Goal: Task Accomplishment & Management: Manage account settings

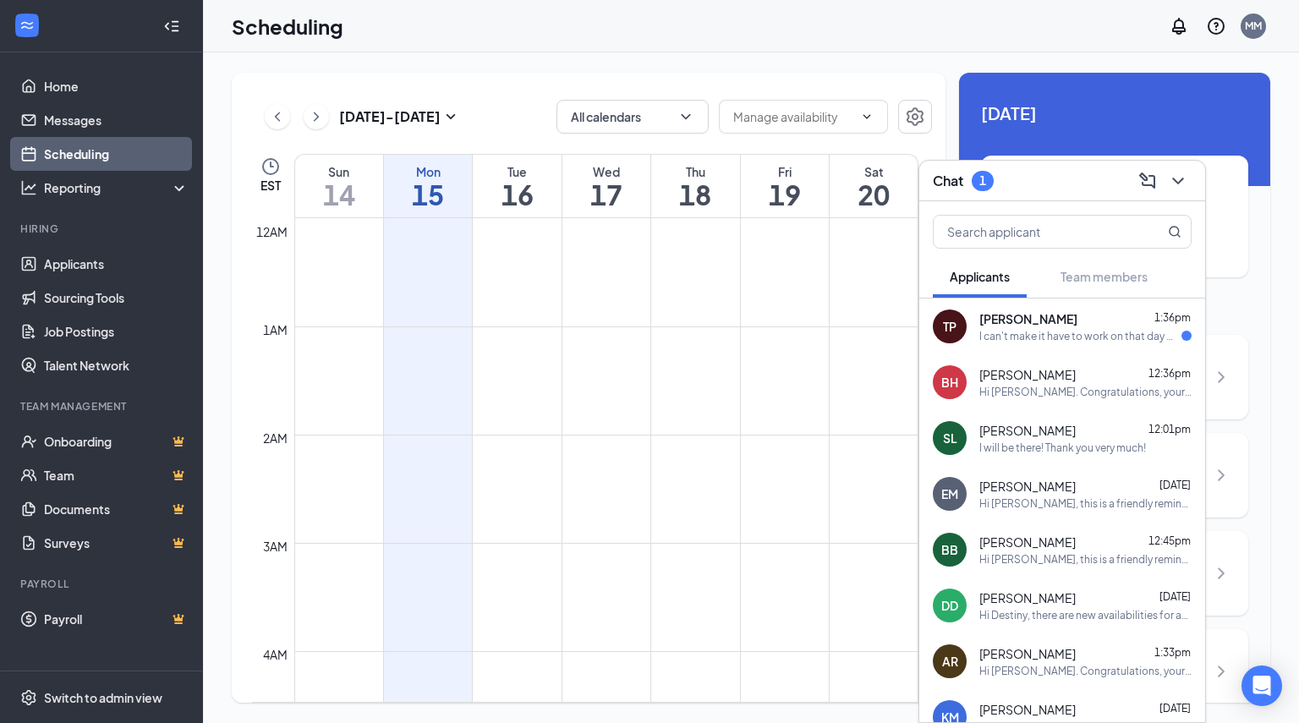
scroll to position [1497, 0]
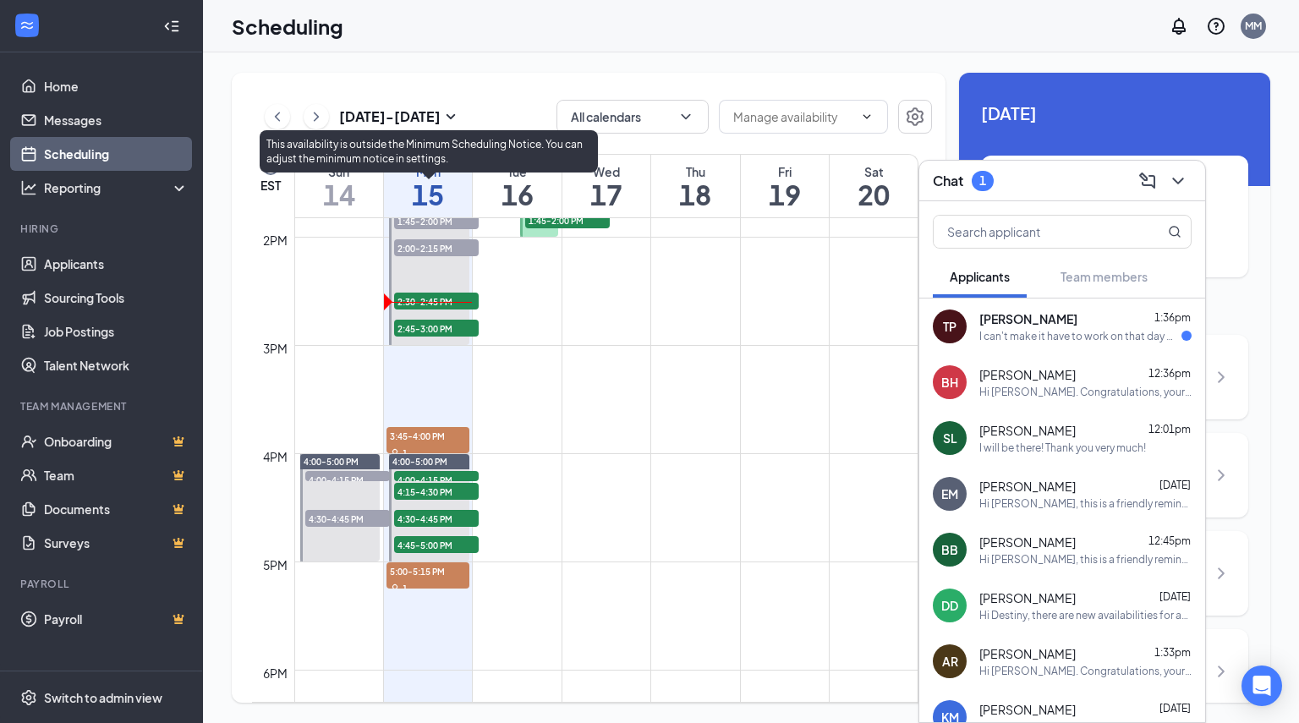
click at [405, 305] on span "2:30-2:45 PM" at bounding box center [436, 301] width 85 height 17
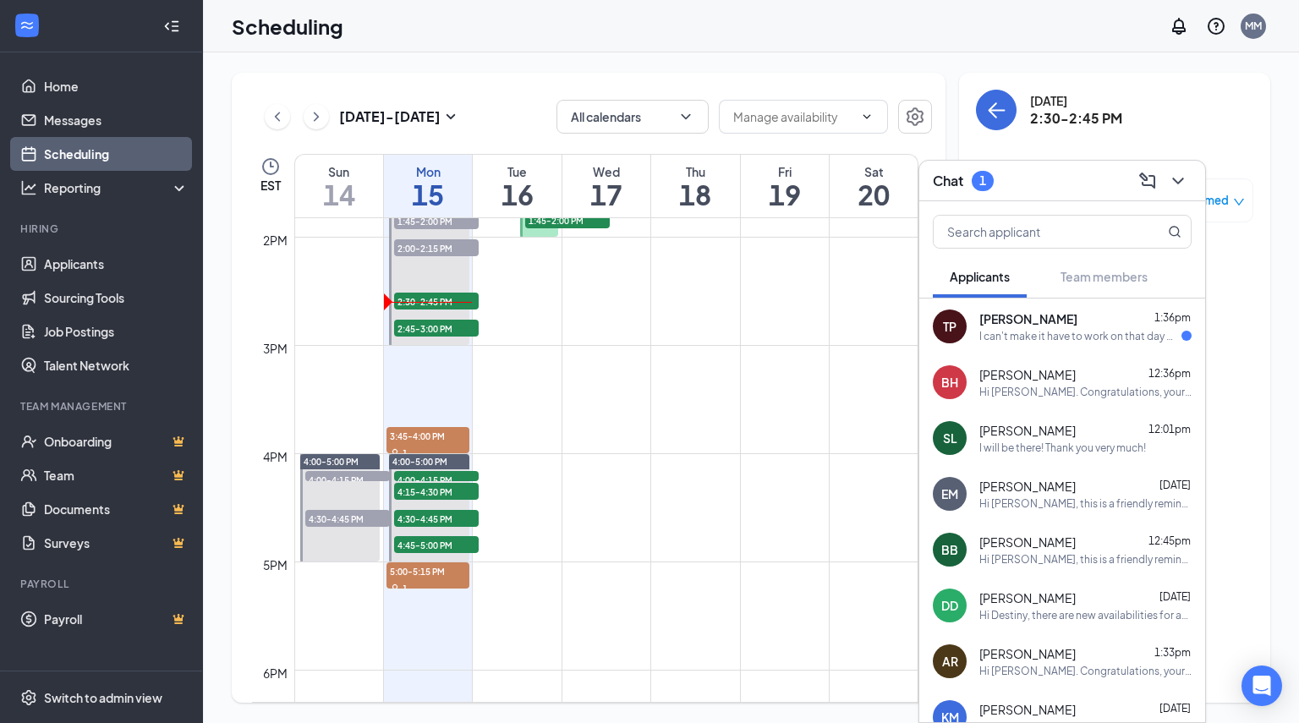
click at [1029, 173] on div "Chat 1" at bounding box center [1062, 180] width 259 height 26
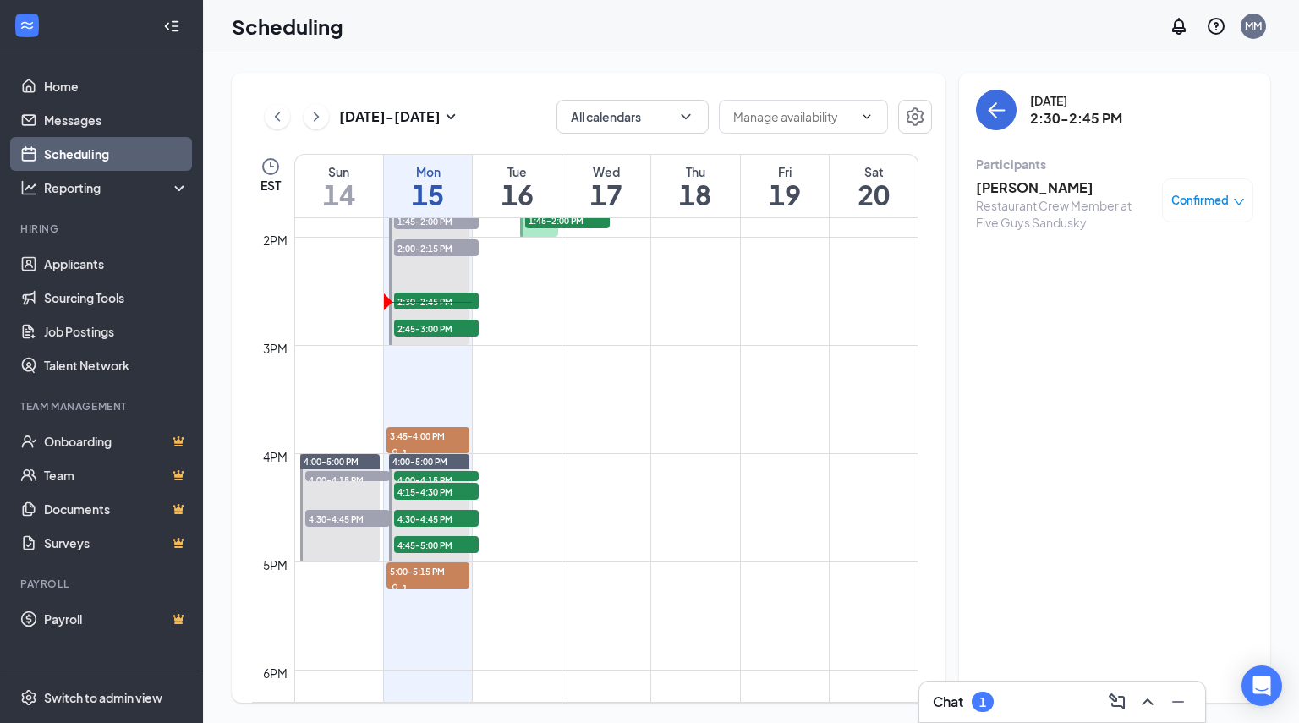
click at [1018, 192] on h3 "[PERSON_NAME]" at bounding box center [1065, 187] width 178 height 19
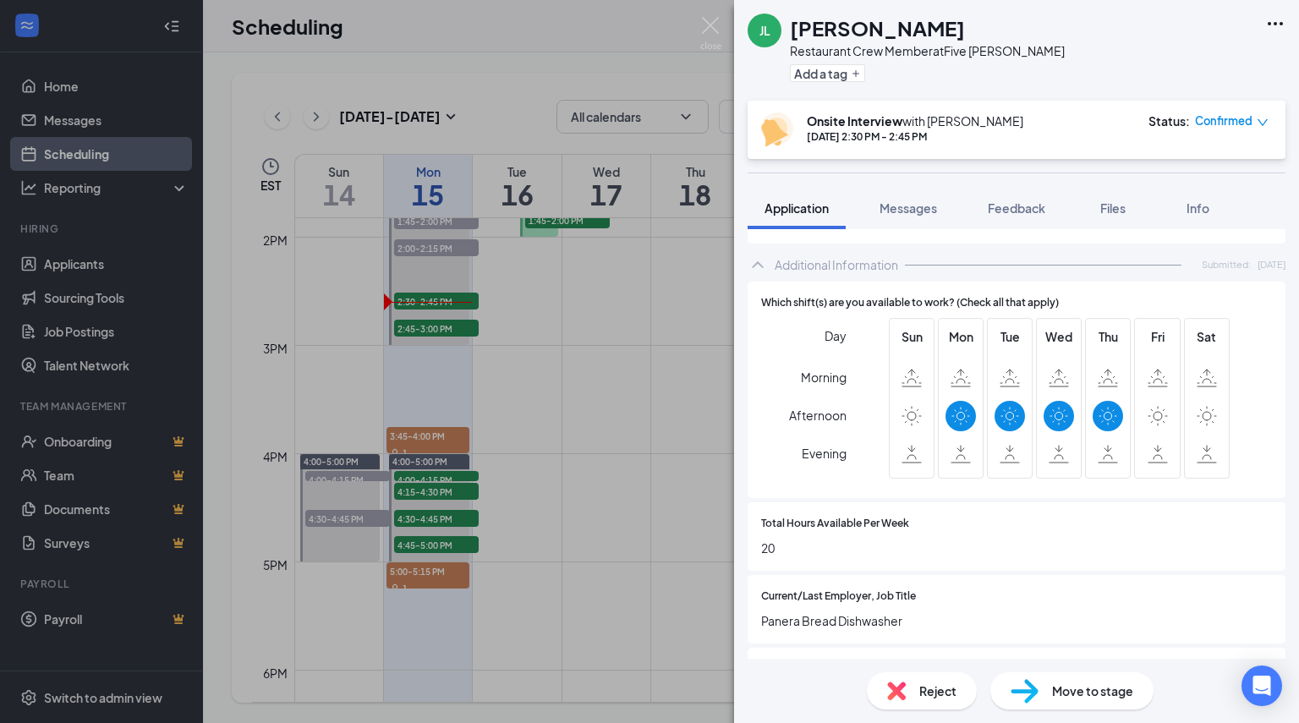
scroll to position [592, 0]
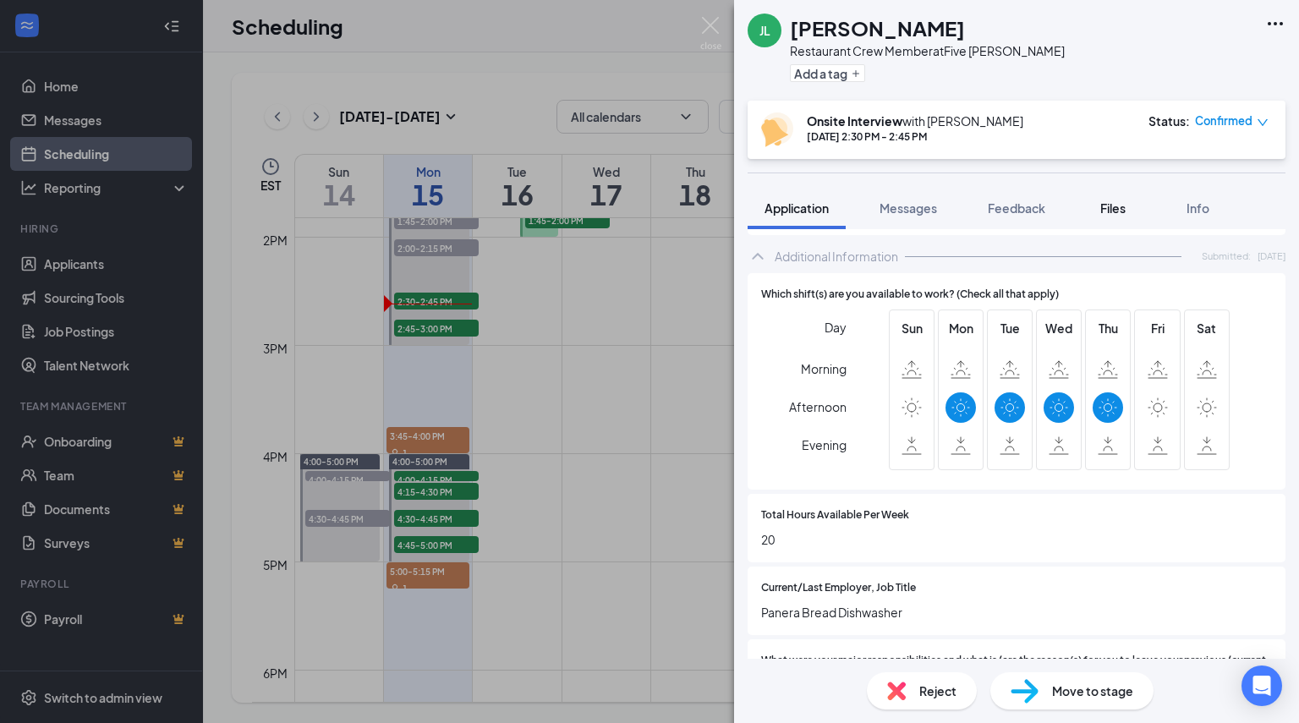
click at [1128, 204] on div "Files" at bounding box center [1113, 208] width 34 height 17
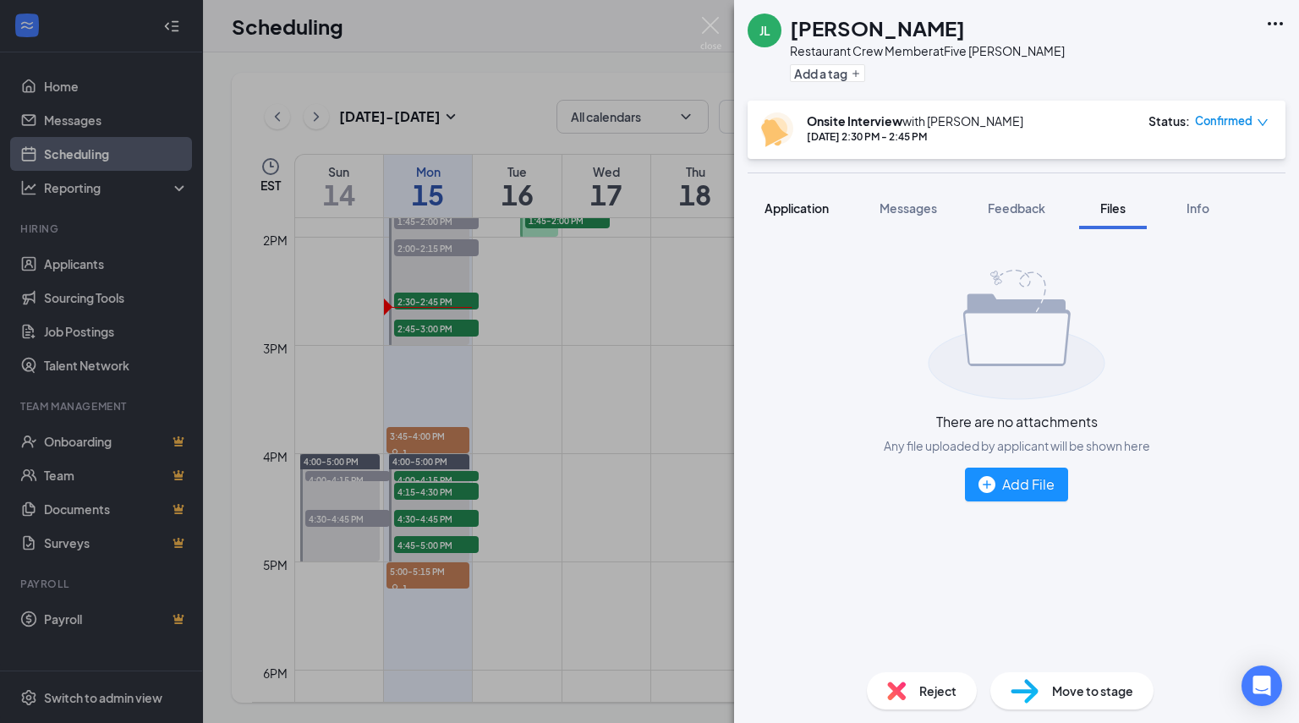
click at [804, 202] on span "Application" at bounding box center [796, 207] width 64 height 15
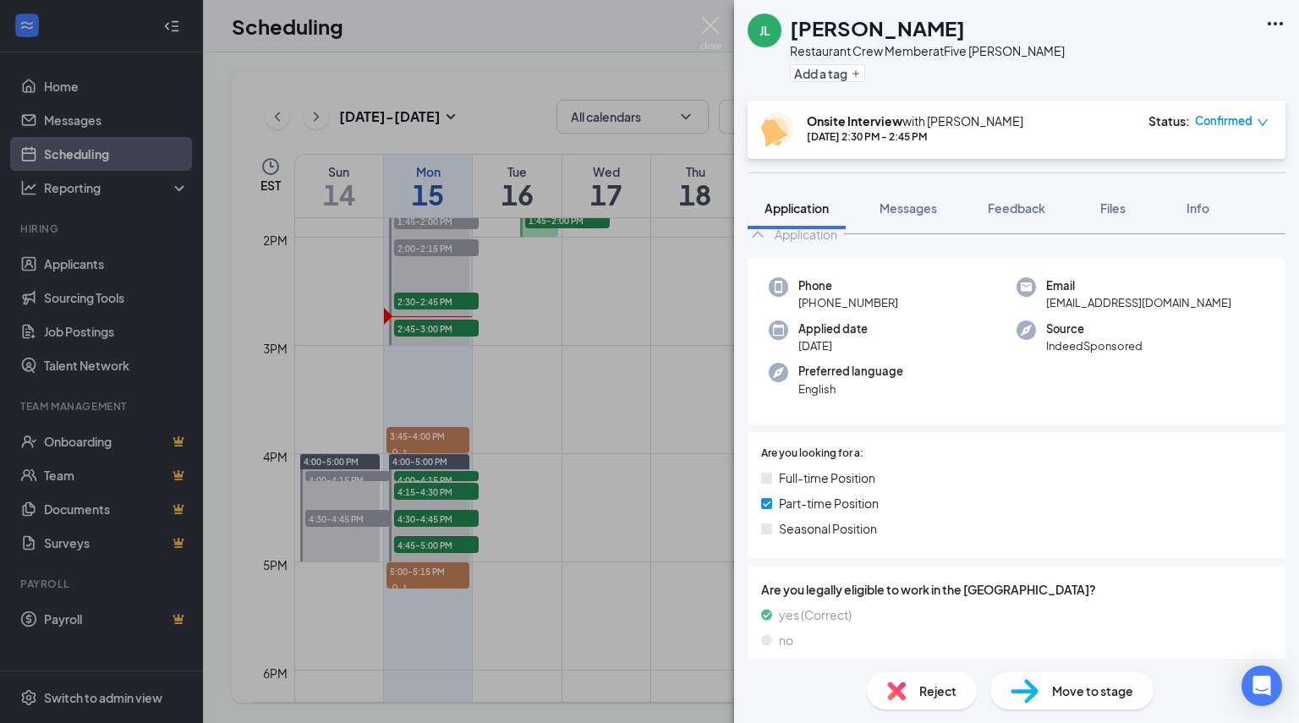
scroll to position [42, 0]
click at [1218, 118] on span "Confirmed" at bounding box center [1223, 120] width 57 height 17
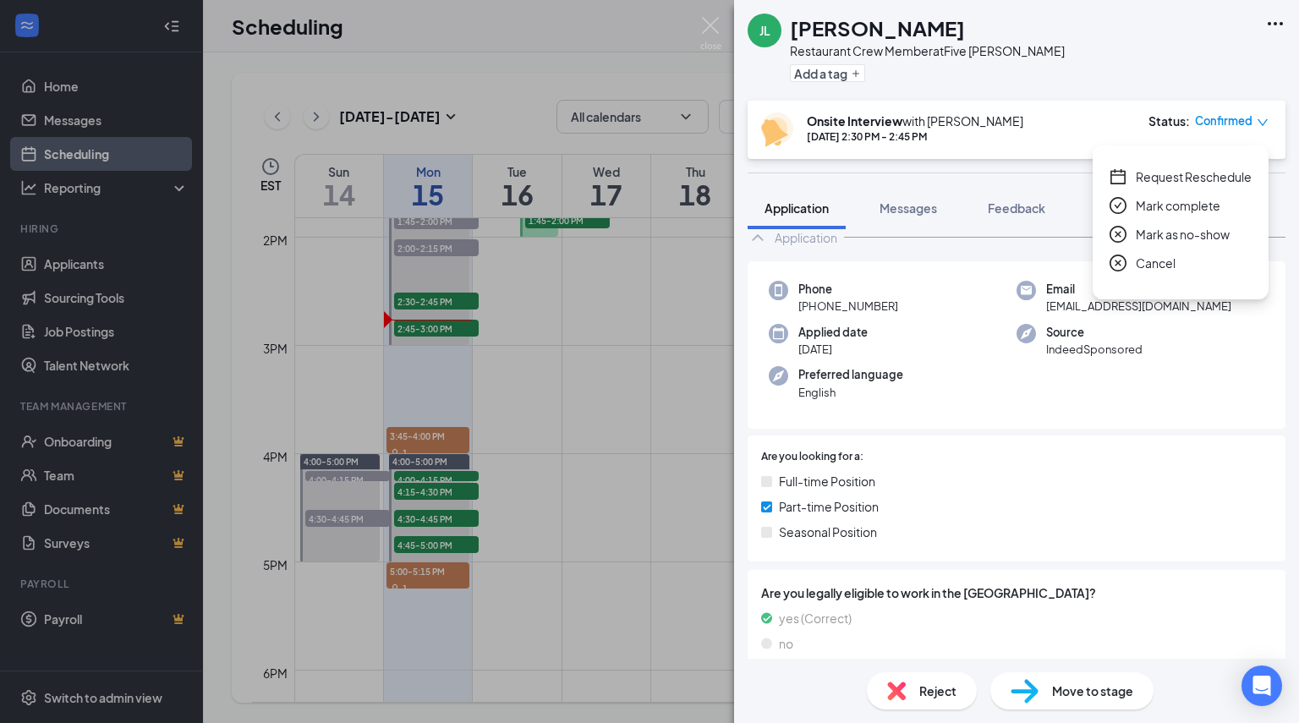
drag, startPoint x: 1185, startPoint y: 209, endPoint x: 1207, endPoint y: 212, distance: 23.1
click at [1207, 212] on span "Mark complete" at bounding box center [1178, 205] width 85 height 19
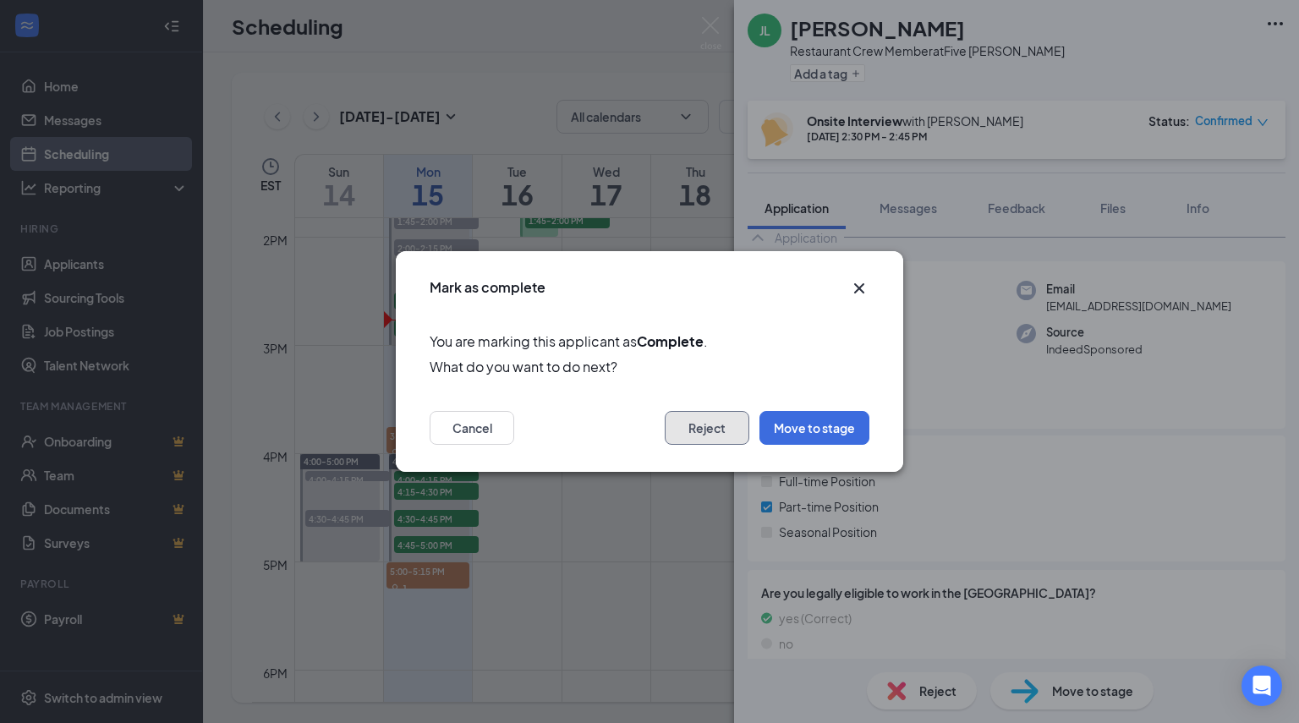
click at [704, 434] on button "Reject" at bounding box center [707, 428] width 85 height 34
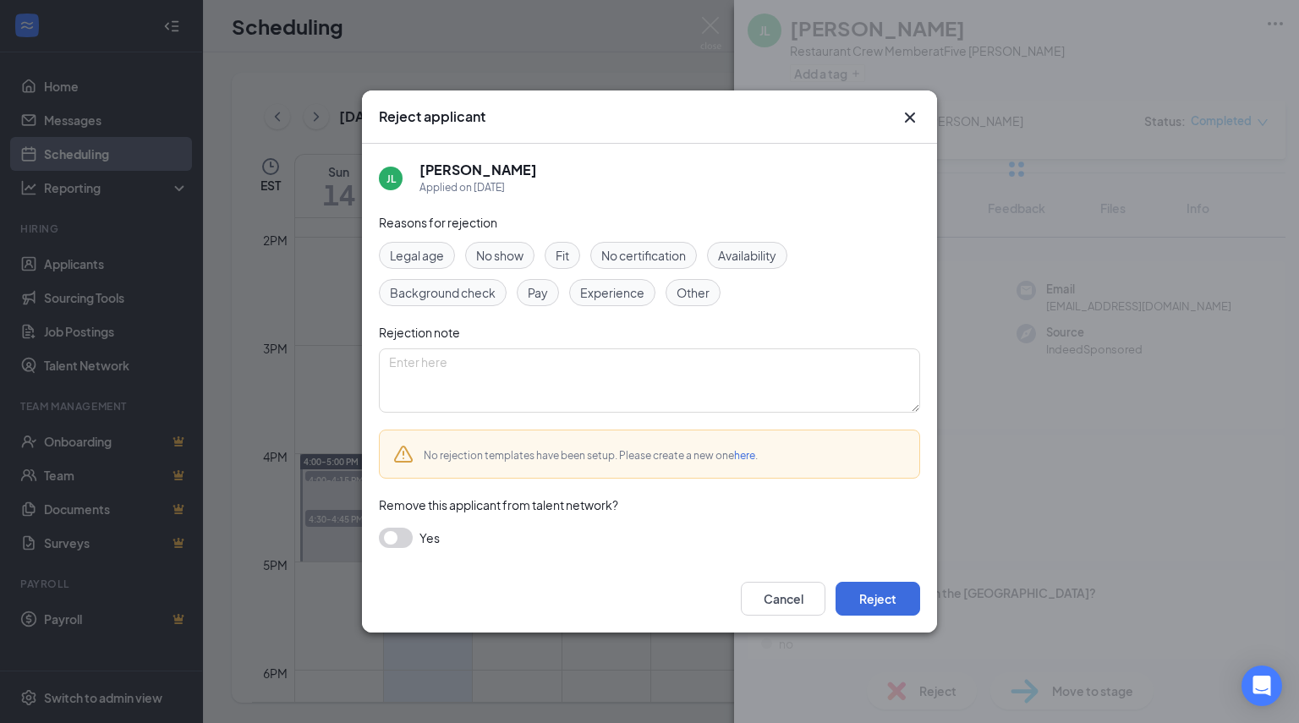
click at [736, 256] on span "Availability" at bounding box center [747, 255] width 58 height 19
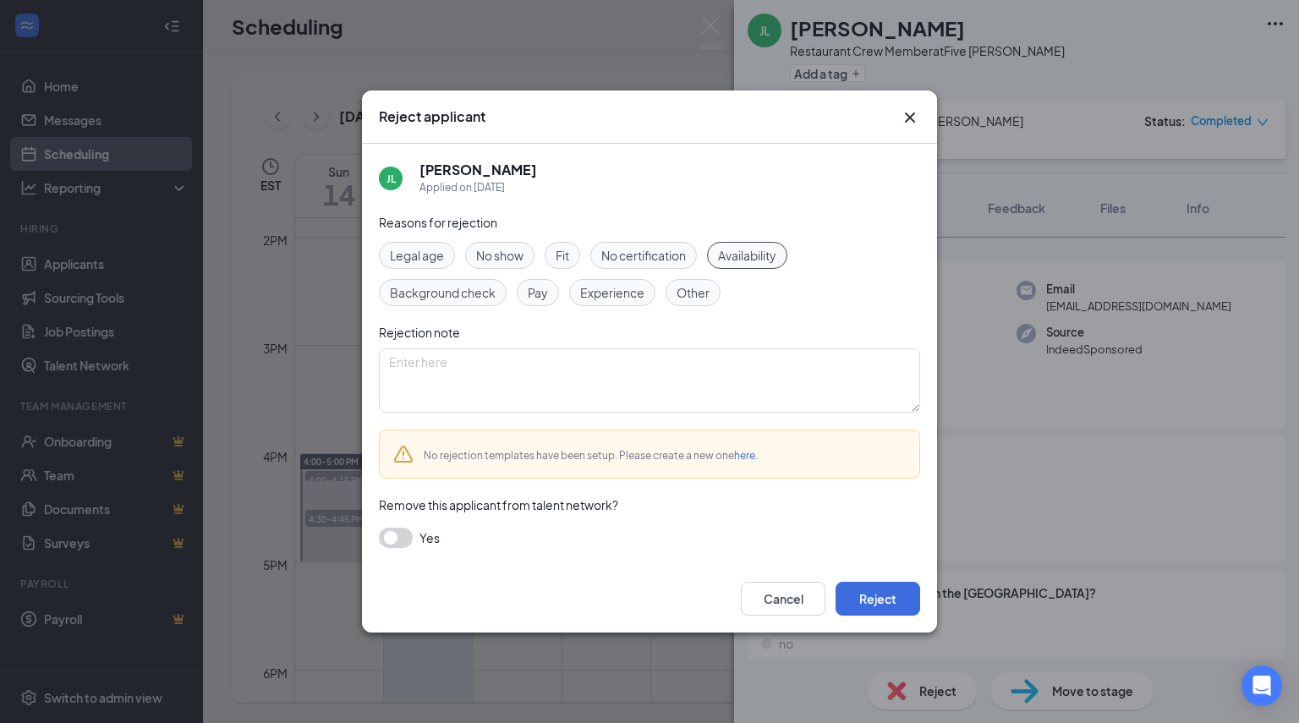
click at [559, 260] on span "Fit" at bounding box center [563, 255] width 14 height 19
click at [404, 535] on button "button" at bounding box center [396, 538] width 34 height 20
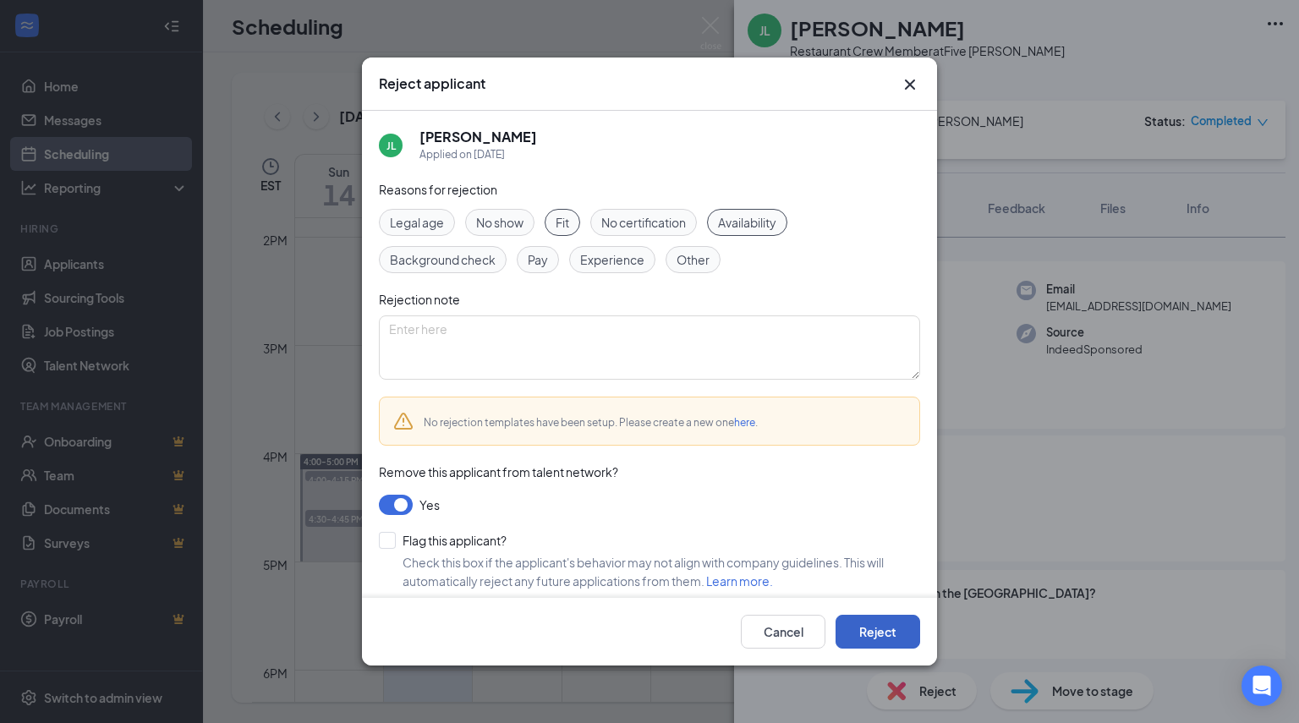
click at [847, 627] on button "Reject" at bounding box center [877, 632] width 85 height 34
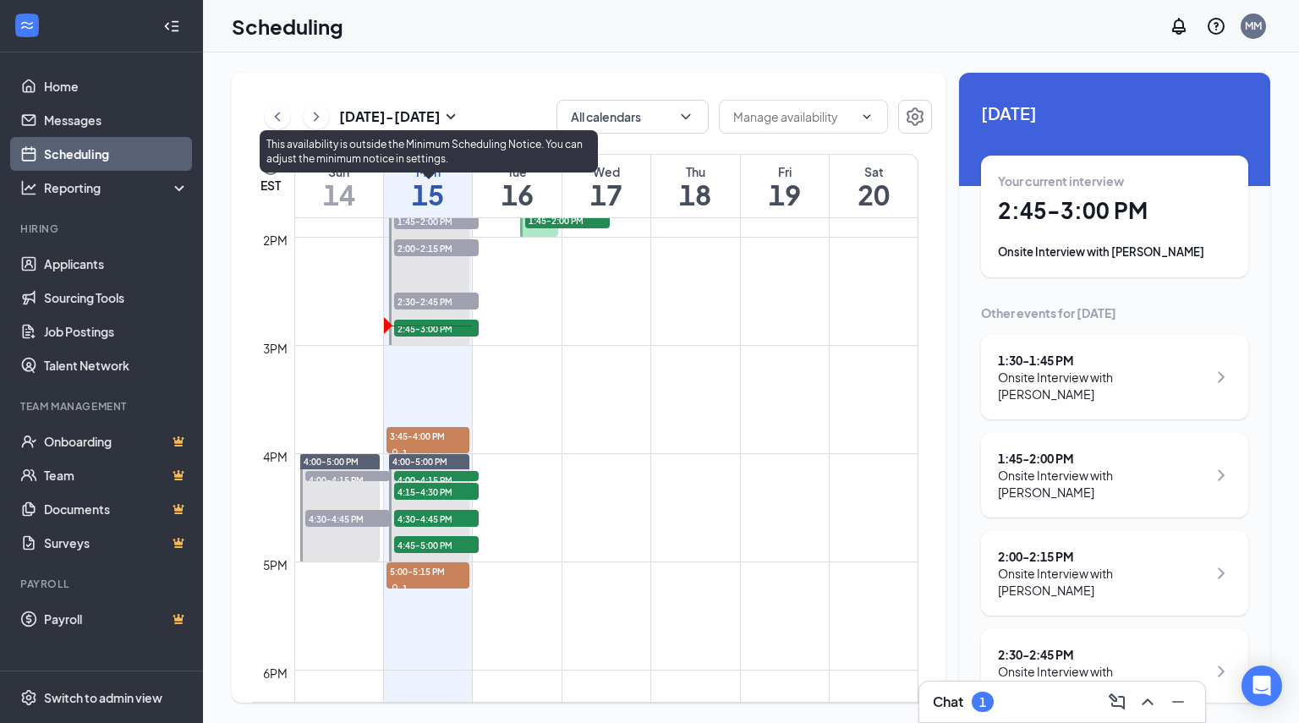
click at [437, 222] on span "1:45-2:00 PM" at bounding box center [436, 220] width 85 height 17
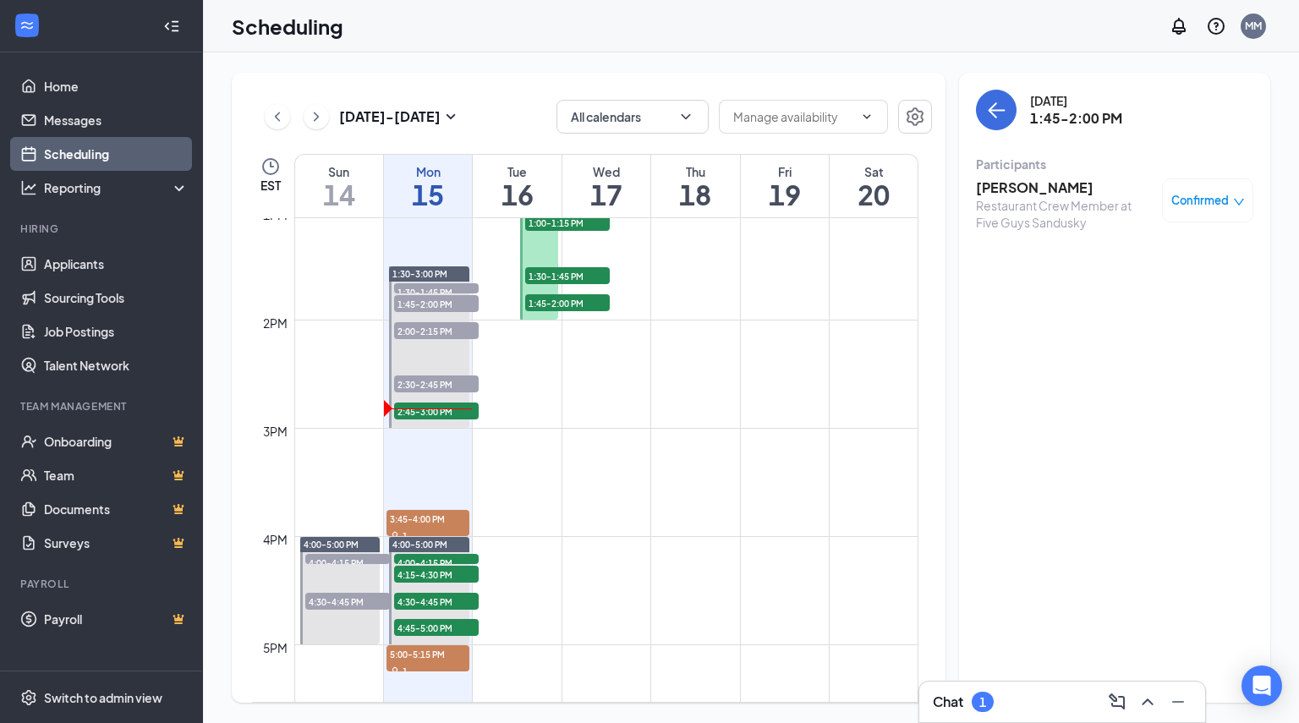
scroll to position [1343, 0]
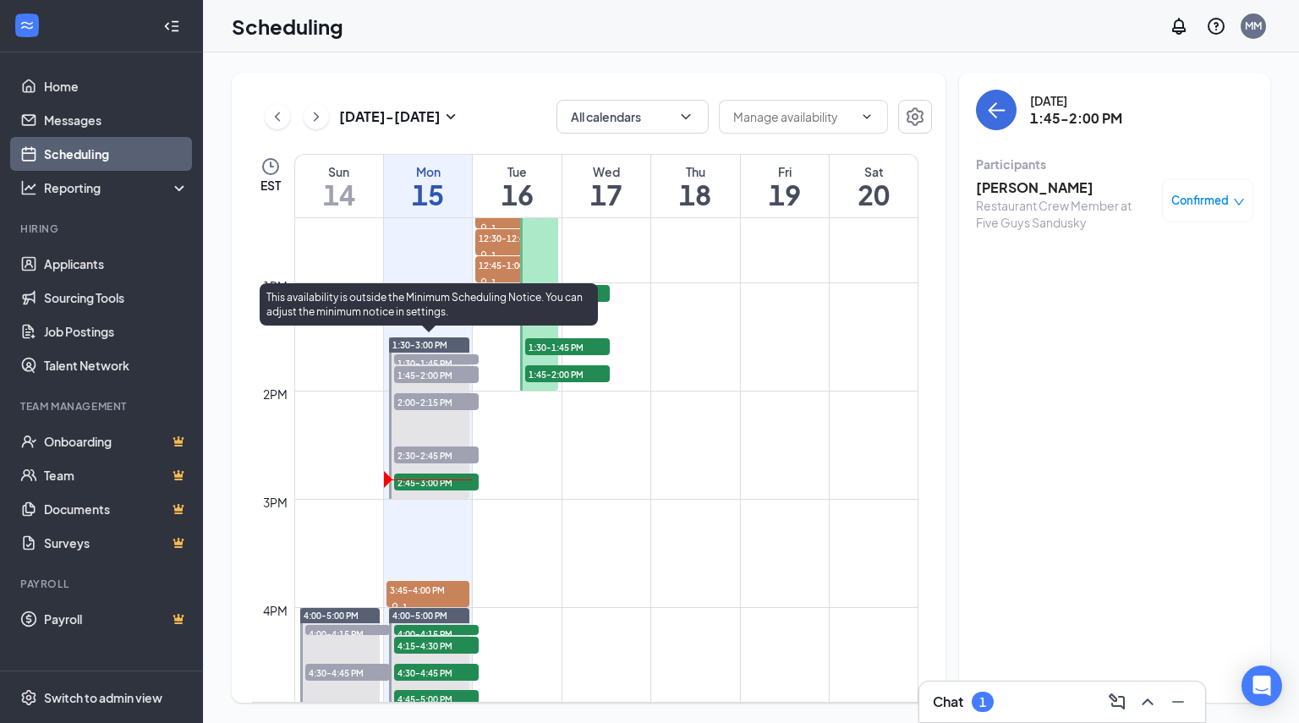
click at [429, 356] on span "1:30-1:45 PM" at bounding box center [436, 362] width 85 height 17
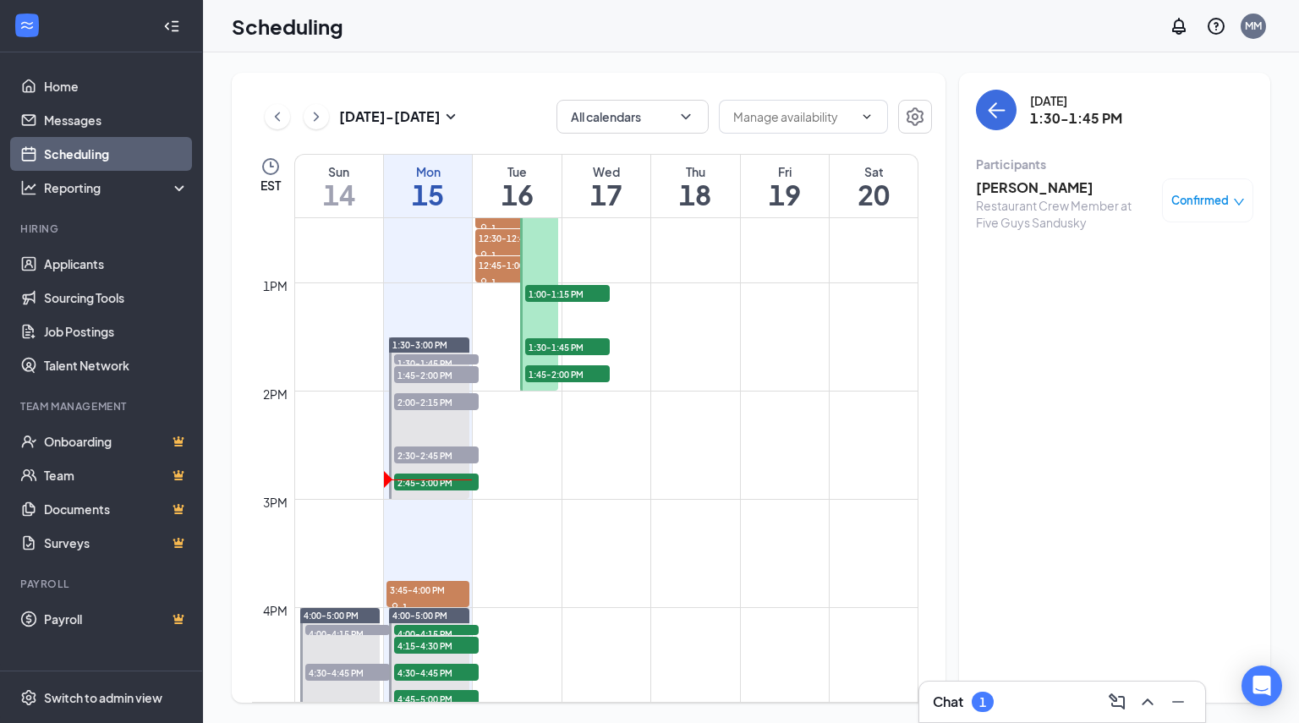
click at [1187, 197] on span "Confirmed" at bounding box center [1199, 200] width 57 height 17
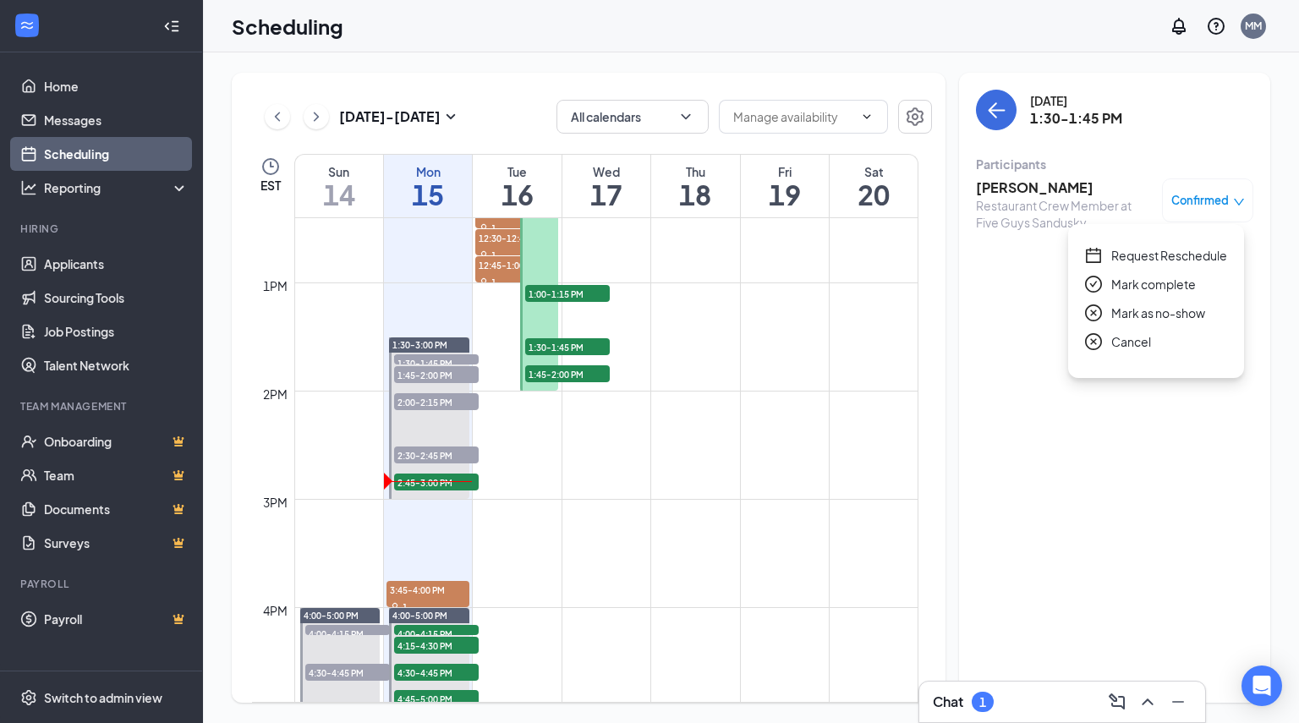
click at [1142, 319] on span "Mark as no-show" at bounding box center [1158, 313] width 94 height 19
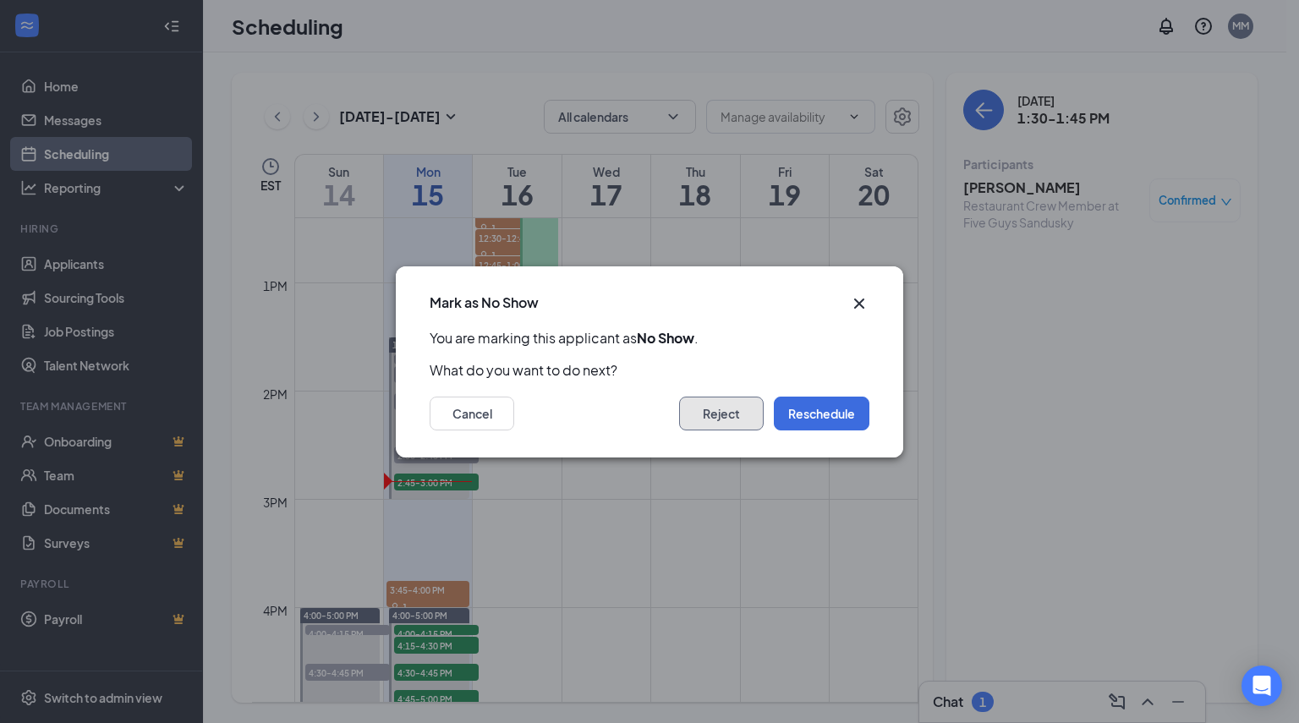
click at [718, 419] on button "Reject" at bounding box center [721, 414] width 85 height 34
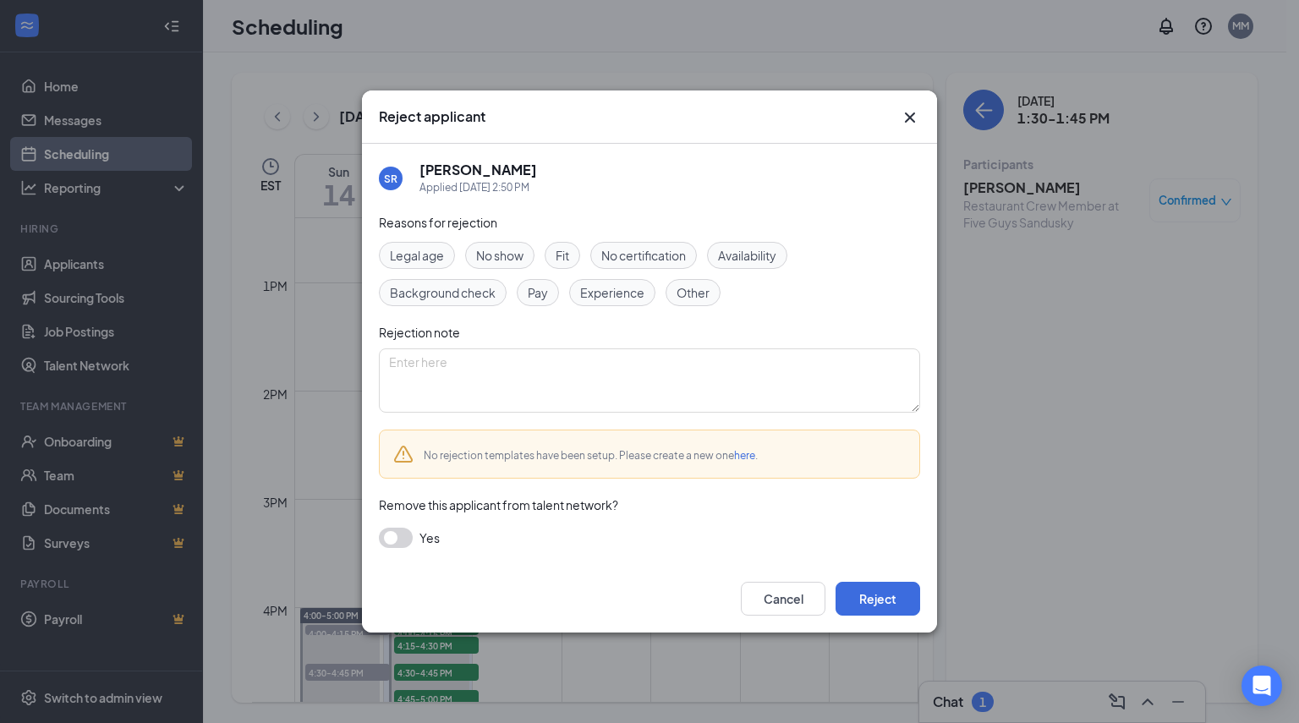
click at [507, 253] on span "No show" at bounding box center [499, 255] width 47 height 19
click at [384, 532] on button "button" at bounding box center [396, 538] width 34 height 20
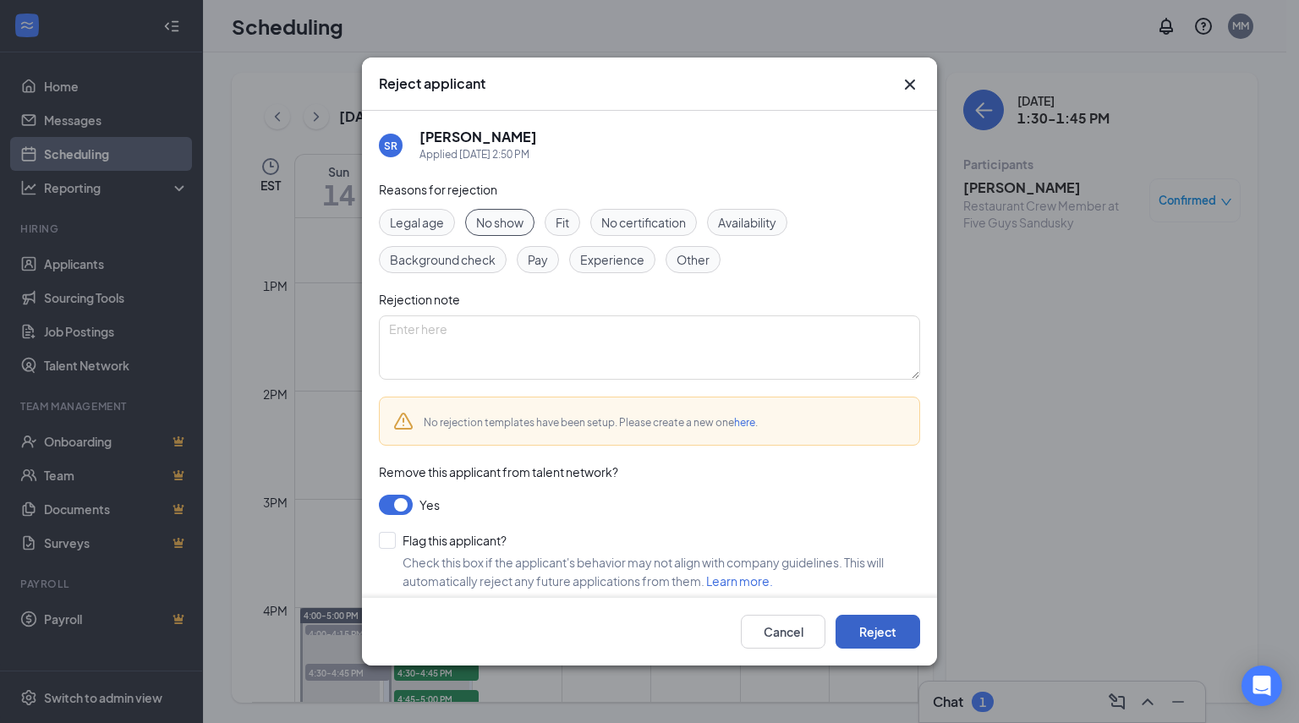
click at [884, 627] on button "Reject" at bounding box center [877, 632] width 85 height 34
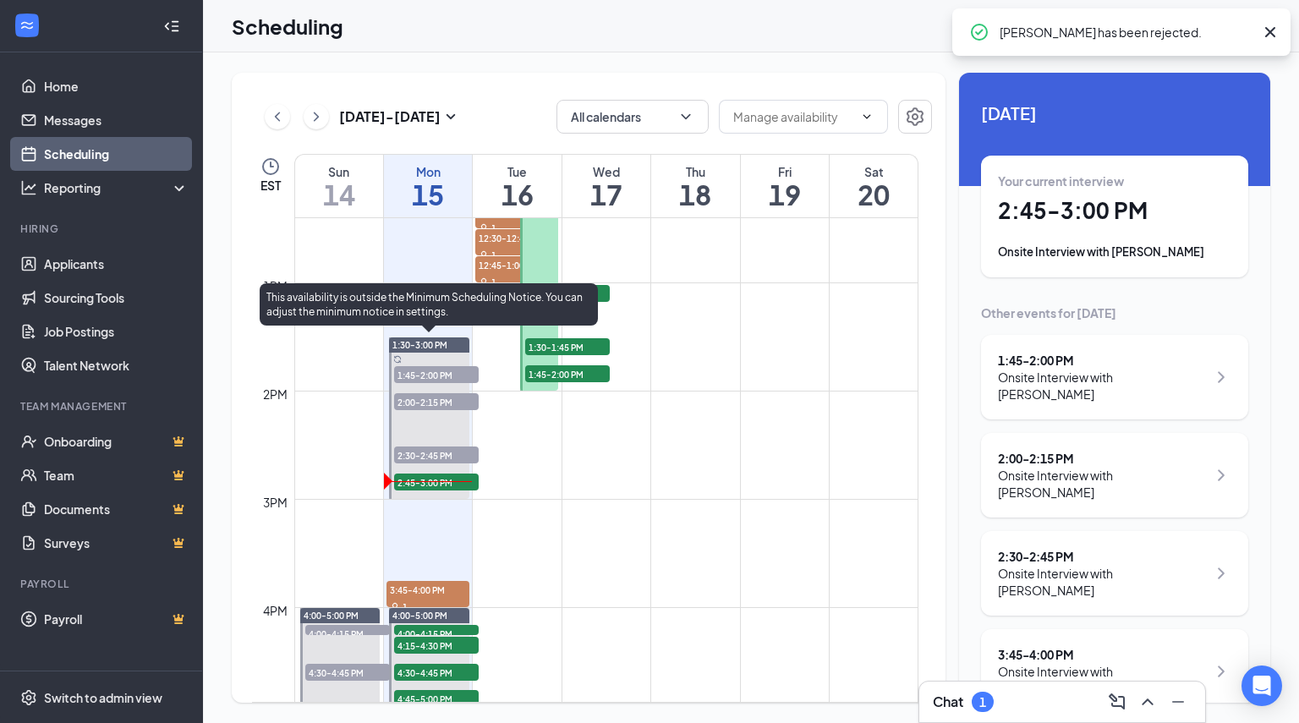
click at [428, 378] on span "1:45-2:00 PM" at bounding box center [436, 374] width 85 height 17
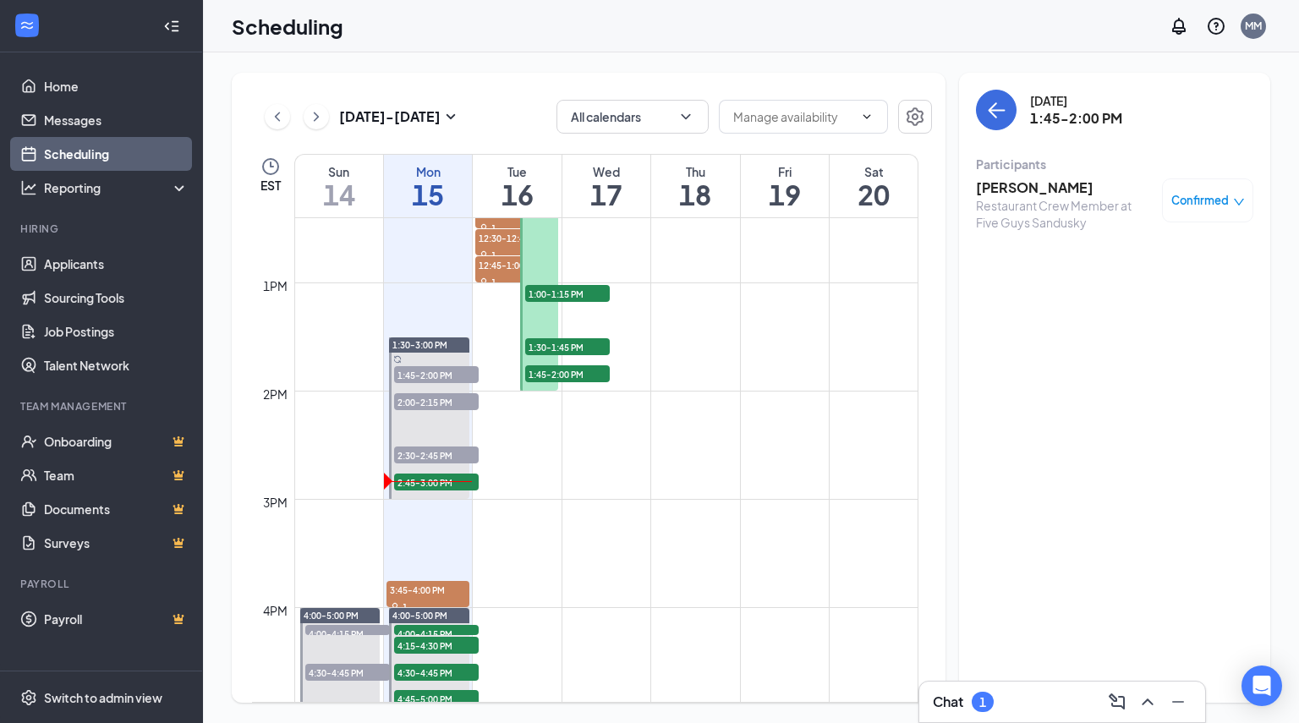
click at [1215, 188] on div "Confirmed" at bounding box center [1207, 200] width 91 height 44
click at [1215, 198] on span "Confirmed" at bounding box center [1199, 200] width 57 height 17
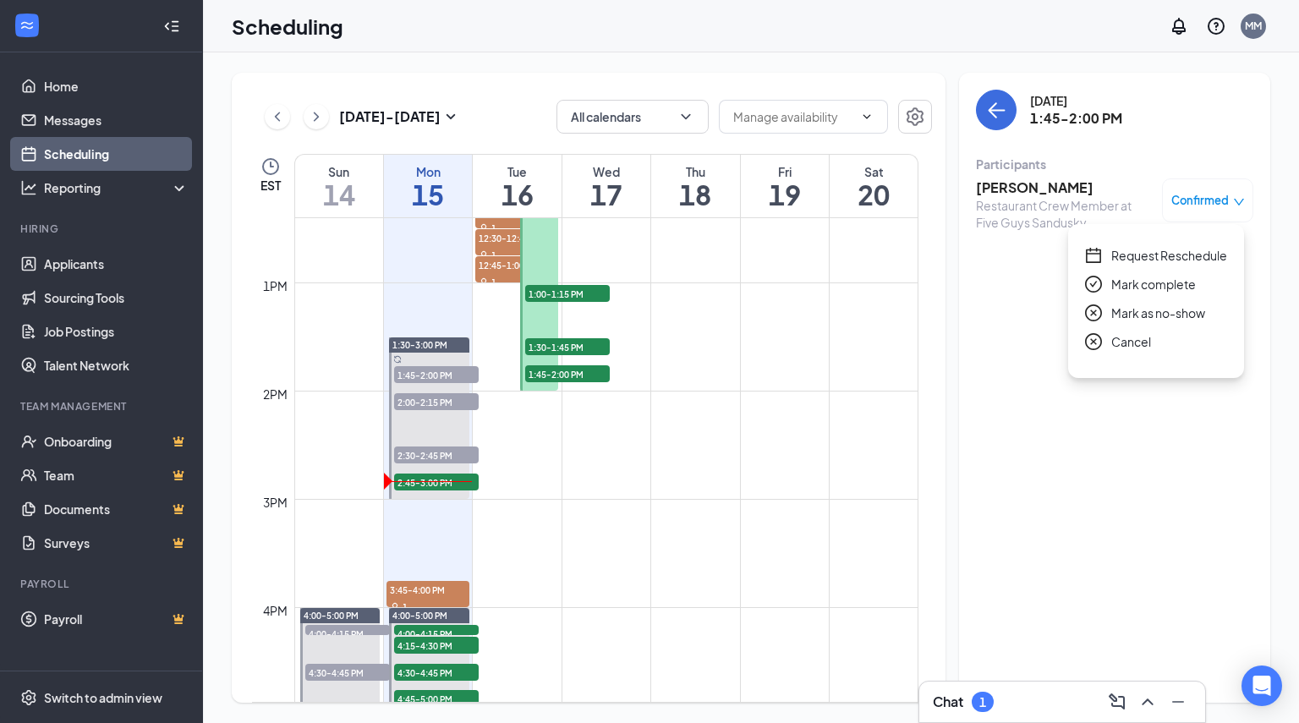
click at [1150, 311] on span "Mark as no-show" at bounding box center [1158, 313] width 94 height 19
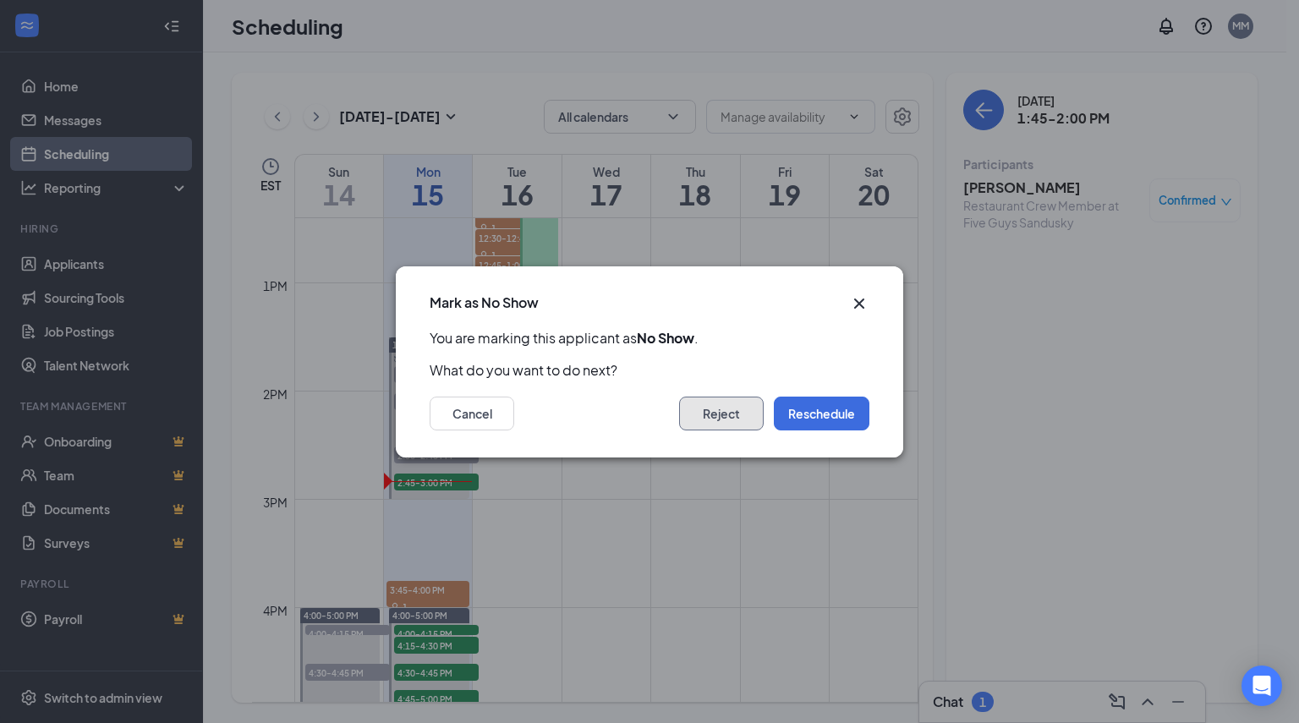
click at [706, 411] on button "Reject" at bounding box center [721, 414] width 85 height 34
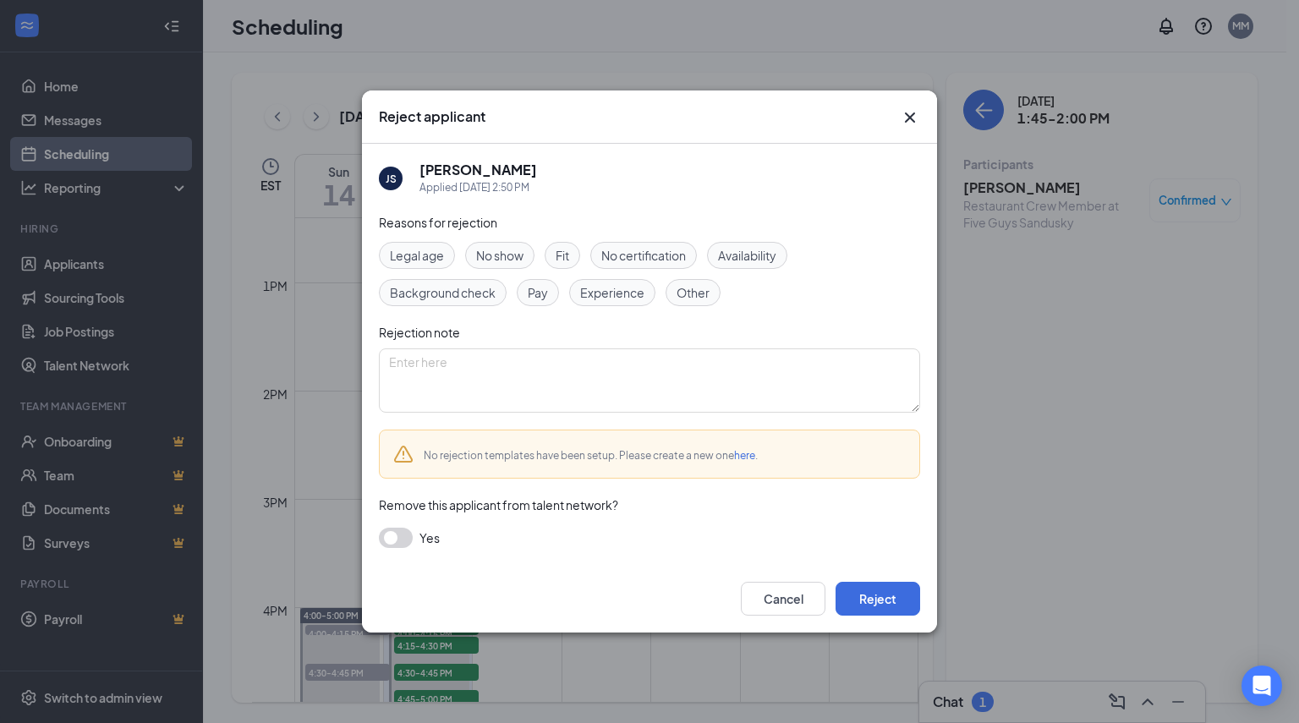
click at [506, 255] on span "No show" at bounding box center [499, 255] width 47 height 19
click at [396, 536] on button "button" at bounding box center [396, 538] width 34 height 20
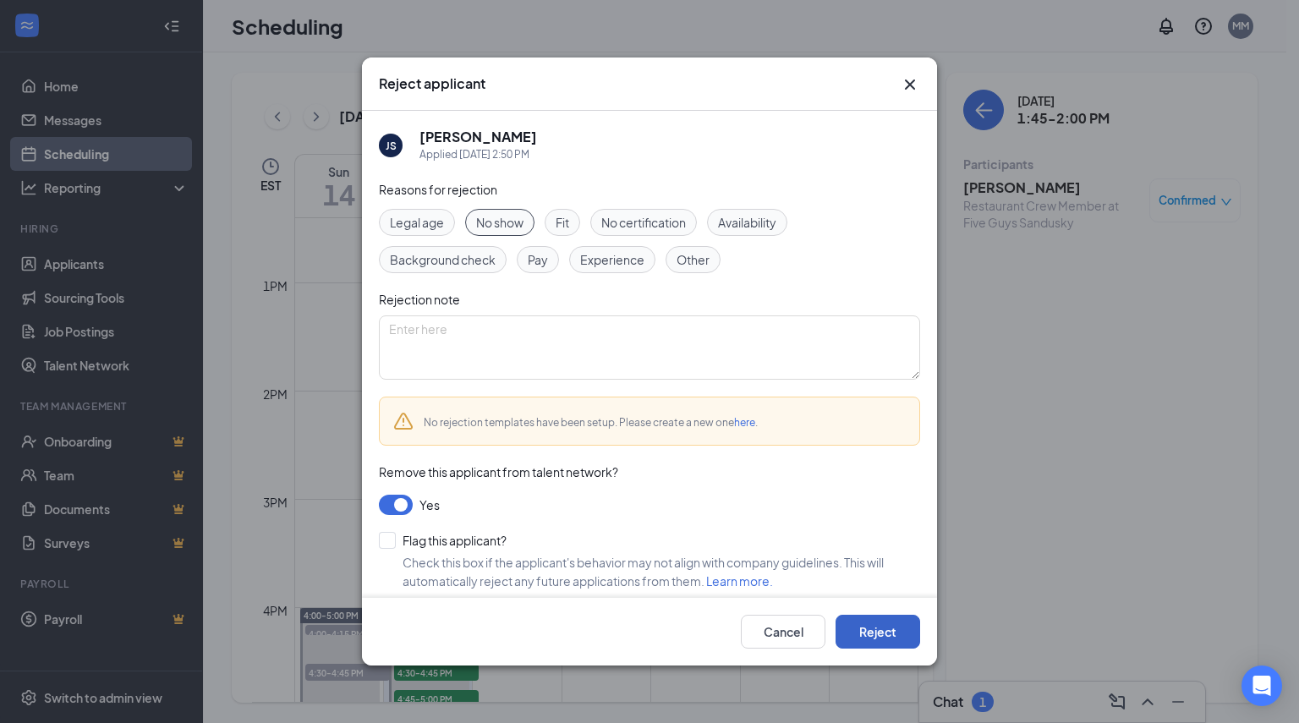
click at [858, 623] on button "Reject" at bounding box center [877, 632] width 85 height 34
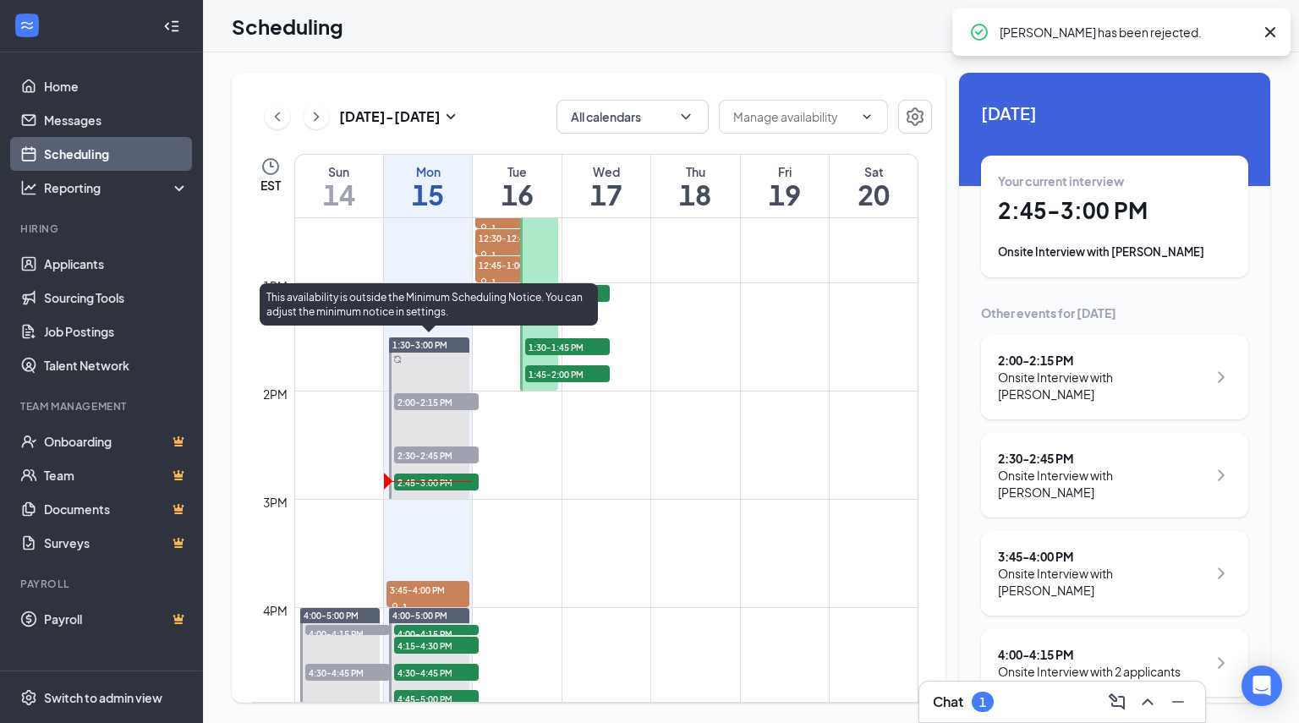
click at [423, 406] on span "2:00-2:15 PM" at bounding box center [436, 401] width 85 height 17
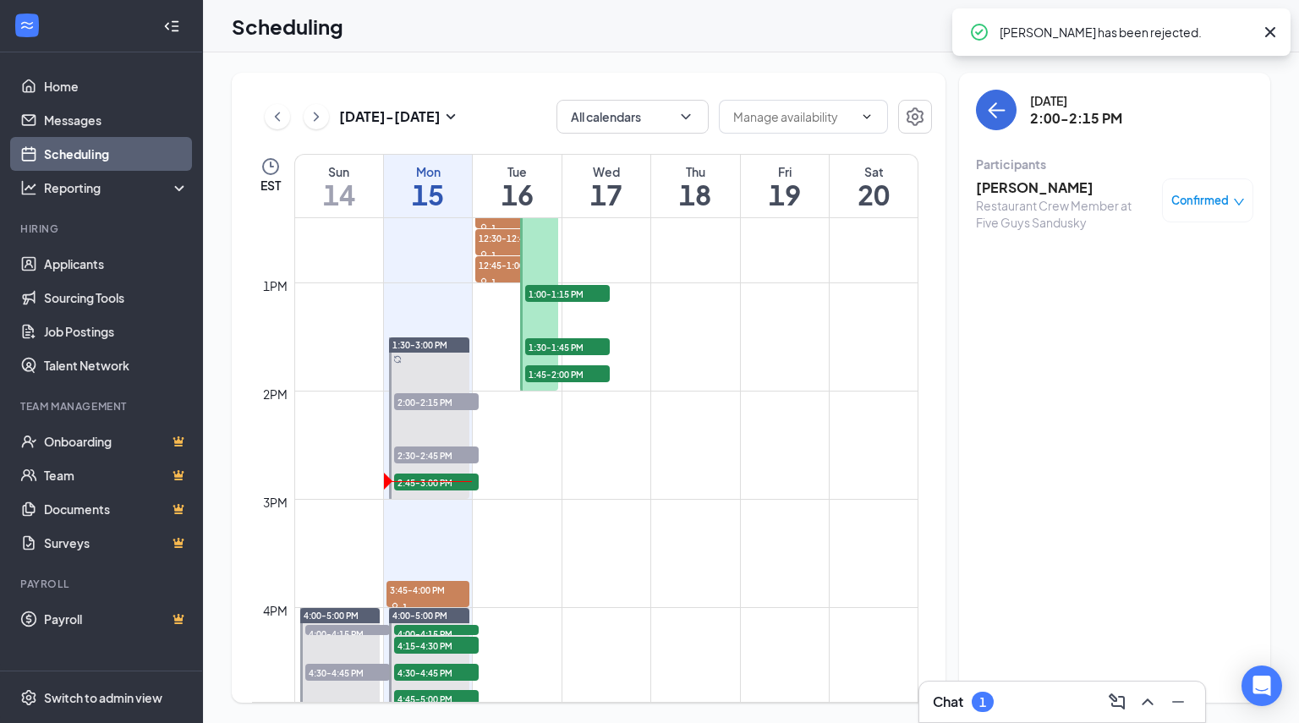
click at [1249, 200] on div "Confirmed" at bounding box center [1207, 200] width 91 height 44
click at [1229, 205] on div "Confirmed" at bounding box center [1208, 200] width 74 height 17
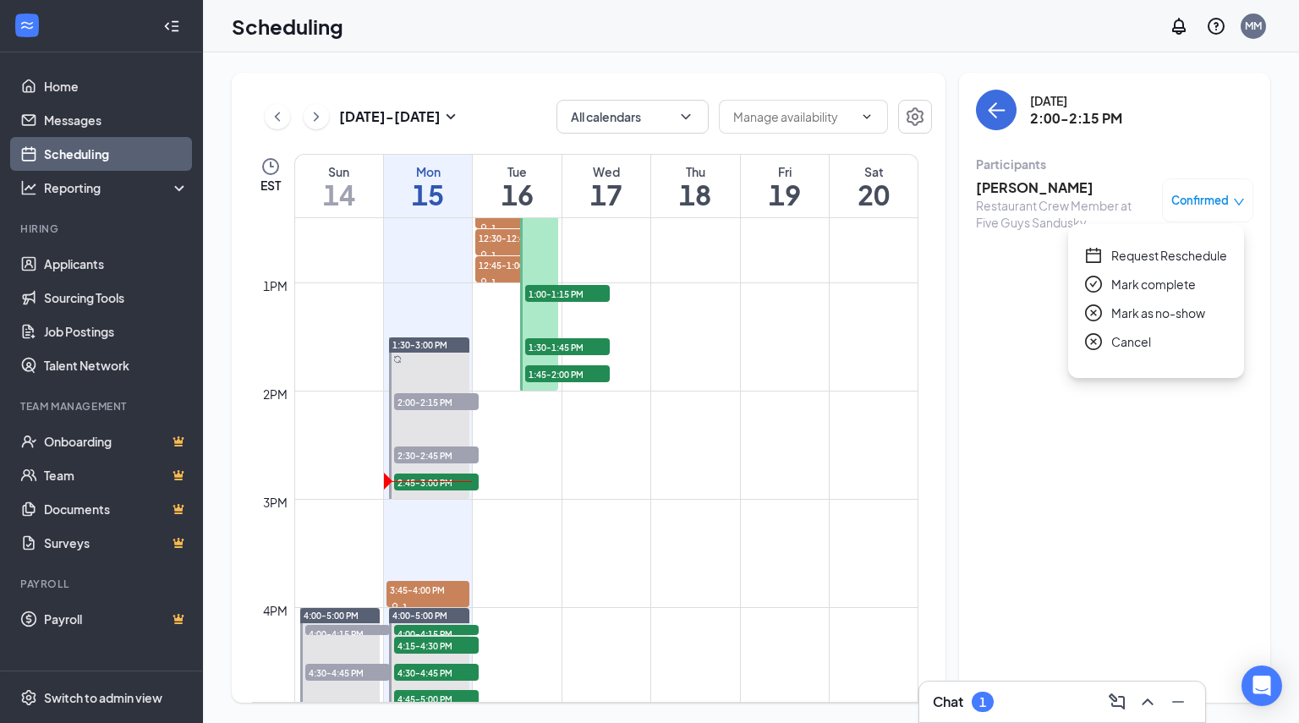
click at [1140, 314] on span "Mark as no-show" at bounding box center [1158, 313] width 94 height 19
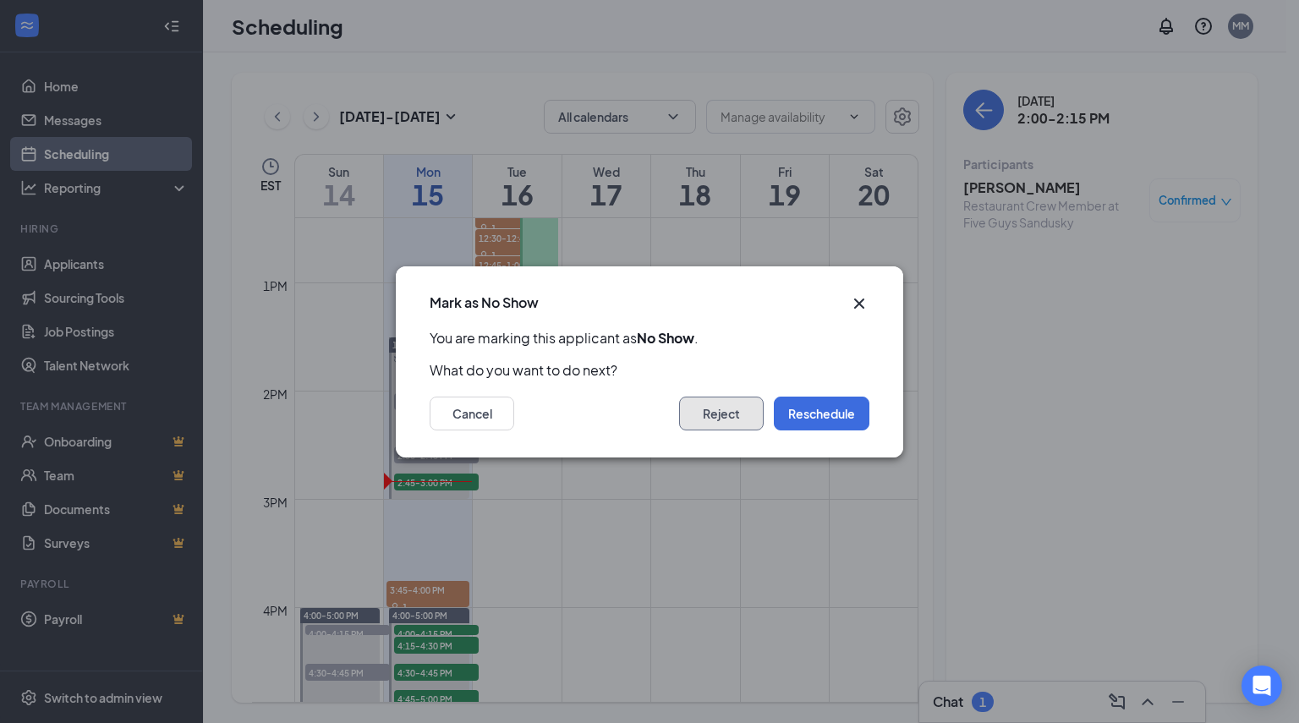
click at [720, 408] on button "Reject" at bounding box center [721, 414] width 85 height 34
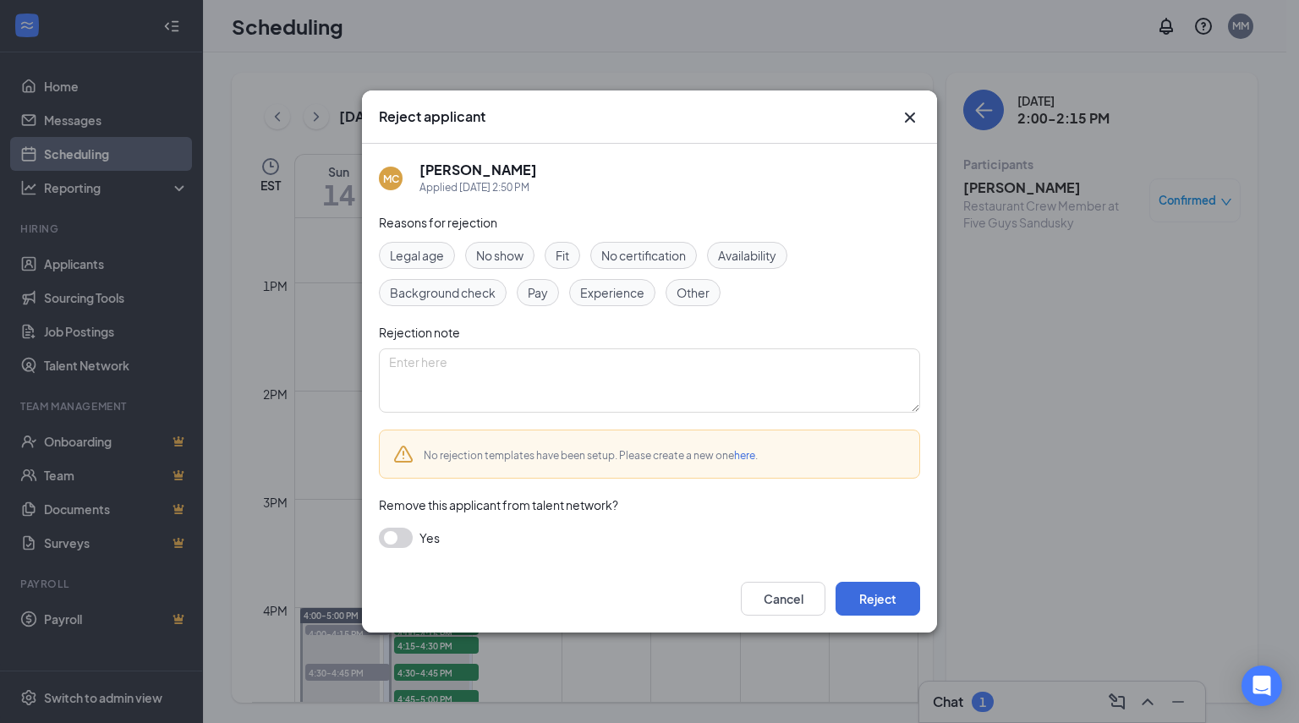
click at [498, 265] on span "No show" at bounding box center [499, 255] width 47 height 19
click at [404, 539] on button "button" at bounding box center [396, 538] width 34 height 20
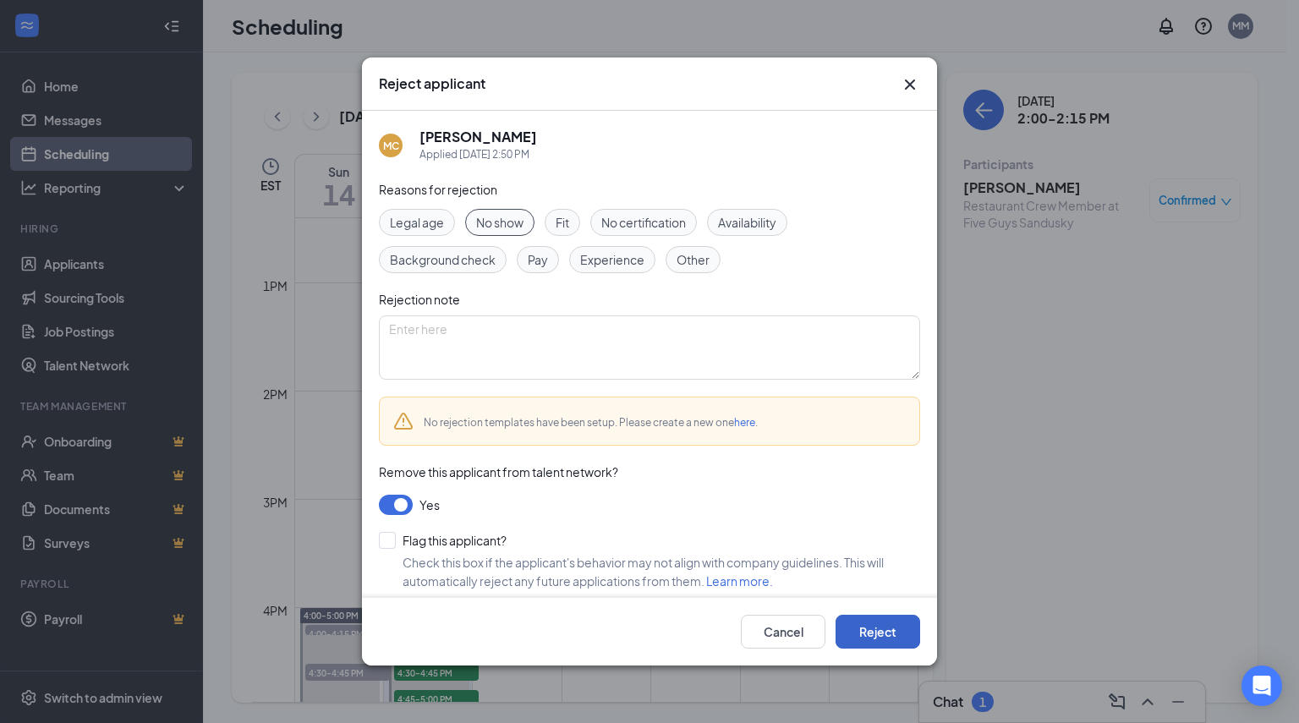
click at [893, 632] on button "Reject" at bounding box center [877, 632] width 85 height 34
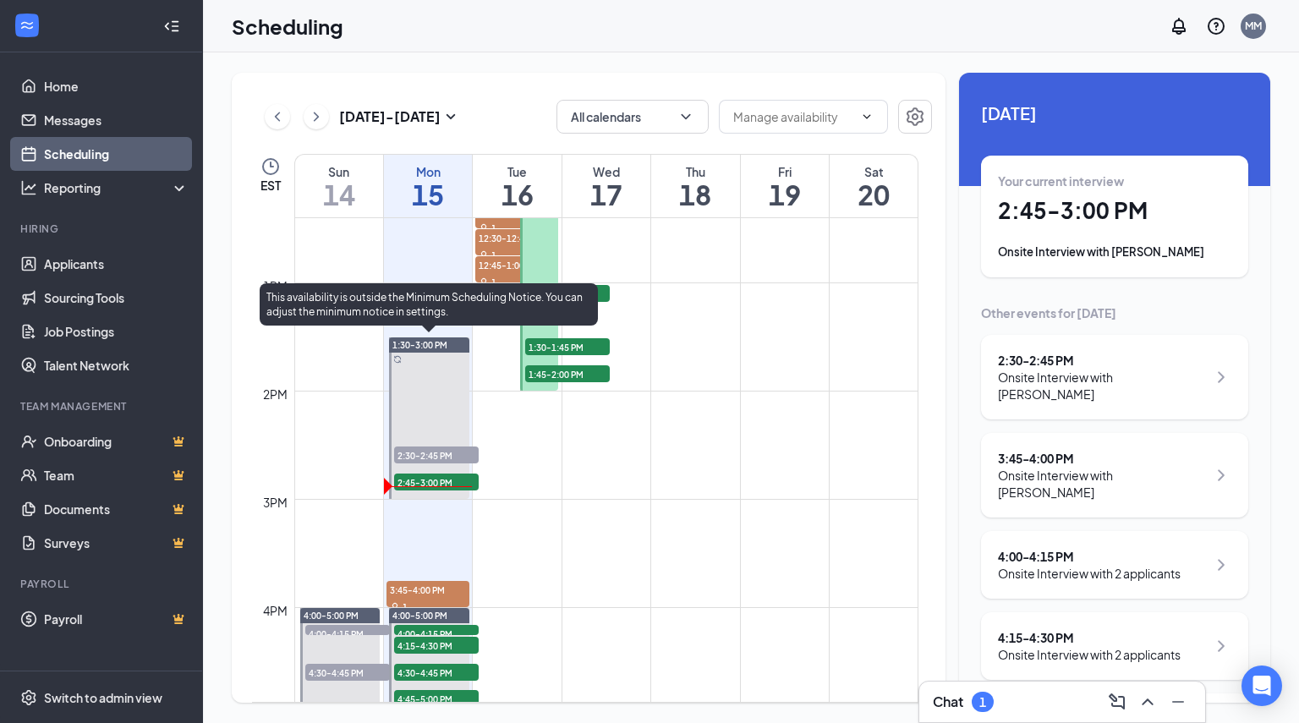
click at [437, 474] on span "2:45-3:00 PM" at bounding box center [436, 482] width 85 height 17
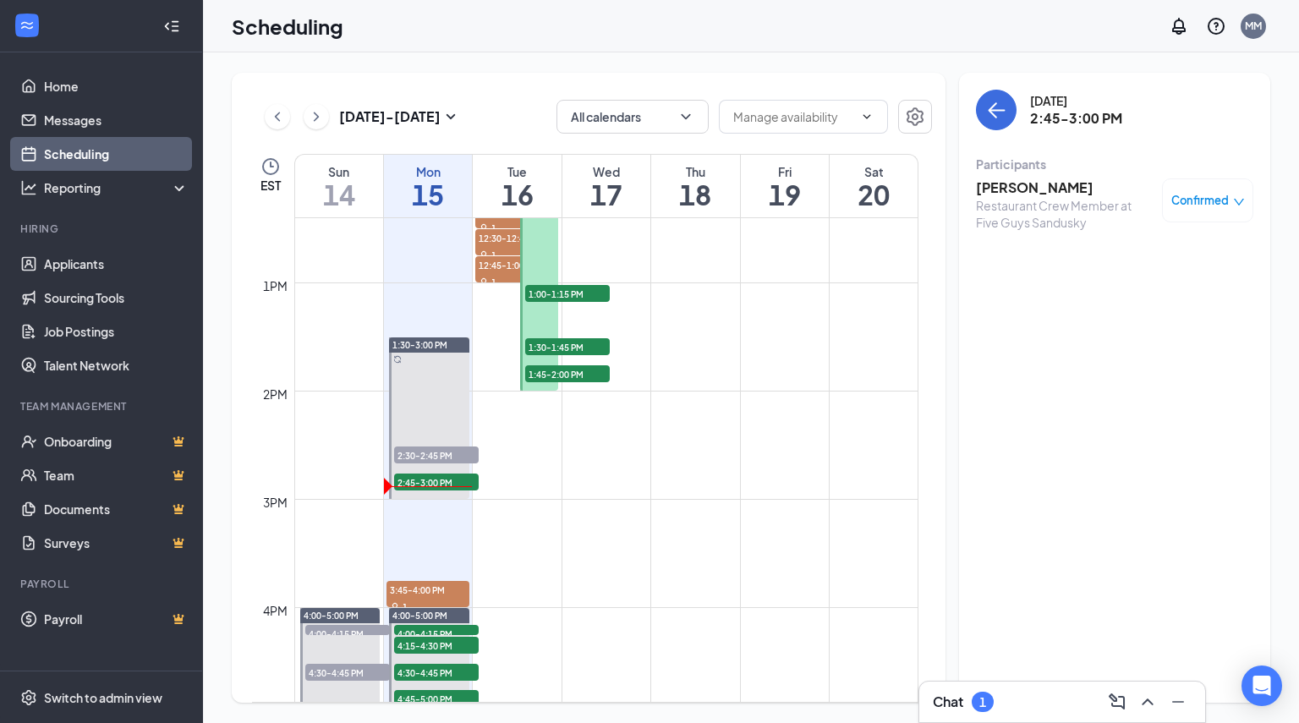
click at [1224, 207] on span "Confirmed" at bounding box center [1199, 200] width 57 height 17
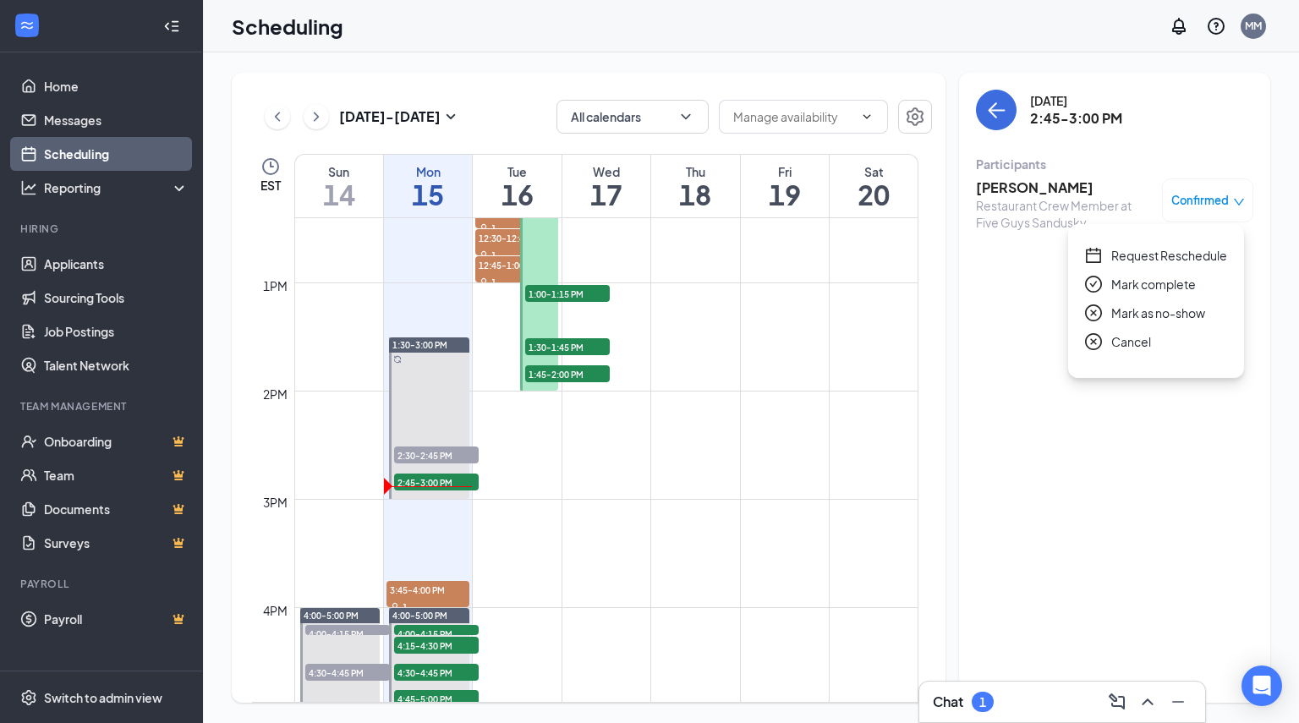
click at [1112, 310] on span "Mark as no-show" at bounding box center [1158, 313] width 94 height 19
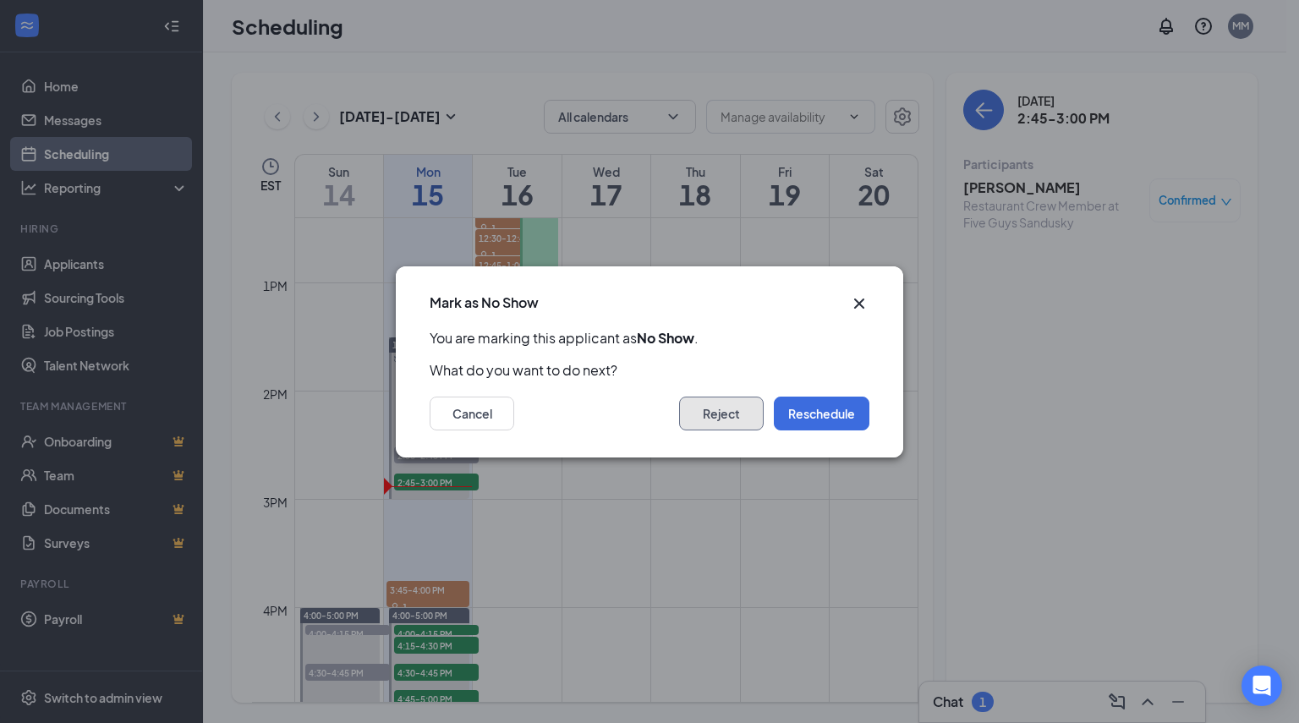
click at [707, 414] on button "Reject" at bounding box center [721, 414] width 85 height 34
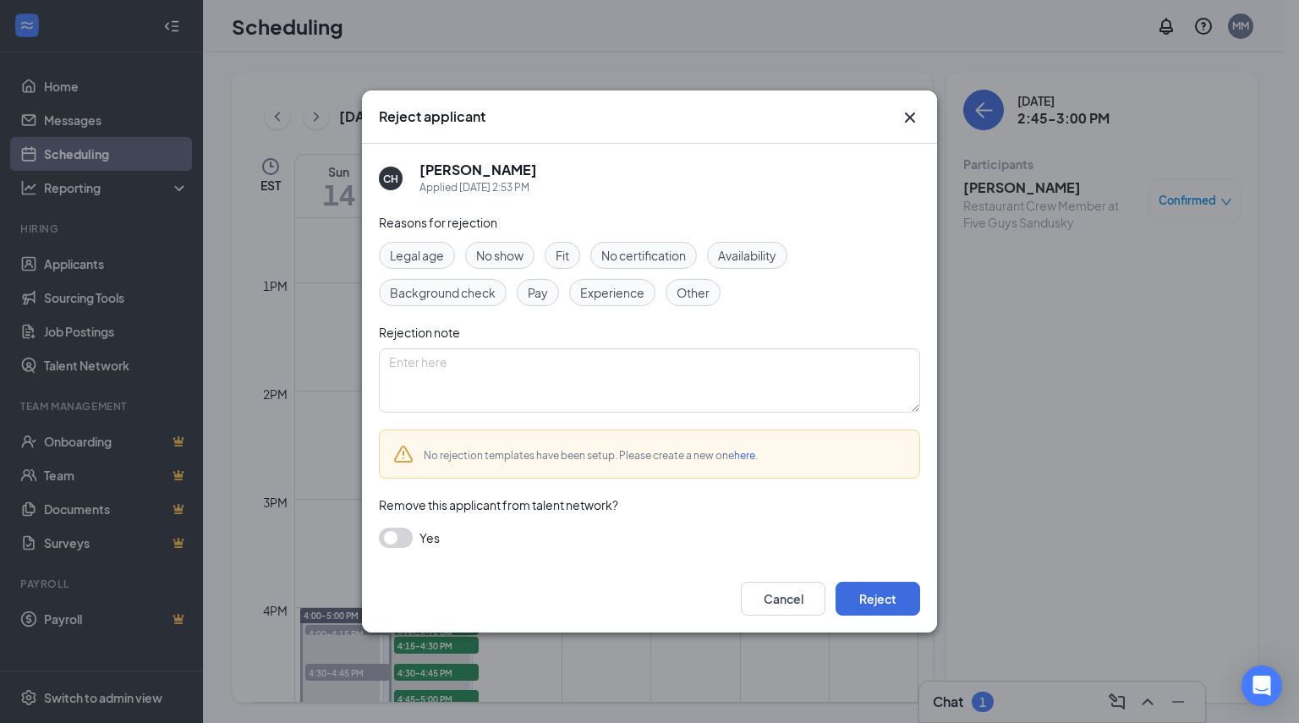
click at [510, 260] on span "No show" at bounding box center [499, 255] width 47 height 19
click at [409, 537] on button "button" at bounding box center [396, 538] width 34 height 20
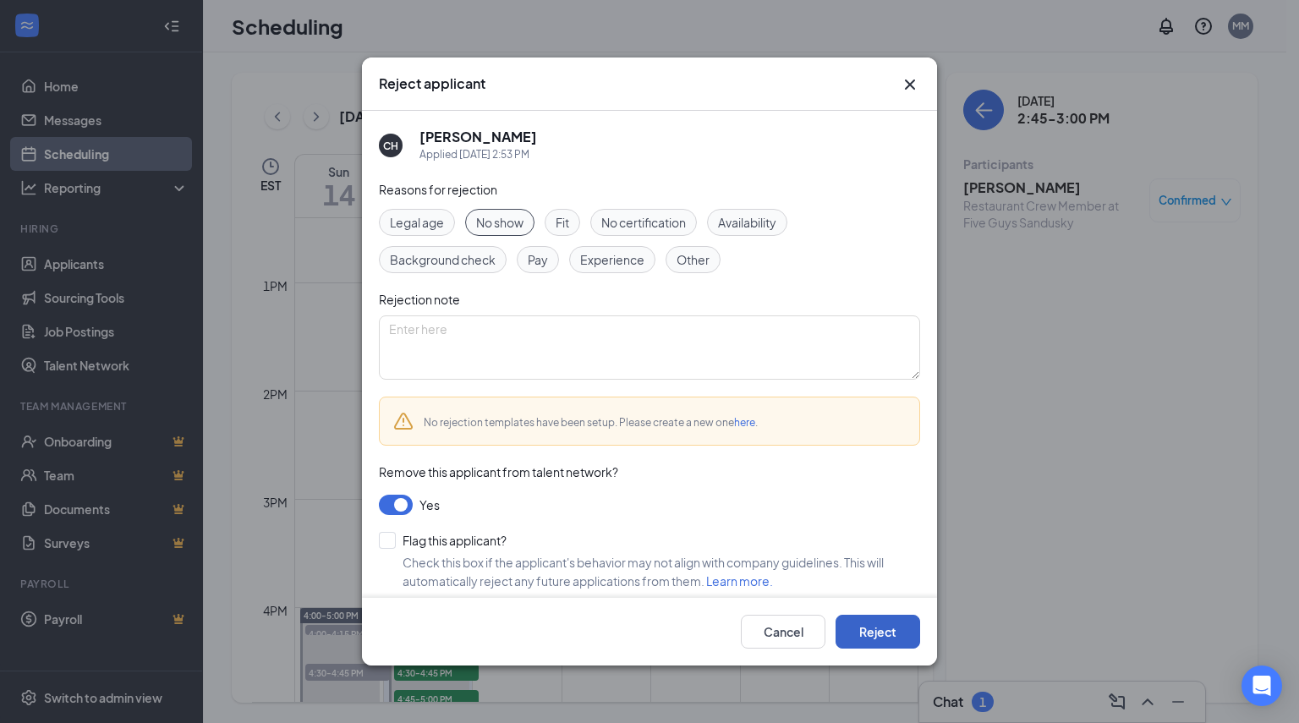
click at [892, 635] on button "Reject" at bounding box center [877, 632] width 85 height 34
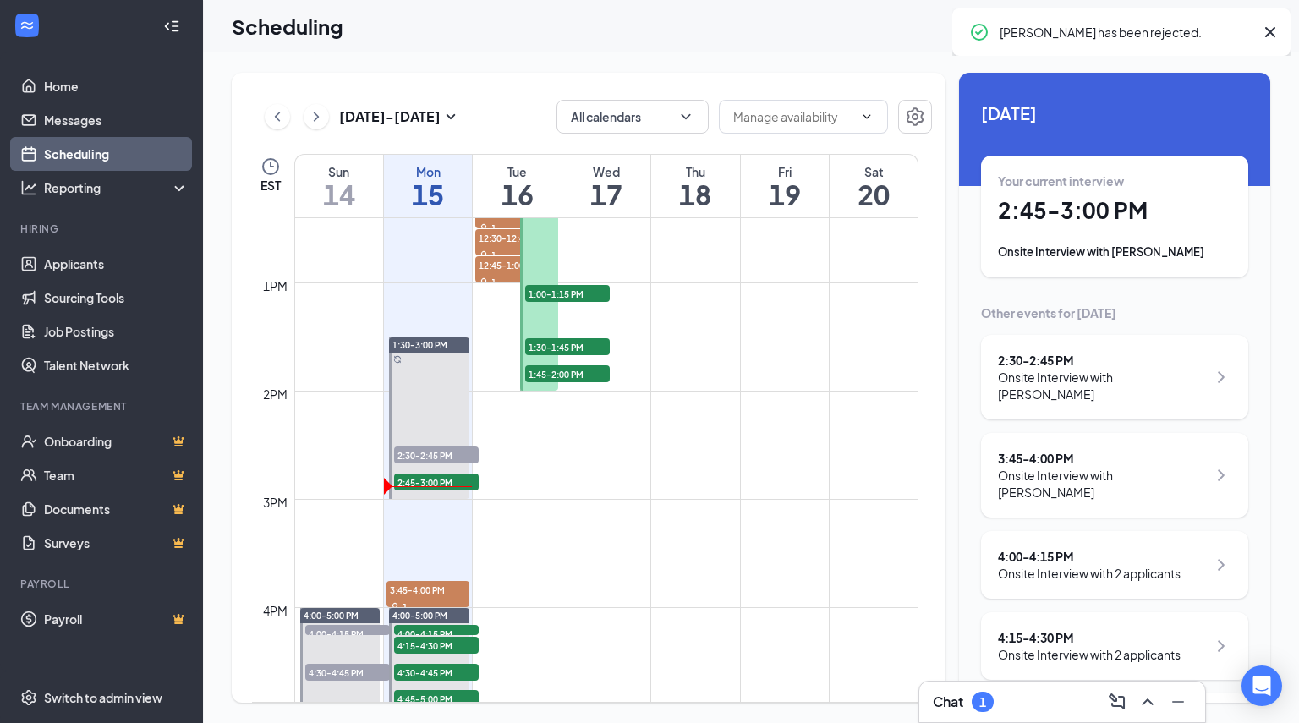
click at [990, 709] on div "1" at bounding box center [983, 702] width 22 height 20
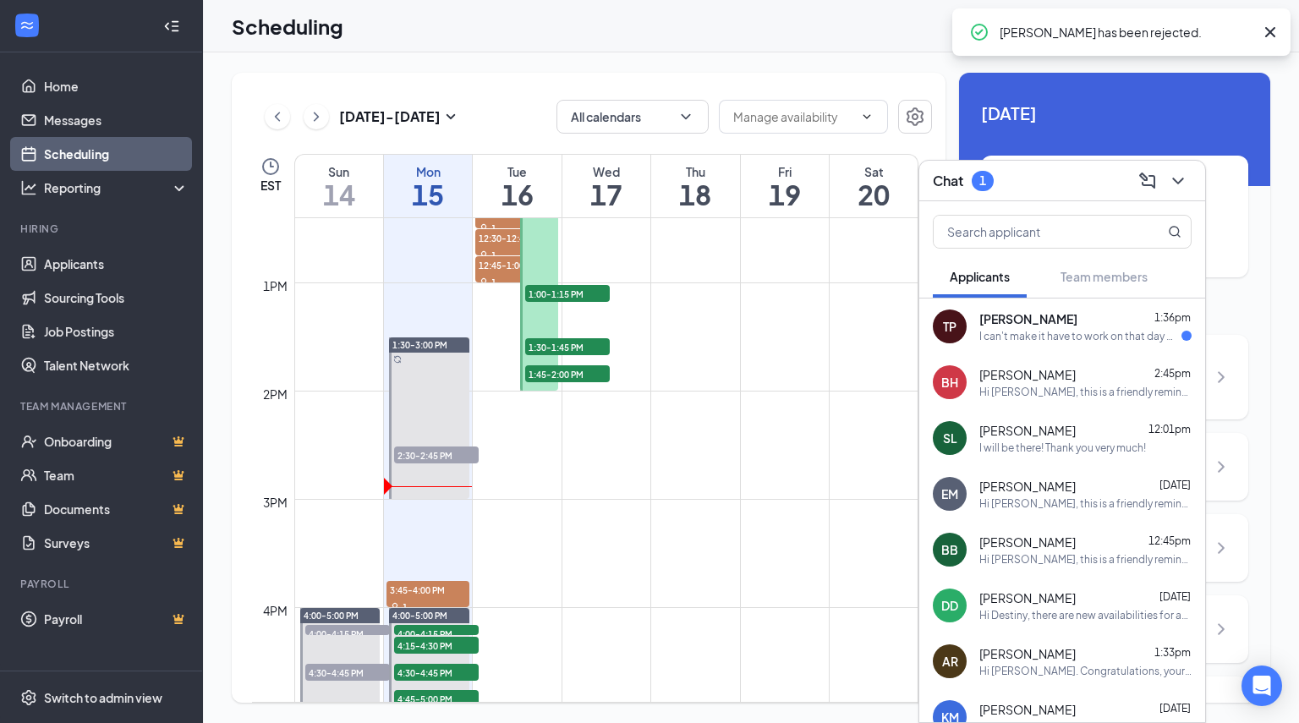
click at [1046, 343] on div "TP Tori Pitts 1:36pm I can't make it have to work on that day my off day is Wed…" at bounding box center [1062, 326] width 286 height 56
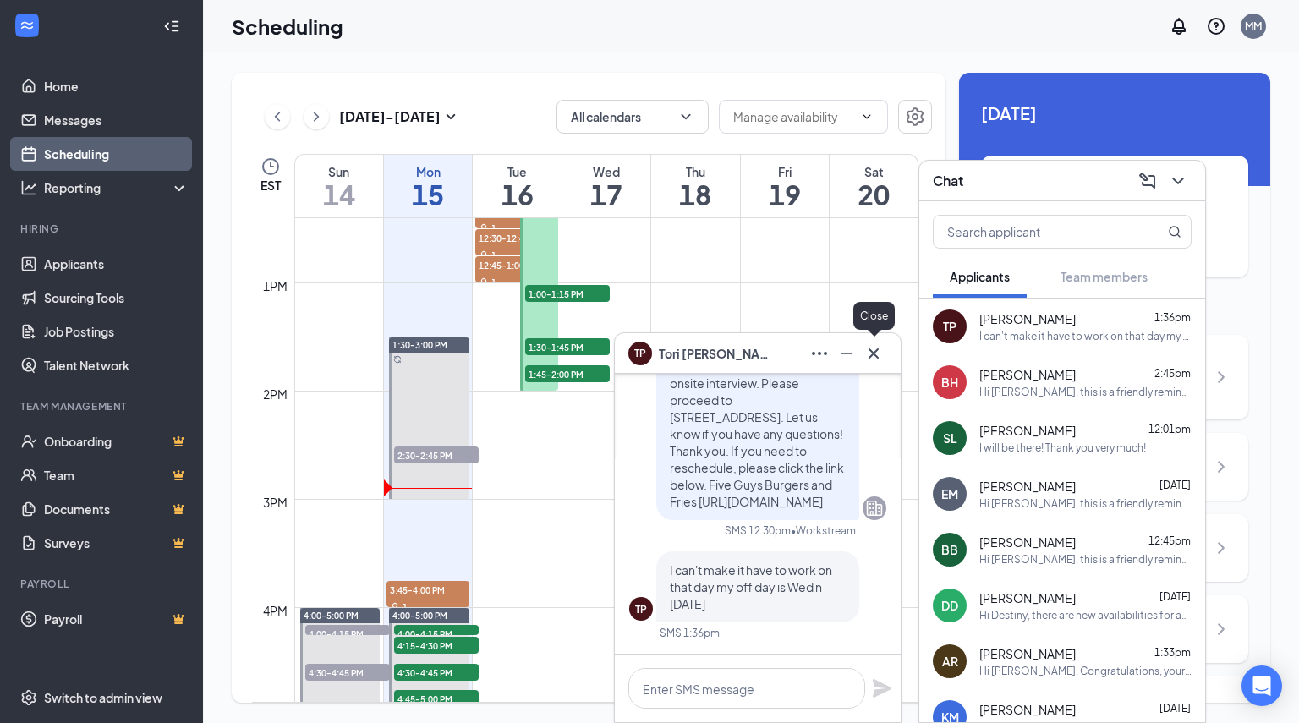
click at [872, 356] on icon "Cross" at bounding box center [873, 353] width 10 height 10
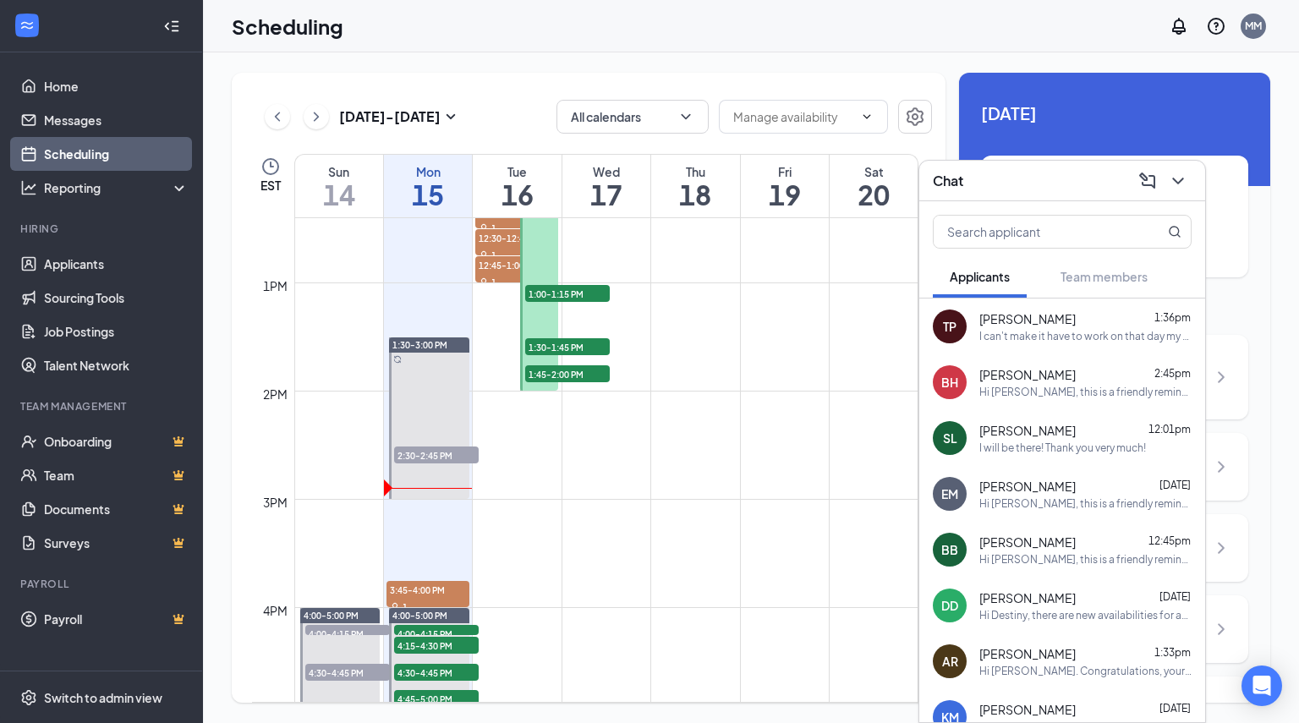
click at [992, 173] on div "Chat" at bounding box center [1062, 180] width 259 height 26
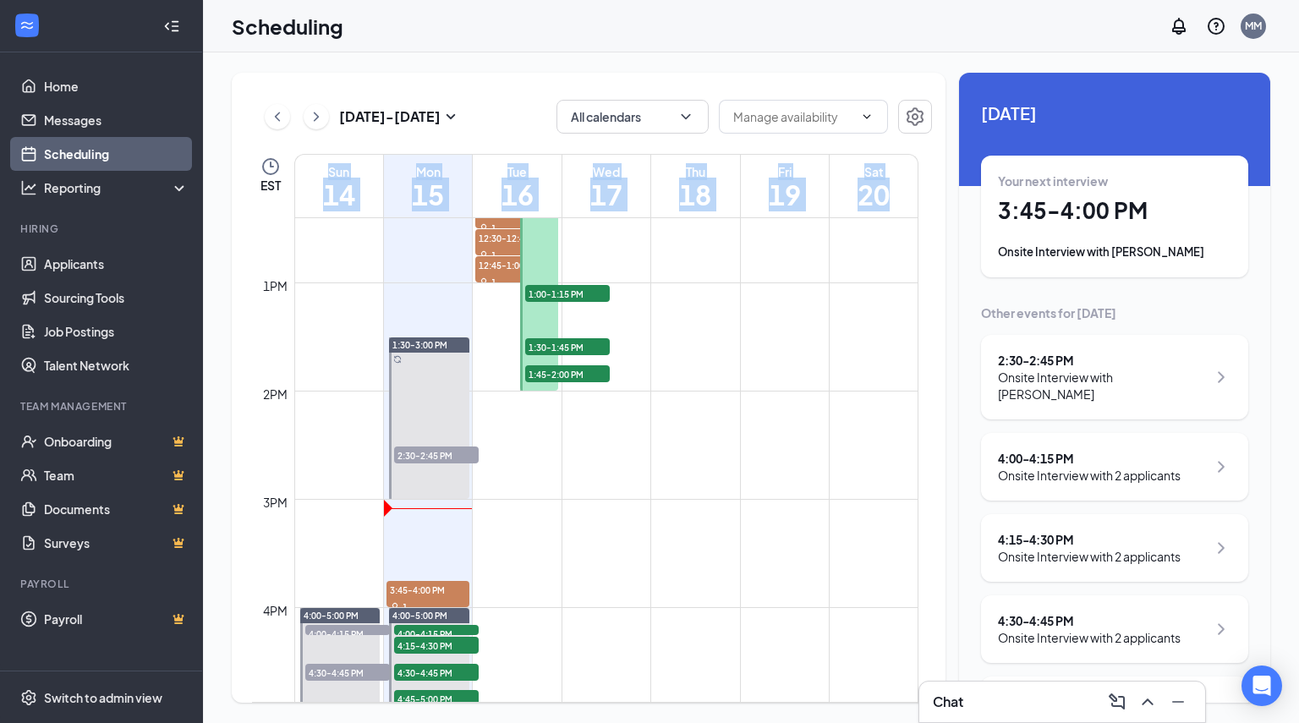
drag, startPoint x: 931, startPoint y: 517, endPoint x: 932, endPoint y: 596, distance: 78.6
click at [932, 596] on div "Sep 14 - Sep 20 All calendars EST Sun 14 Mon 15 Tue 16 Wed 17 Thu 18 Fri 19 Sat…" at bounding box center [589, 388] width 714 height 630
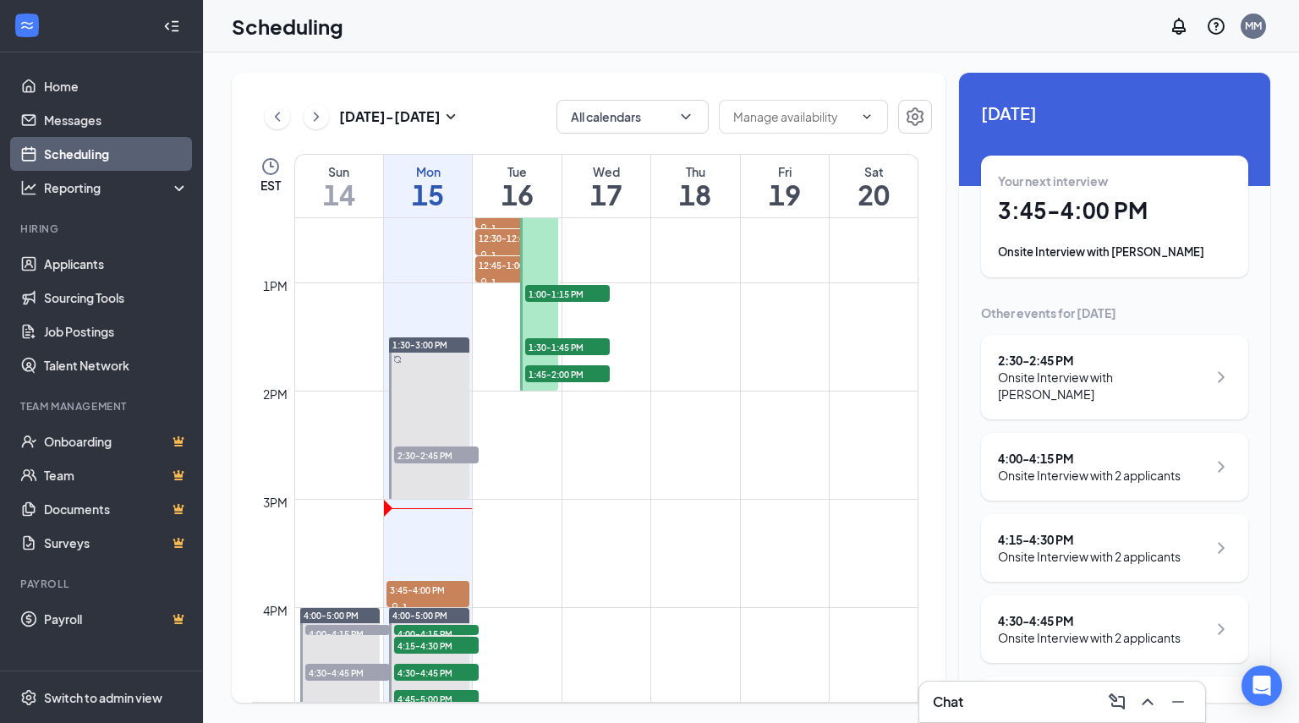
click at [957, 540] on div "Sep 14 - Sep 20 All calendars EST Sun 14 Mon 15 Tue 16 Wed 17 Thu 18 Fri 19 Sat…" at bounding box center [751, 388] width 1038 height 630
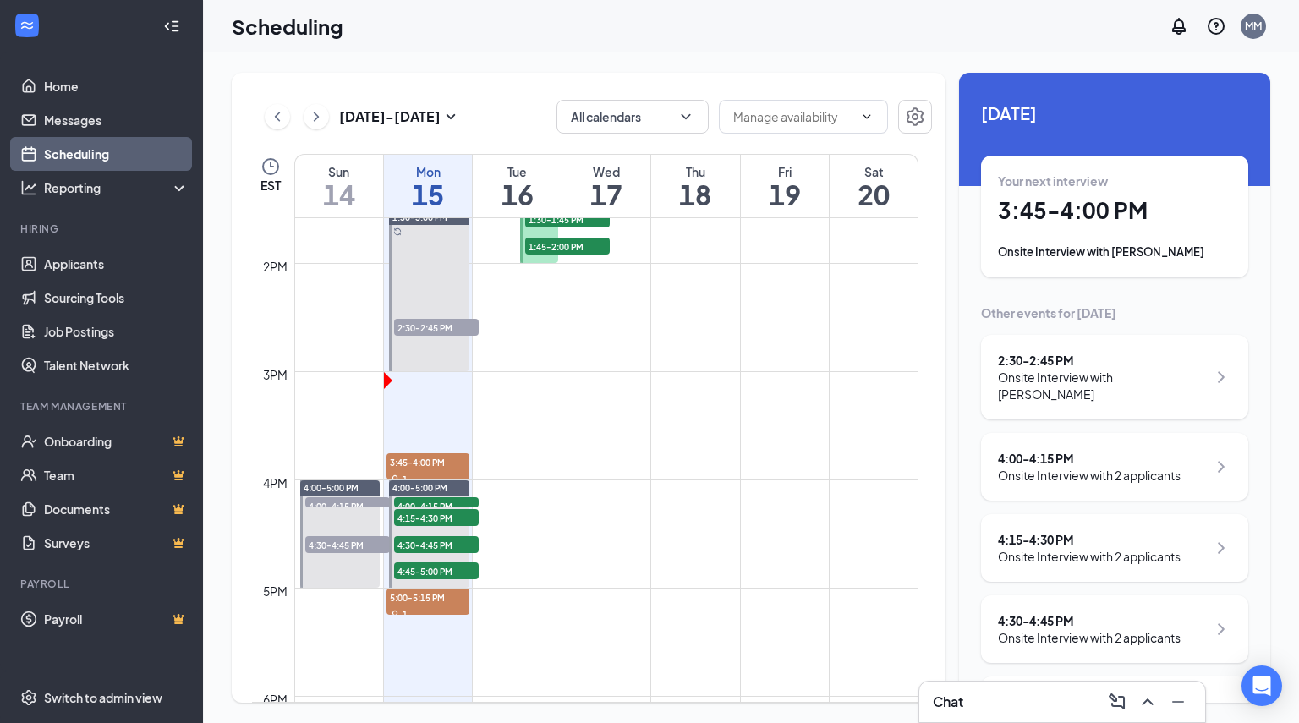
scroll to position [1477, 0]
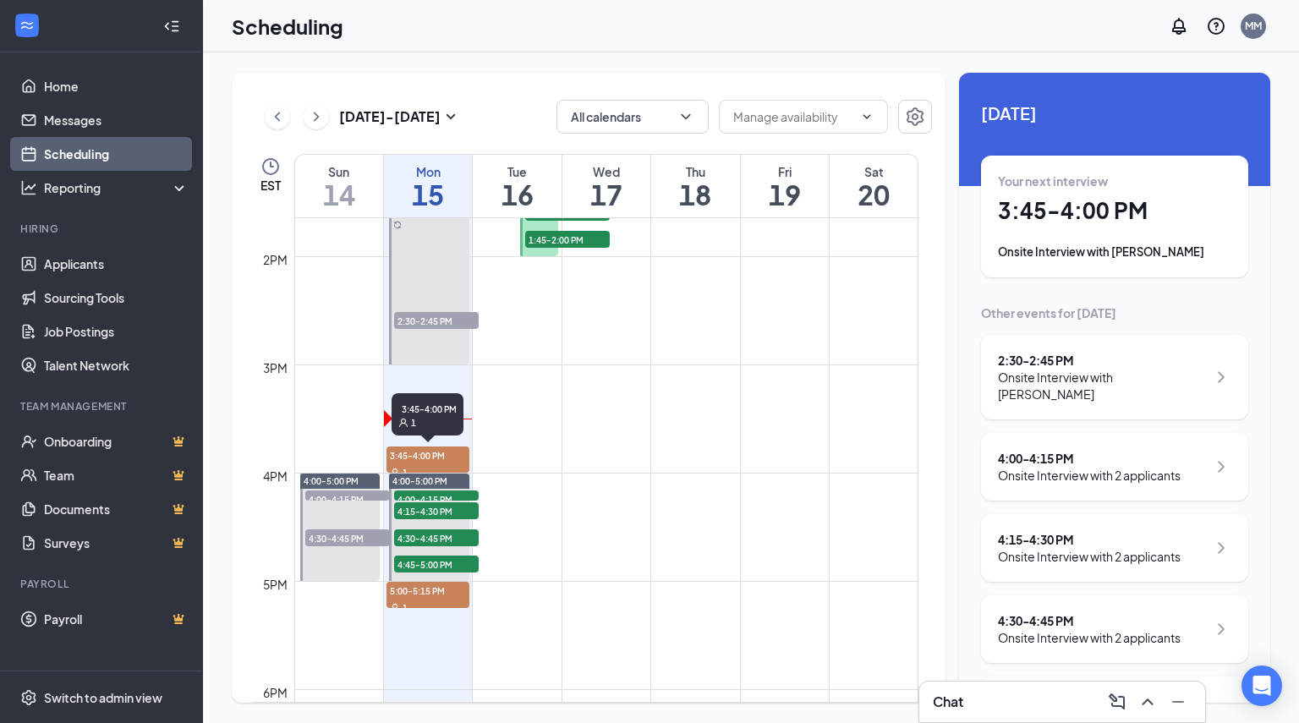
click at [430, 453] on span "3:45-4:00 PM" at bounding box center [427, 454] width 83 height 17
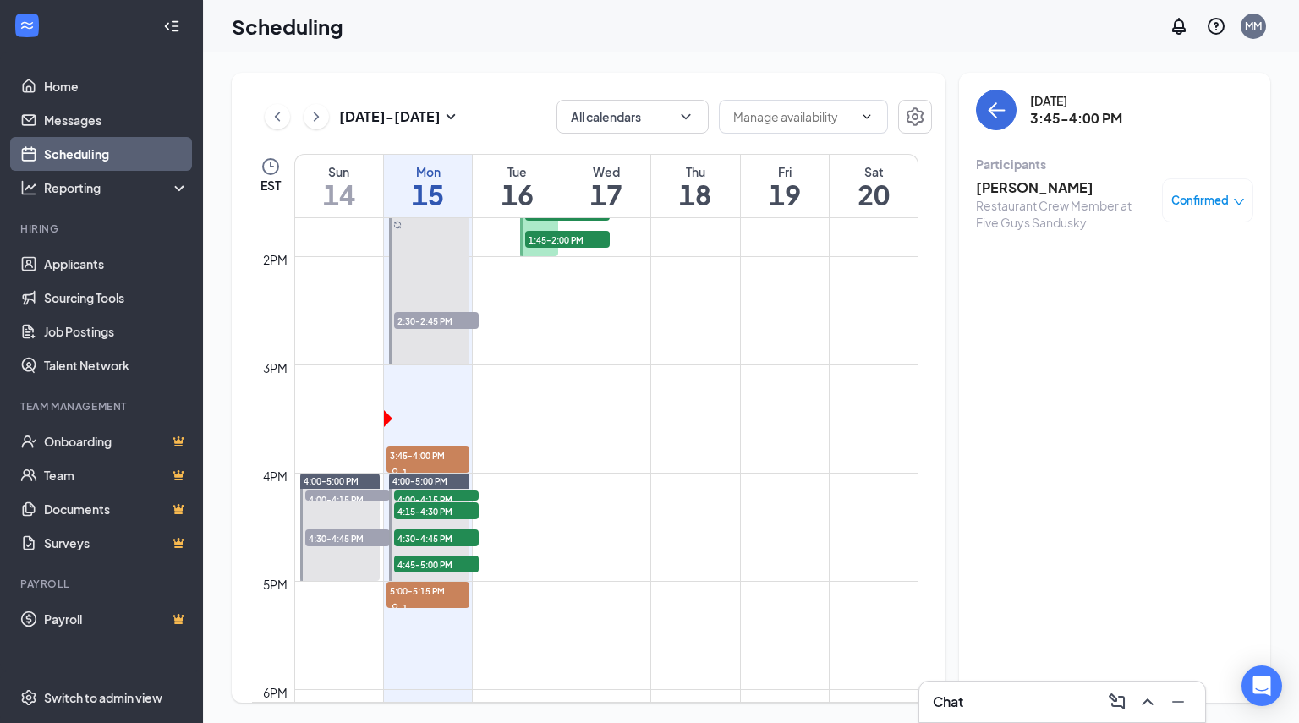
click at [993, 188] on h3 "Briana Huffine" at bounding box center [1065, 187] width 178 height 19
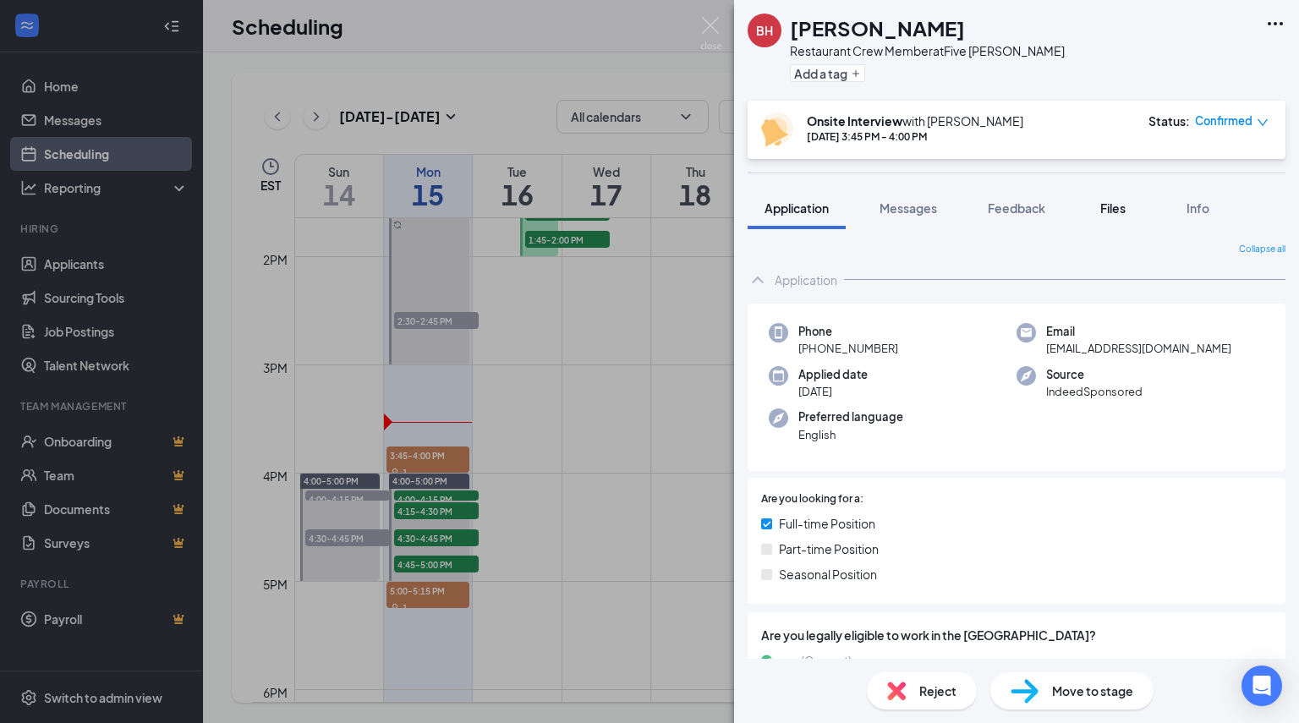
click at [1100, 205] on div "Files" at bounding box center [1113, 208] width 34 height 17
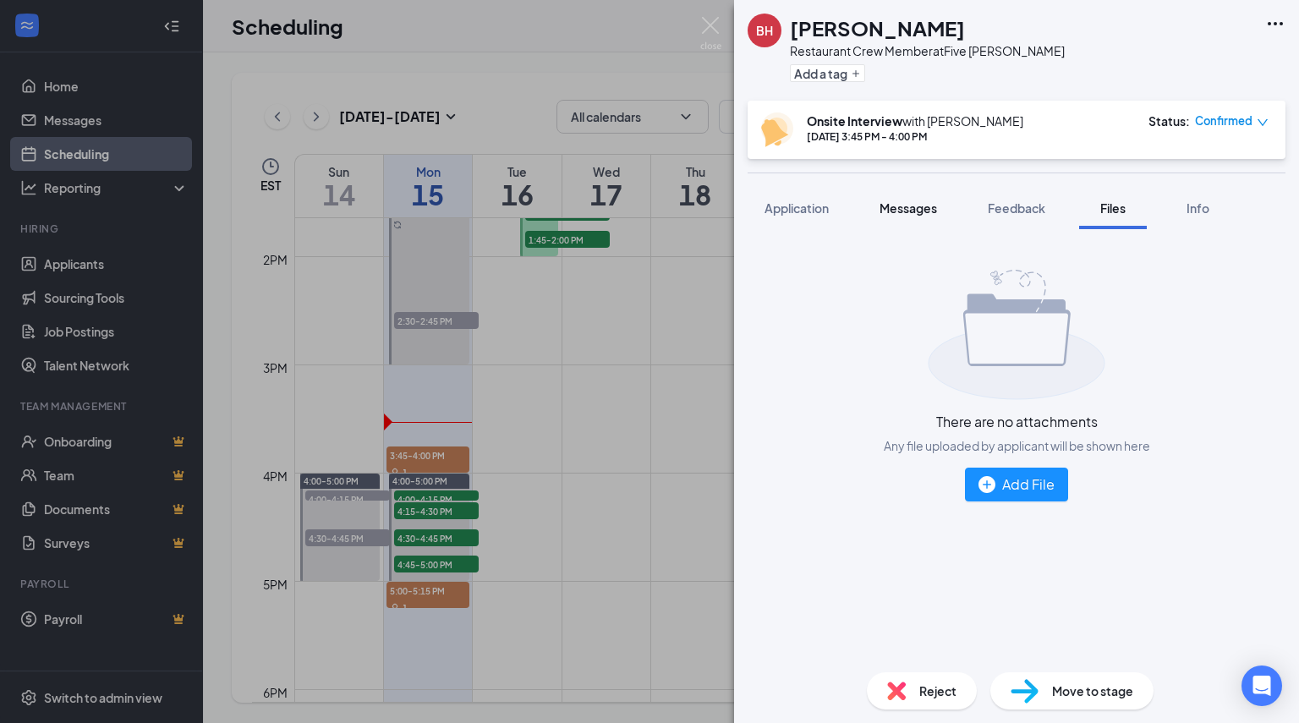
click at [923, 197] on button "Messages" at bounding box center [907, 208] width 91 height 42
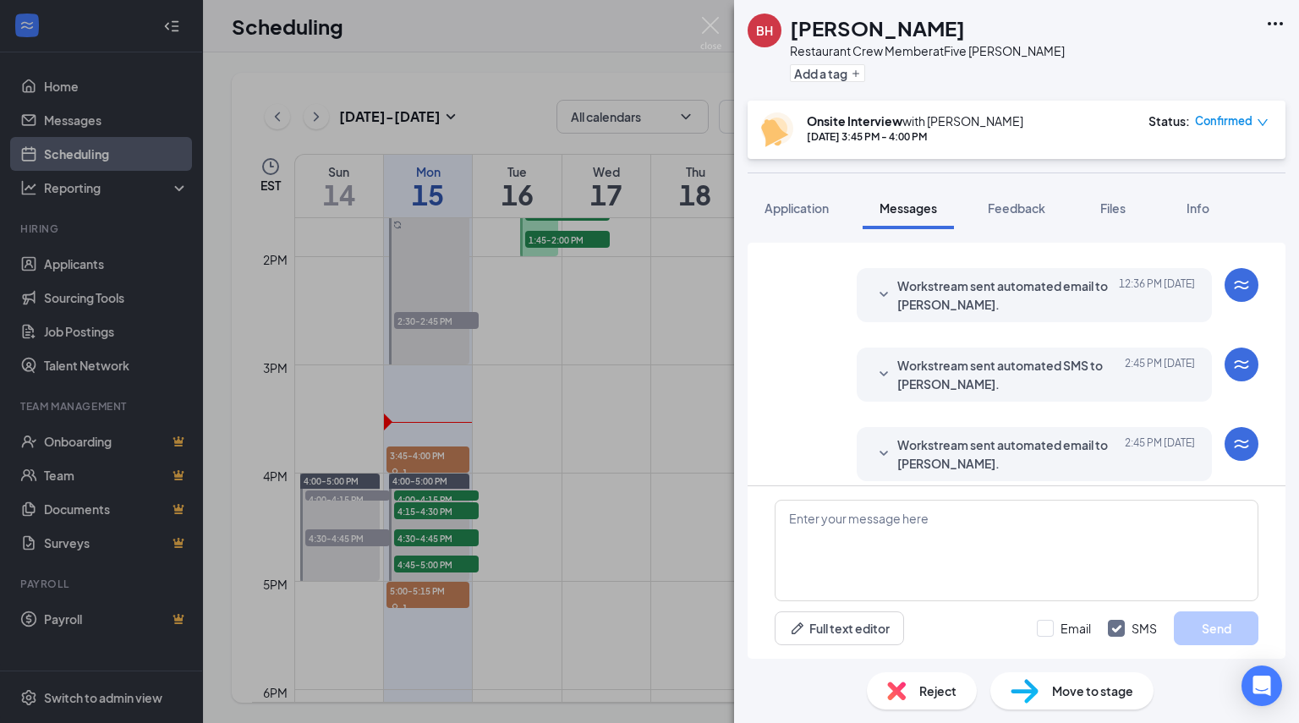
scroll to position [665, 0]
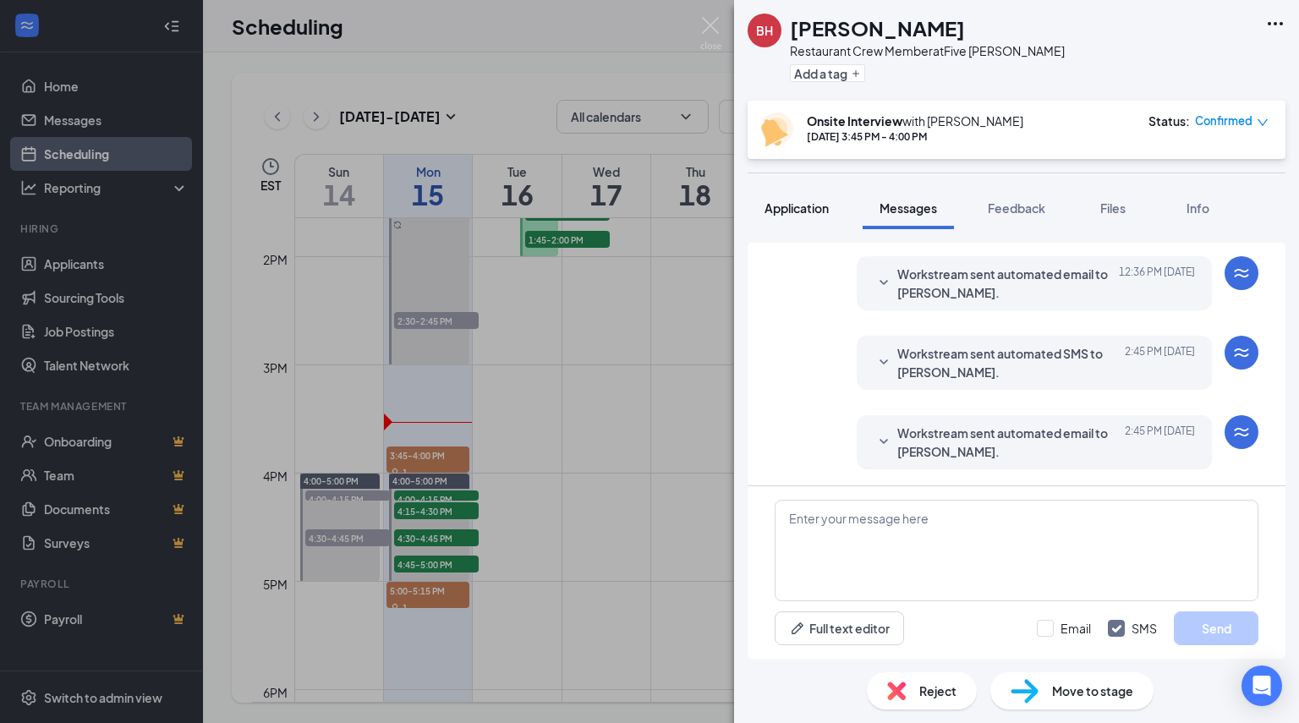
click at [791, 221] on button "Application" at bounding box center [796, 208] width 98 height 42
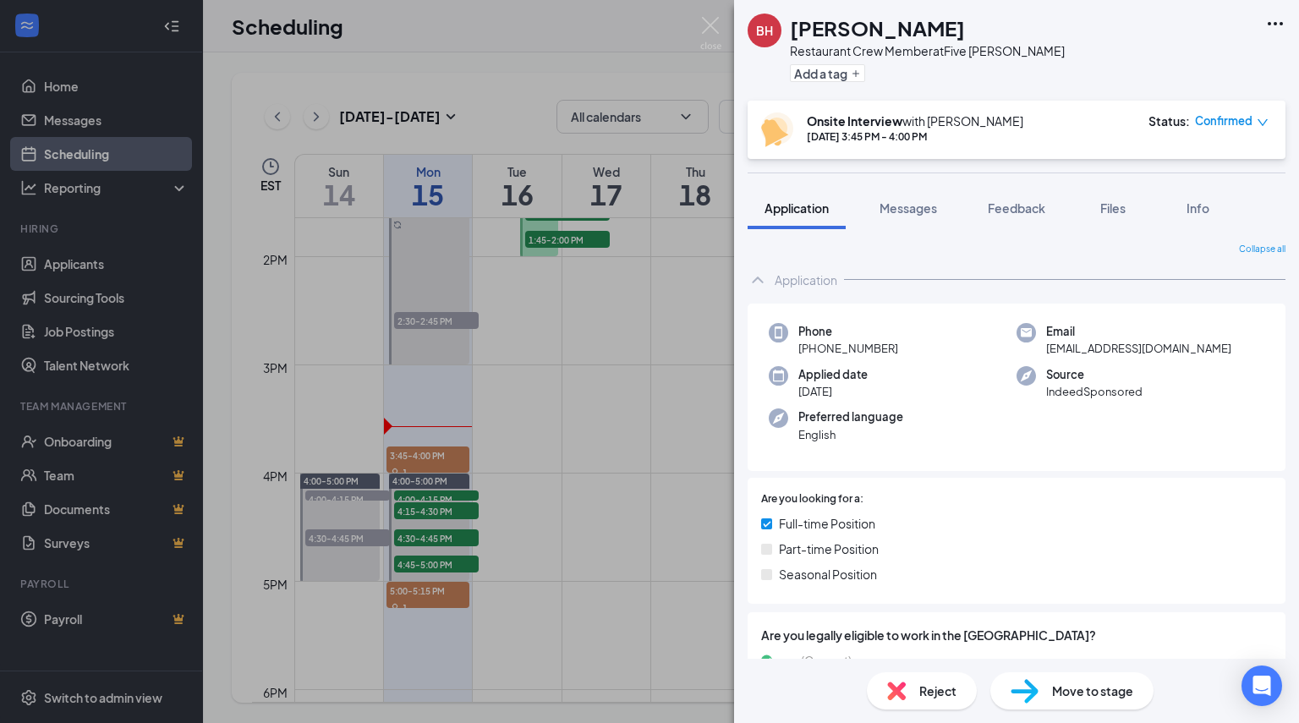
click at [802, 202] on span "Application" at bounding box center [796, 207] width 64 height 15
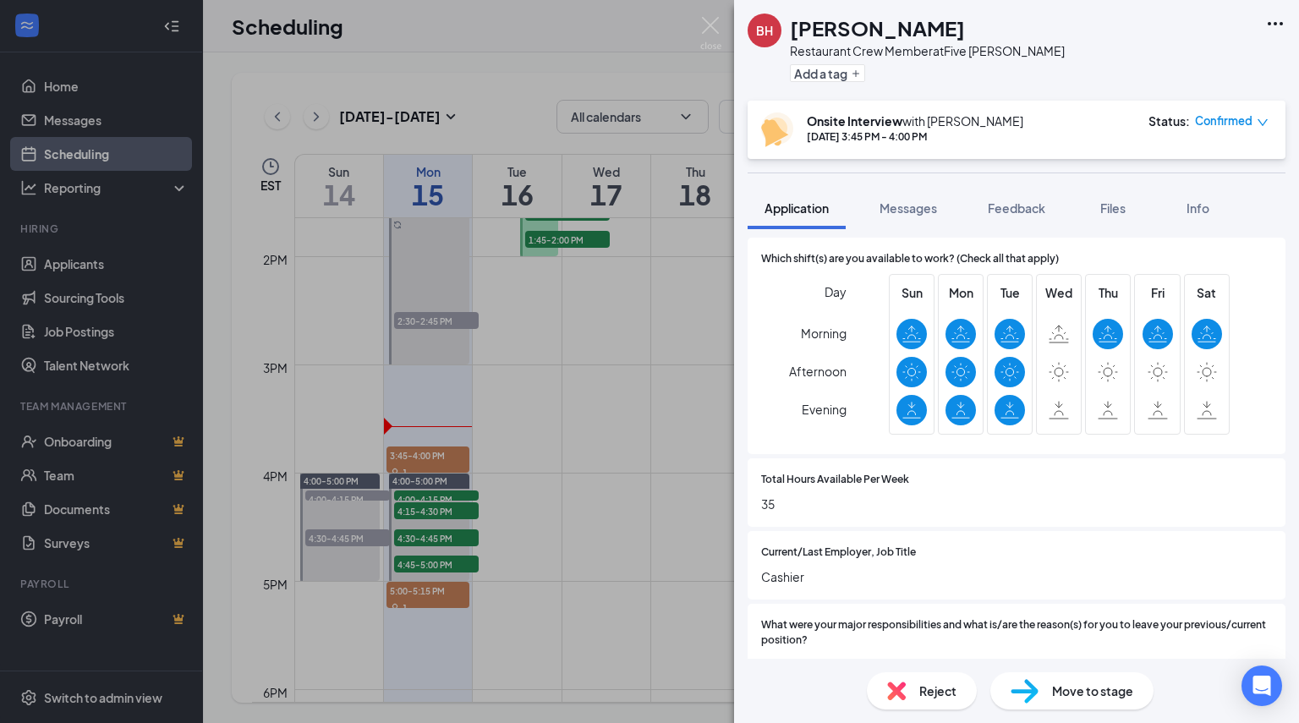
scroll to position [629, 0]
click at [1213, 124] on span "Confirmed" at bounding box center [1223, 120] width 57 height 17
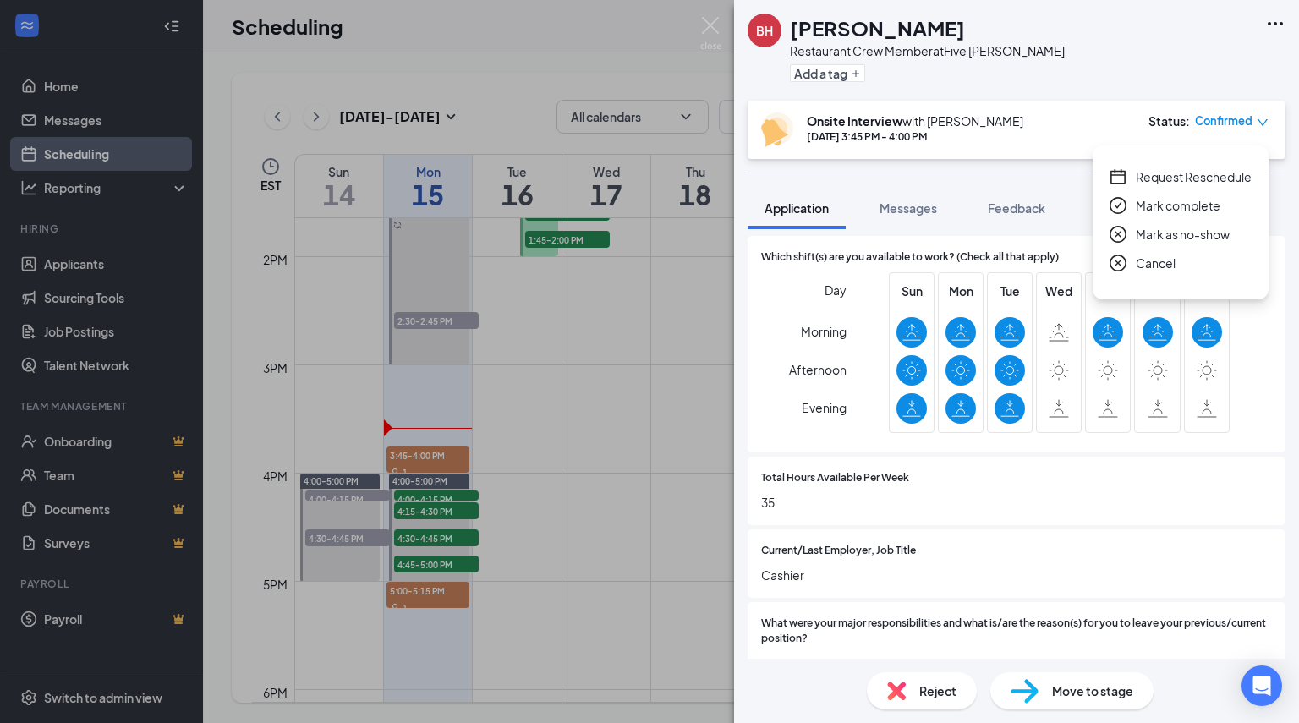
click at [1160, 204] on span "Mark complete" at bounding box center [1178, 205] width 85 height 19
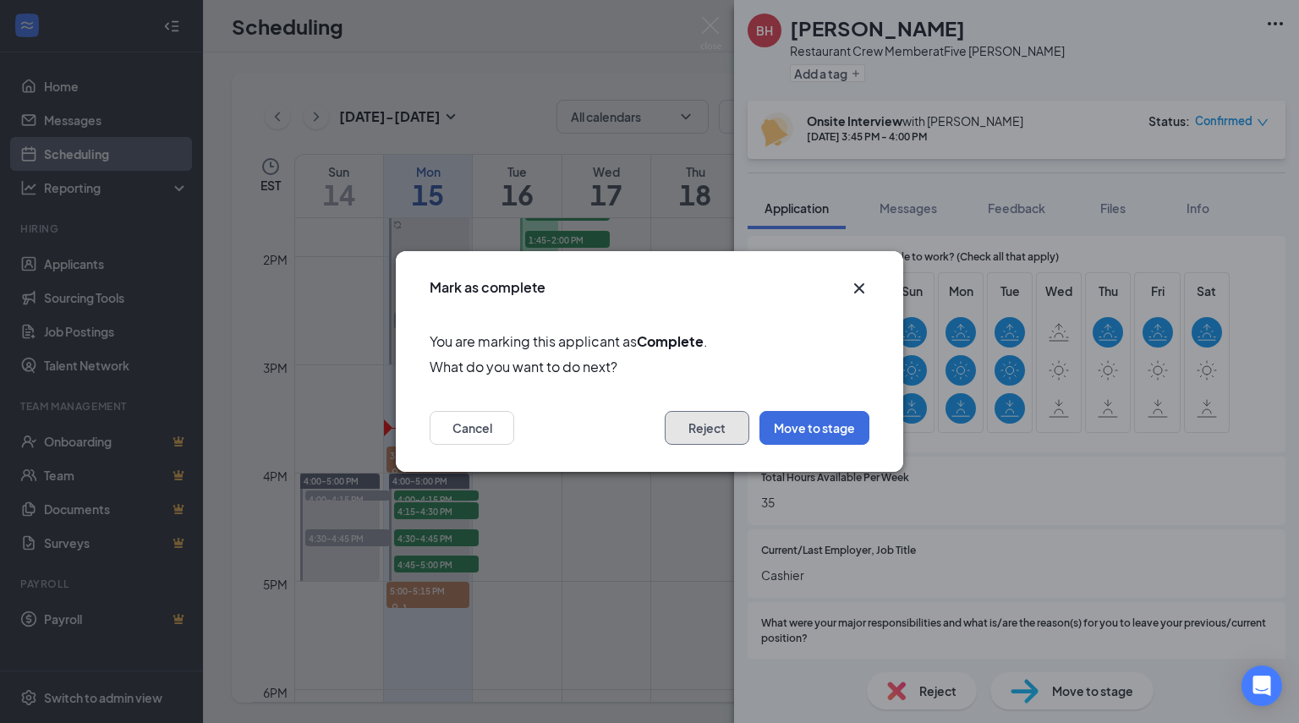
click at [710, 435] on button "Reject" at bounding box center [707, 428] width 85 height 34
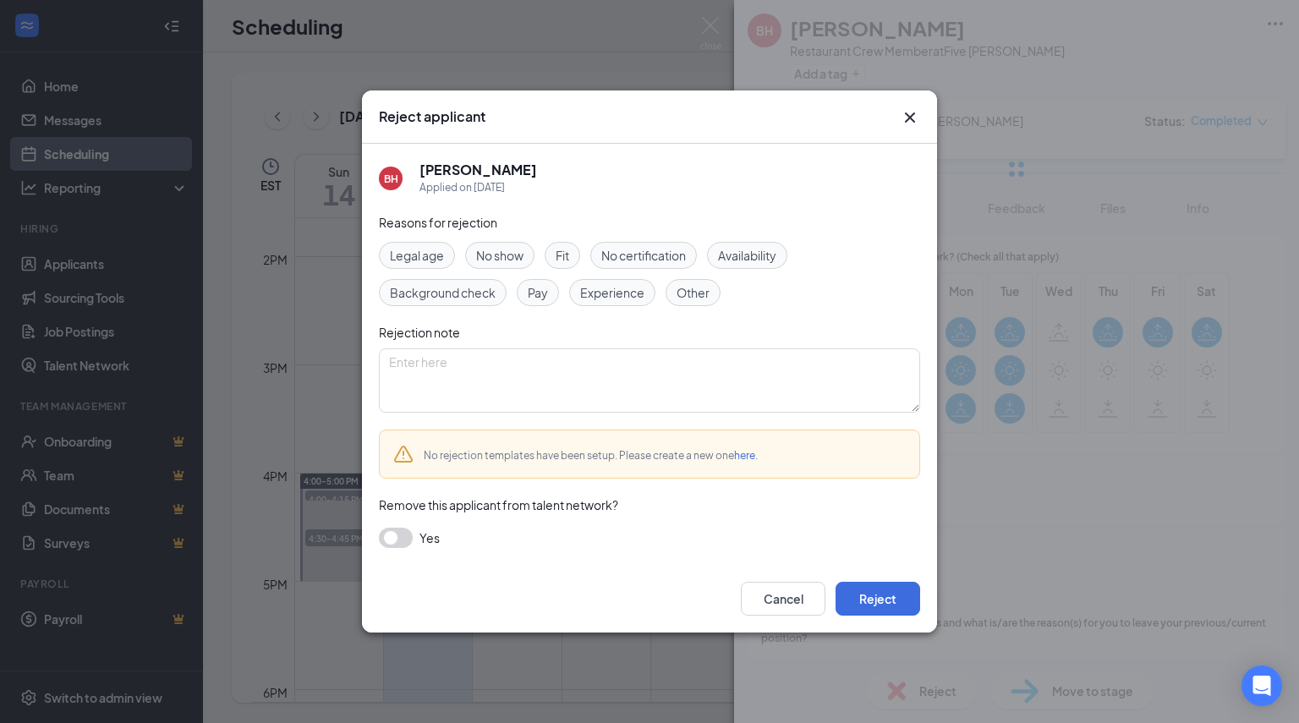
click at [739, 265] on span "Availability" at bounding box center [747, 255] width 58 height 19
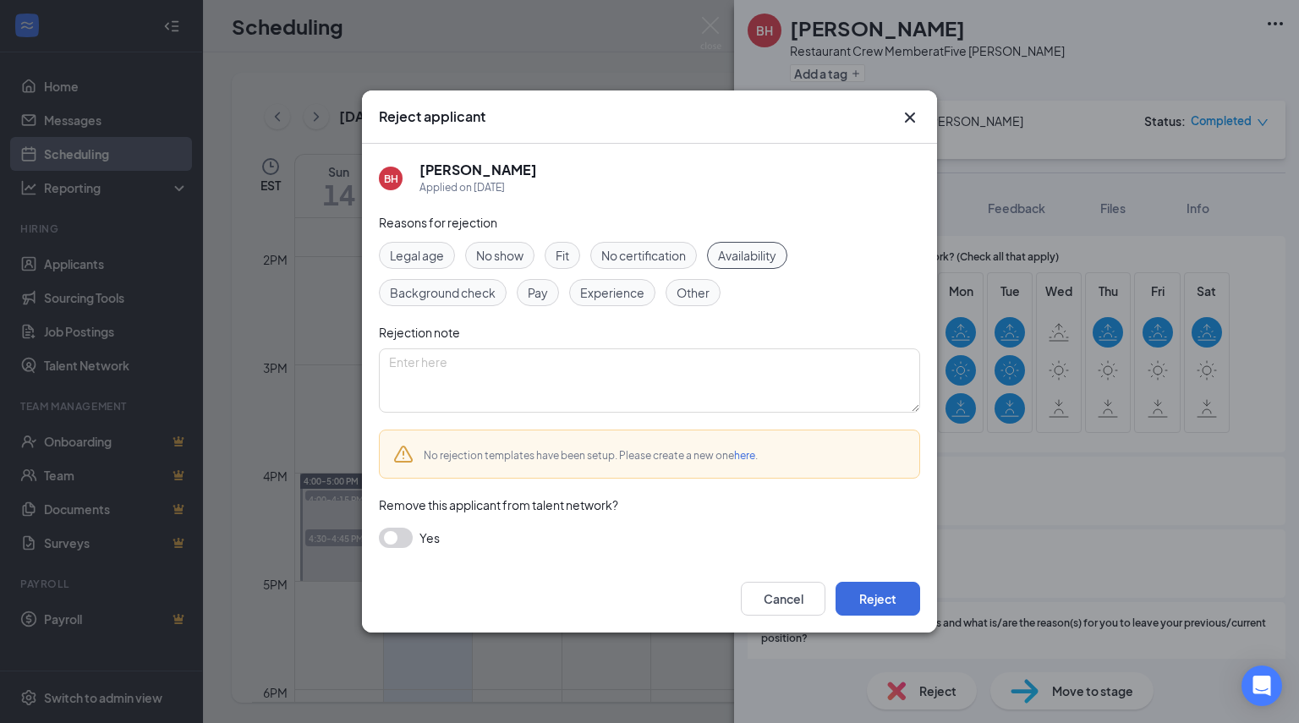
click at [561, 247] on span "Fit" at bounding box center [563, 255] width 14 height 19
click at [397, 539] on button "button" at bounding box center [396, 538] width 34 height 20
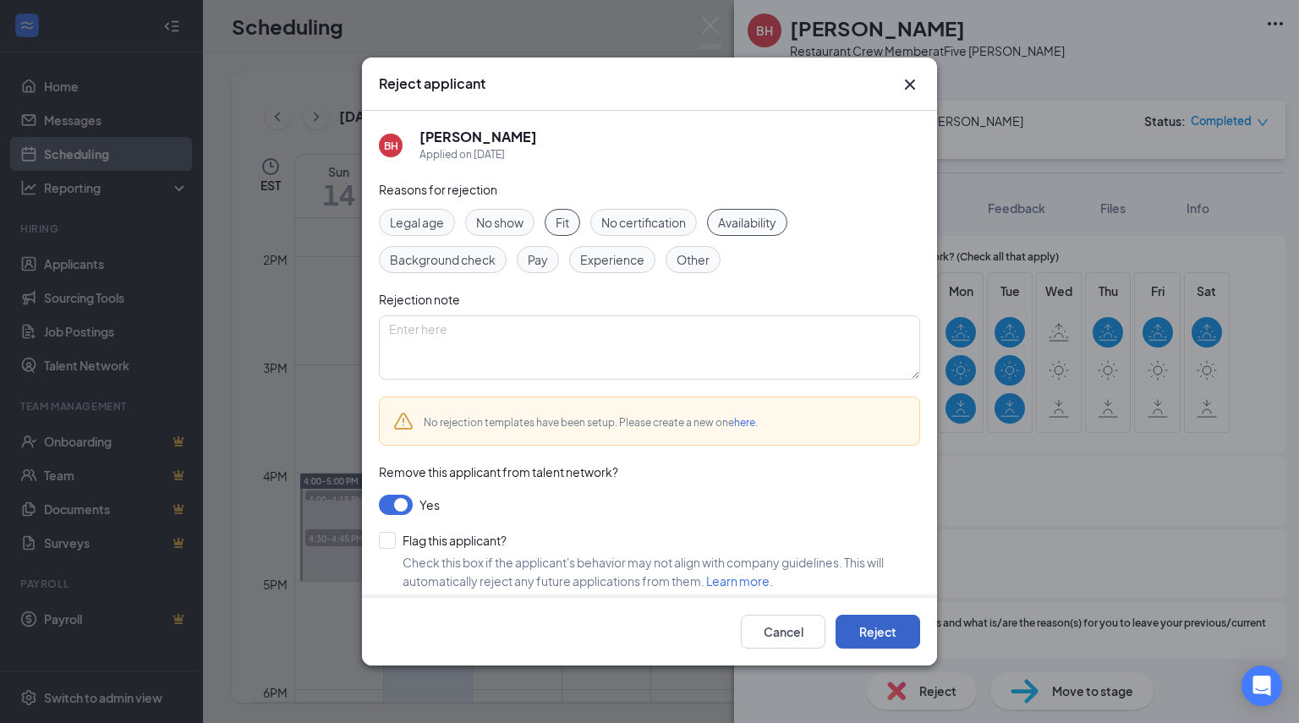
click at [870, 640] on button "Reject" at bounding box center [877, 632] width 85 height 34
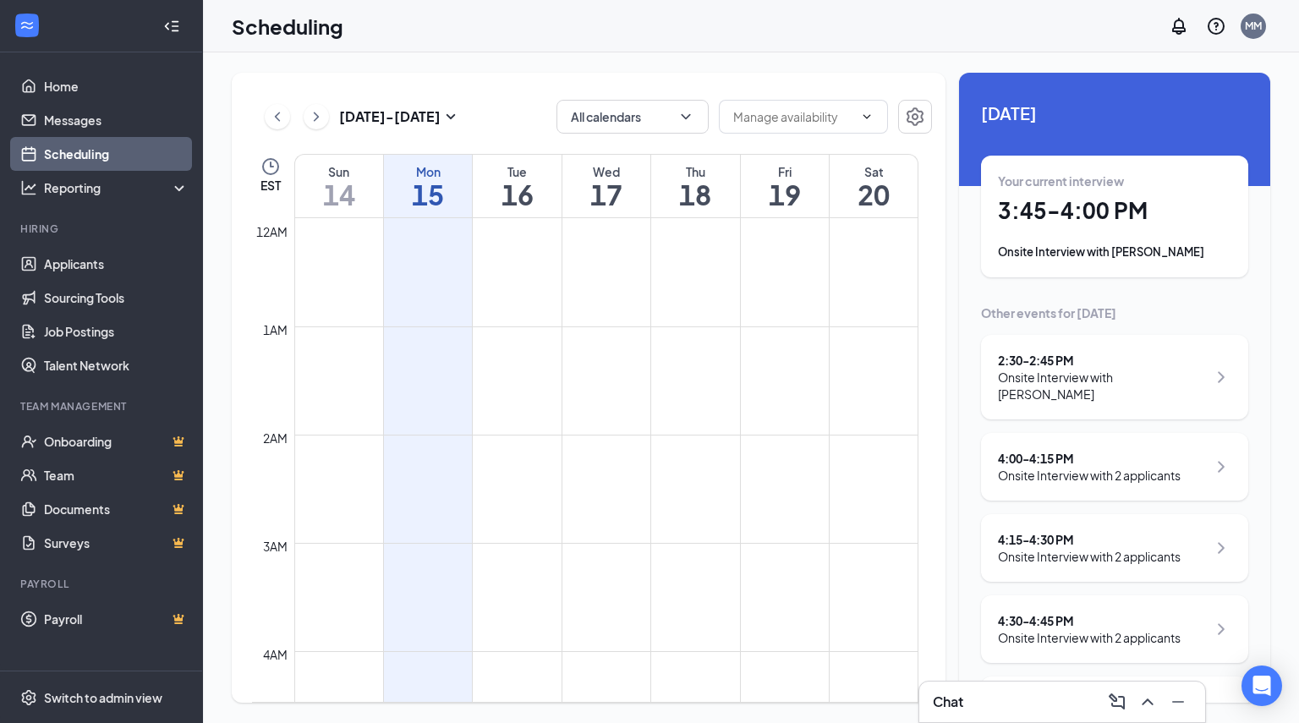
scroll to position [831, 0]
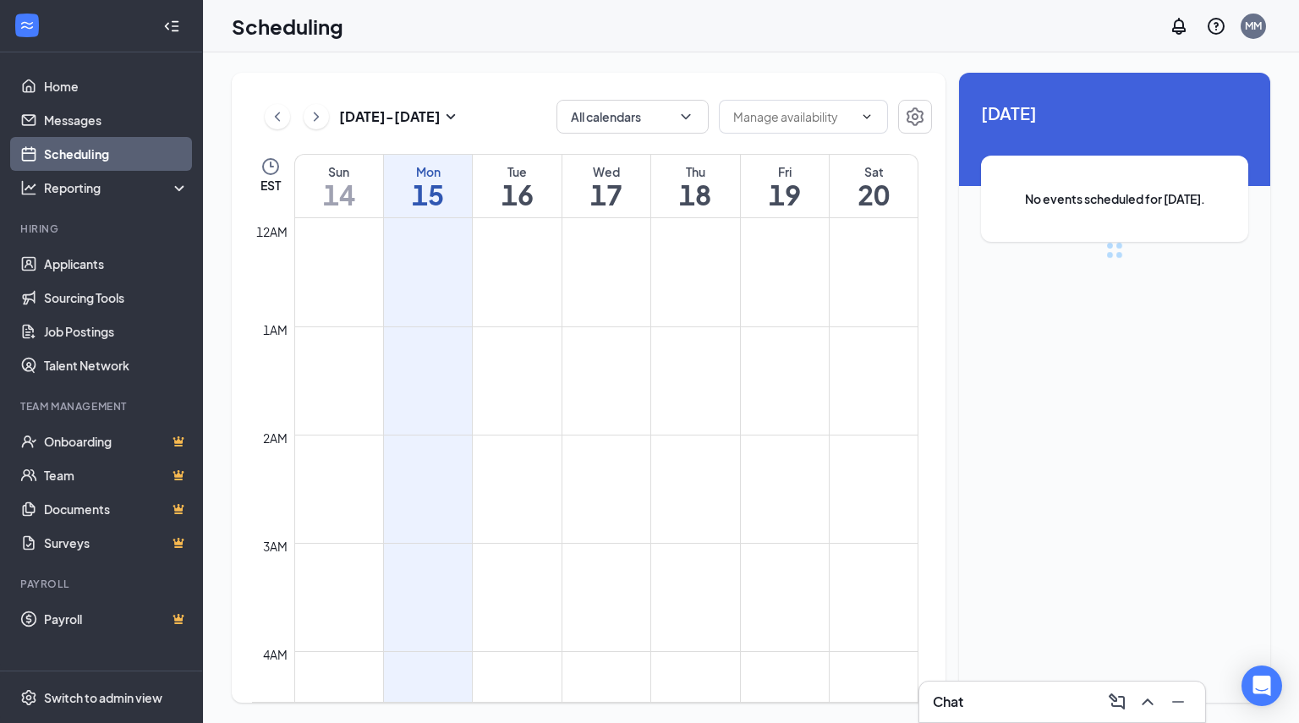
scroll to position [831, 0]
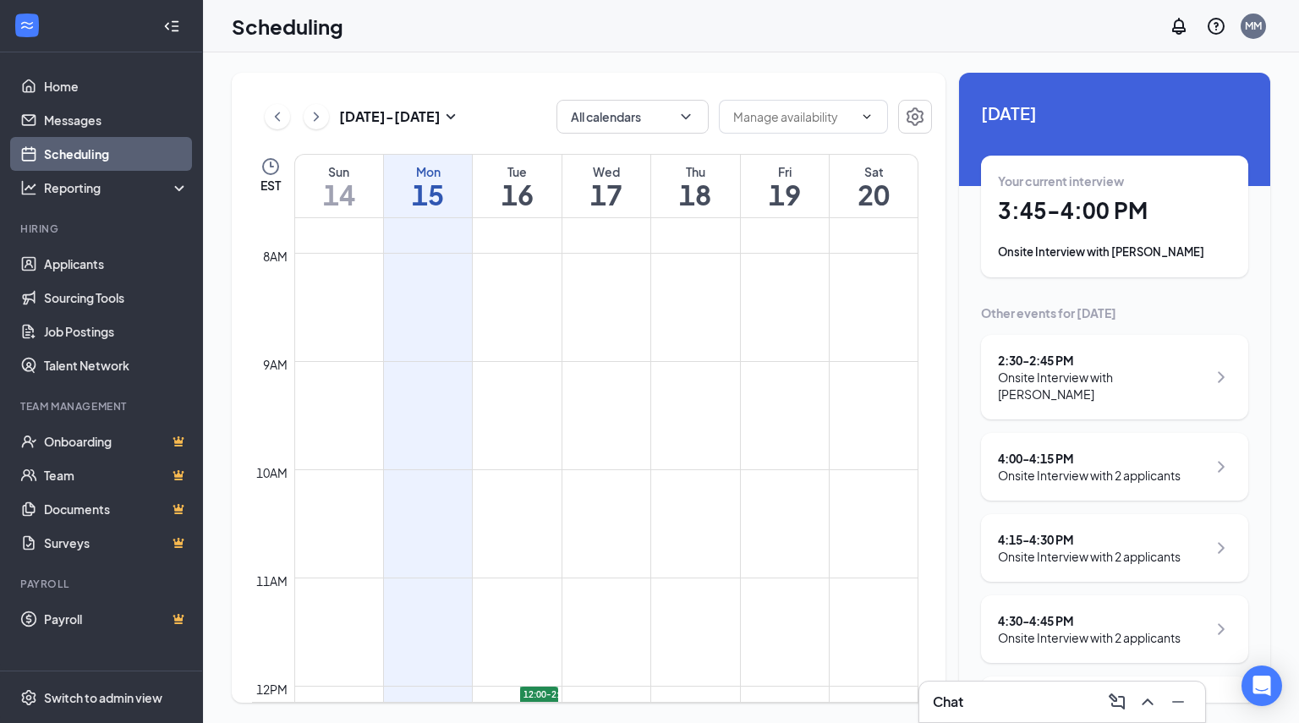
click at [1146, 364] on div "2:30 - 2:45 PM" at bounding box center [1102, 360] width 209 height 17
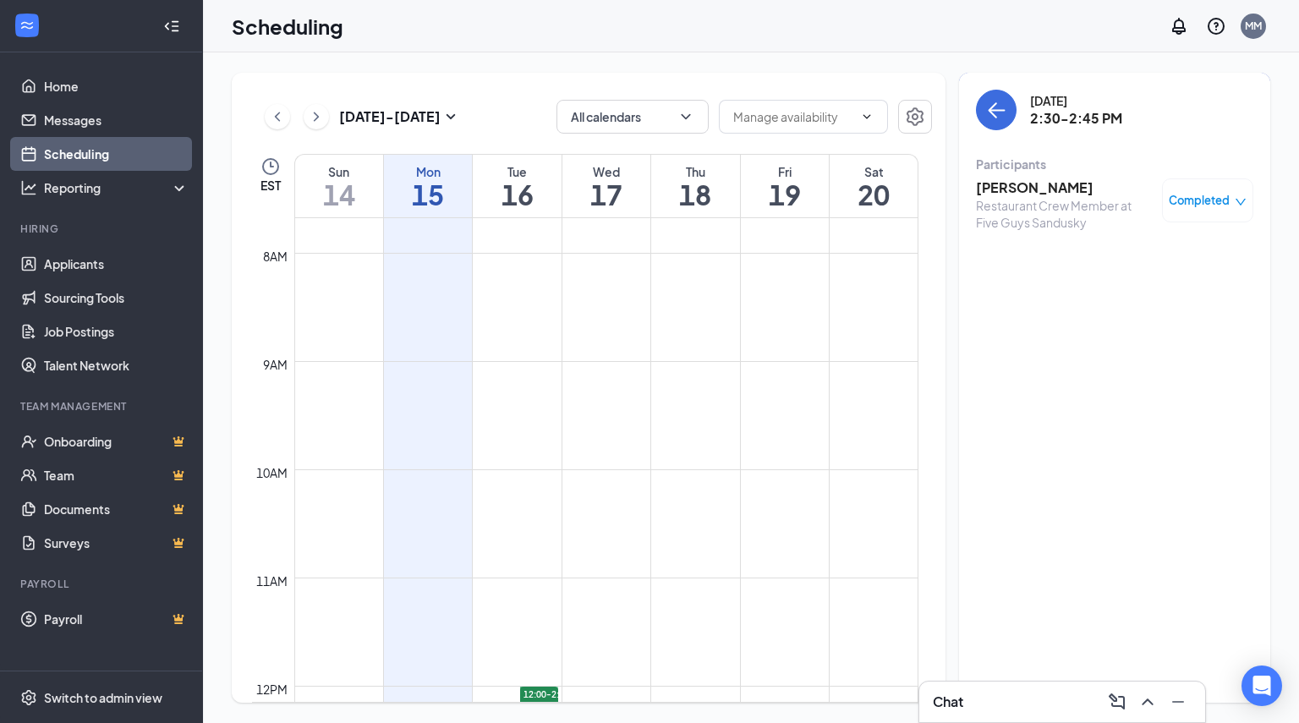
click at [1013, 123] on div "Monday, Sep 15 2:30-2:45 PM" at bounding box center [1114, 110] width 277 height 41
click at [1003, 112] on icon "ArrowLeft" at bounding box center [996, 110] width 20 height 20
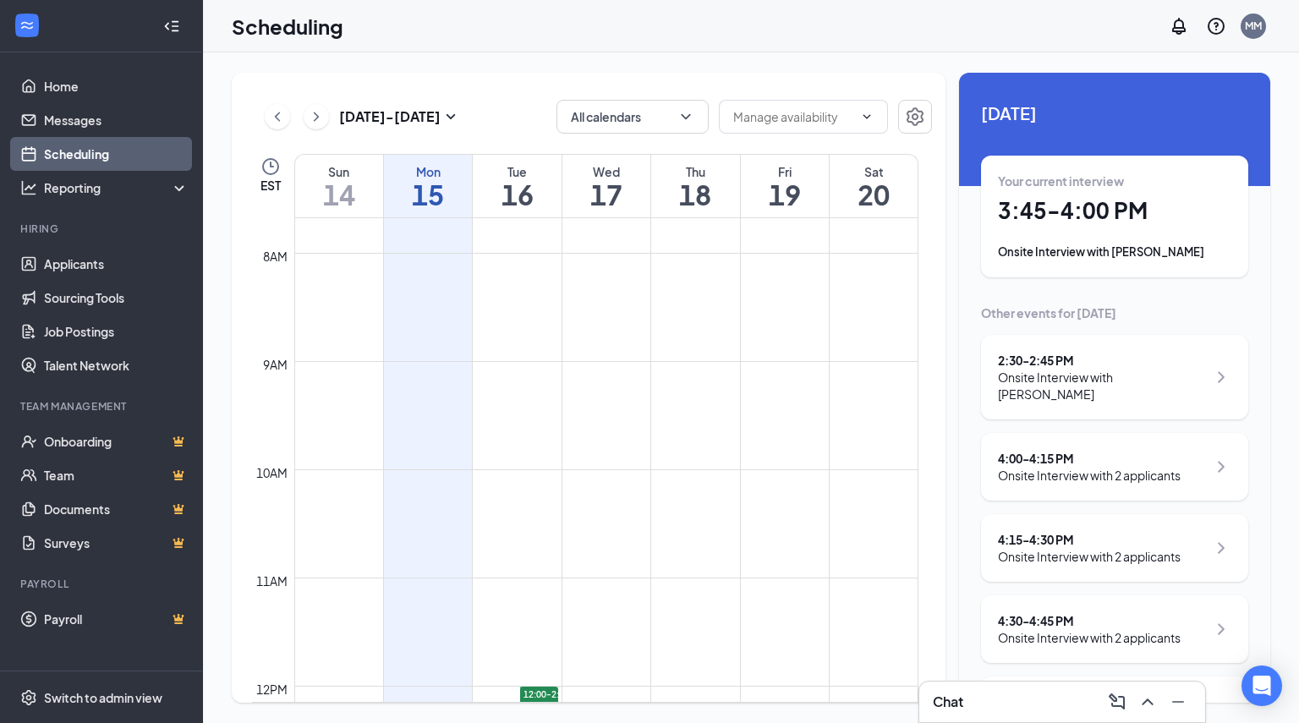
drag, startPoint x: 914, startPoint y: 425, endPoint x: 937, endPoint y: 461, distance: 42.2
click at [937, 461] on div "[DATE] - [DATE] All calendars EST Sun 14 Mon 15 Tue 16 Wed 17 Thu 18 Fri 19 Sat…" at bounding box center [589, 388] width 714 height 630
click at [1018, 449] on div "4:00 - 4:15 PM Onsite Interview with 2 applicants" at bounding box center [1114, 467] width 267 height 68
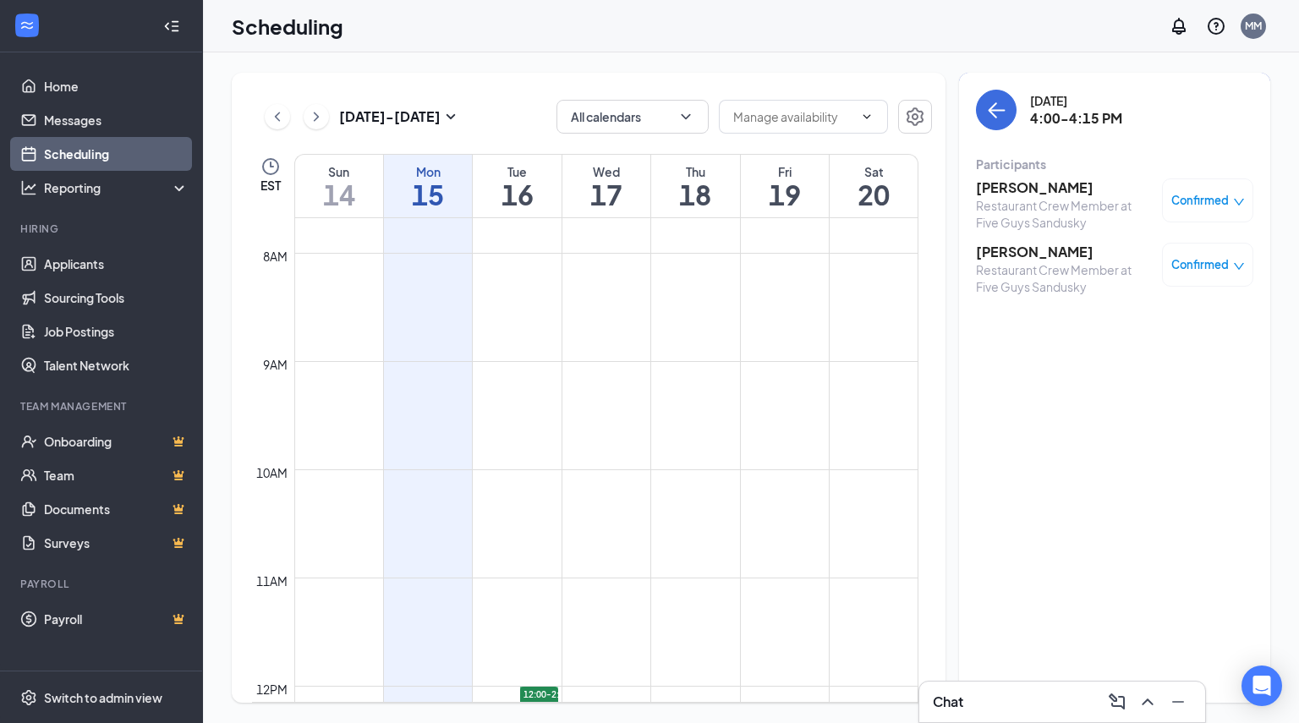
click at [1003, 183] on h3 "Piper Ramsey" at bounding box center [1065, 187] width 178 height 19
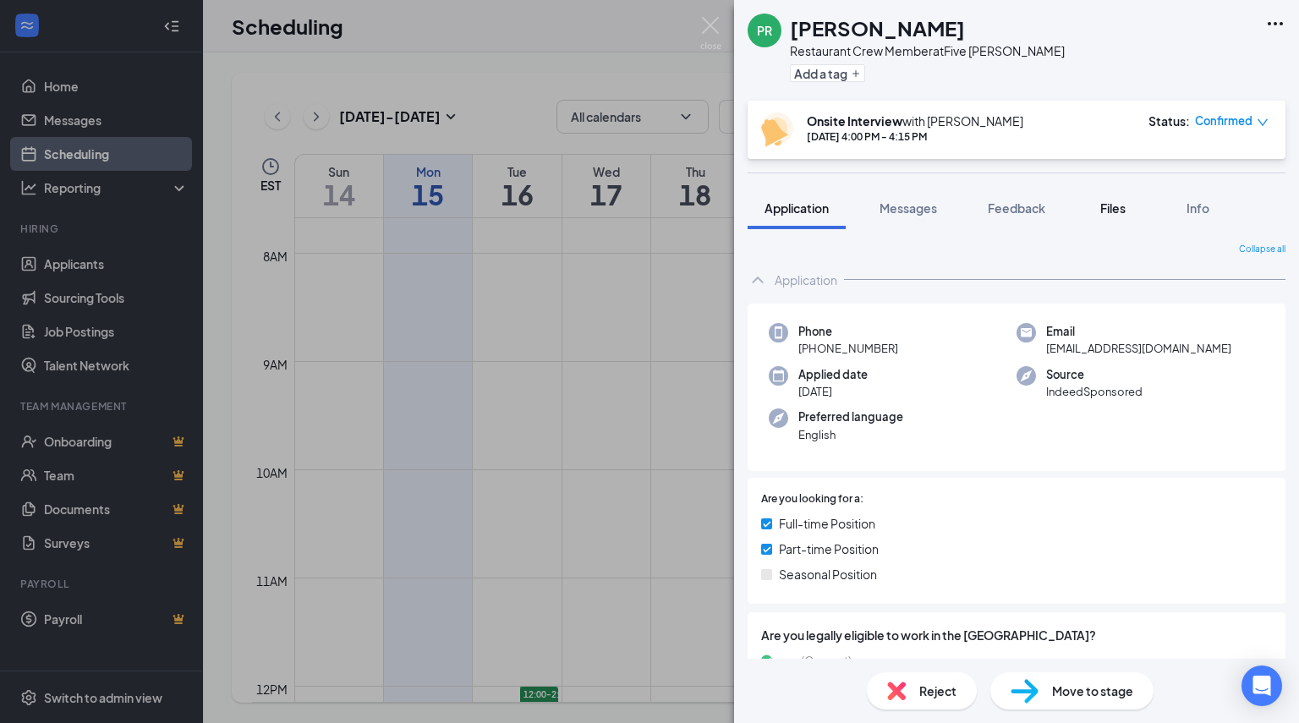
click at [1124, 210] on span "Files" at bounding box center [1112, 207] width 25 height 15
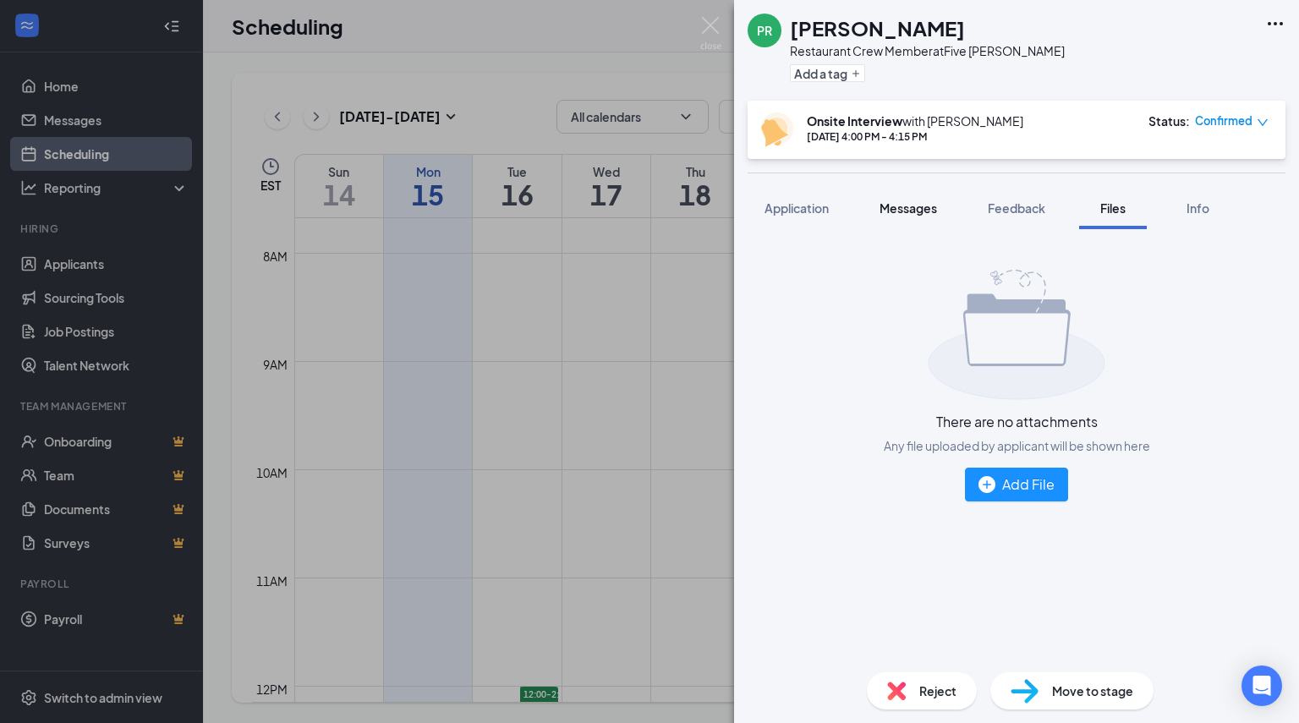
click at [929, 203] on span "Messages" at bounding box center [907, 207] width 57 height 15
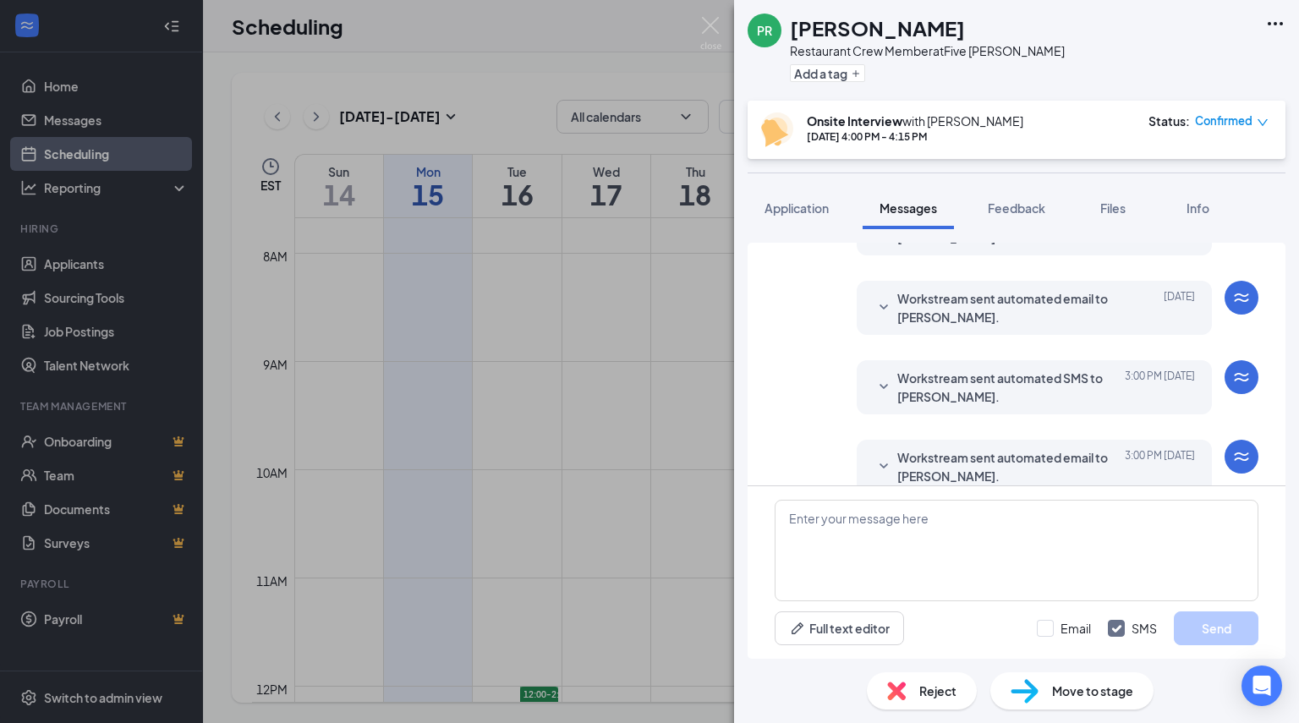
scroll to position [737, 0]
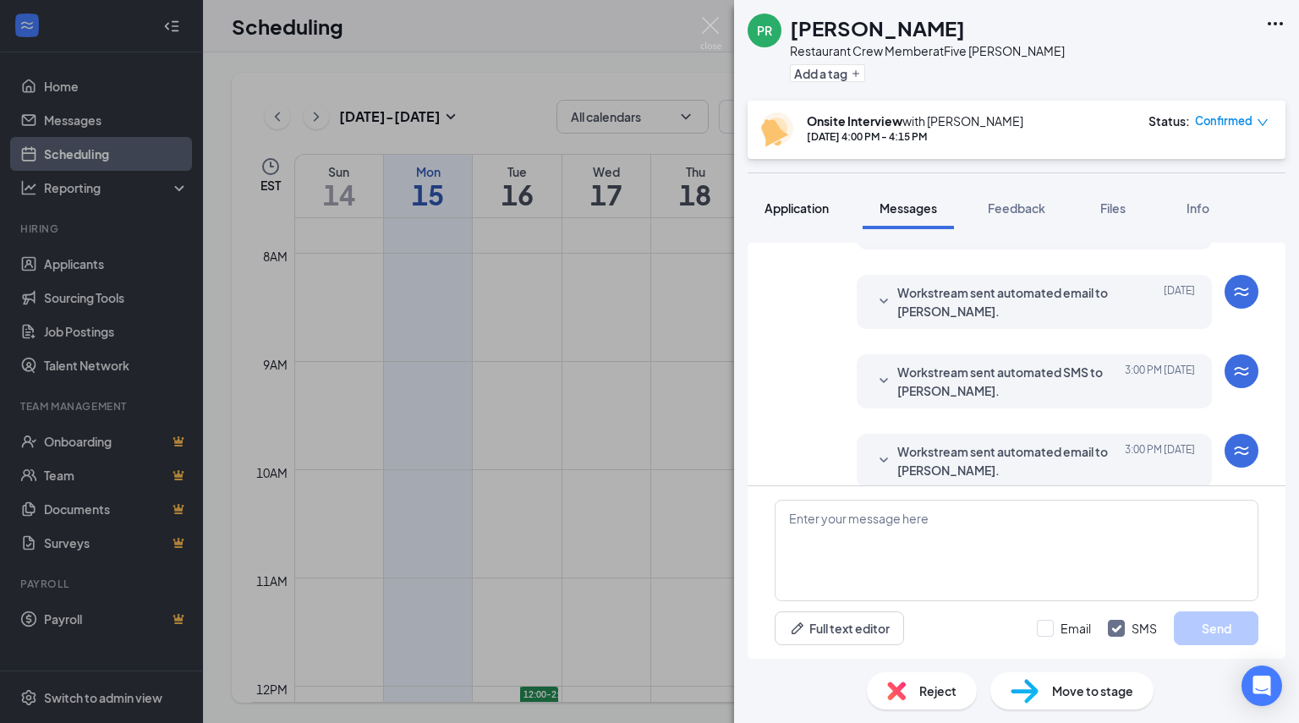
click at [810, 216] on button "Application" at bounding box center [796, 208] width 98 height 42
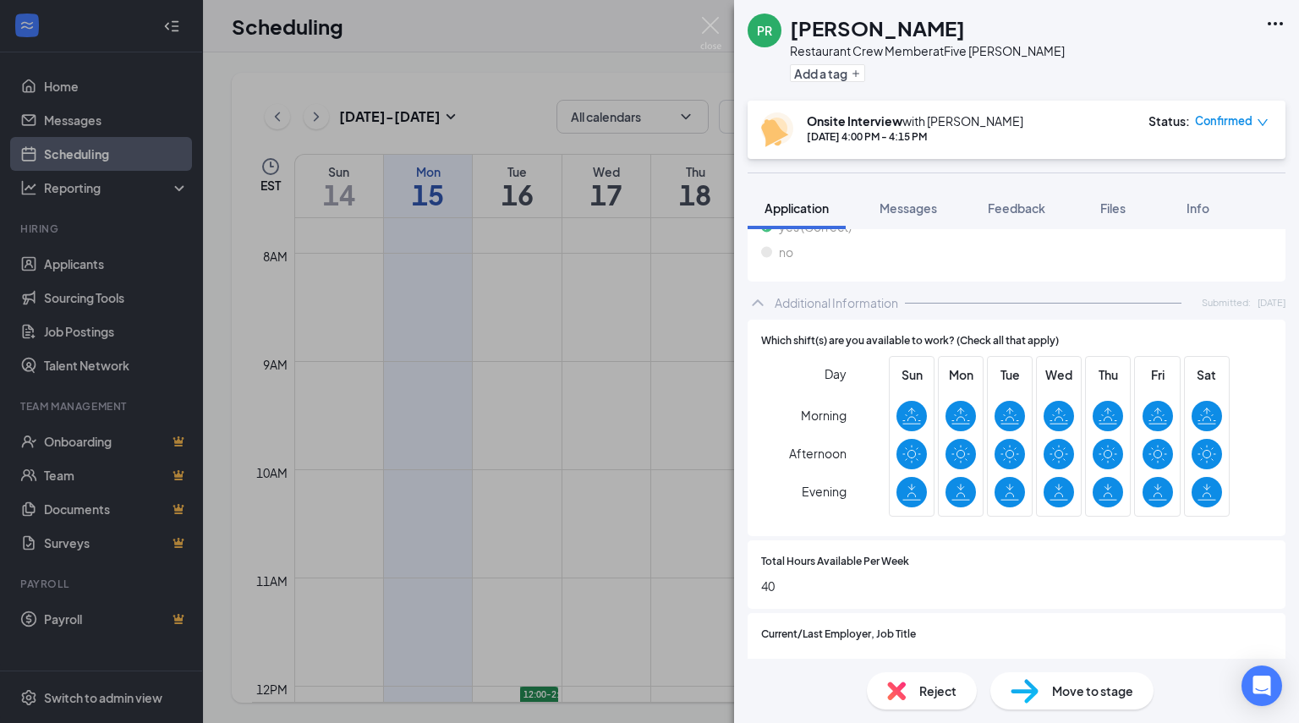
scroll to position [560, 0]
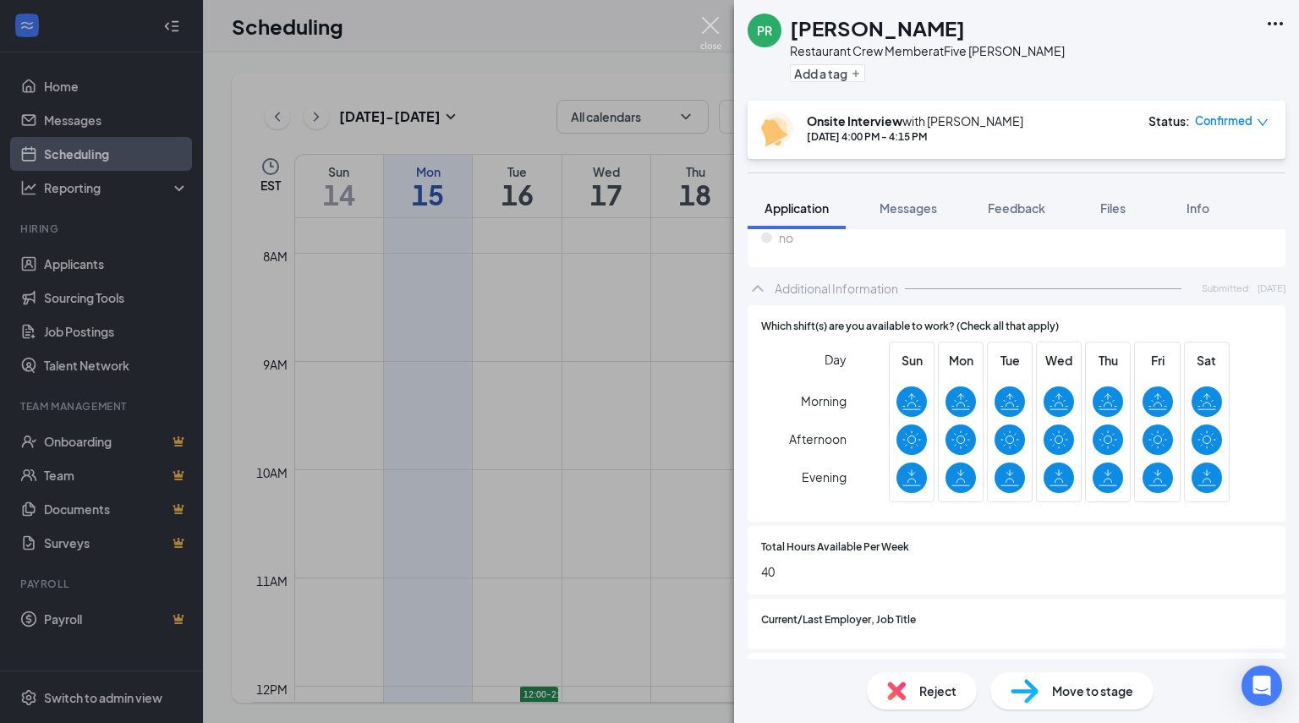
click at [700, 28] on img at bounding box center [710, 33] width 21 height 33
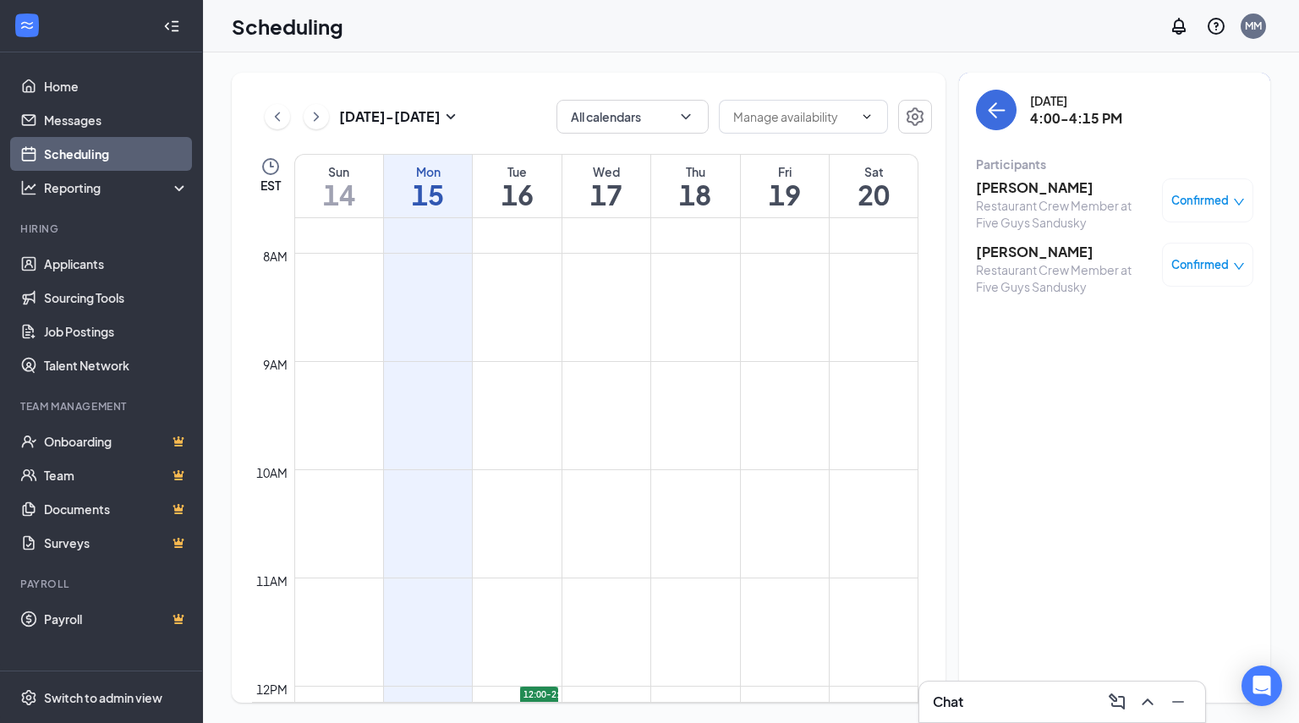
click at [1015, 253] on h3 "Reed Lorow" at bounding box center [1065, 252] width 178 height 19
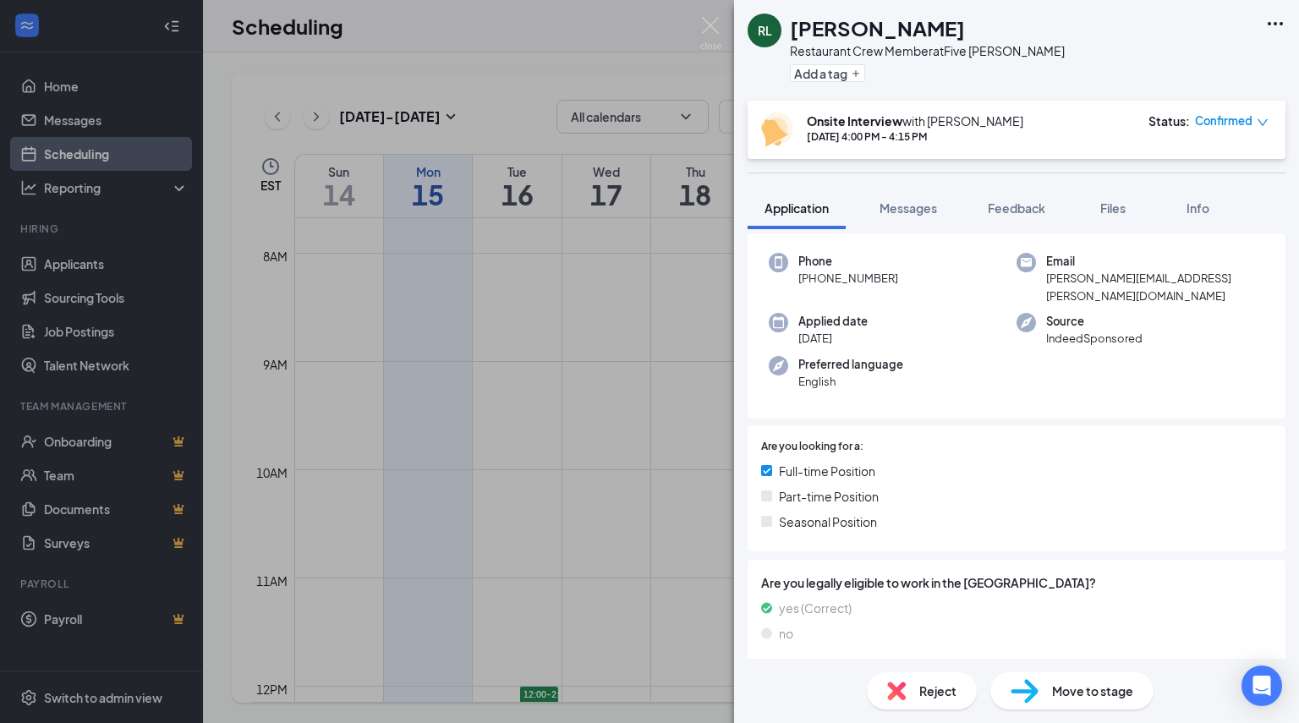
scroll to position [78, 0]
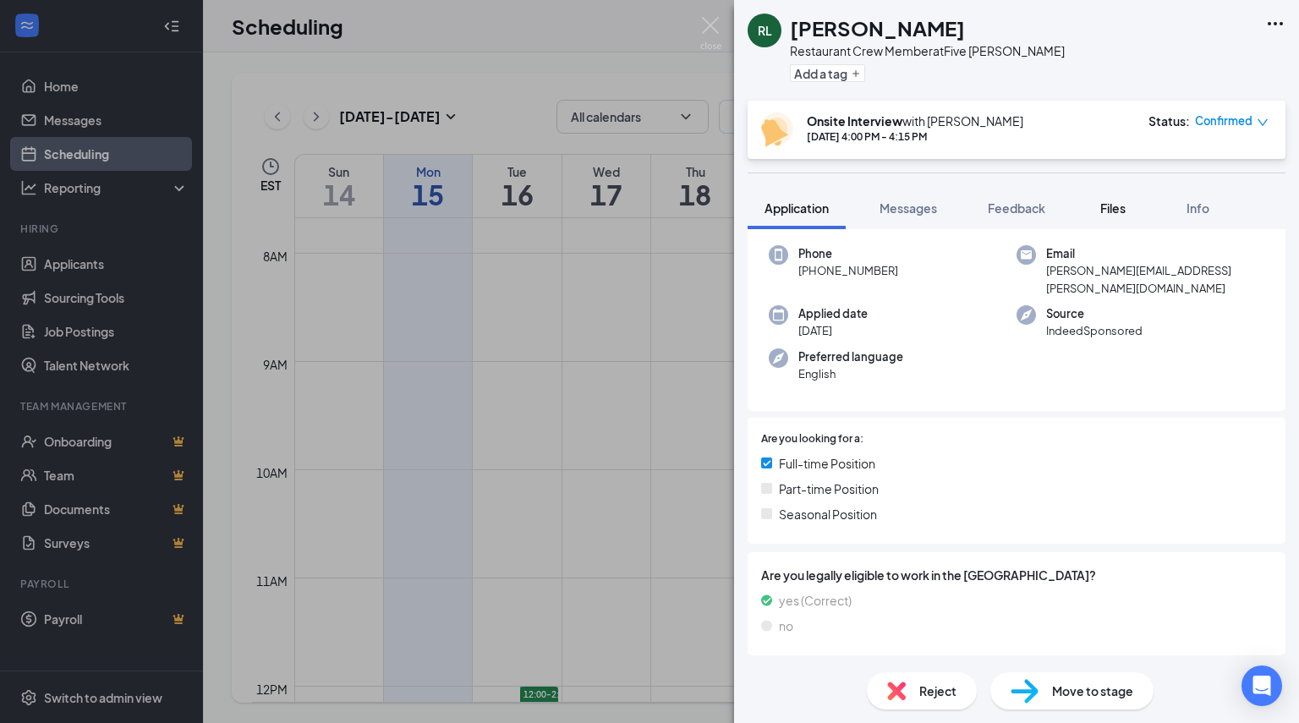
click at [1130, 201] on div "Files" at bounding box center [1113, 208] width 34 height 17
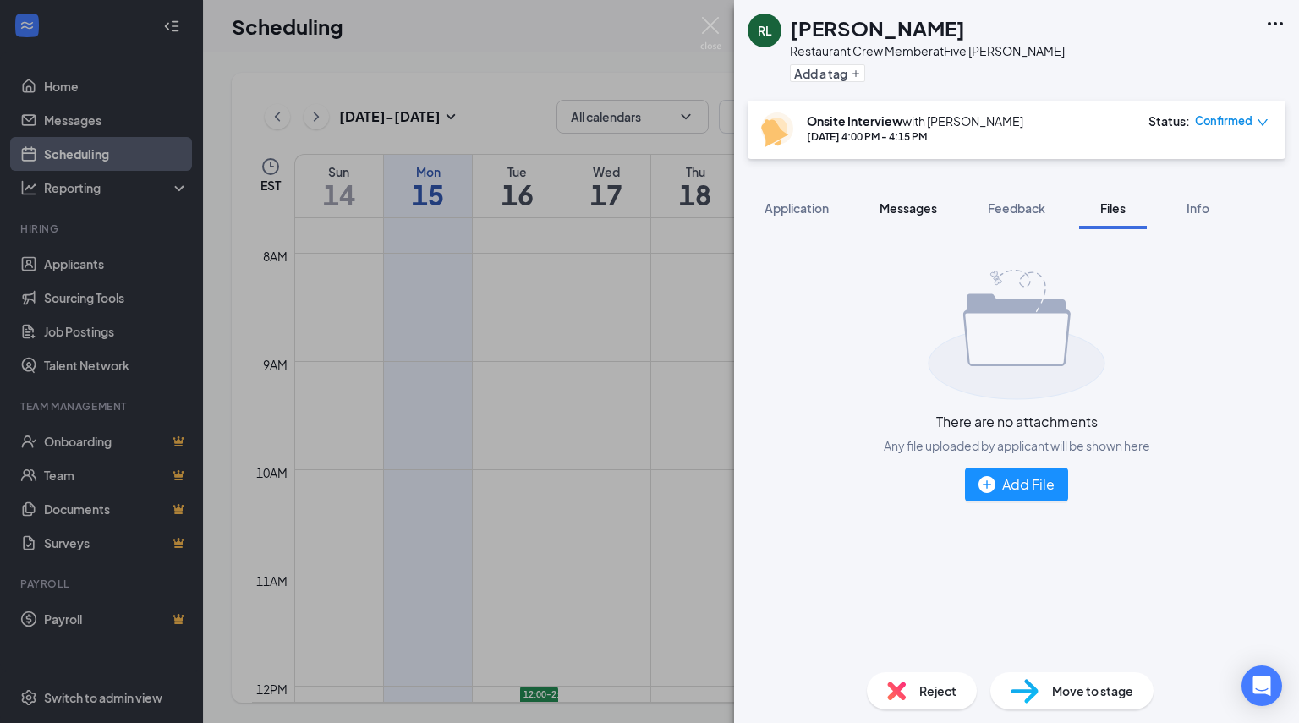
click at [927, 203] on span "Messages" at bounding box center [907, 207] width 57 height 15
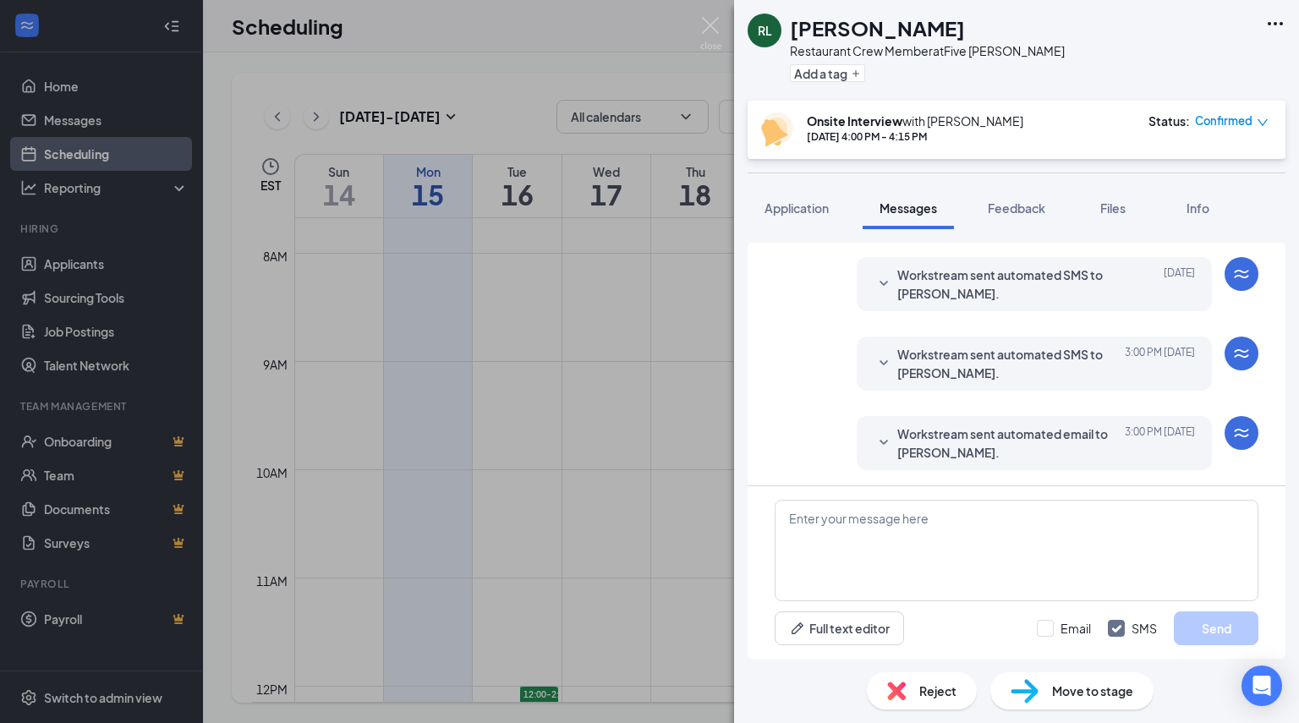
scroll to position [465, 0]
click at [1064, 453] on span "Workstream sent automated email to Reed Lorow." at bounding box center [1008, 442] width 222 height 37
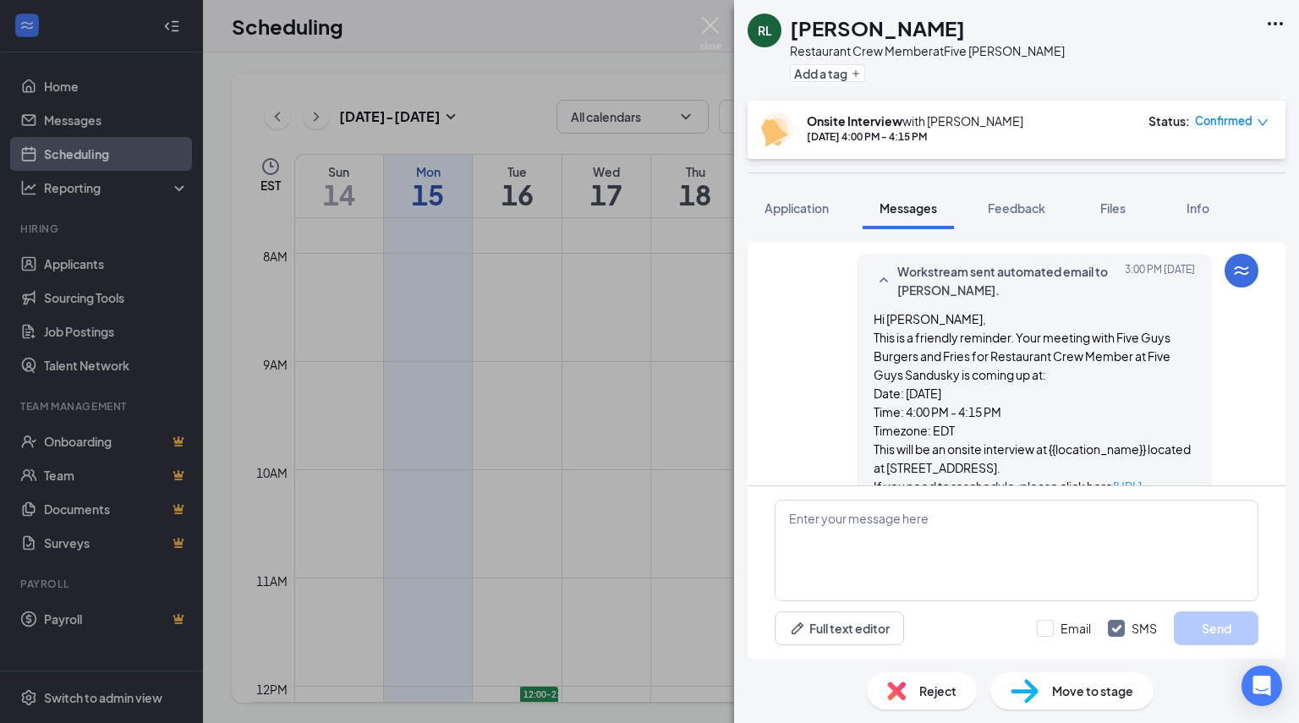
scroll to position [717, 0]
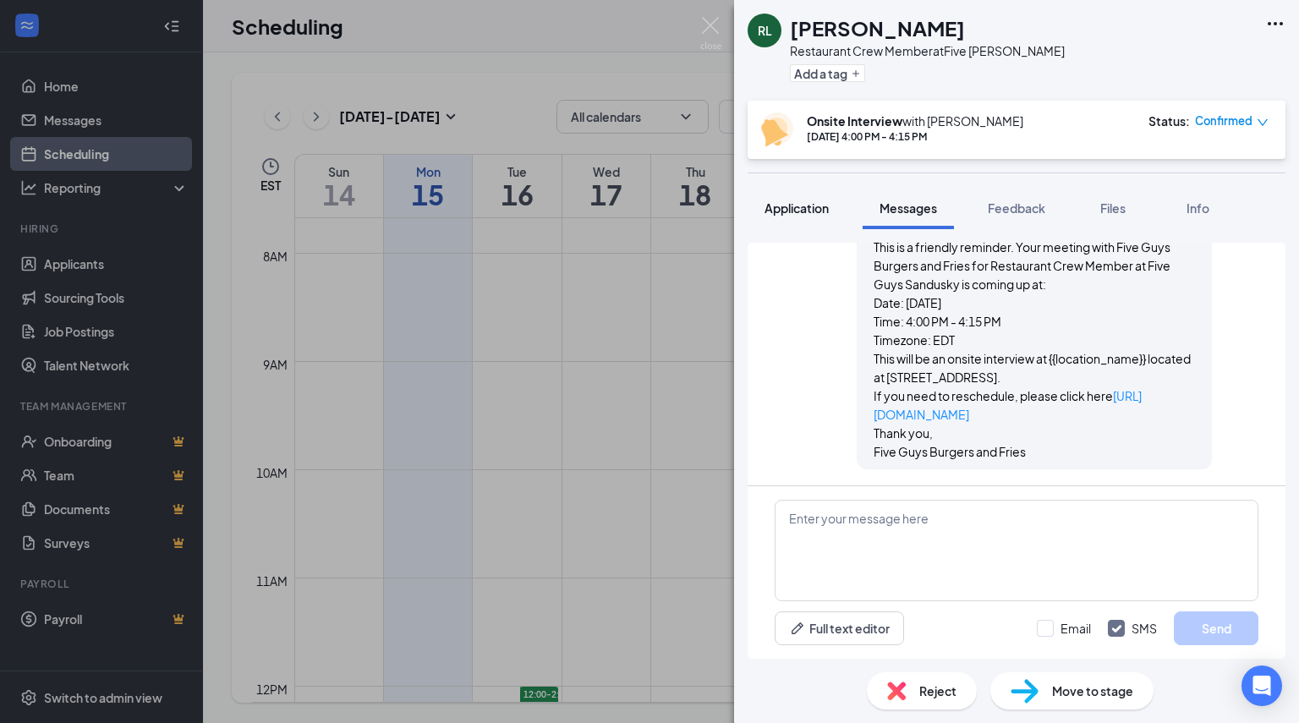
click at [808, 206] on span "Application" at bounding box center [796, 207] width 64 height 15
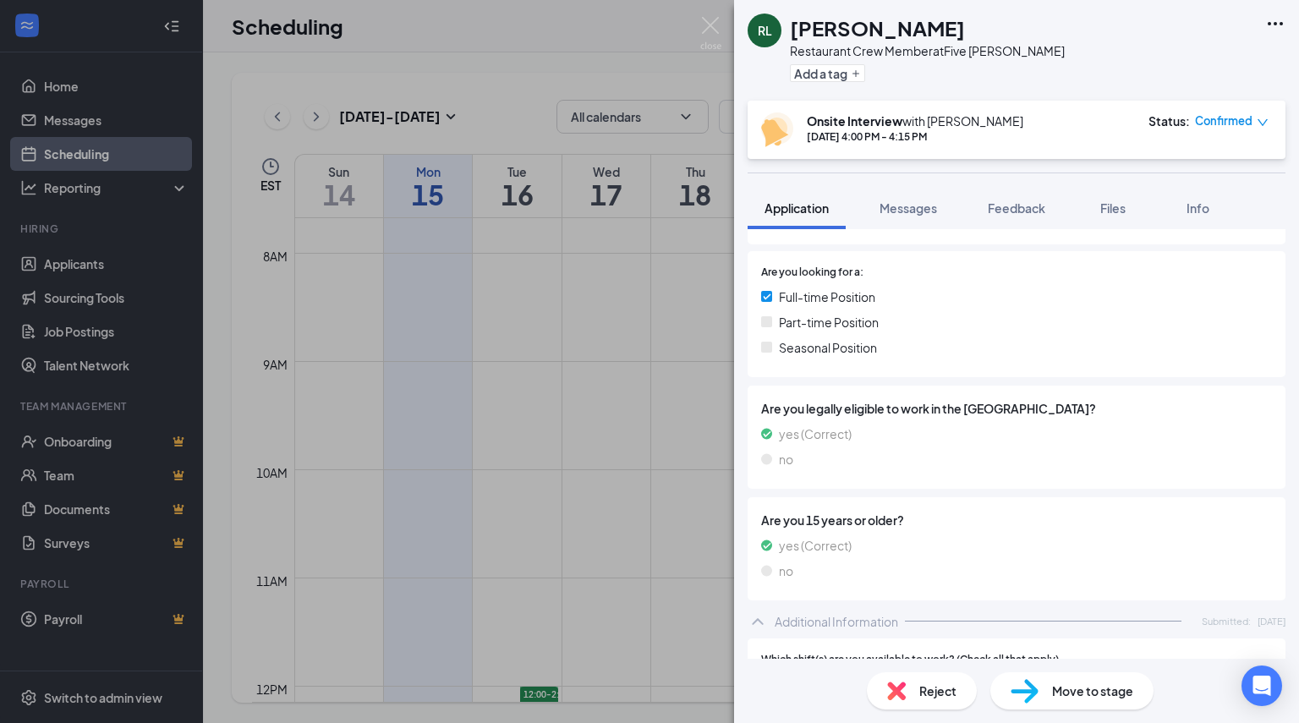
scroll to position [238, 0]
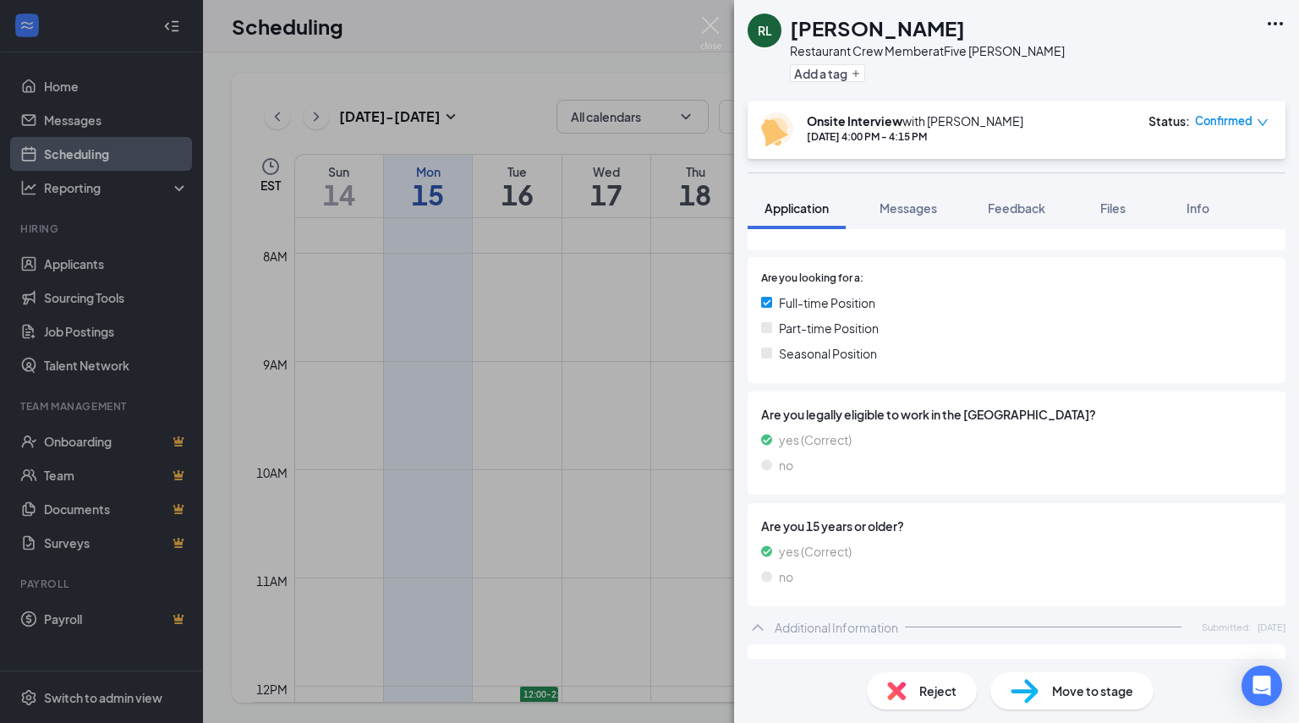
click at [1018, 503] on div "Are you 15 years or older? yes (Correct) no" at bounding box center [1016, 554] width 538 height 103
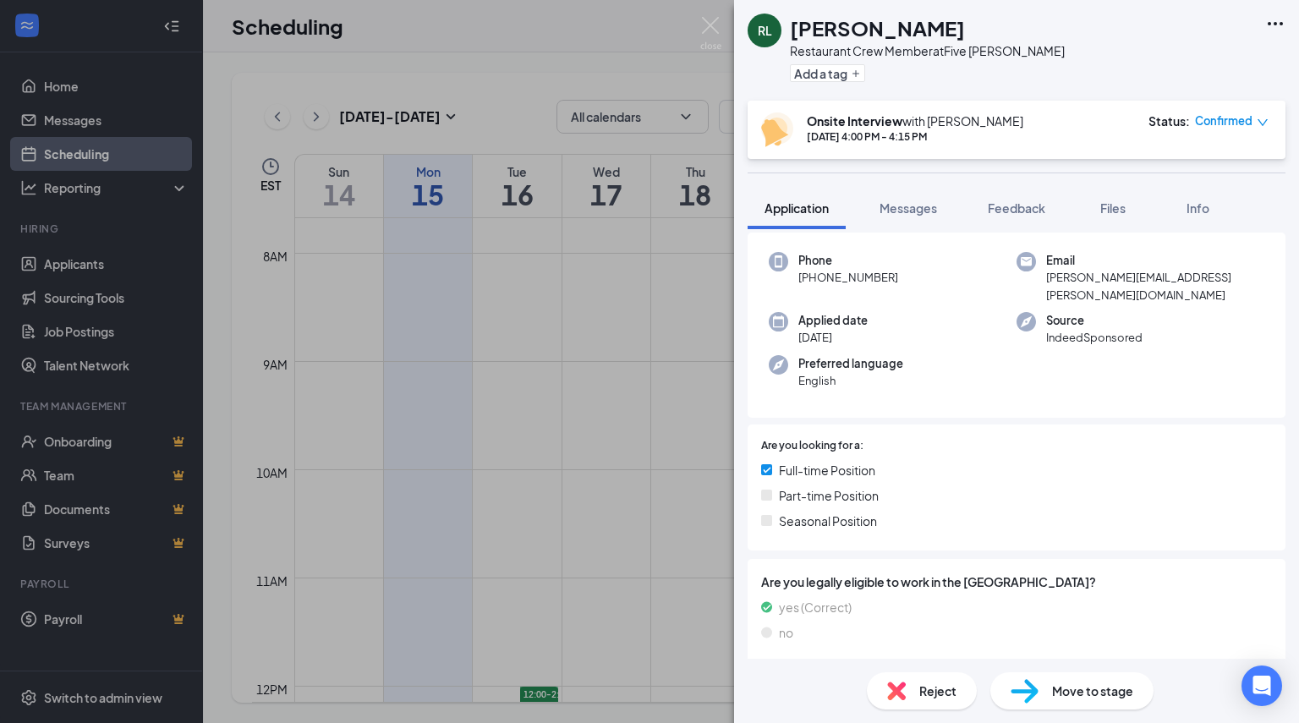
scroll to position [0, 0]
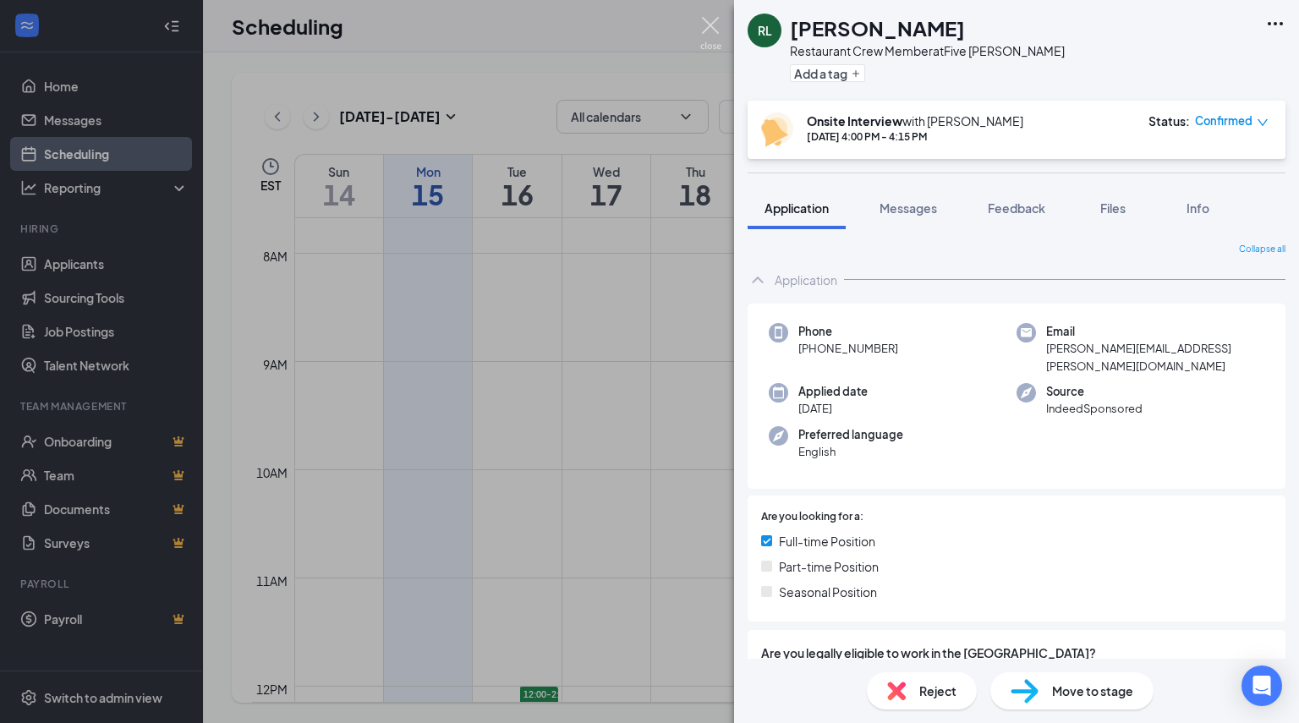
click at [708, 19] on img at bounding box center [710, 33] width 21 height 33
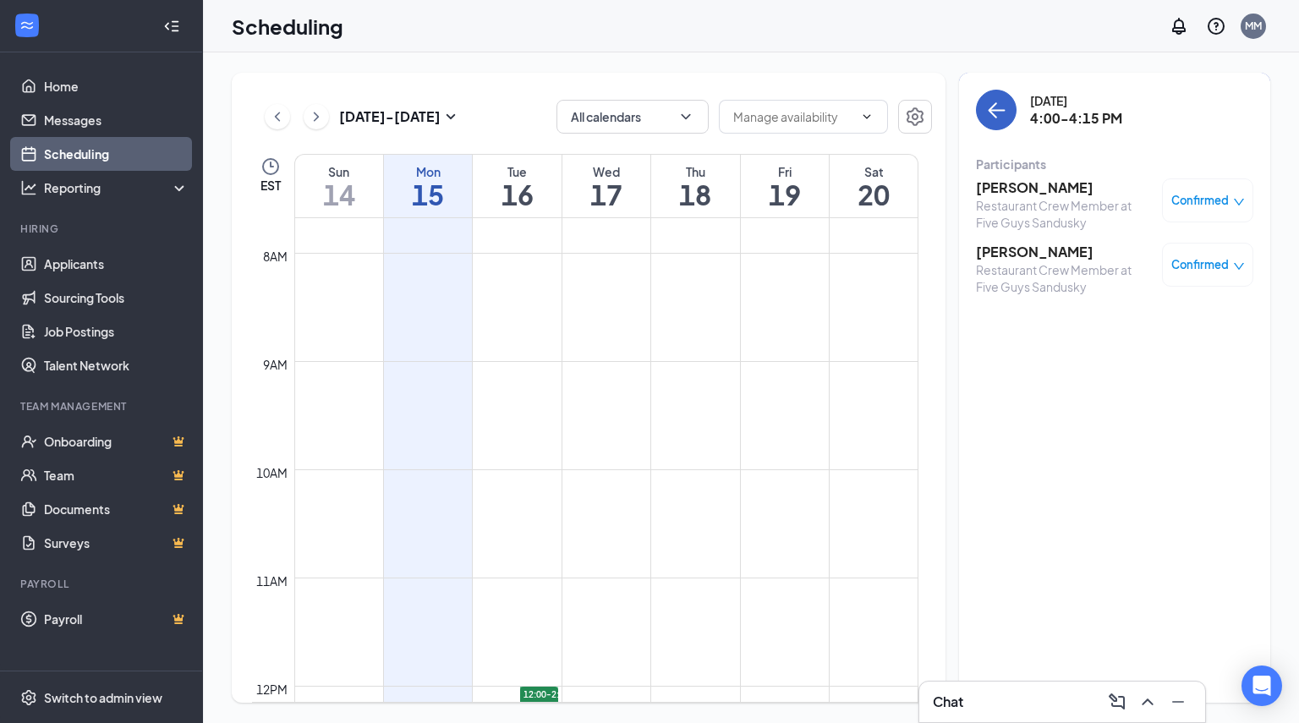
click at [999, 102] on icon "ArrowLeft" at bounding box center [996, 110] width 20 height 20
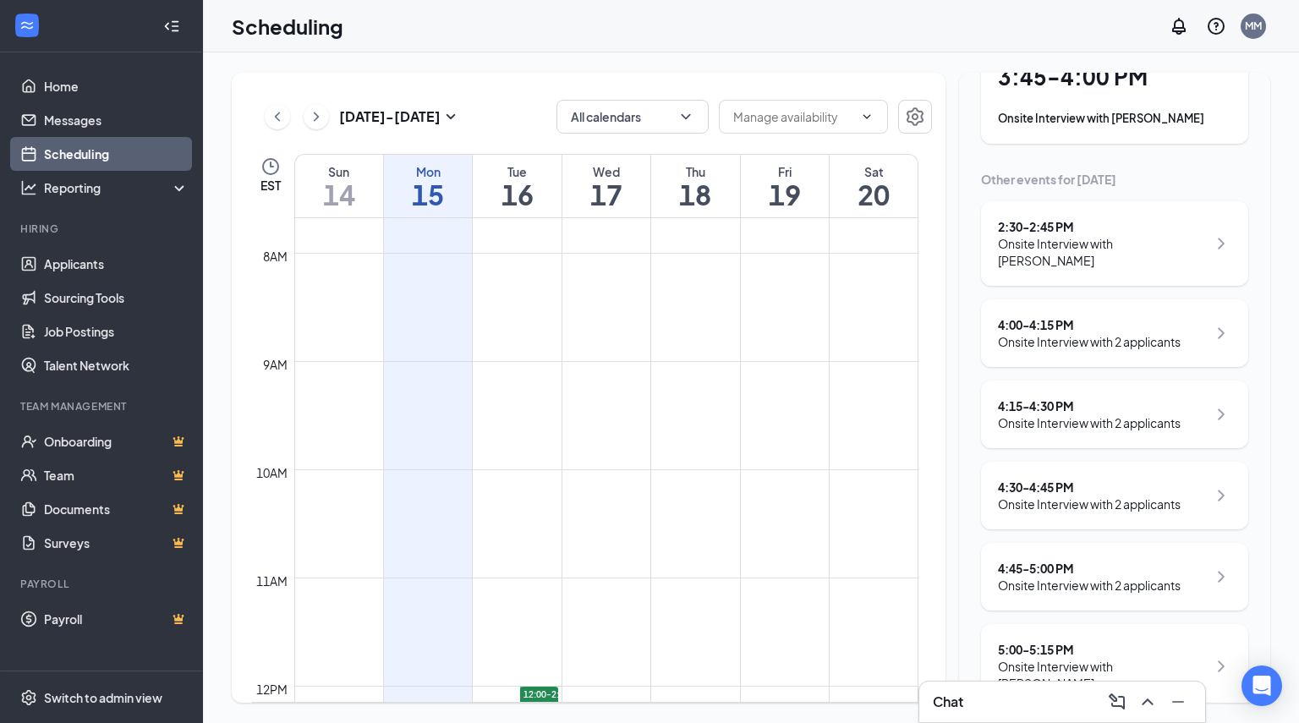
scroll to position [150, 0]
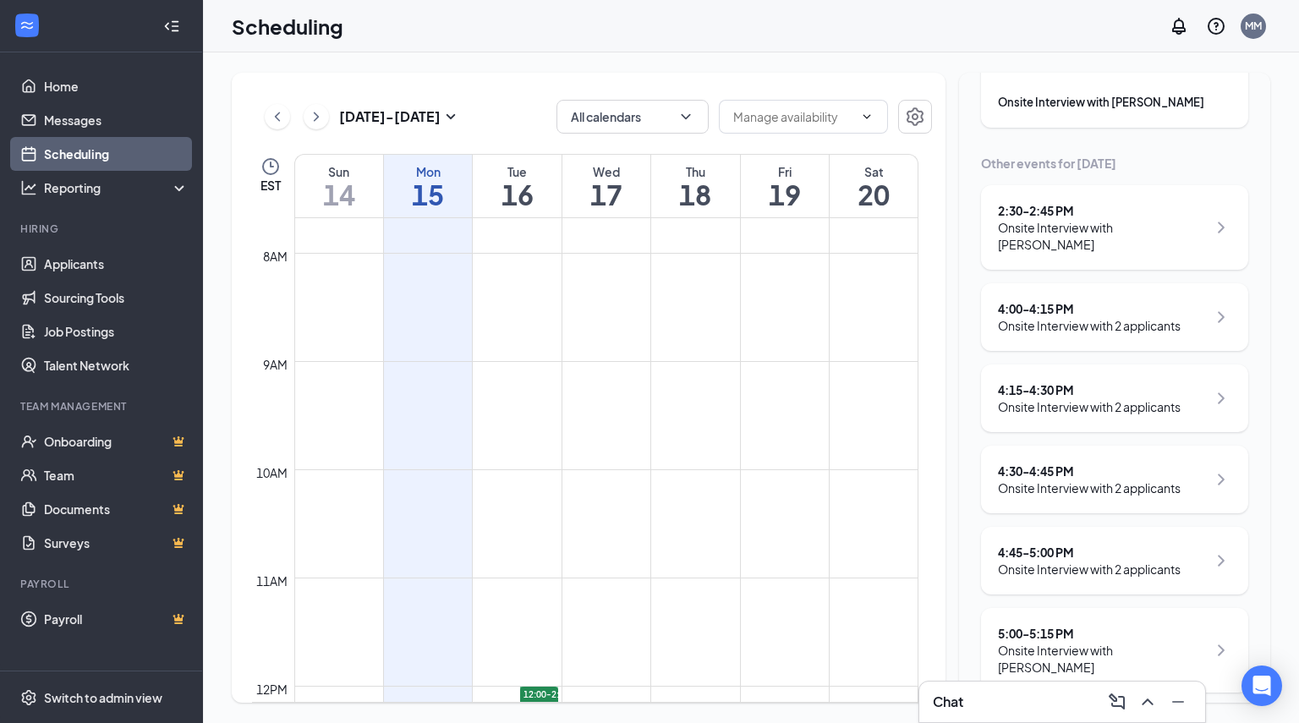
click at [1103, 380] on div "4:15 - 4:30 PM Onsite Interview with 2 applicants" at bounding box center [1114, 398] width 267 height 68
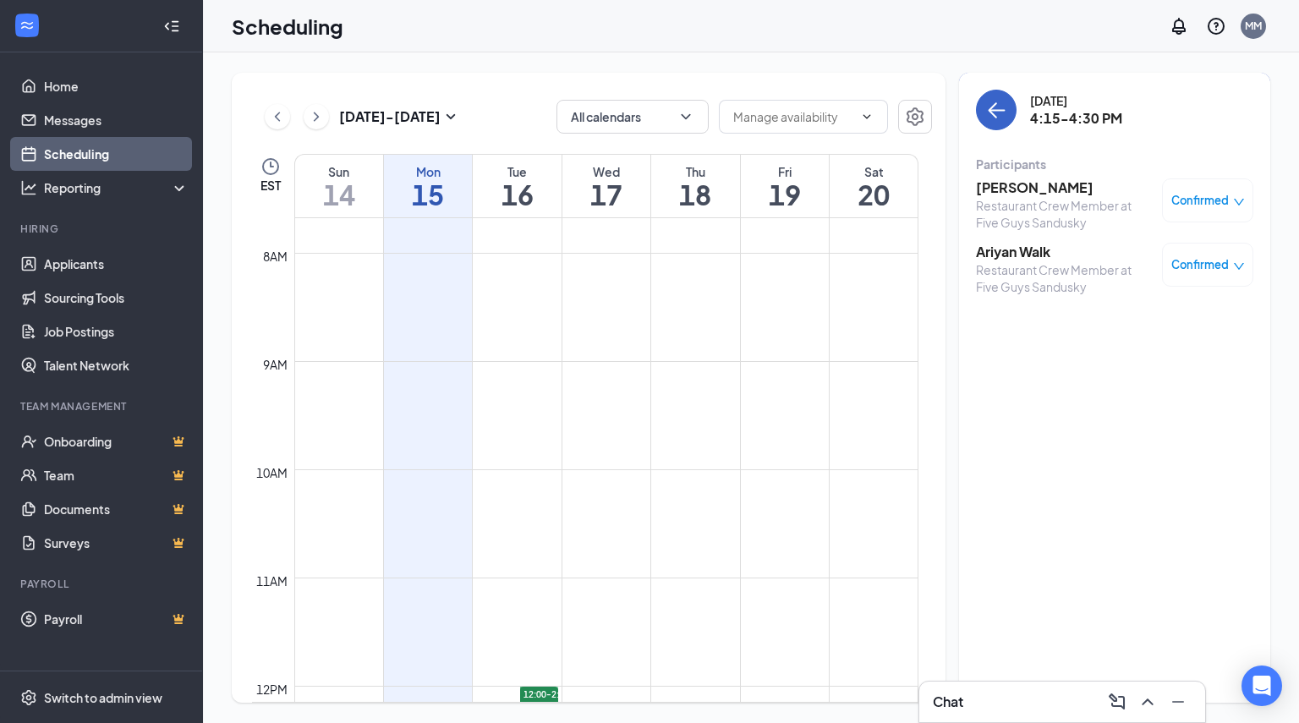
click at [1001, 92] on button "back-button" at bounding box center [996, 110] width 41 height 41
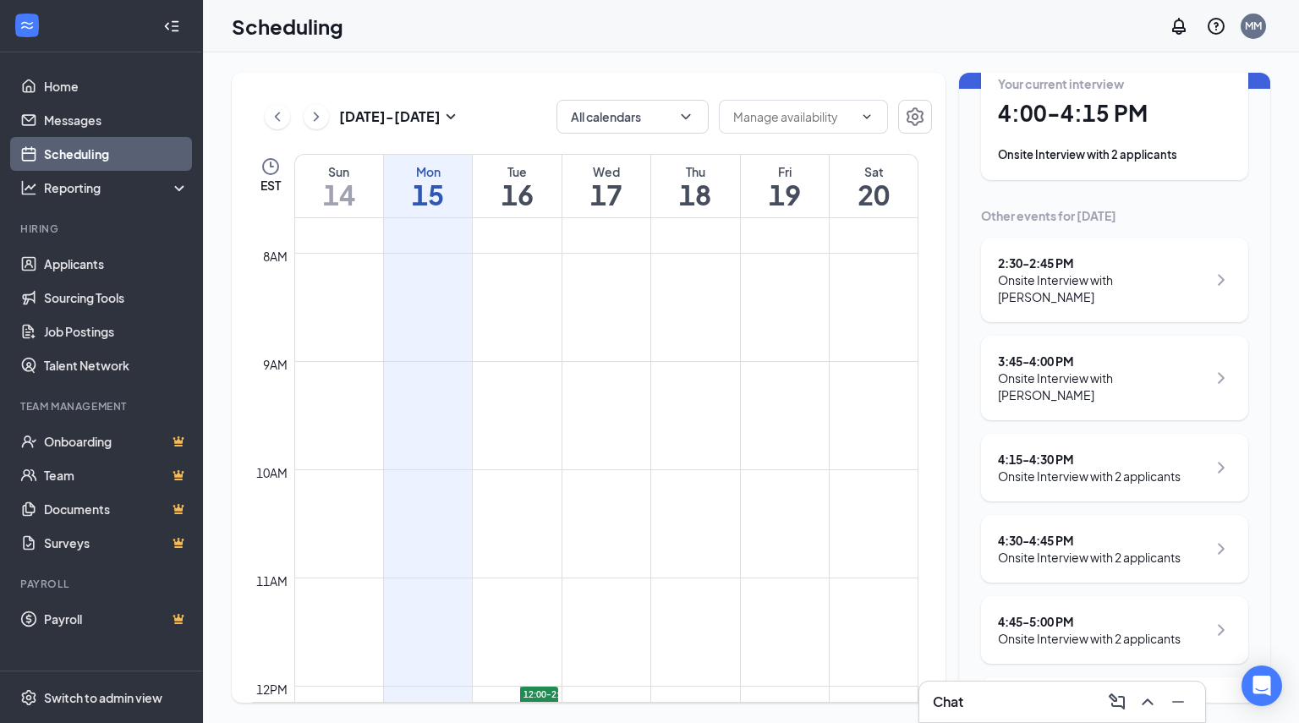
scroll to position [167, 0]
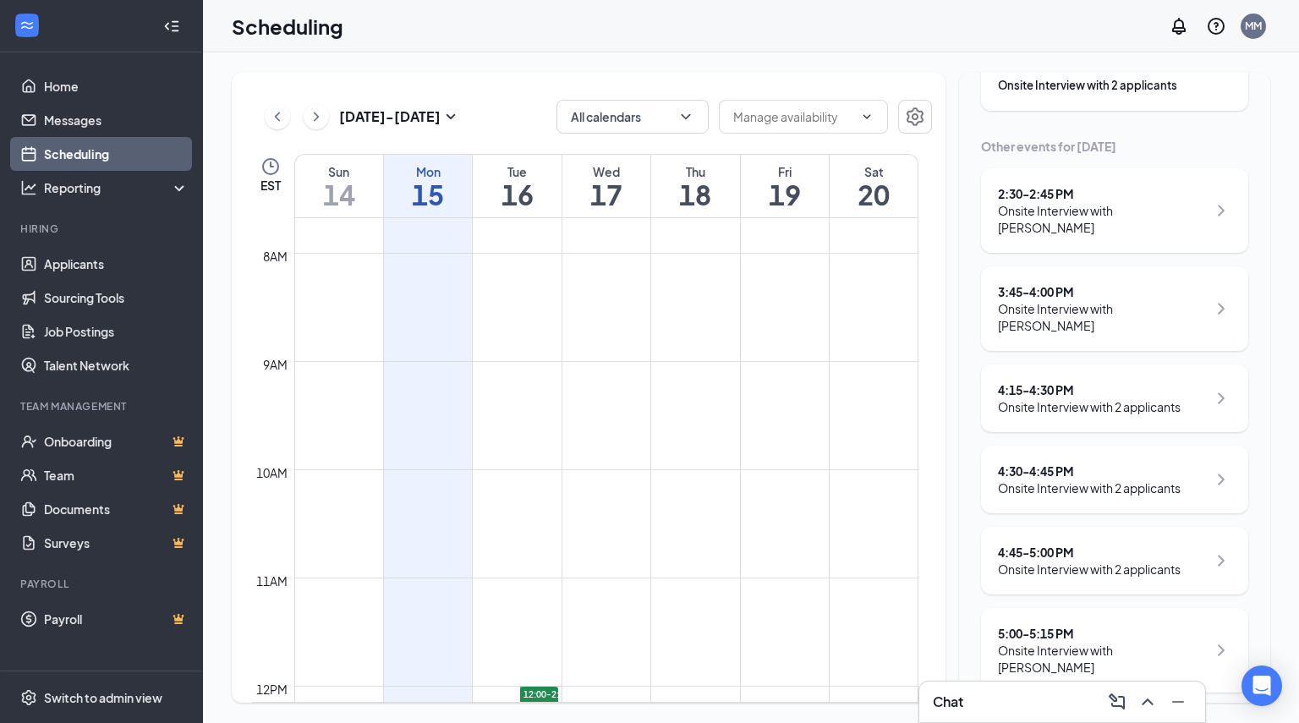
click at [1104, 534] on div "4:45 - 5:00 PM Onsite Interview with 2 applicants" at bounding box center [1114, 561] width 267 height 68
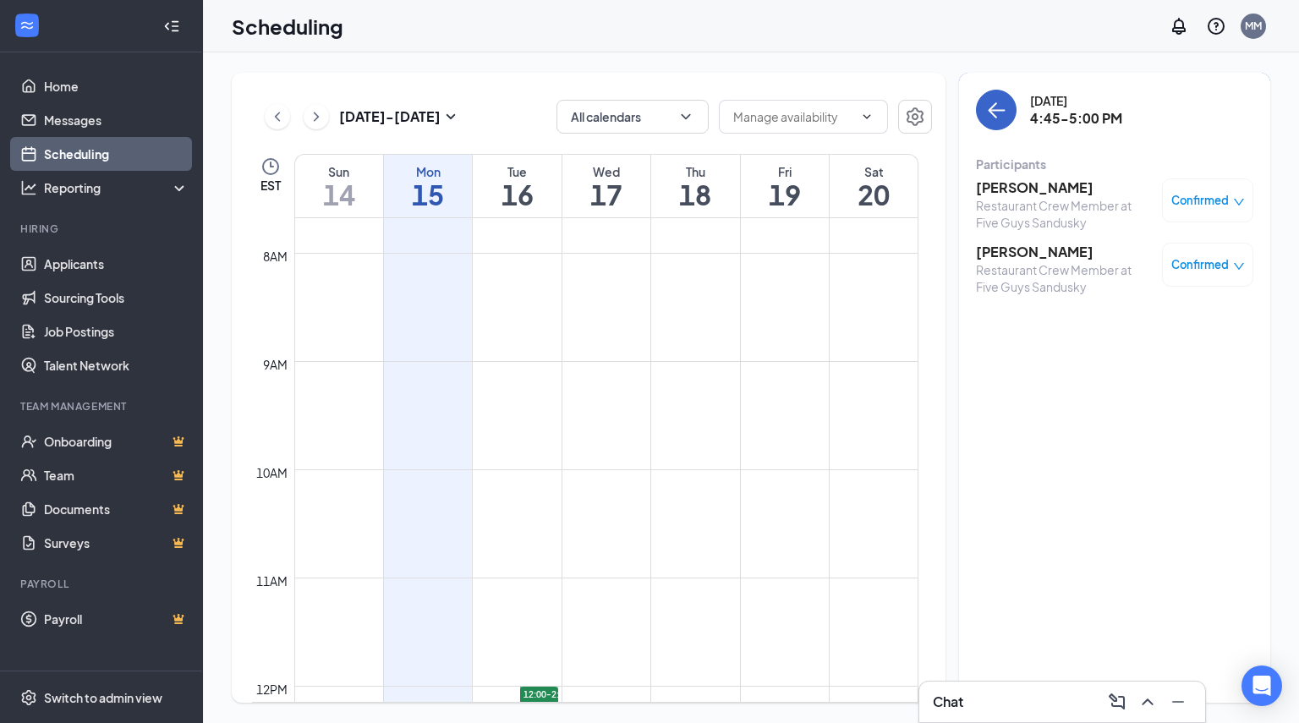
click at [999, 105] on icon "ArrowLeft" at bounding box center [996, 110] width 20 height 20
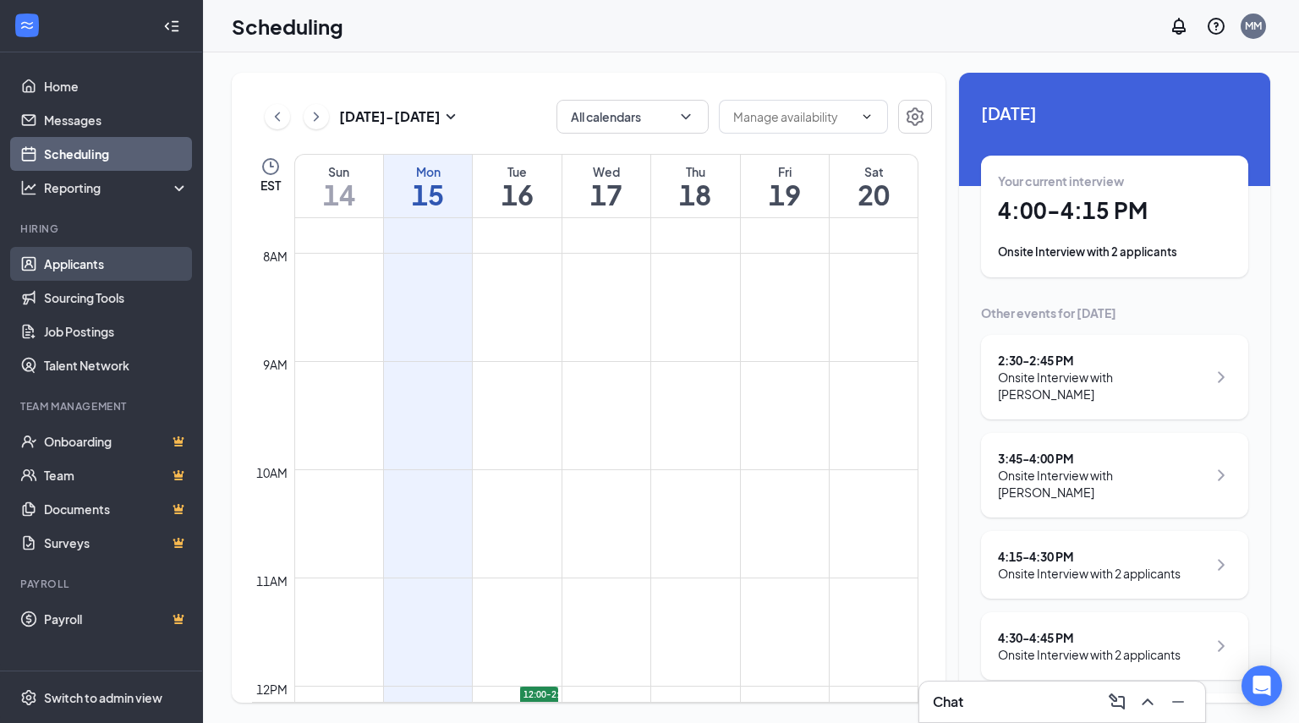
click at [74, 269] on link "Applicants" at bounding box center [116, 264] width 145 height 34
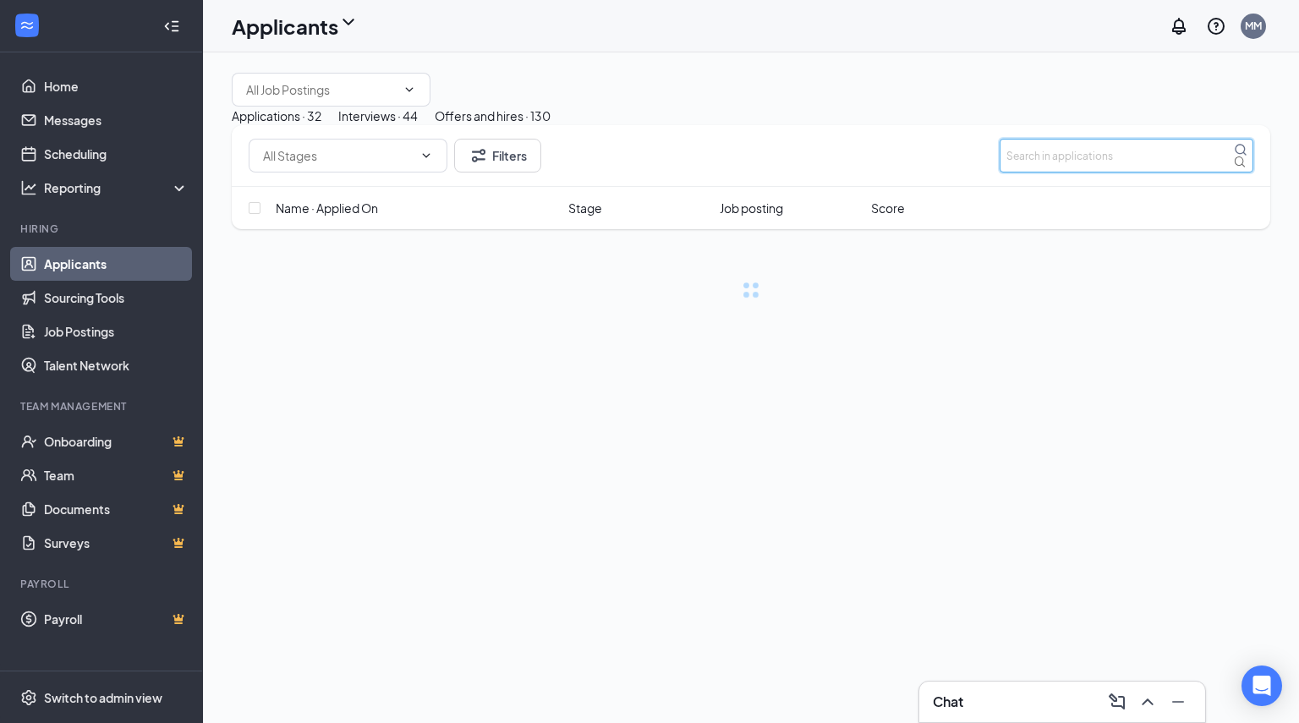
click at [1069, 172] on input "text" at bounding box center [1126, 156] width 254 height 34
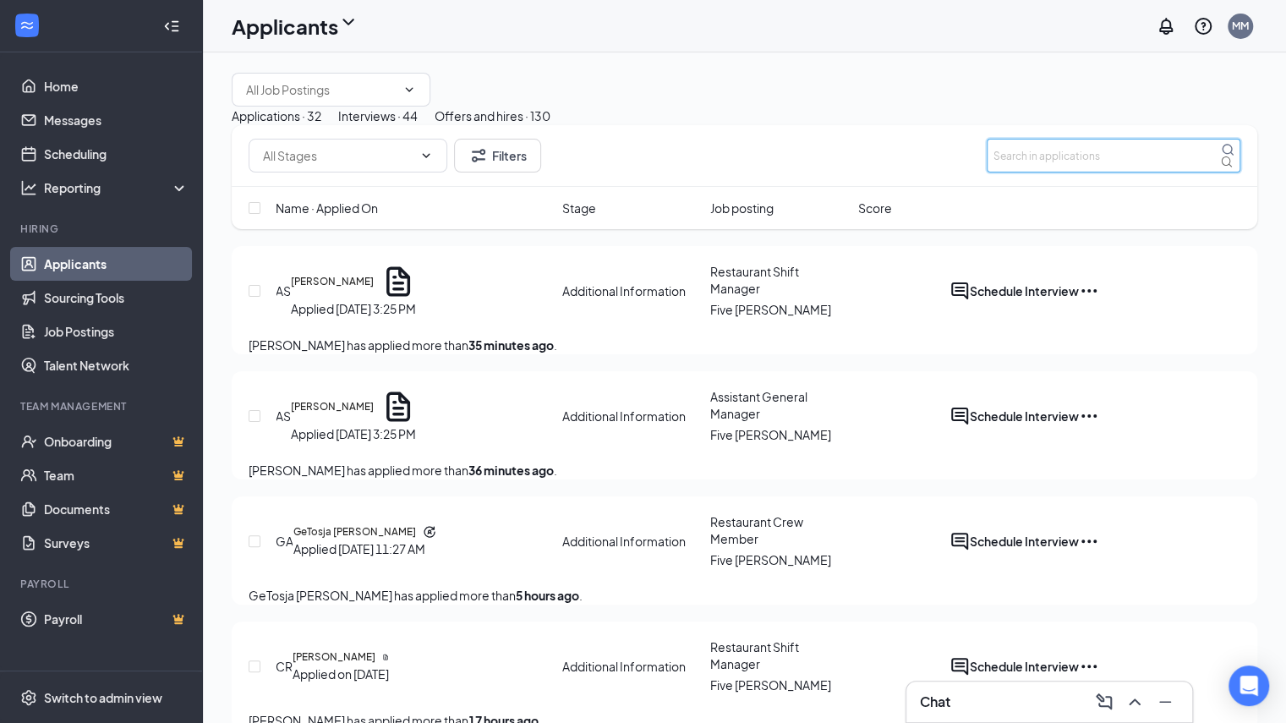
type input "h"
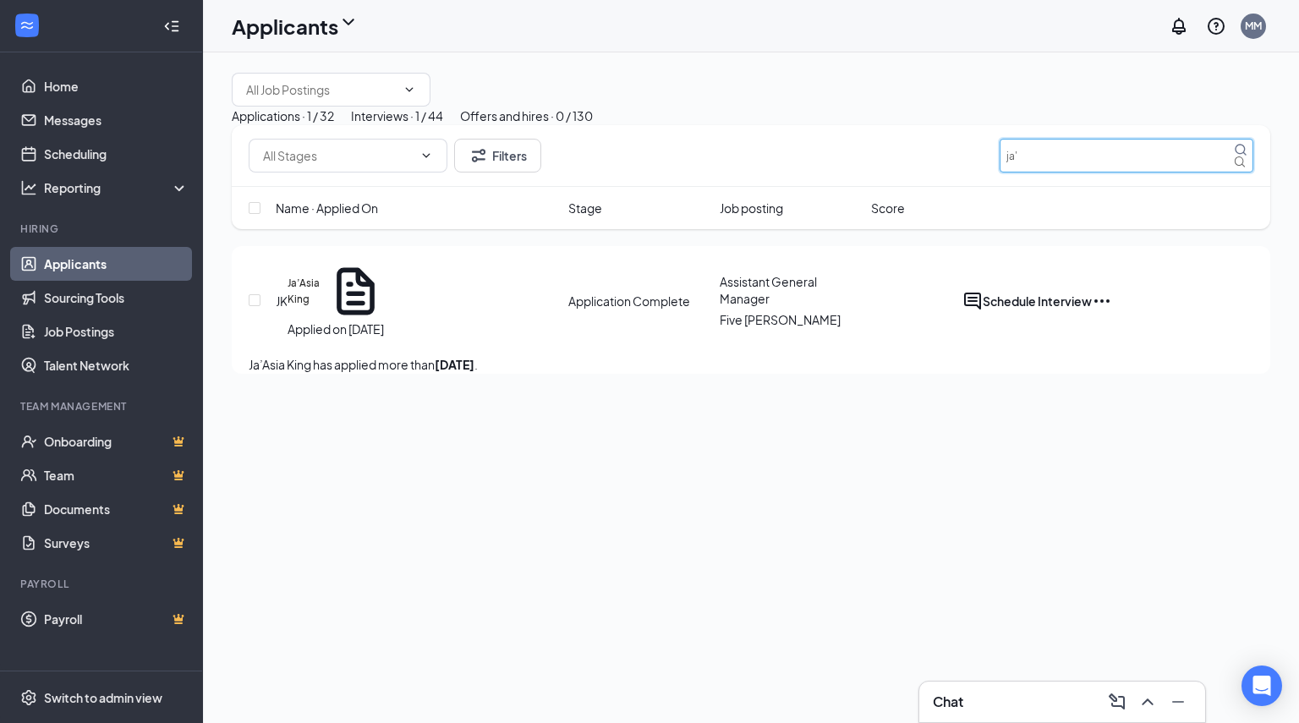
type input "ja'"
click at [443, 125] on div "Interviews · 1 / 44" at bounding box center [397, 116] width 92 height 19
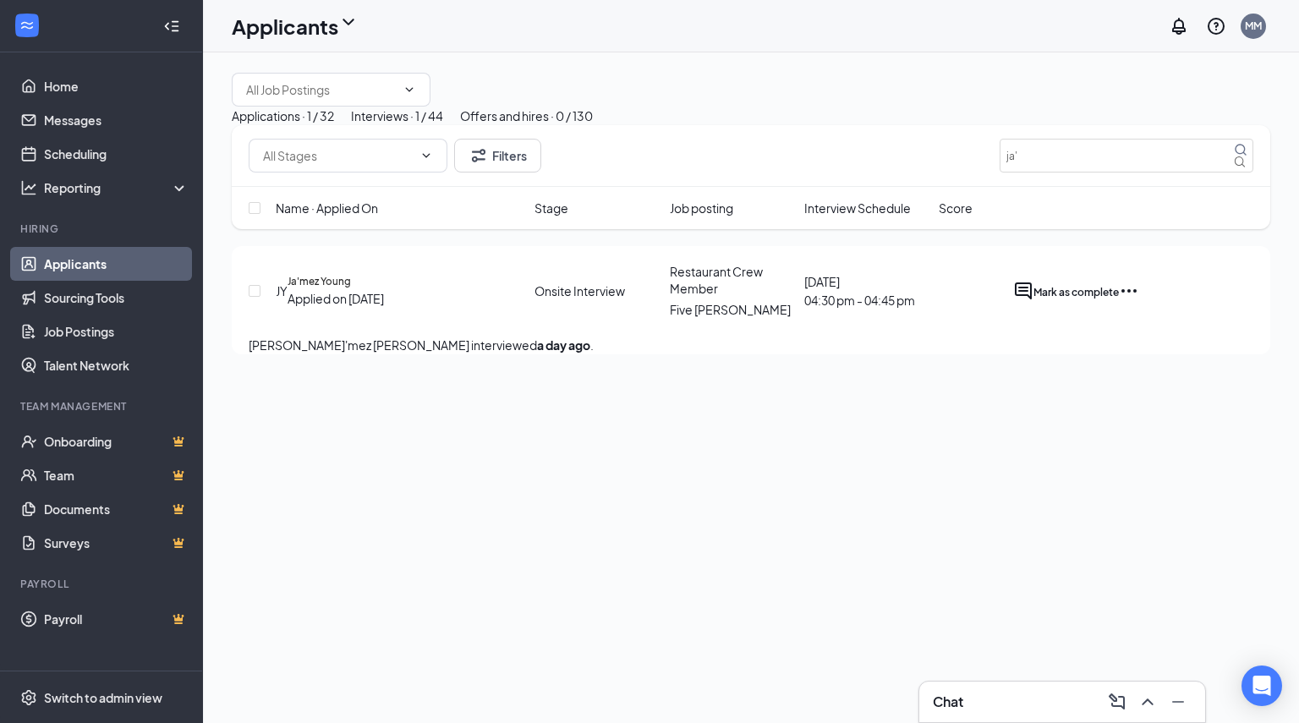
click at [334, 125] on button "Applications · 1 / 32" at bounding box center [283, 116] width 102 height 19
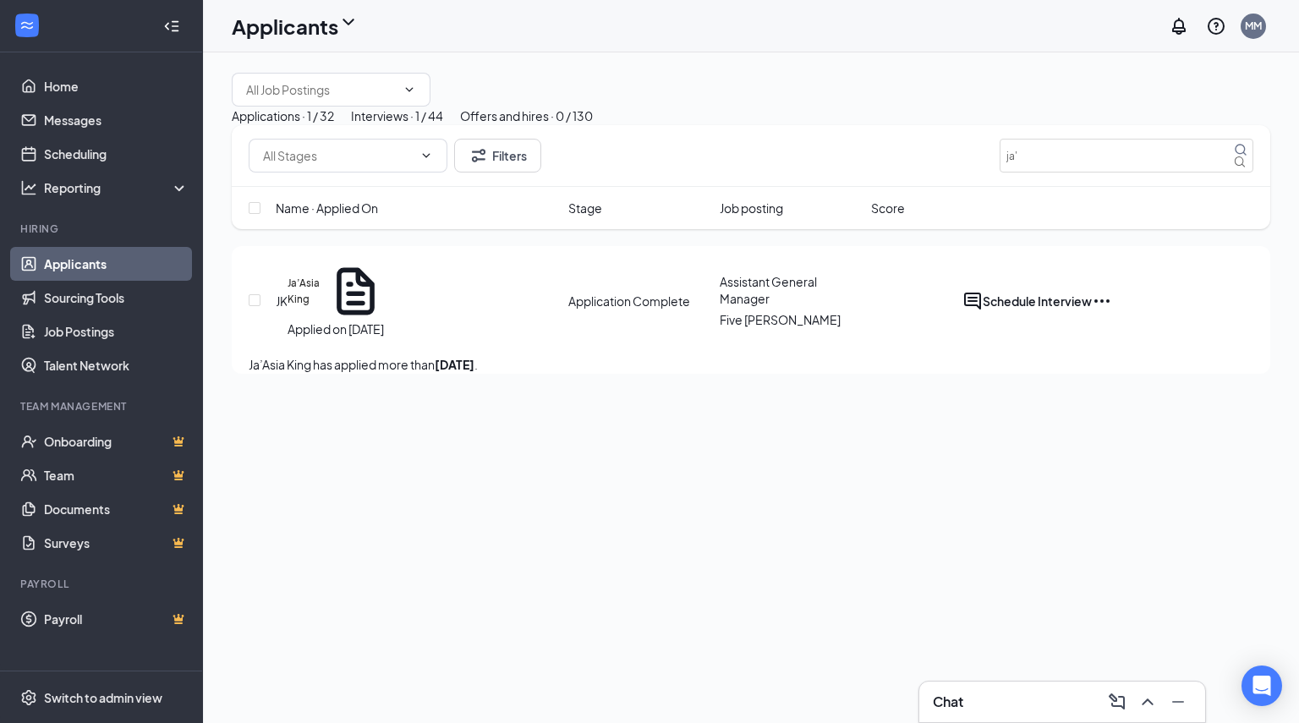
click at [443, 125] on div "Interviews · 1 / 44" at bounding box center [397, 116] width 92 height 19
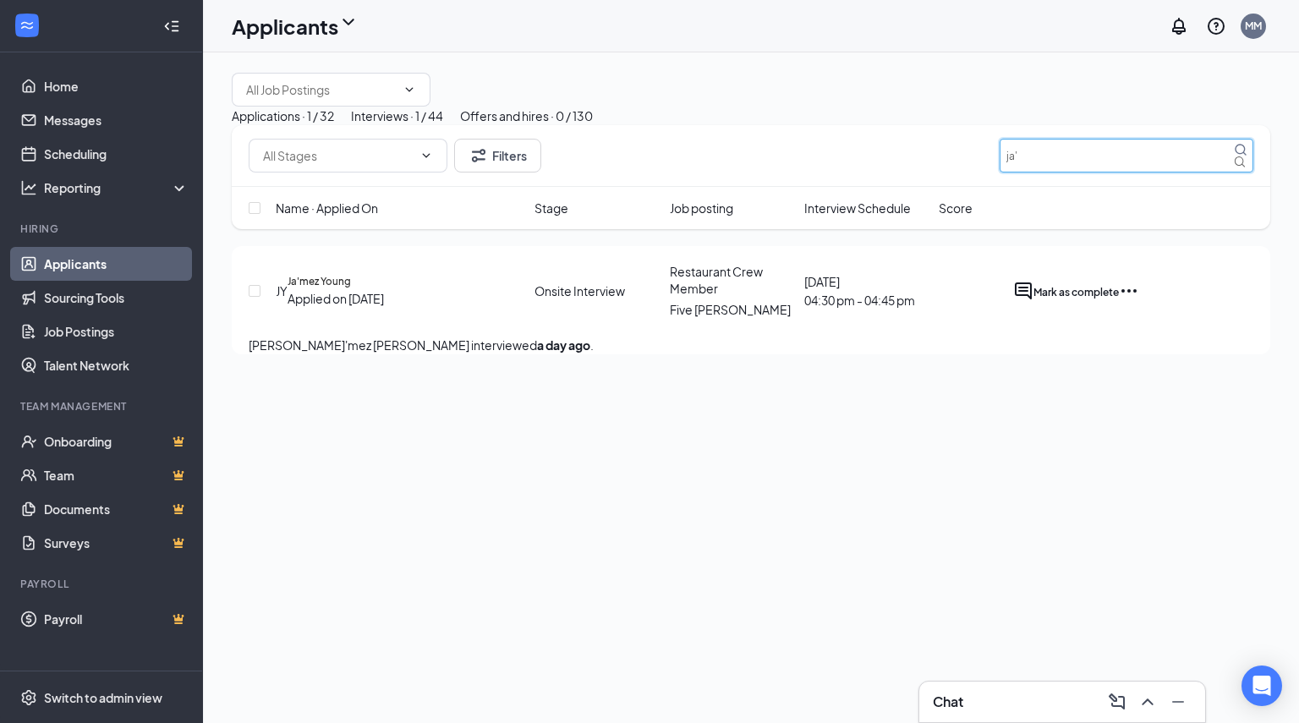
click at [1045, 172] on input "ja'" at bounding box center [1126, 156] width 254 height 34
type input "j"
type input "brown"
click at [323, 289] on h5 "Javen Brown" at bounding box center [329, 281] width 83 height 15
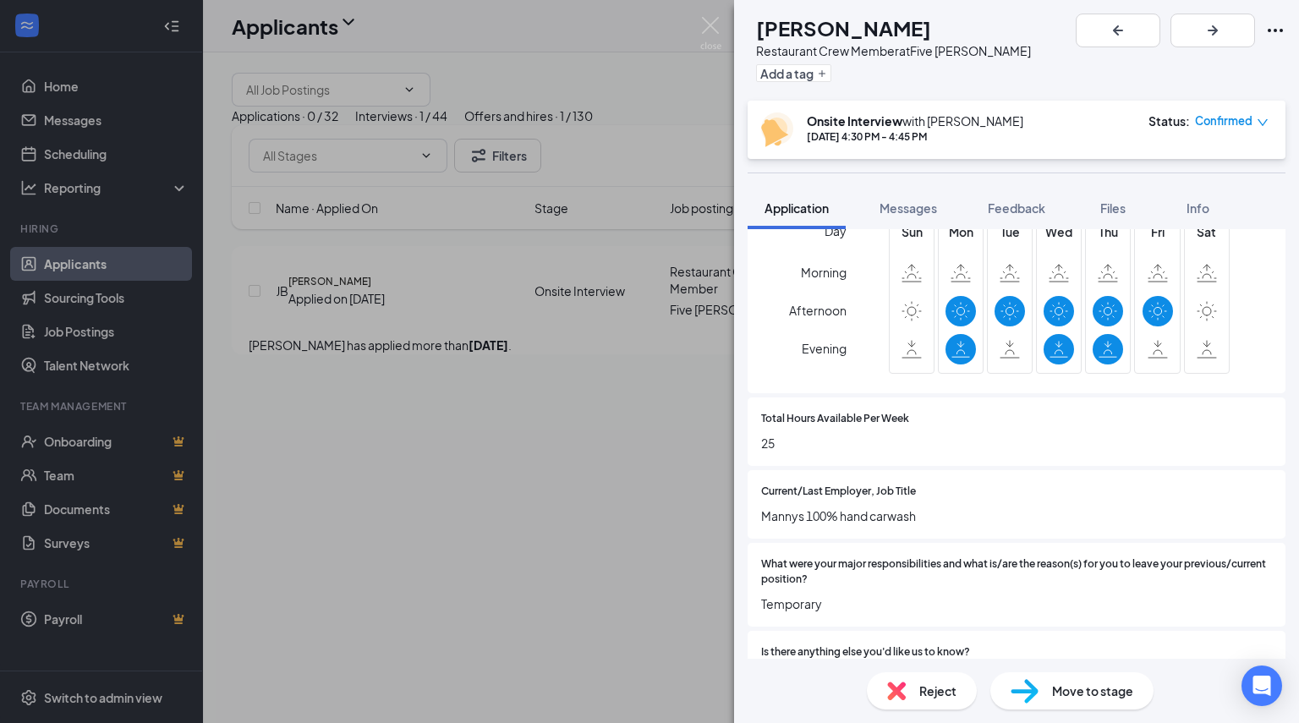
scroll to position [700, 0]
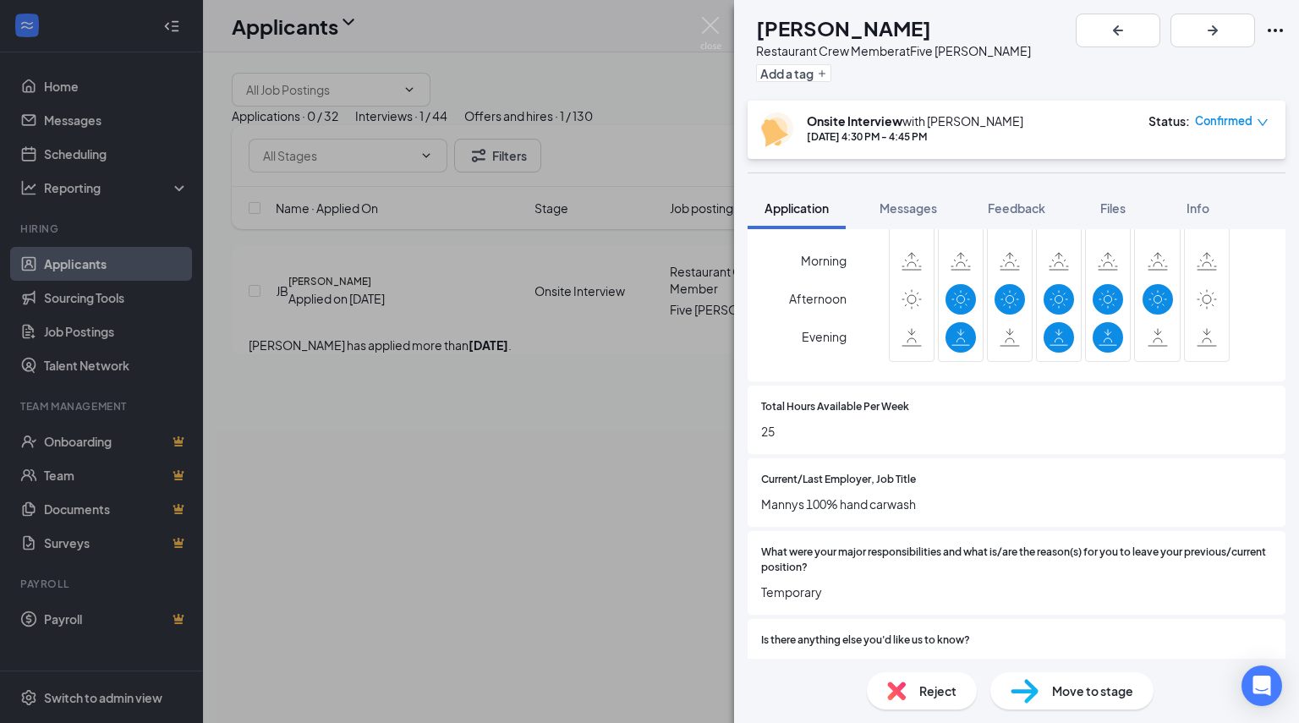
click at [1199, 527] on div "Current/Last Employer, Job Title Mannys 100% hand carwash" at bounding box center [1016, 492] width 538 height 68
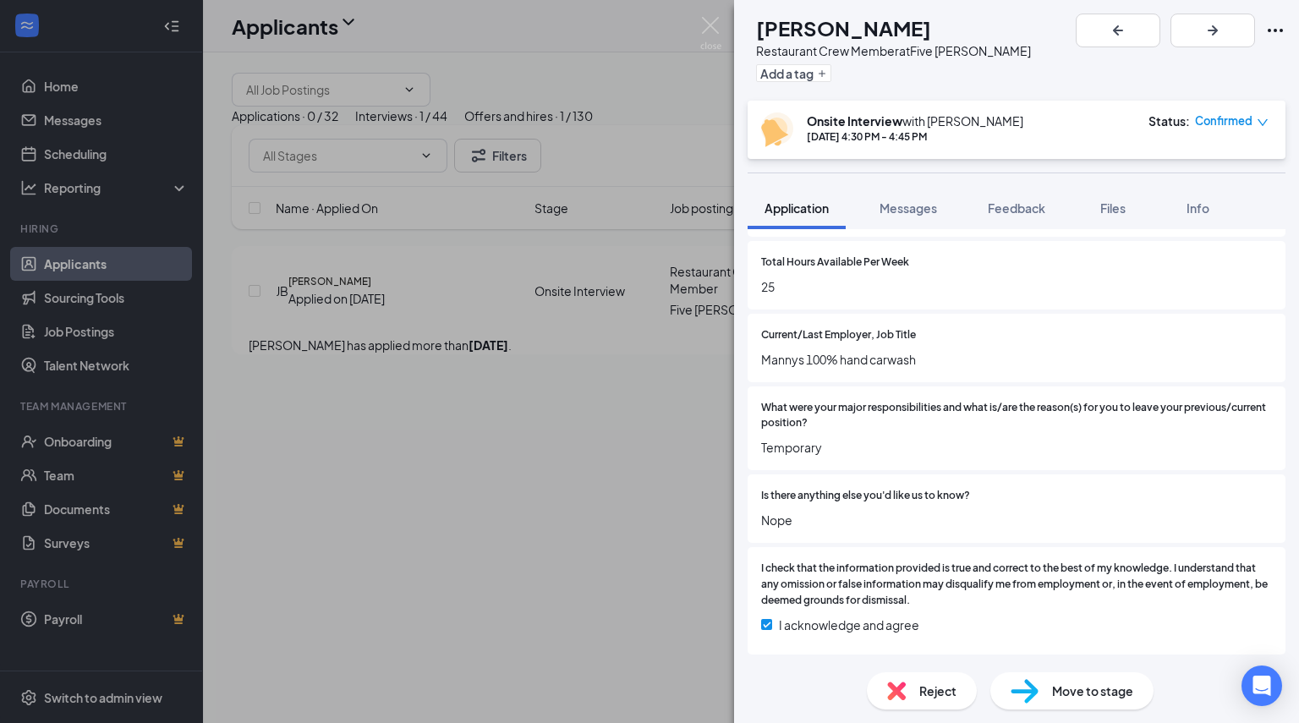
scroll to position [861, 0]
click at [1224, 109] on div "Onsite Interview with Megan McCarthy Sep 15, 4:30 PM - 4:45 PM Status : Confirm…" at bounding box center [1016, 130] width 538 height 58
click at [1218, 111] on div "Onsite Interview with Megan McCarthy Sep 15, 4:30 PM - 4:45 PM Status : Confirm…" at bounding box center [1016, 130] width 538 height 58
click at [1218, 118] on span "Confirmed" at bounding box center [1223, 120] width 57 height 17
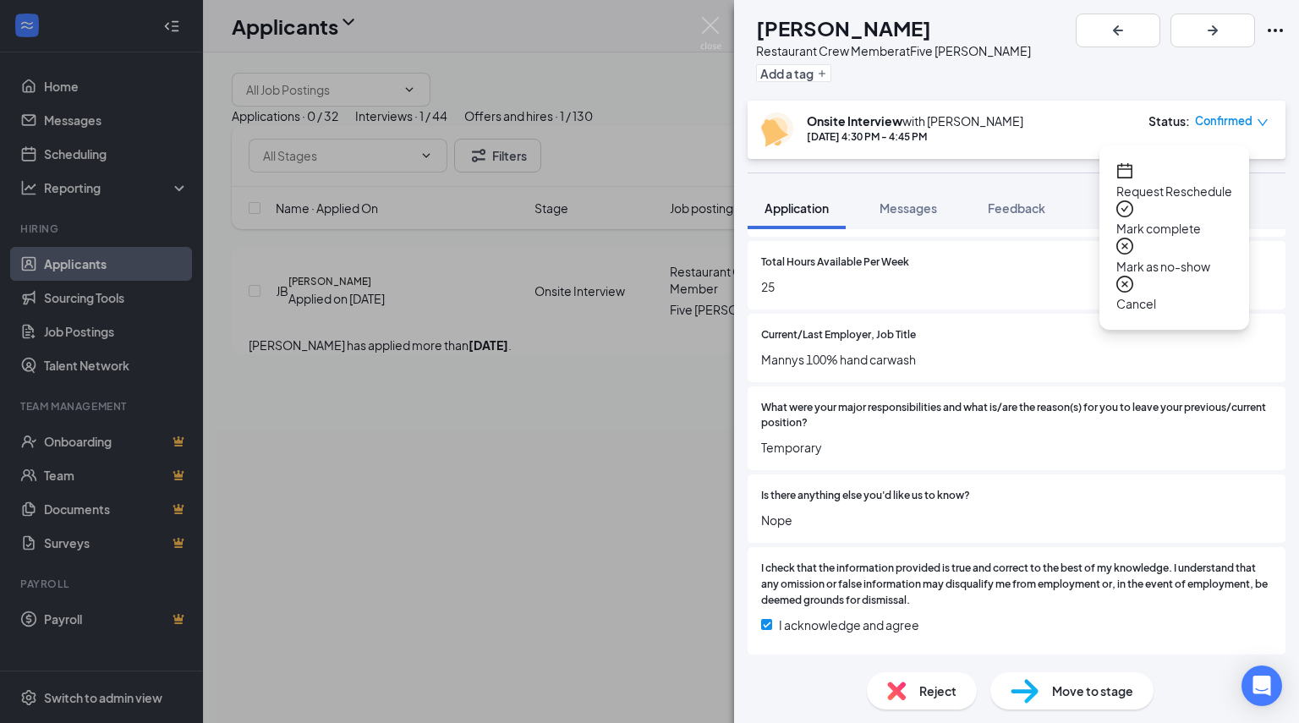
click at [1182, 219] on span "Mark complete" at bounding box center [1174, 228] width 116 height 19
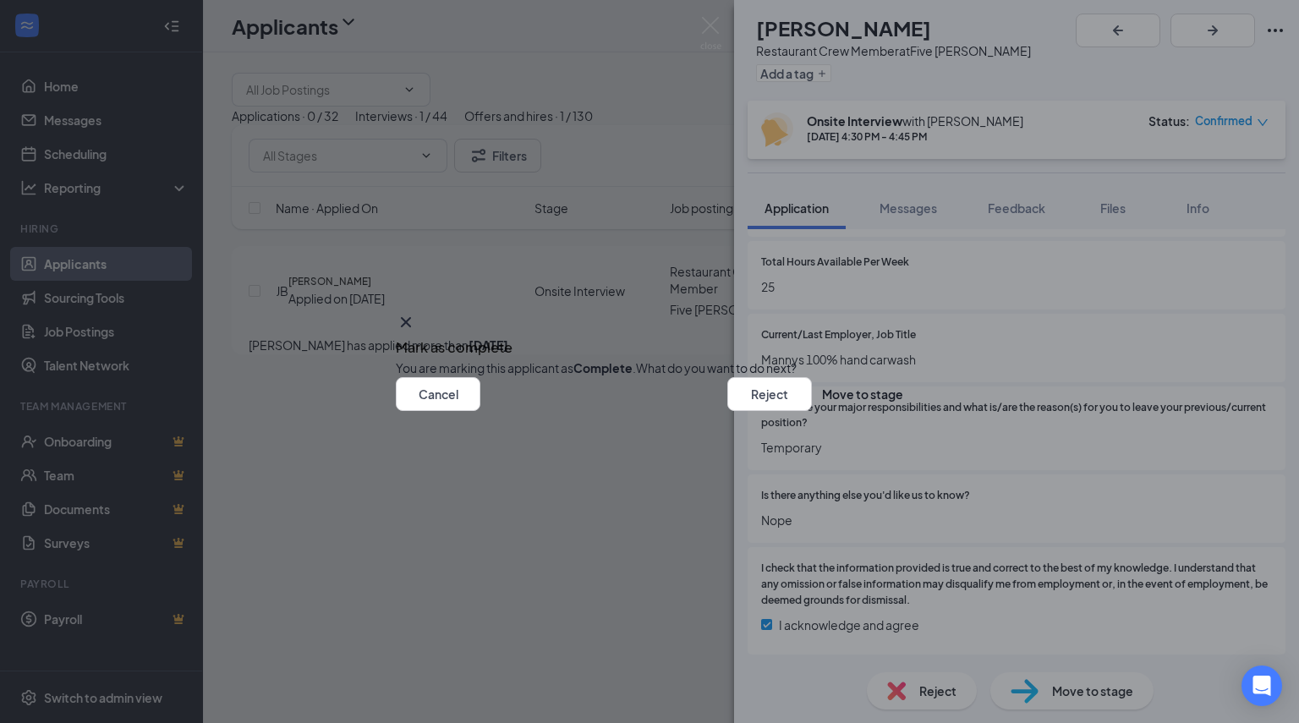
scroll to position [855, 0]
click at [727, 411] on button "Reject" at bounding box center [769, 394] width 85 height 34
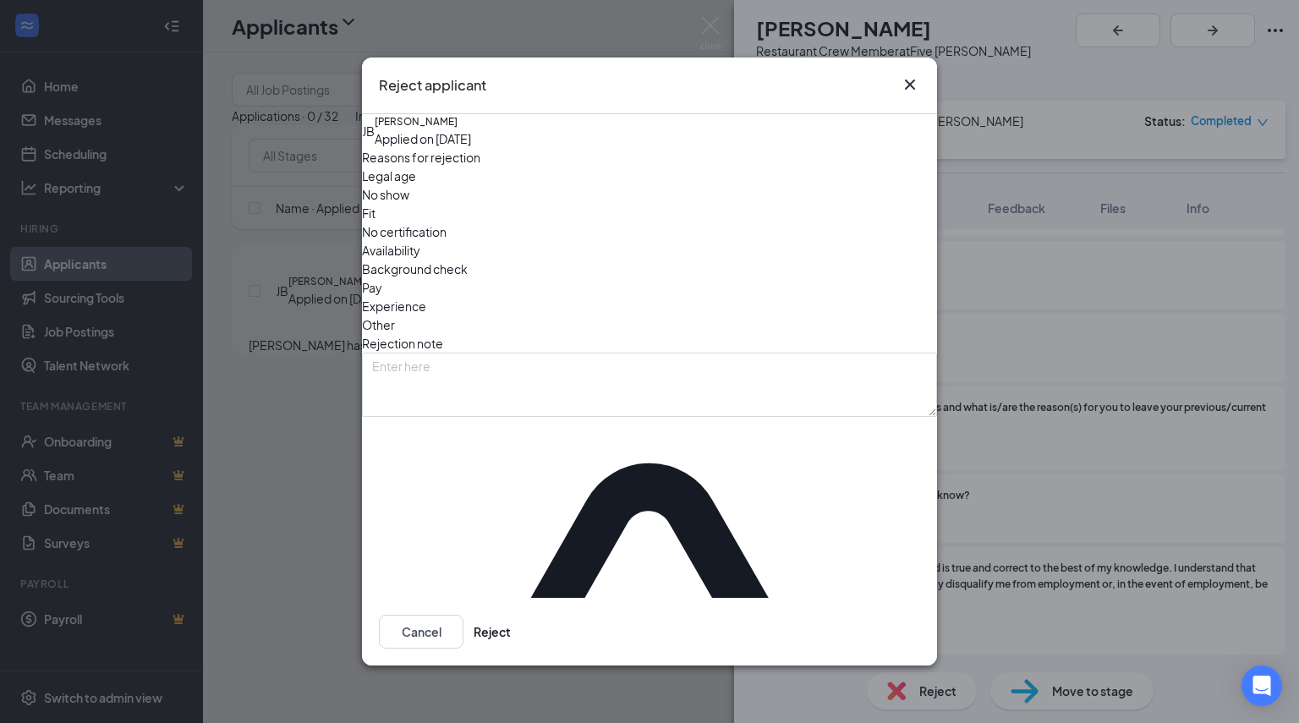
click at [375, 222] on span "Fit" at bounding box center [369, 213] width 14 height 19
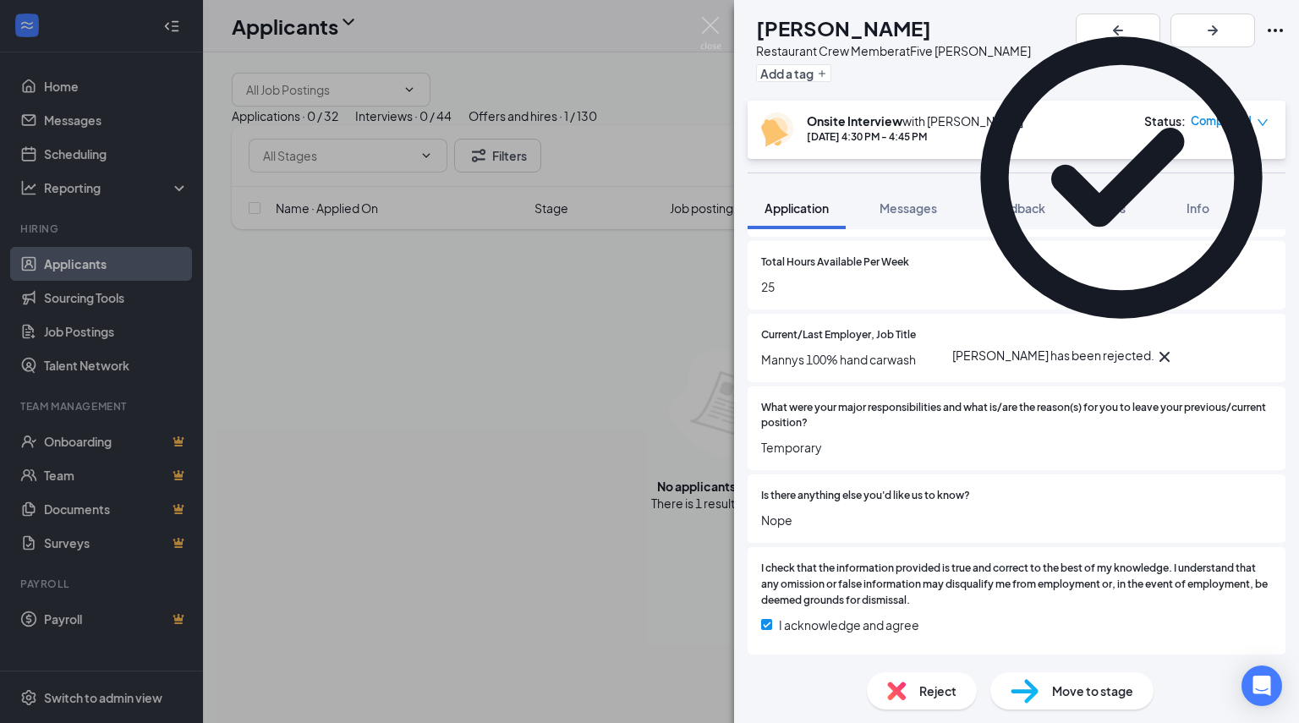
click at [719, 13] on div "JB Javen Brown Restaurant Crew Member at Five Guys Sandusky Add a tag Onsite In…" at bounding box center [649, 361] width 1299 height 723
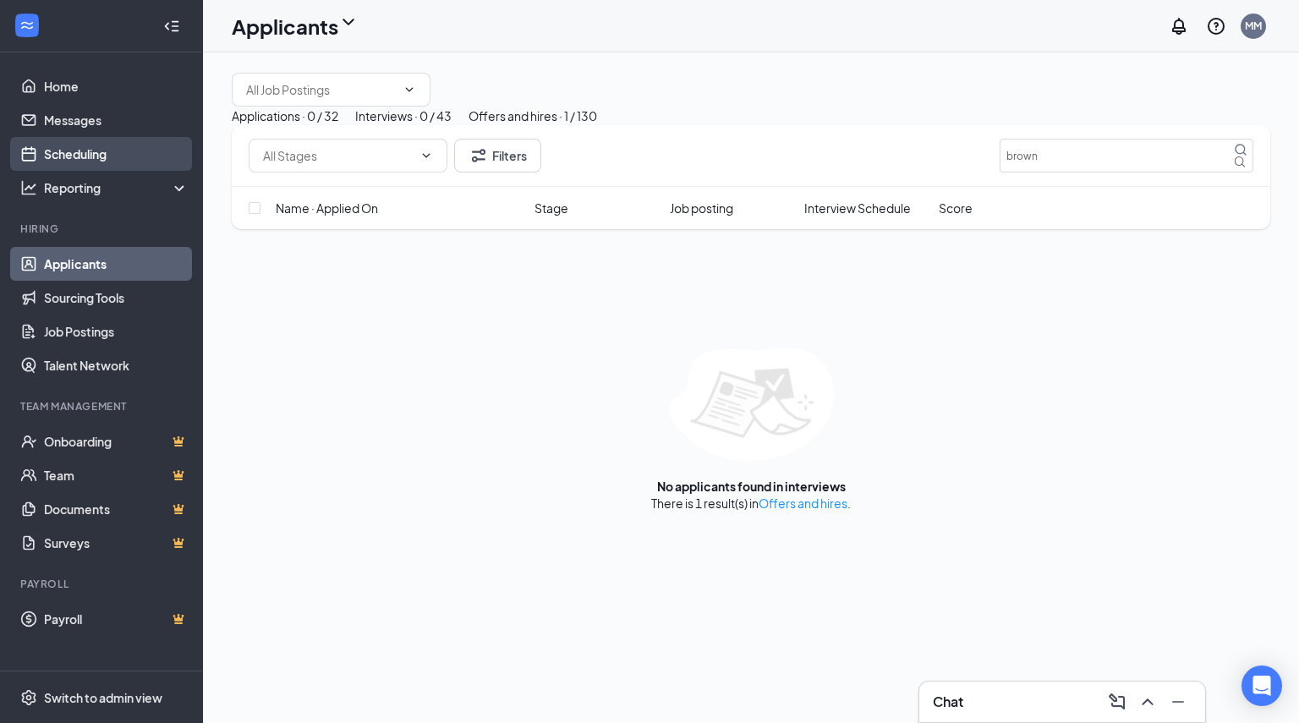
click at [121, 149] on link "Scheduling" at bounding box center [116, 154] width 145 height 34
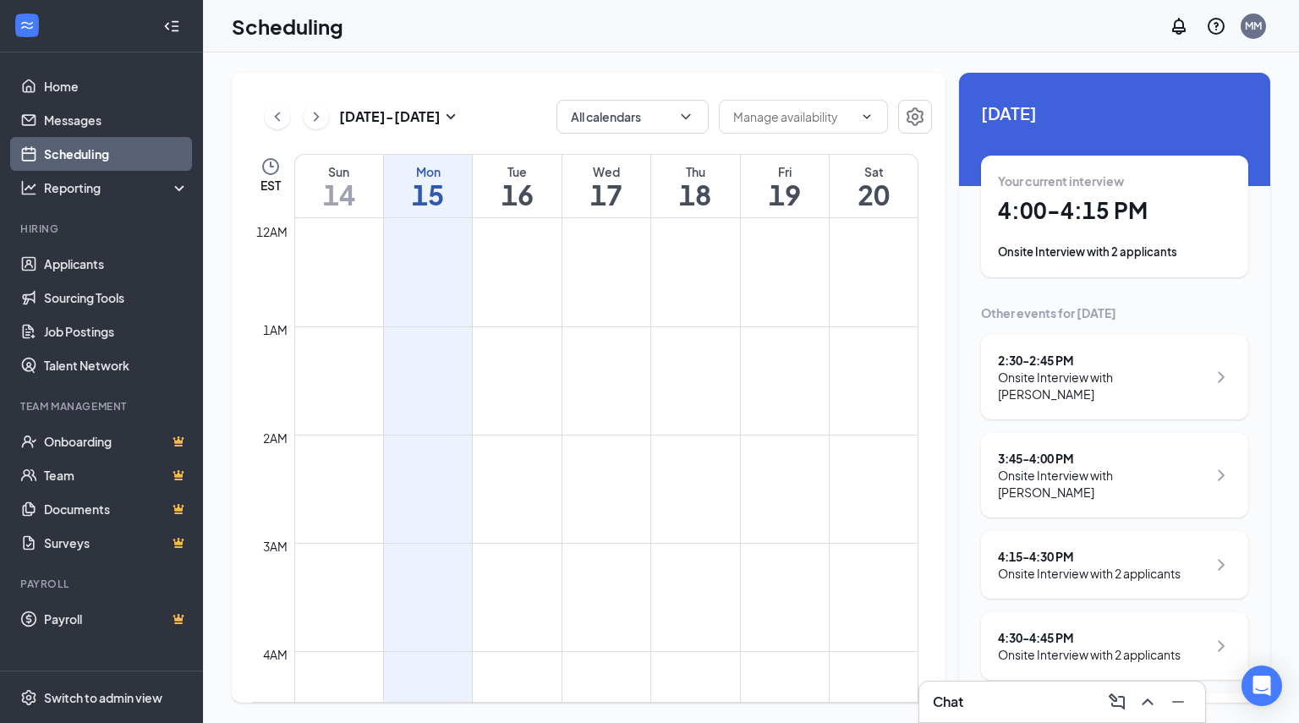
scroll to position [831, 0]
click at [1200, 233] on div "Your current interview 4:00 - 4:15 PM Onsite Interview with 2 applicants" at bounding box center [1114, 216] width 233 height 88
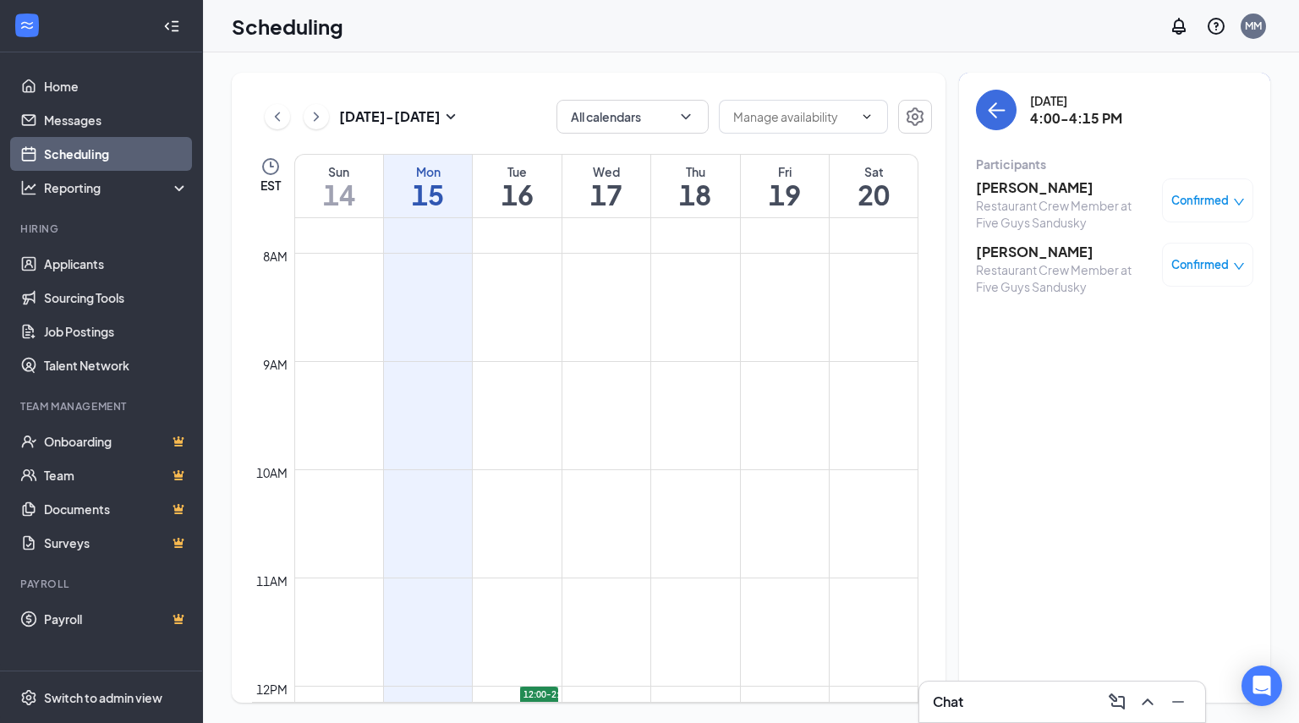
click at [1190, 208] on span "Confirmed" at bounding box center [1199, 200] width 57 height 17
click at [1169, 298] on span "Mark complete" at bounding box center [1133, 307] width 116 height 19
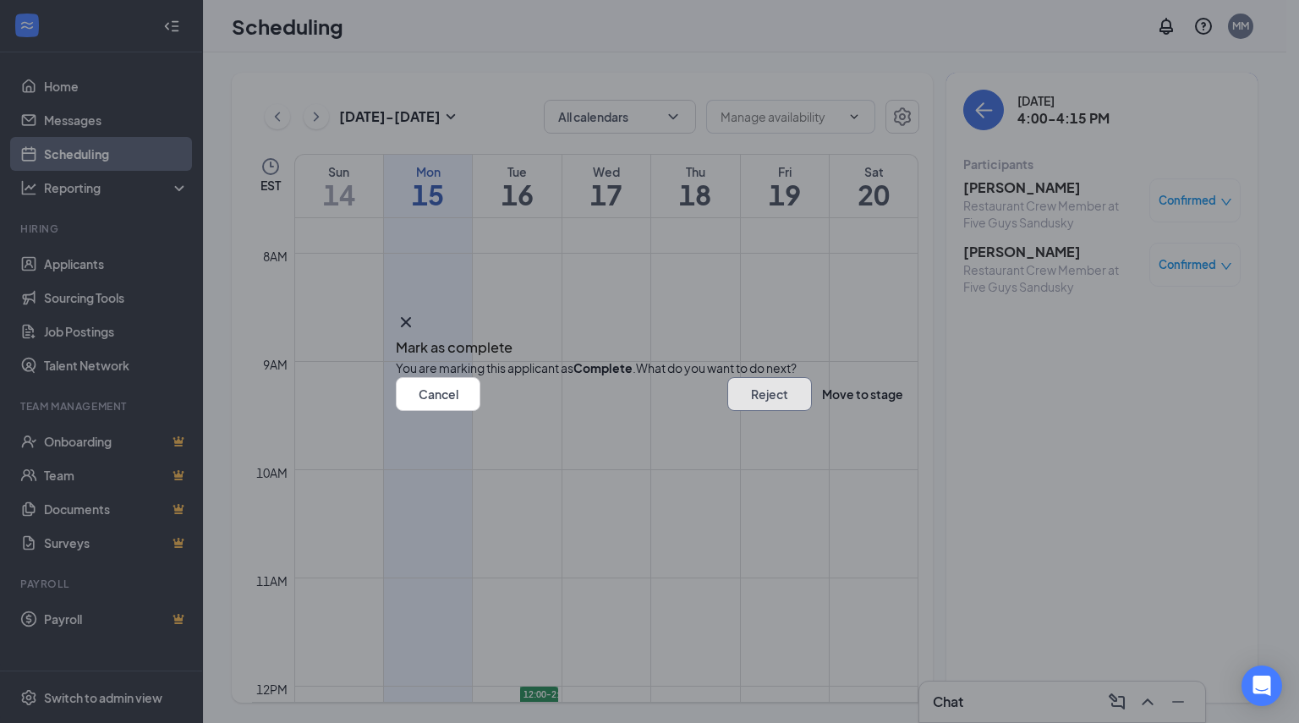
click at [727, 411] on button "Reject" at bounding box center [769, 394] width 85 height 34
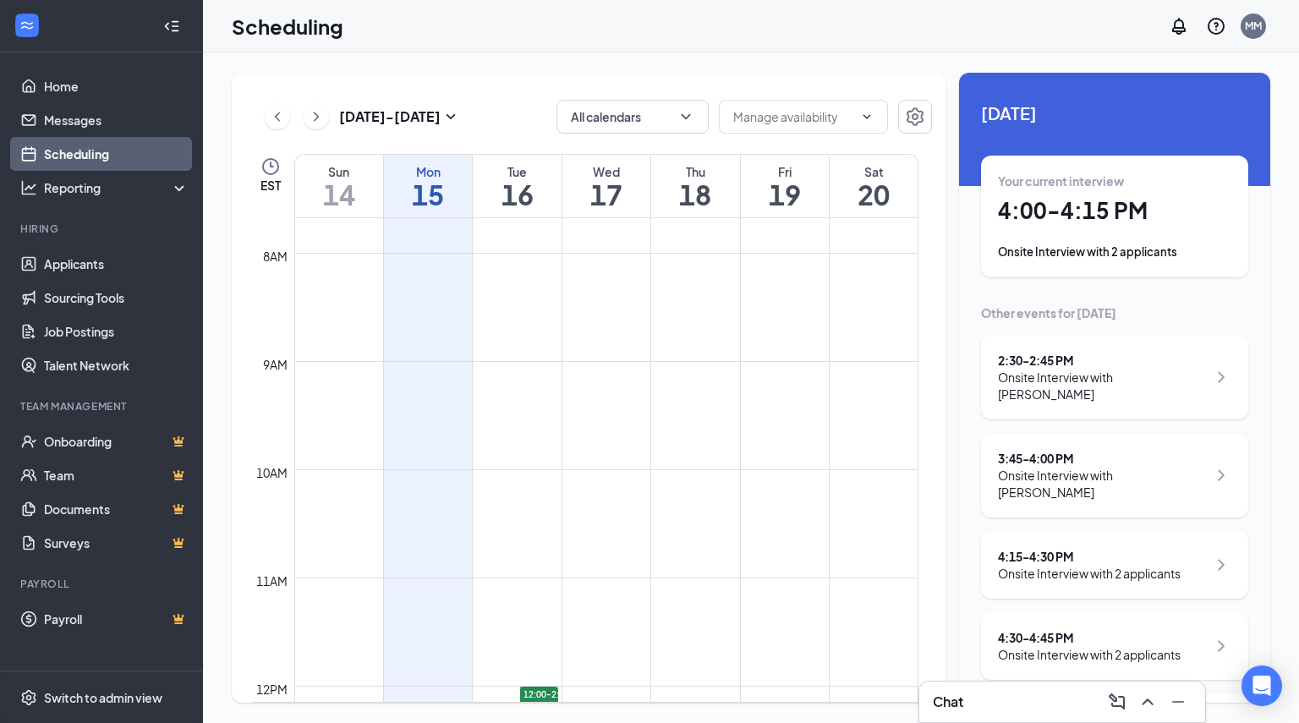
click at [1131, 217] on h1 "4:00 - 4:15 PM" at bounding box center [1114, 210] width 233 height 29
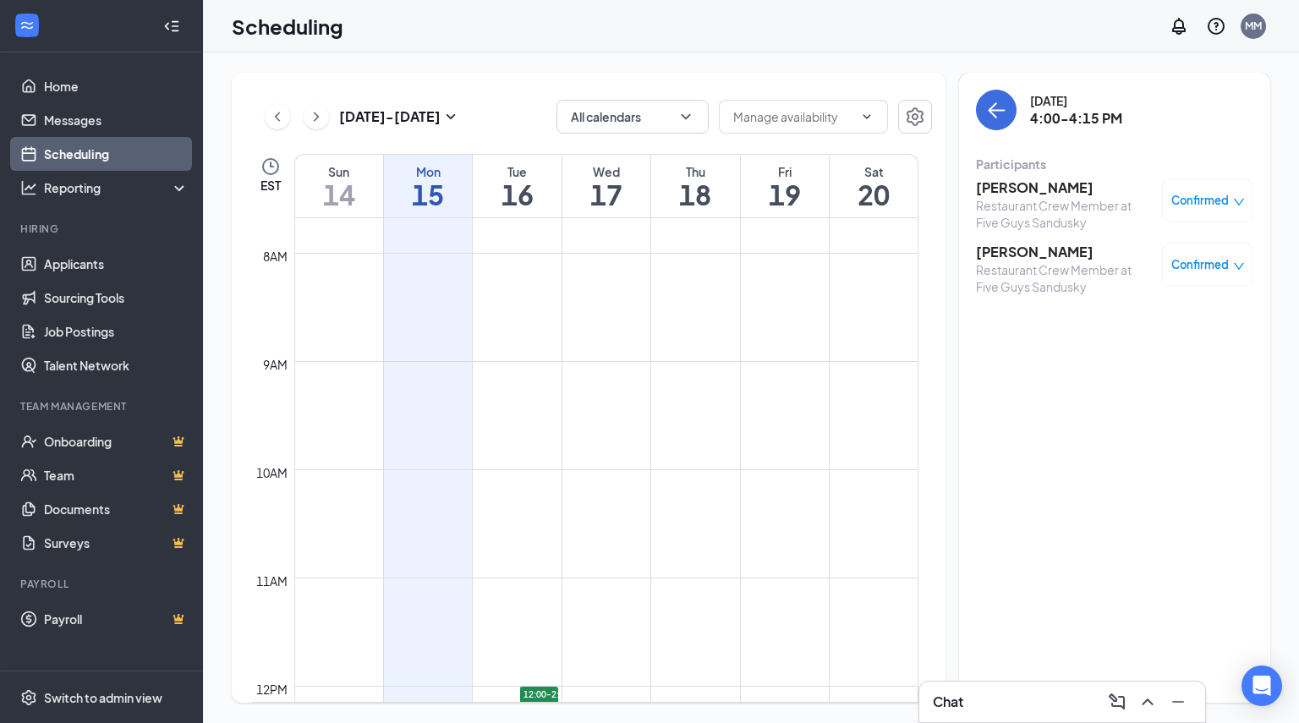
click at [1177, 202] on span "Confirmed" at bounding box center [1199, 200] width 57 height 17
click at [1145, 298] on span "Mark complete" at bounding box center [1133, 307] width 116 height 19
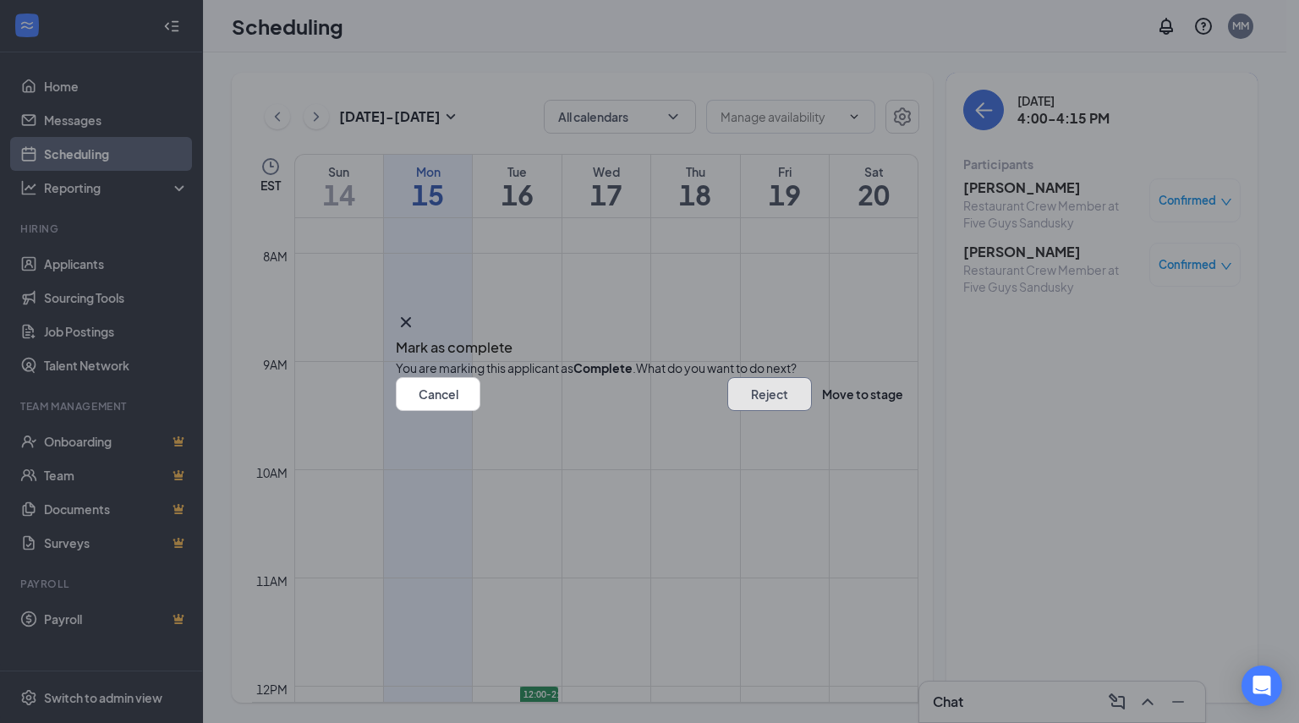
click at [727, 411] on button "Reject" at bounding box center [769, 394] width 85 height 34
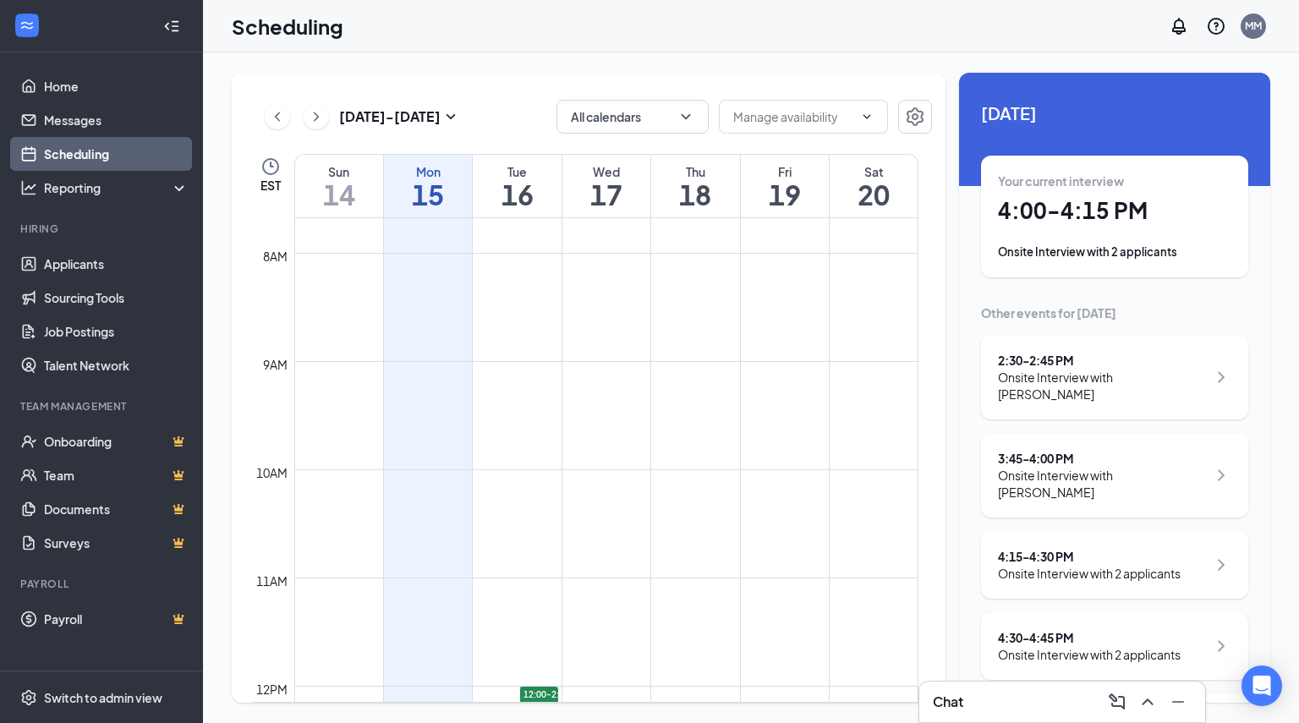
click at [1018, 379] on div "Onsite Interview with [PERSON_NAME]" at bounding box center [1102, 386] width 209 height 34
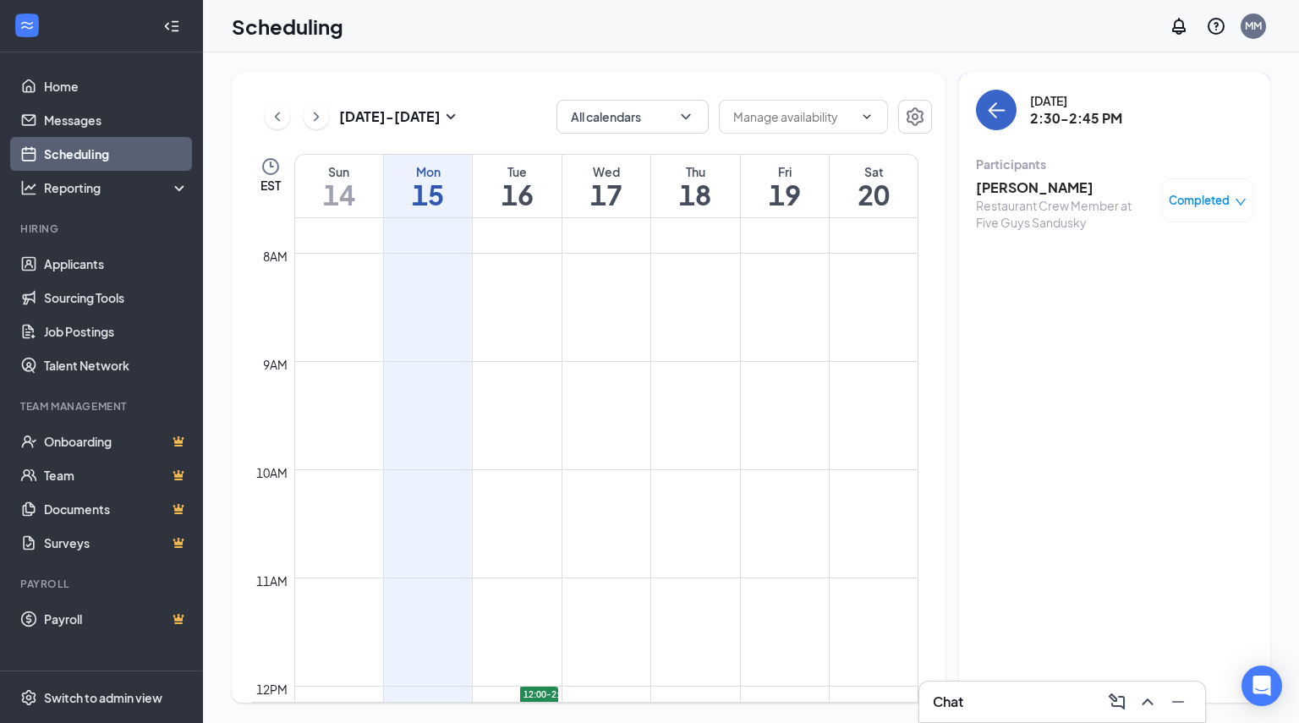
click at [984, 107] on button "back-button" at bounding box center [996, 110] width 41 height 41
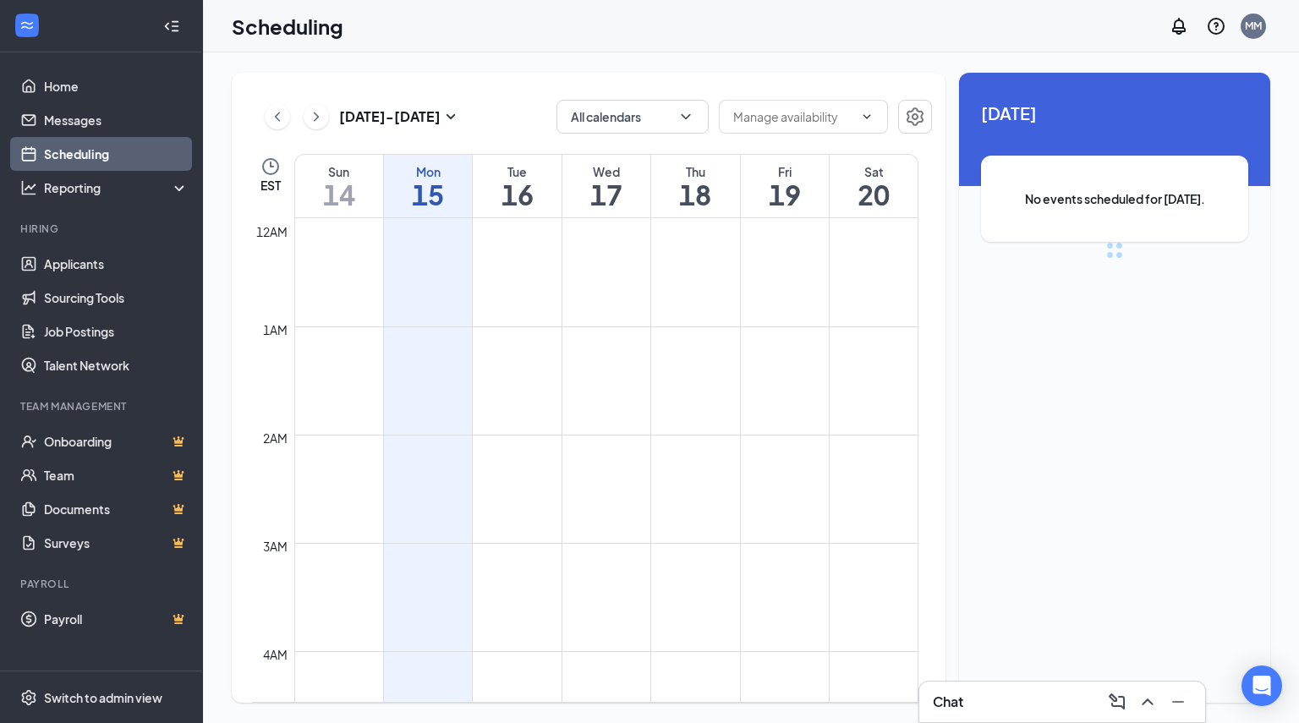
scroll to position [831, 0]
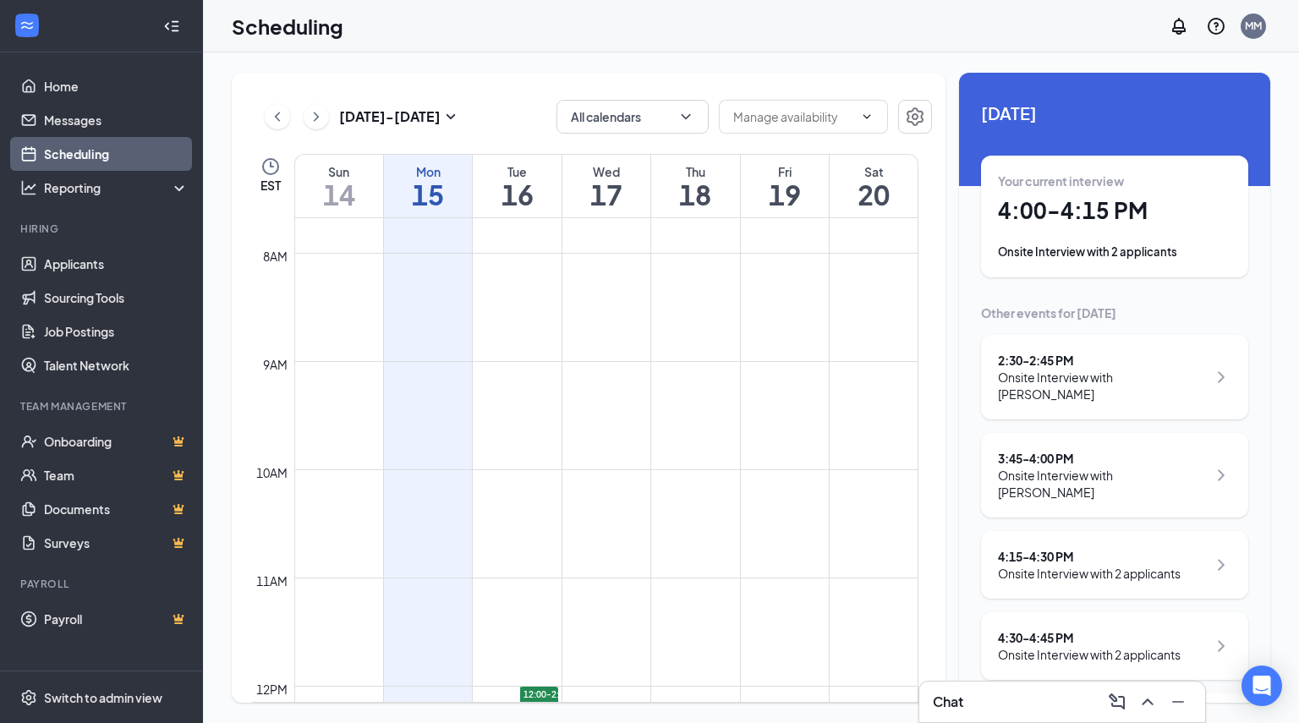
drag, startPoint x: 1270, startPoint y: 326, endPoint x: 1268, endPoint y: 337, distance: 10.5
click at [1268, 337] on div "Sep 14 - Sep 20 All calendars EST Sun 14 Mon 15 Tue 16 Wed 17 Thu 18 Fri 19 Sat…" at bounding box center [751, 387] width 1096 height 671
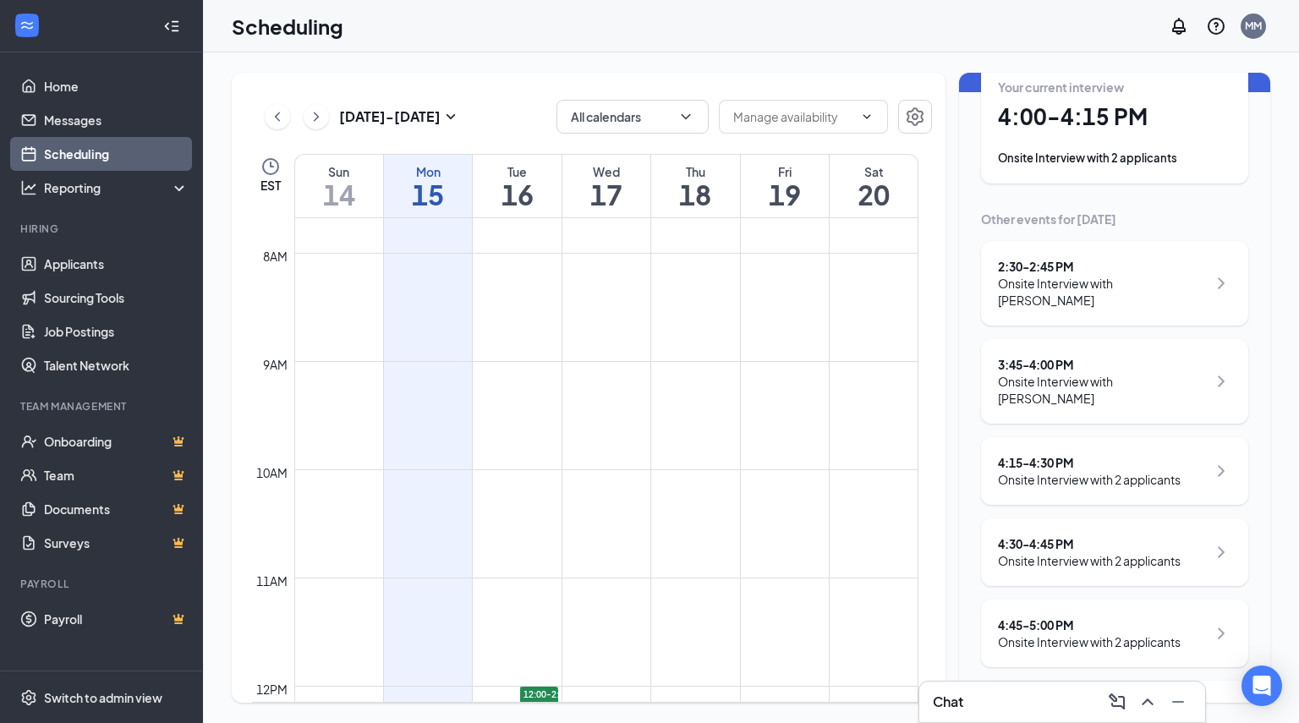
scroll to position [167, 0]
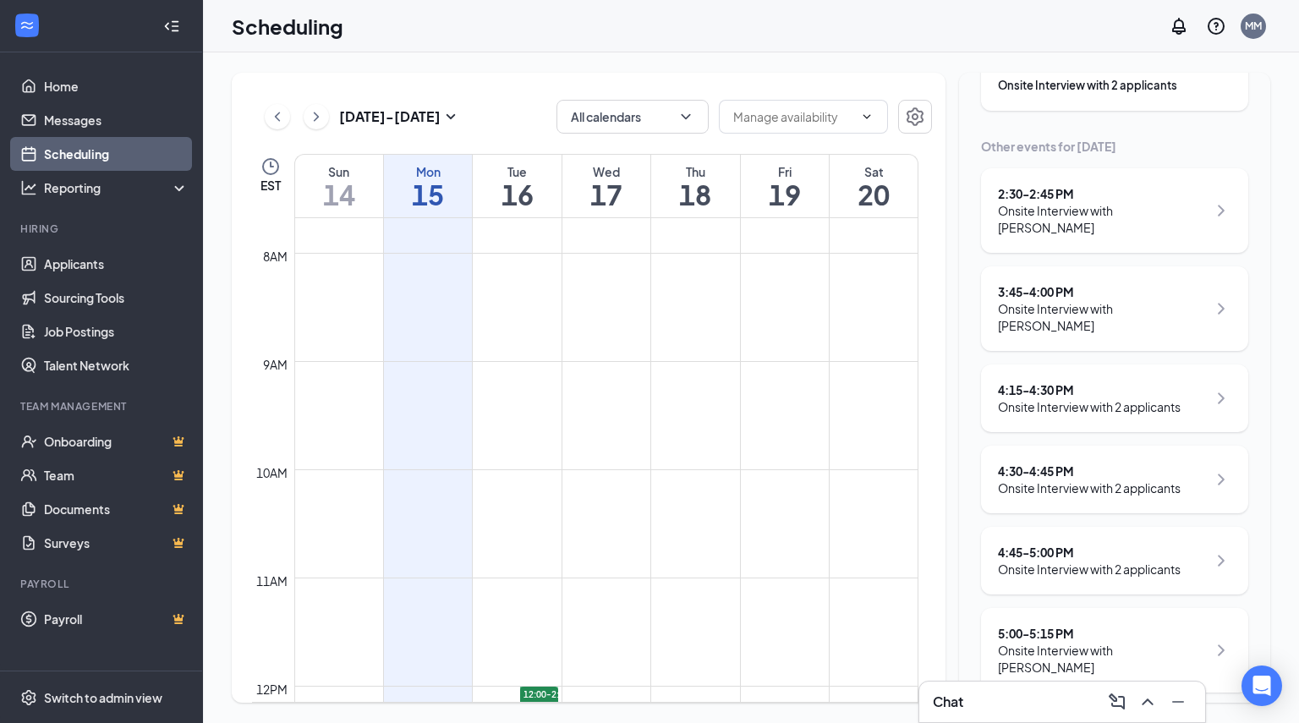
click at [1118, 419] on div "4:15 - 4:30 PM Onsite Interview with 2 applicants" at bounding box center [1114, 398] width 267 height 68
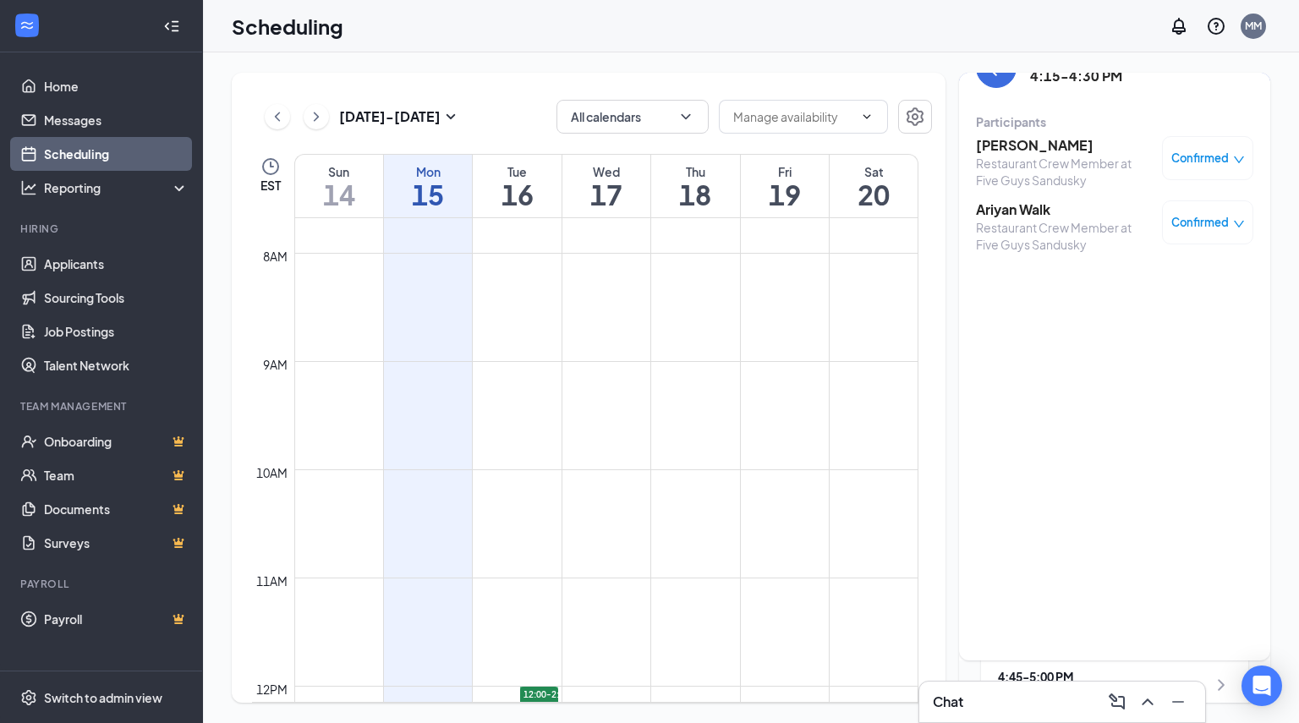
scroll to position [17, 0]
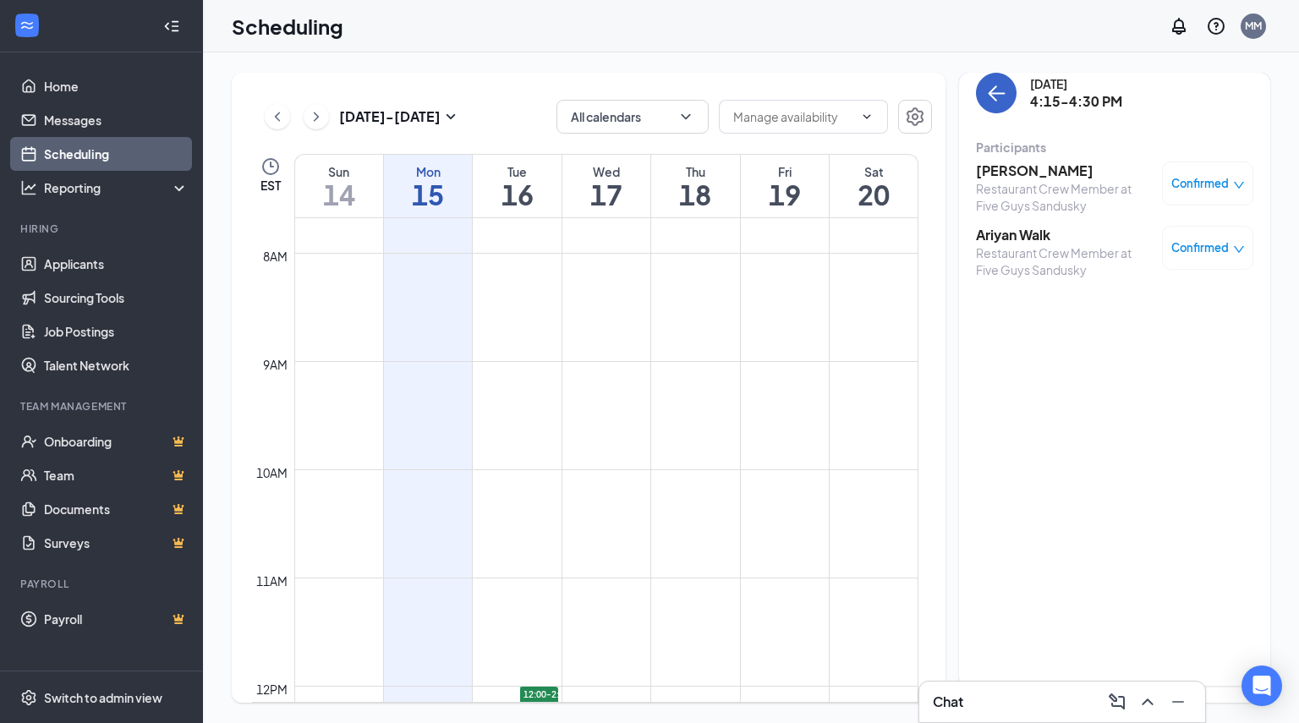
click at [1001, 97] on icon "ArrowLeft" at bounding box center [996, 93] width 20 height 20
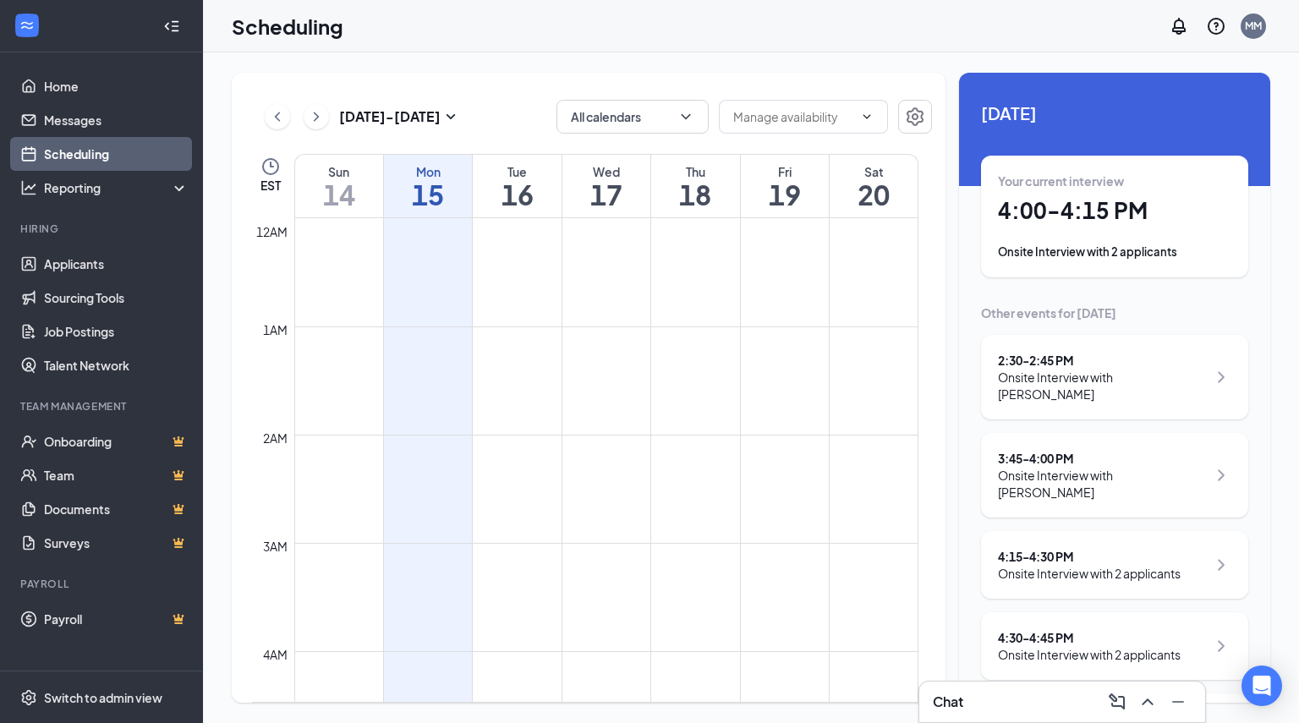
scroll to position [831, 0]
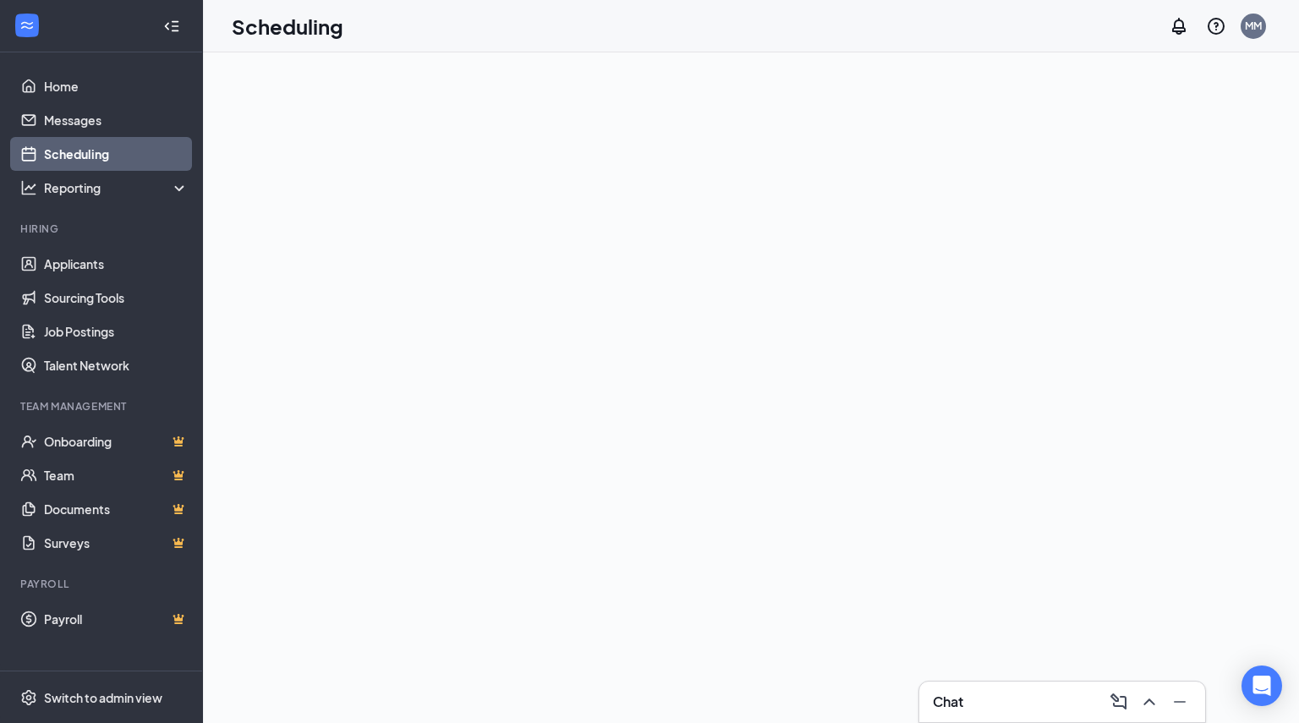
click at [1111, 319] on div at bounding box center [751, 387] width 1096 height 671
click at [981, 189] on div at bounding box center [751, 387] width 1096 height 671
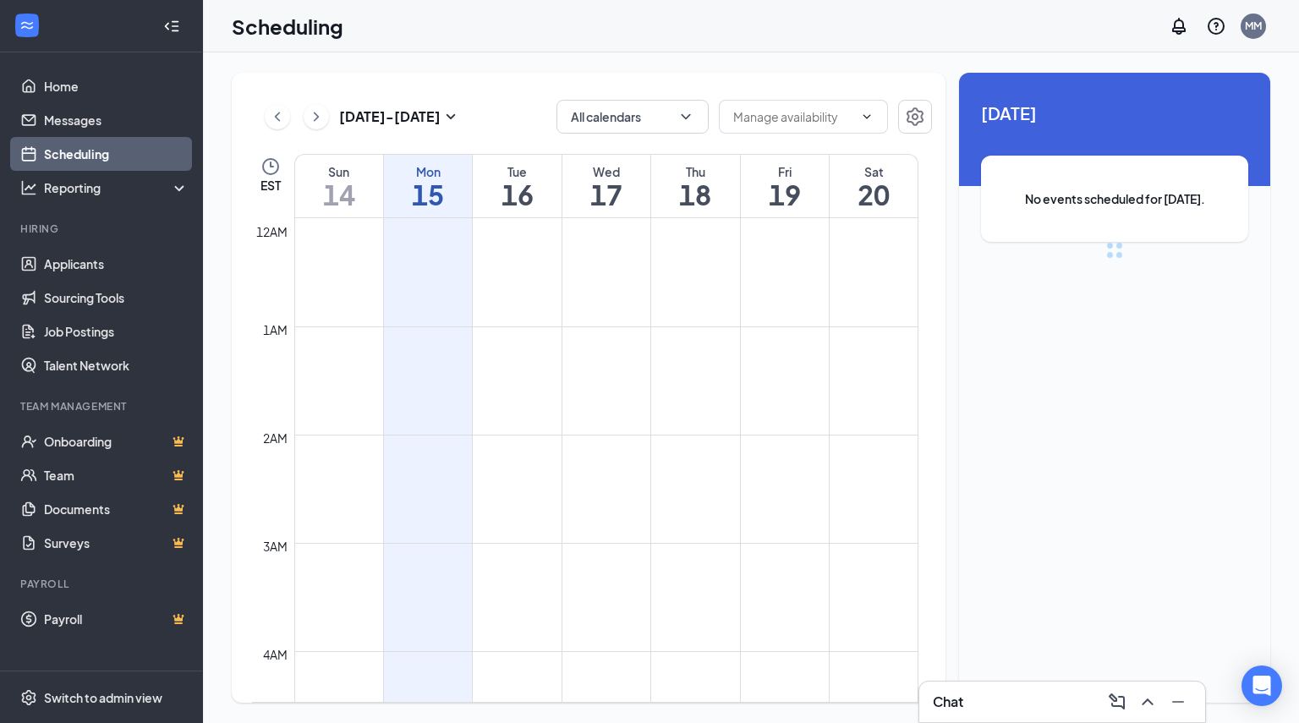
scroll to position [831, 0]
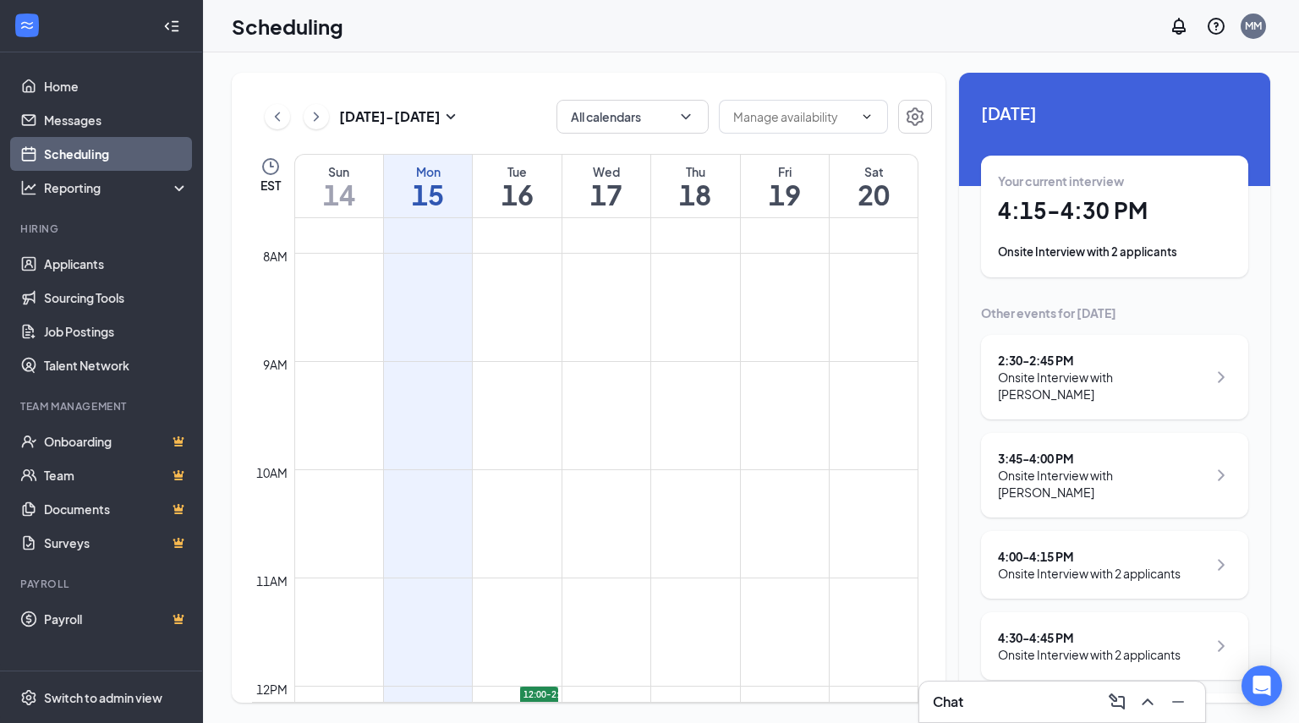
click at [1008, 483] on div "Onsite Interview with [PERSON_NAME]" at bounding box center [1102, 484] width 209 height 34
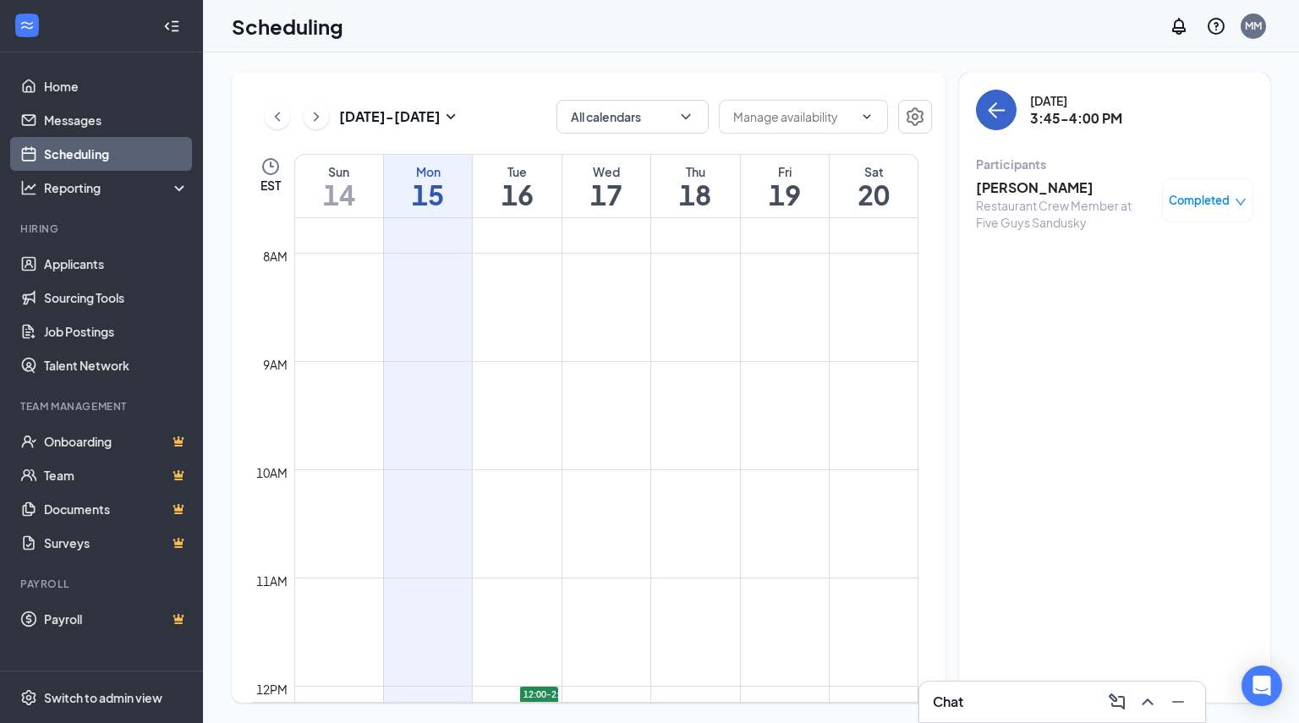
click at [1002, 119] on icon "ArrowLeft" at bounding box center [996, 110] width 20 height 20
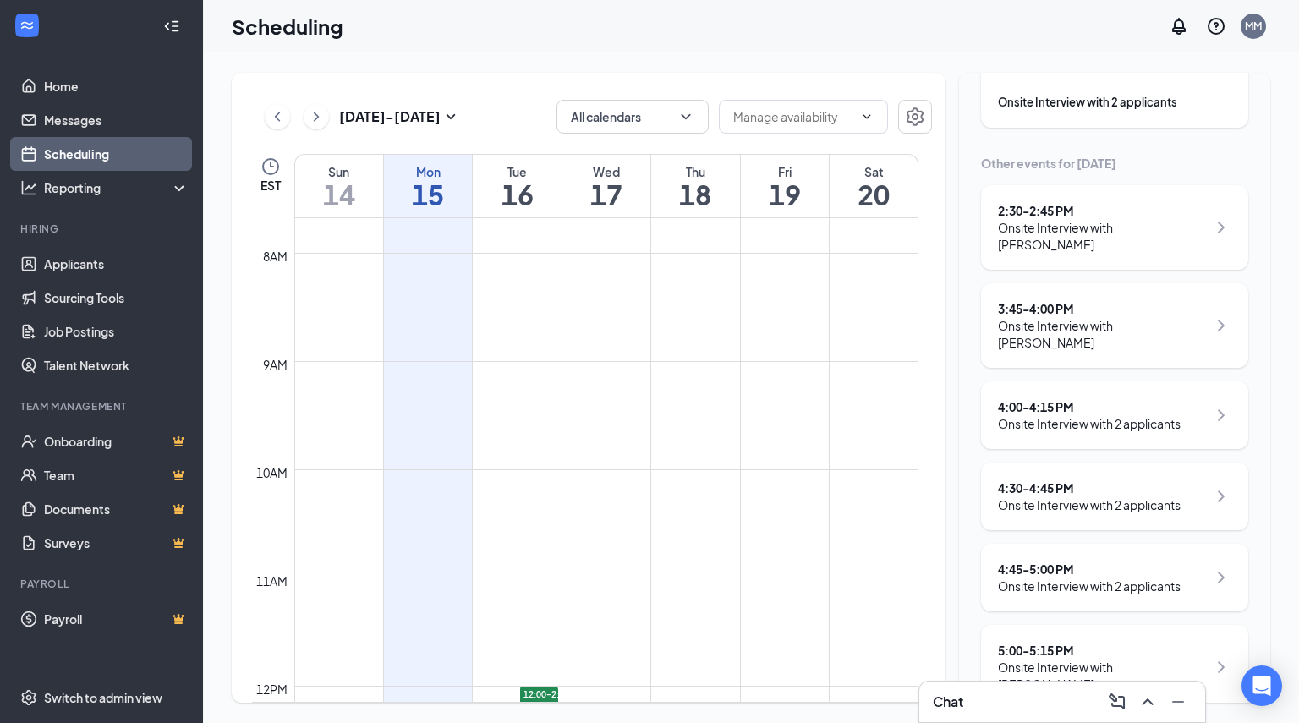
scroll to position [167, 0]
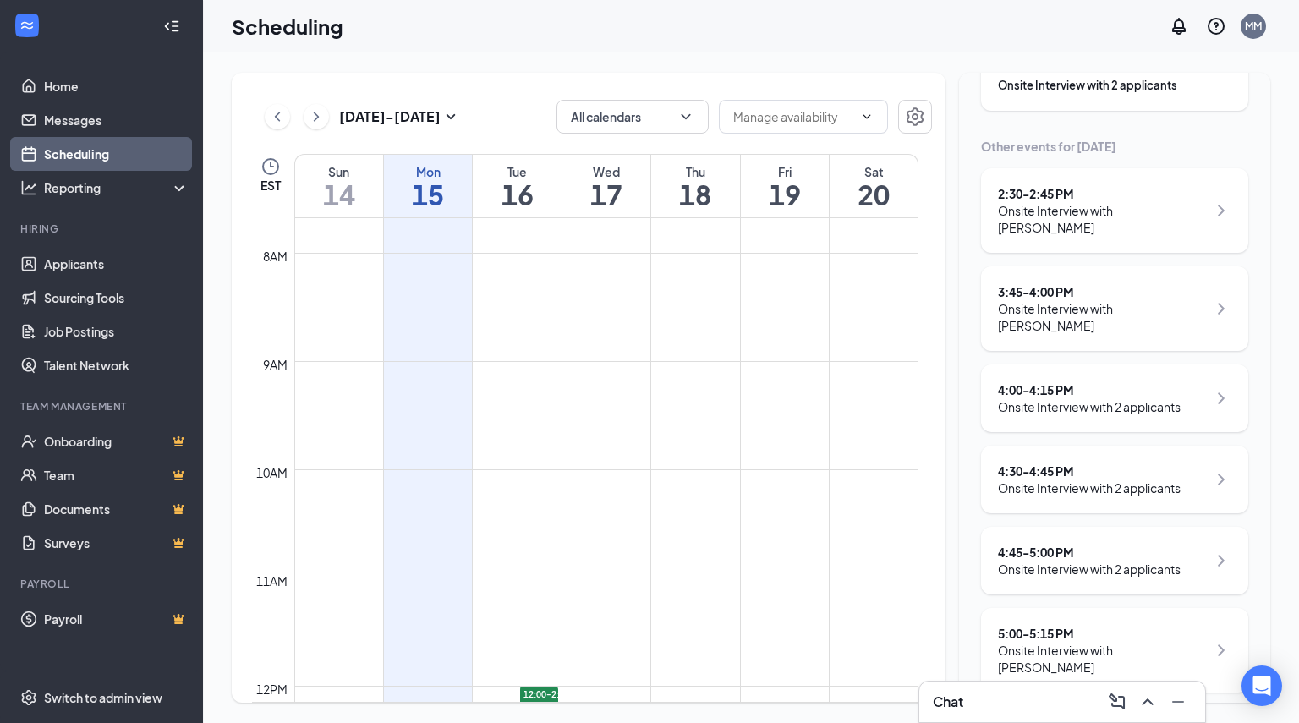
click at [1168, 393] on div "4:00 - 4:15 PM" at bounding box center [1089, 389] width 183 height 17
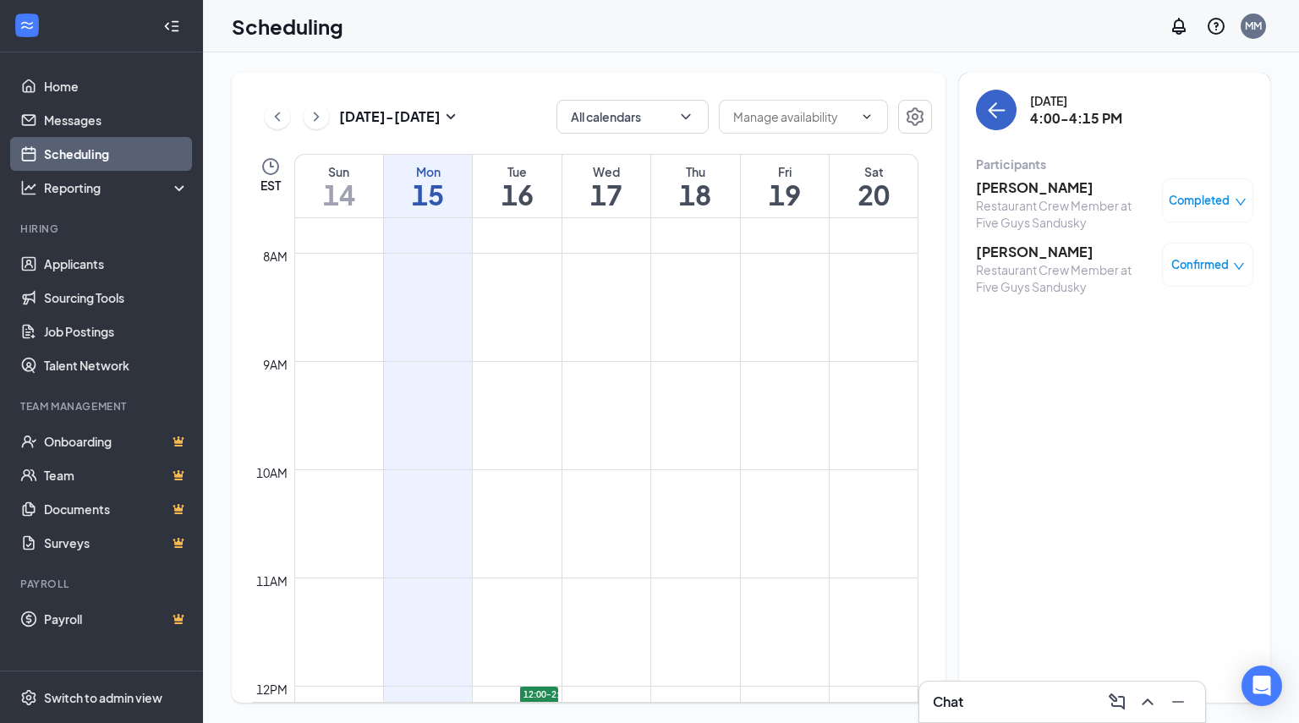
click at [993, 121] on button "back-button" at bounding box center [996, 110] width 41 height 41
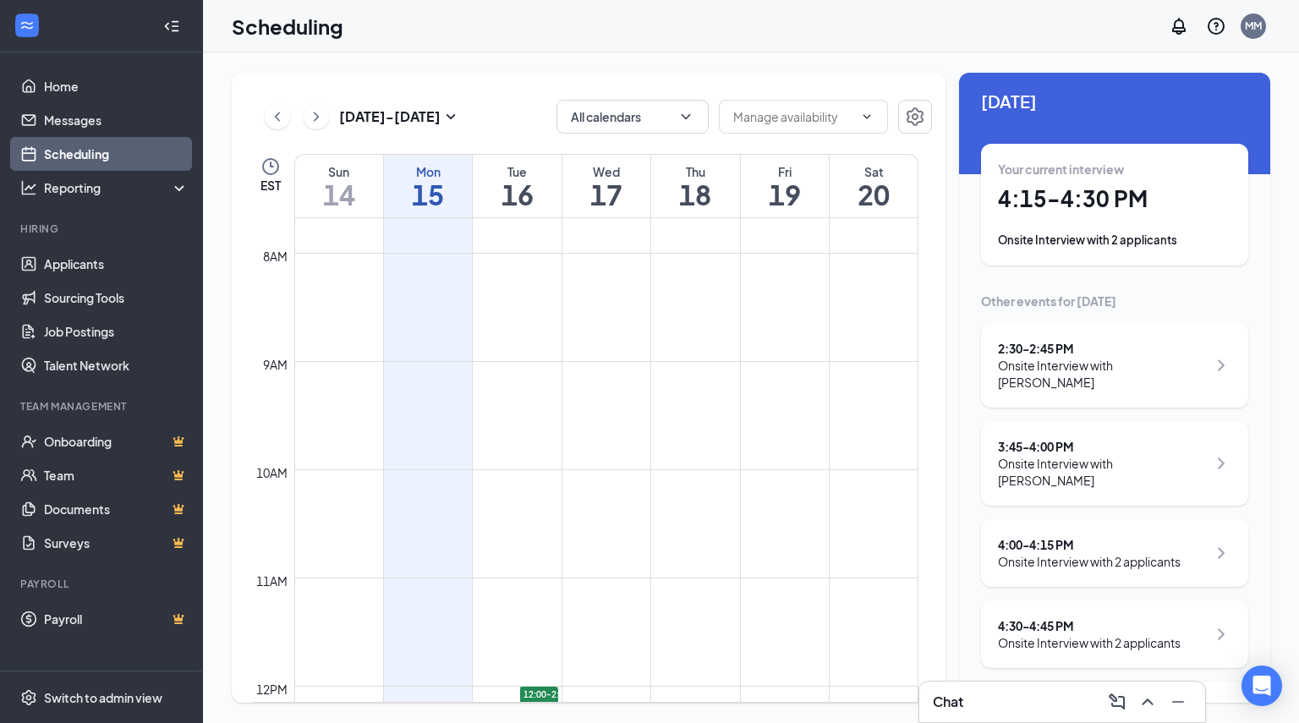
scroll to position [4, 0]
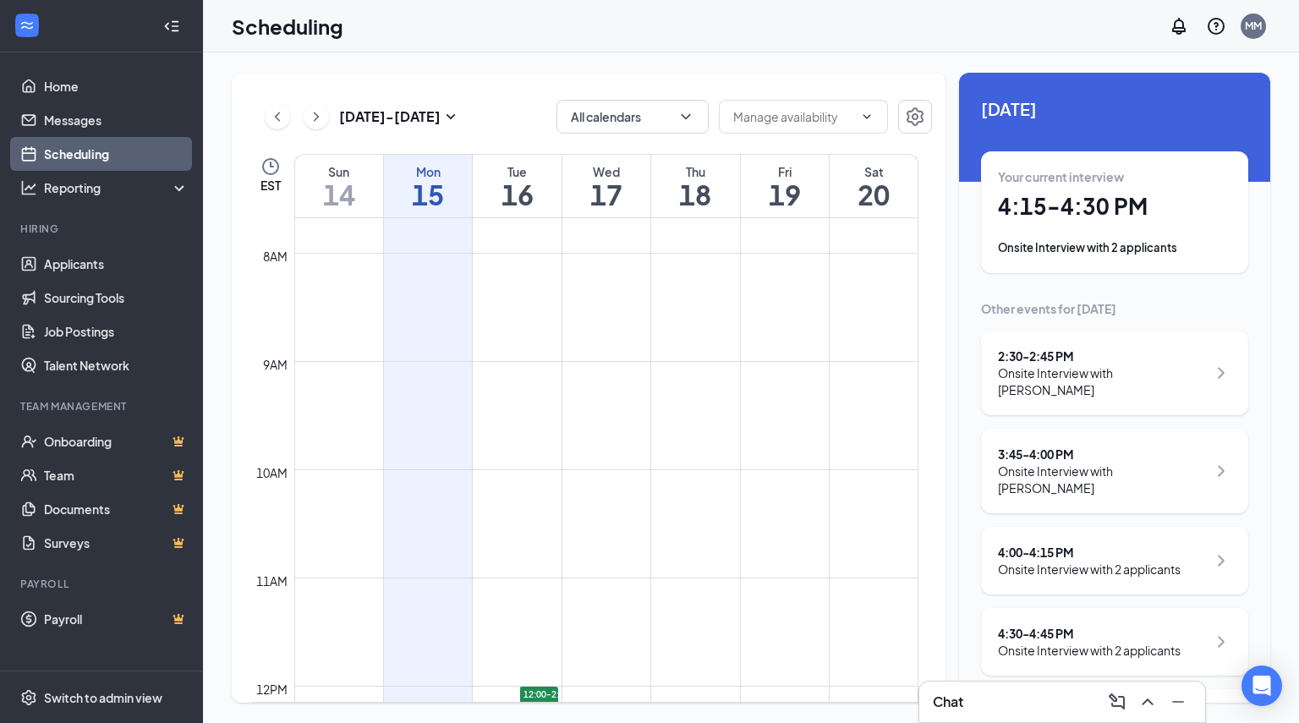
click at [1224, 219] on div "Your current interview 4:15 - 4:30 PM Onsite Interview with 2 applicants" at bounding box center [1114, 212] width 267 height 122
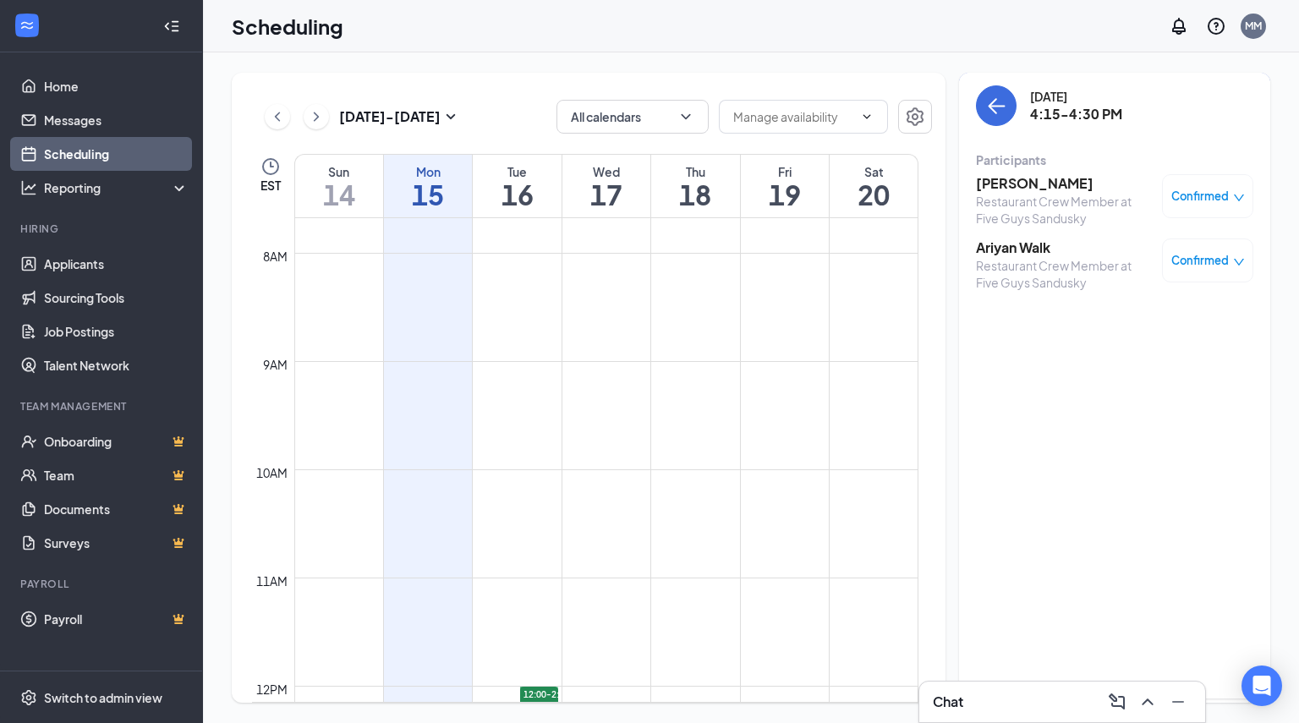
click at [1005, 248] on h3 "Ariyan Walk" at bounding box center [1065, 247] width 178 height 19
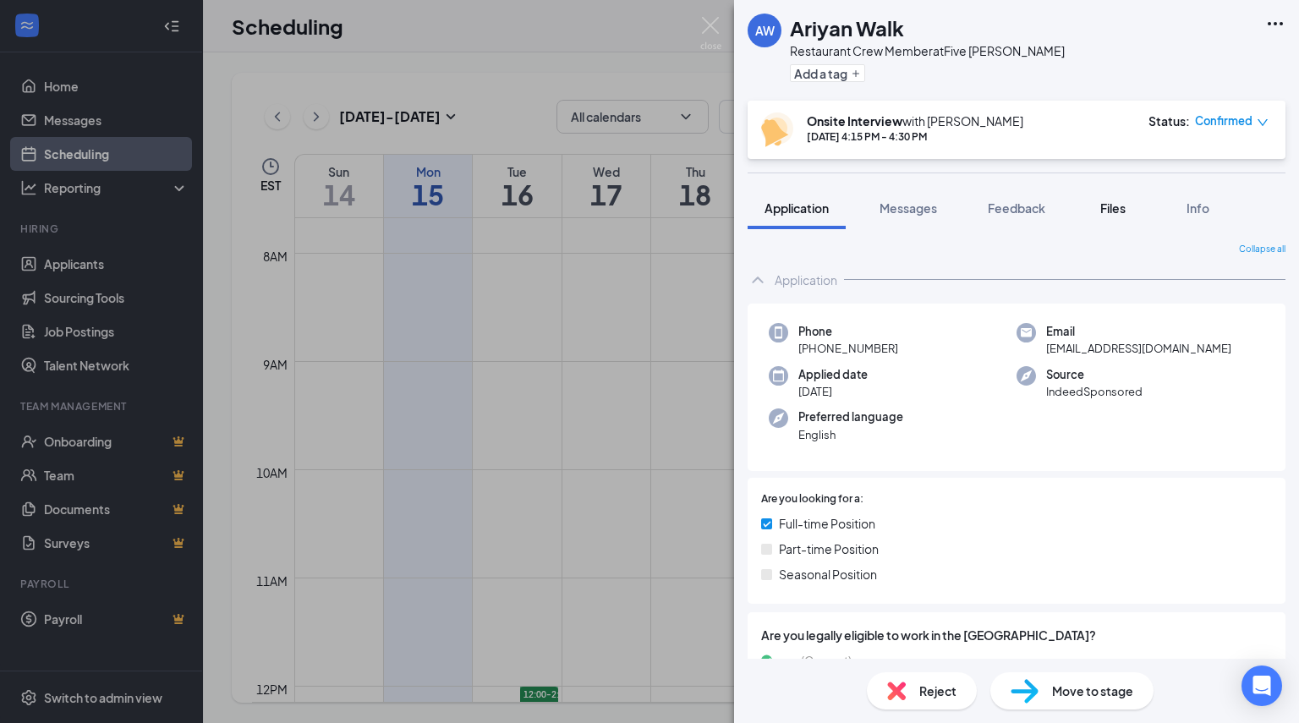
click at [1101, 226] on button "Files" at bounding box center [1113, 208] width 68 height 42
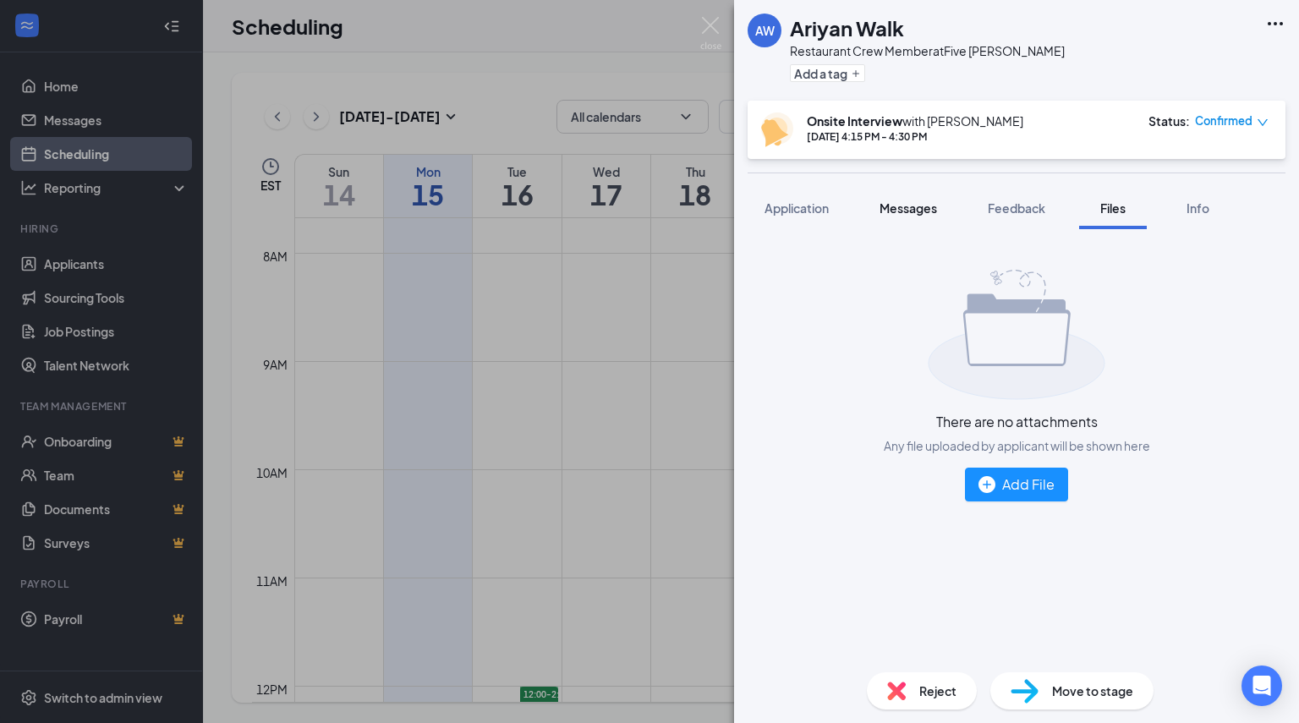
click at [908, 200] on span "Messages" at bounding box center [907, 207] width 57 height 15
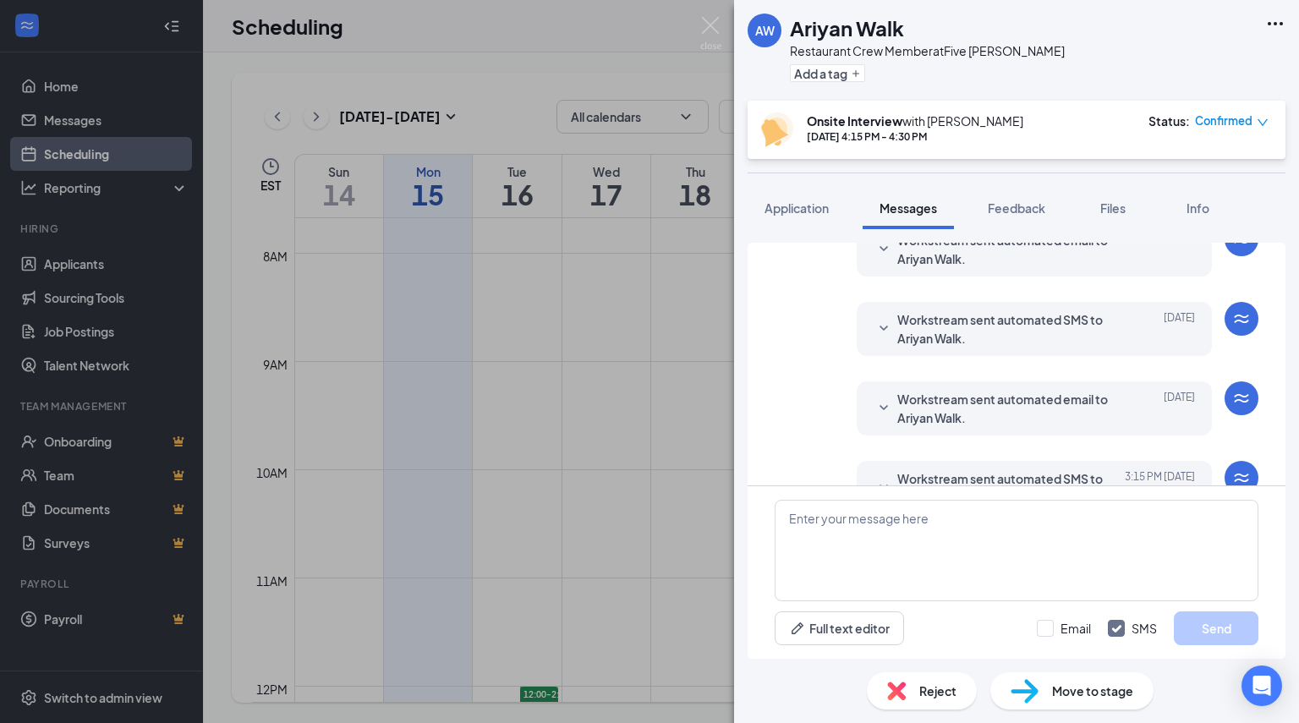
scroll to position [719, 0]
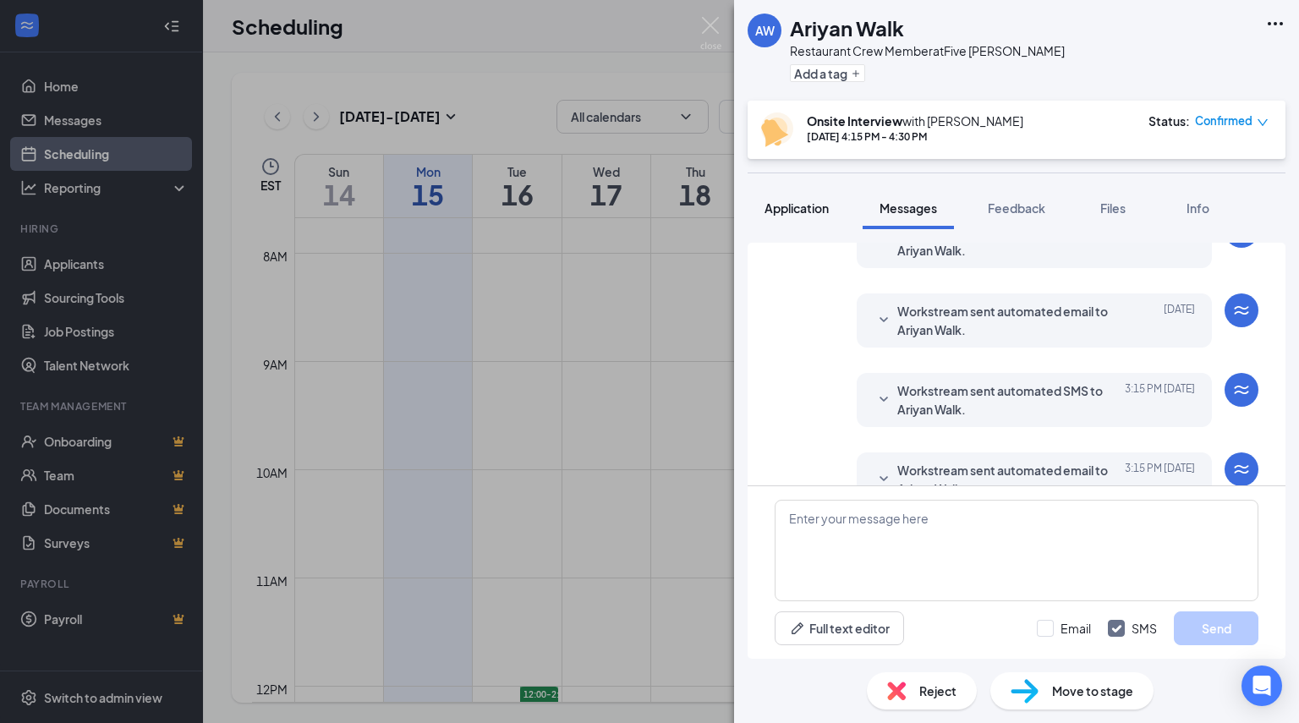
click at [766, 191] on button "Application" at bounding box center [796, 208] width 98 height 42
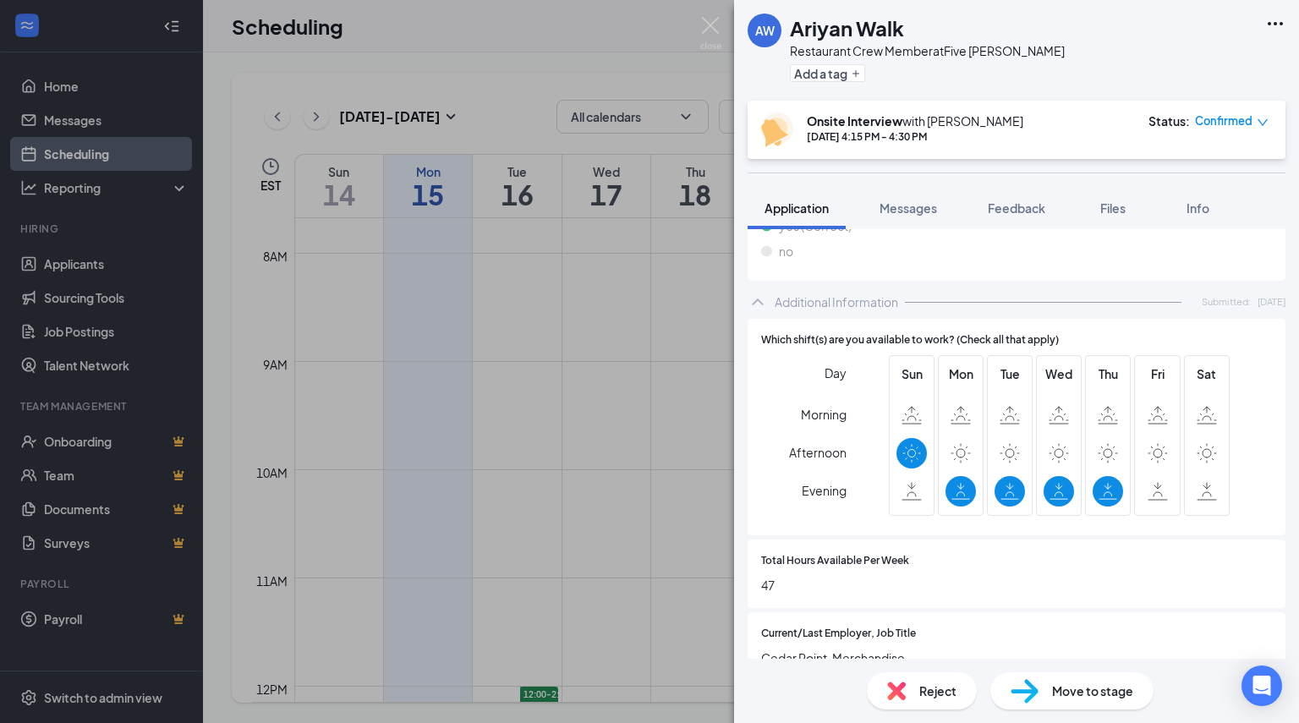
scroll to position [556, 0]
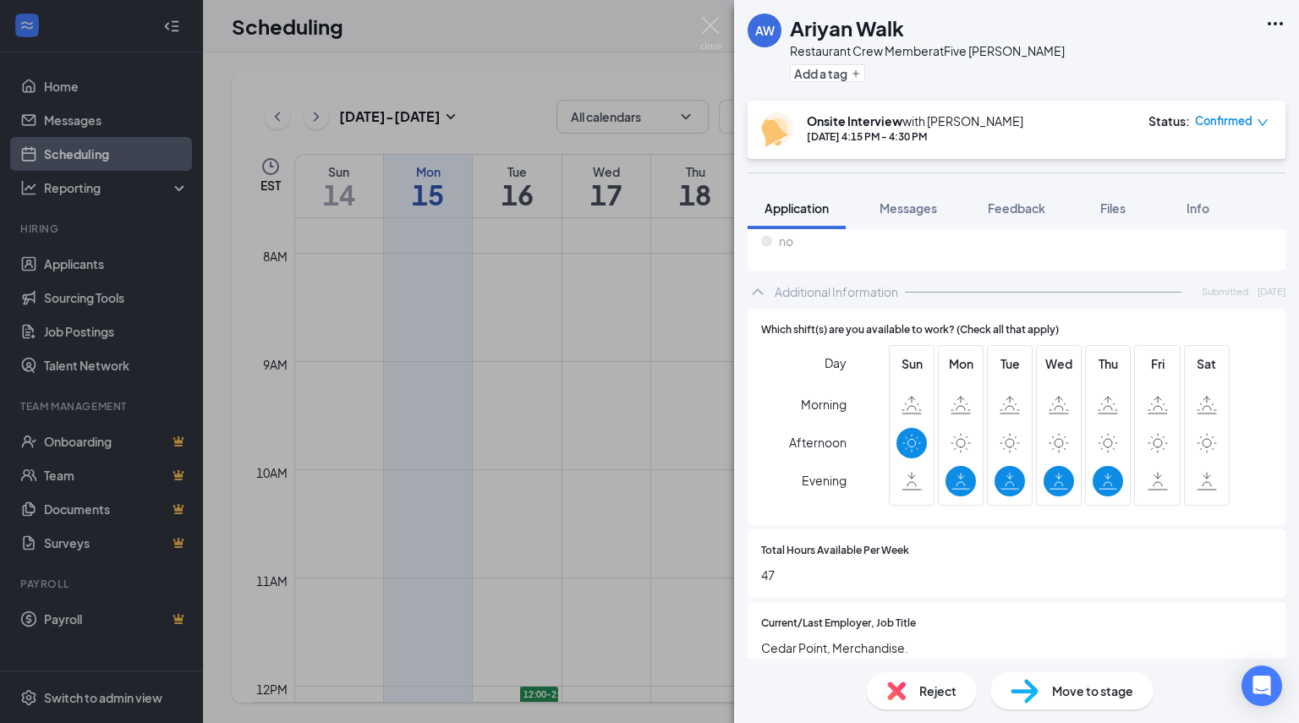
click at [1242, 128] on span "Confirmed" at bounding box center [1223, 120] width 57 height 17
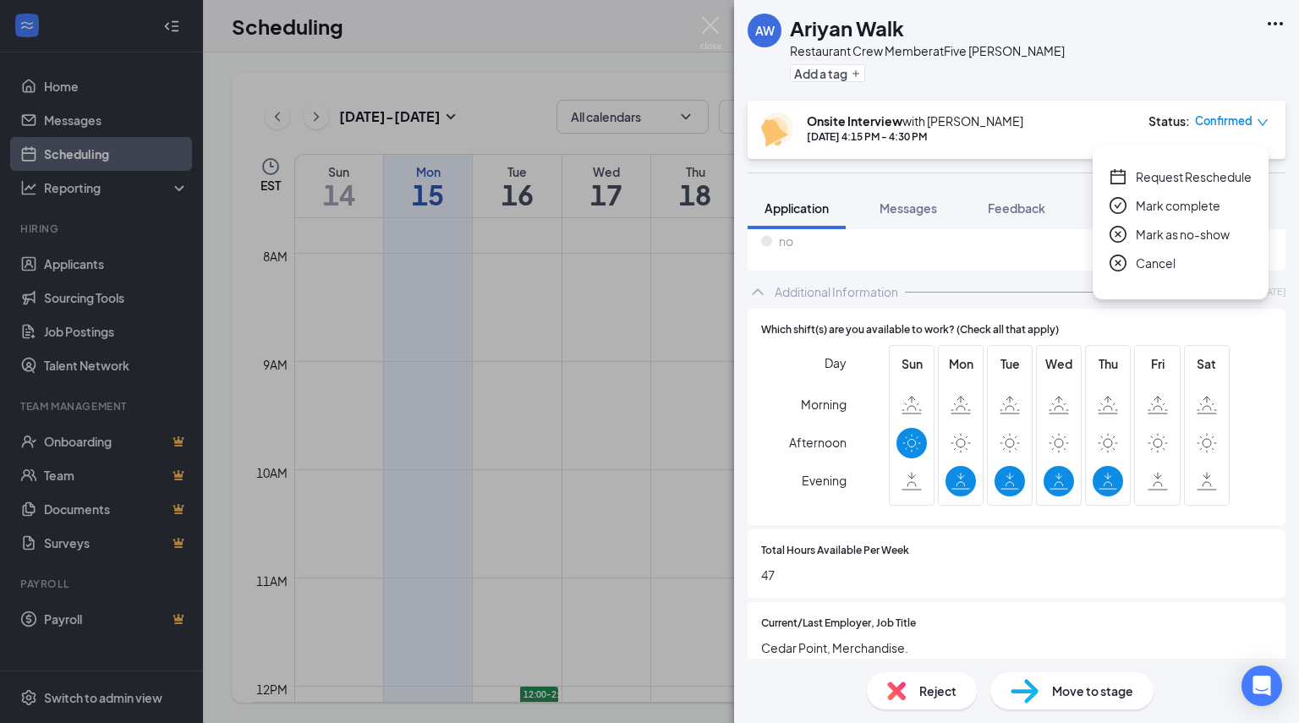
click at [1179, 202] on span "Mark complete" at bounding box center [1178, 205] width 85 height 19
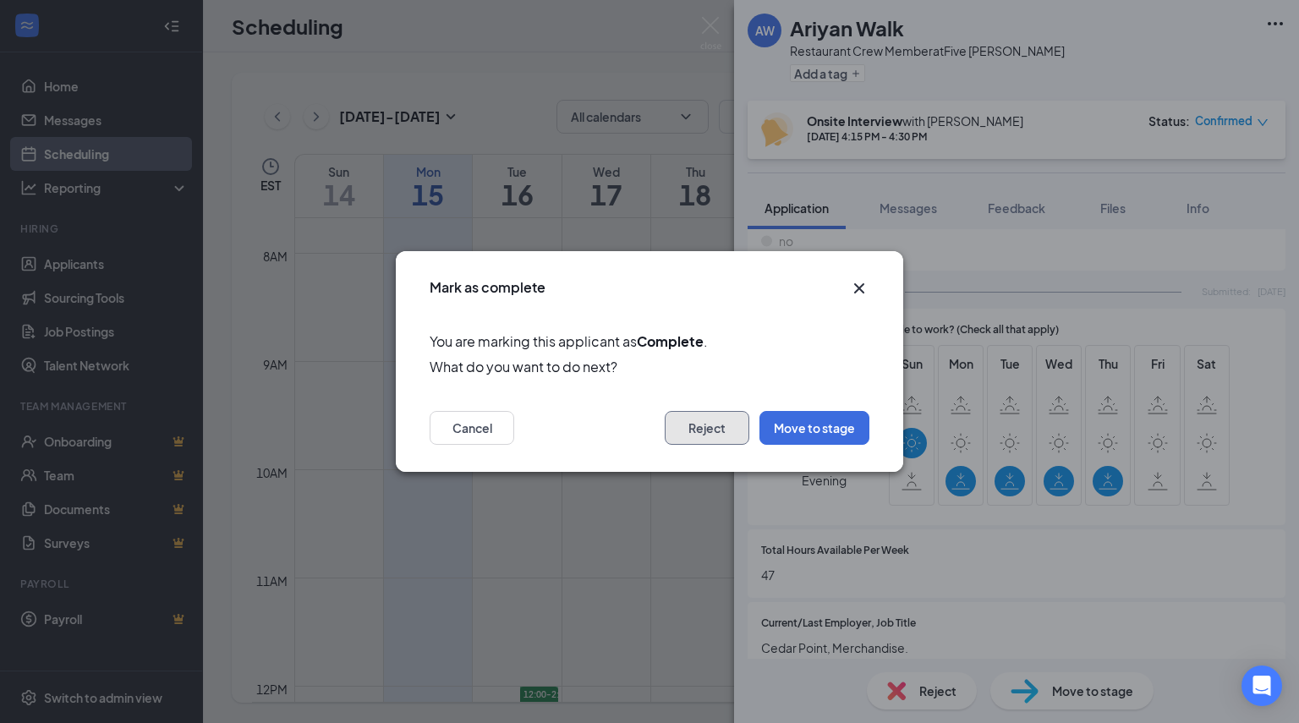
click at [685, 432] on button "Reject" at bounding box center [707, 428] width 85 height 34
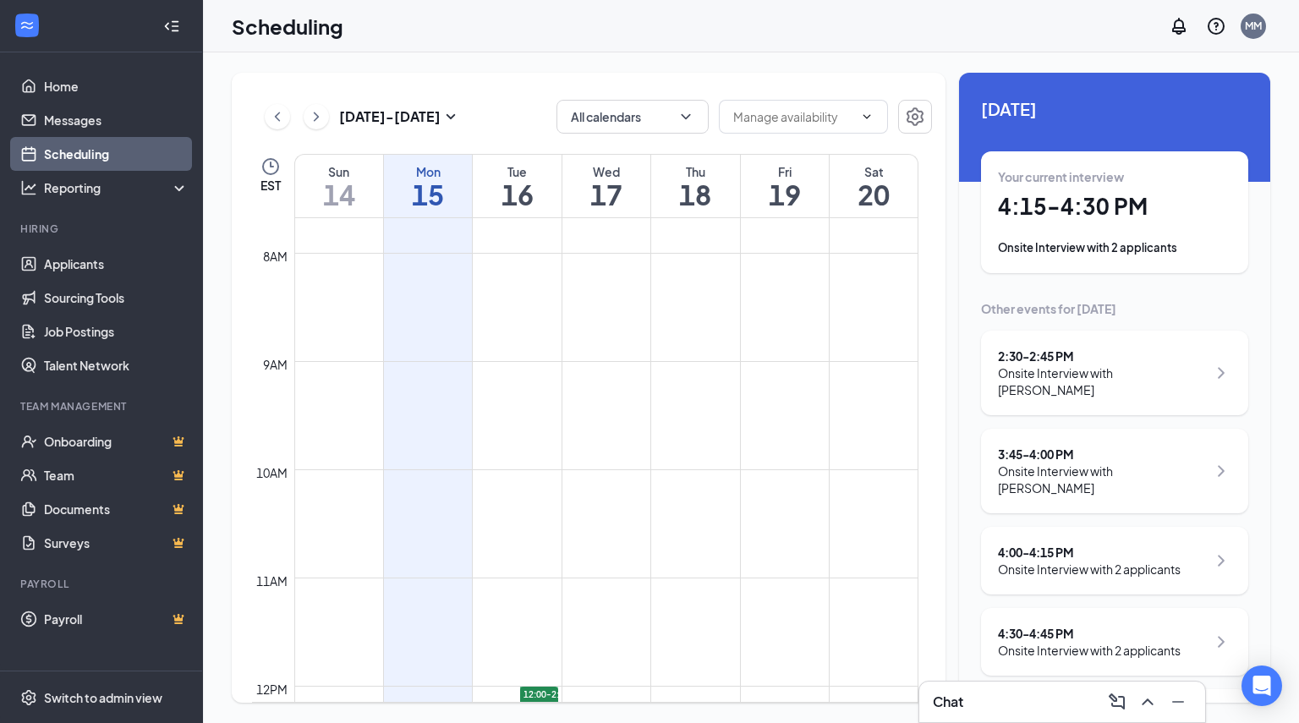
click at [1089, 237] on div "Your current interview 4:15 - 4:30 PM Onsite Interview with 2 applicants" at bounding box center [1114, 212] width 233 height 88
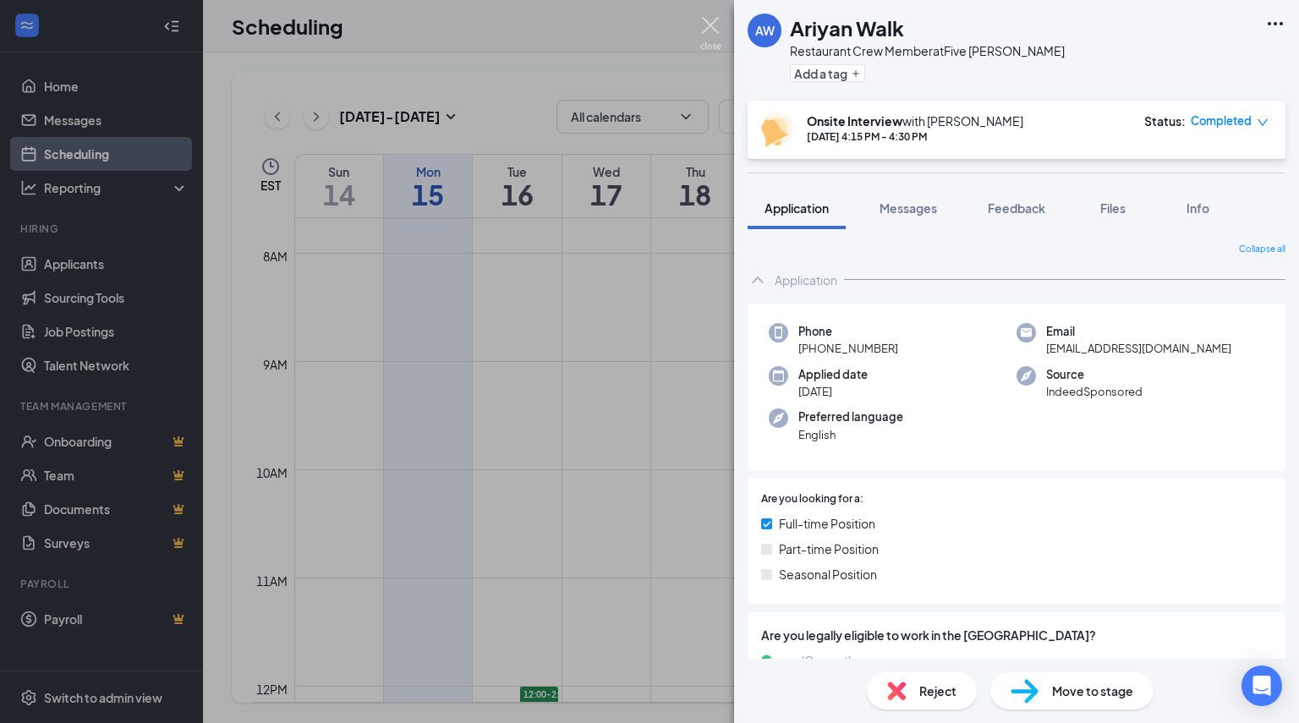
click at [700, 31] on img at bounding box center [710, 33] width 21 height 33
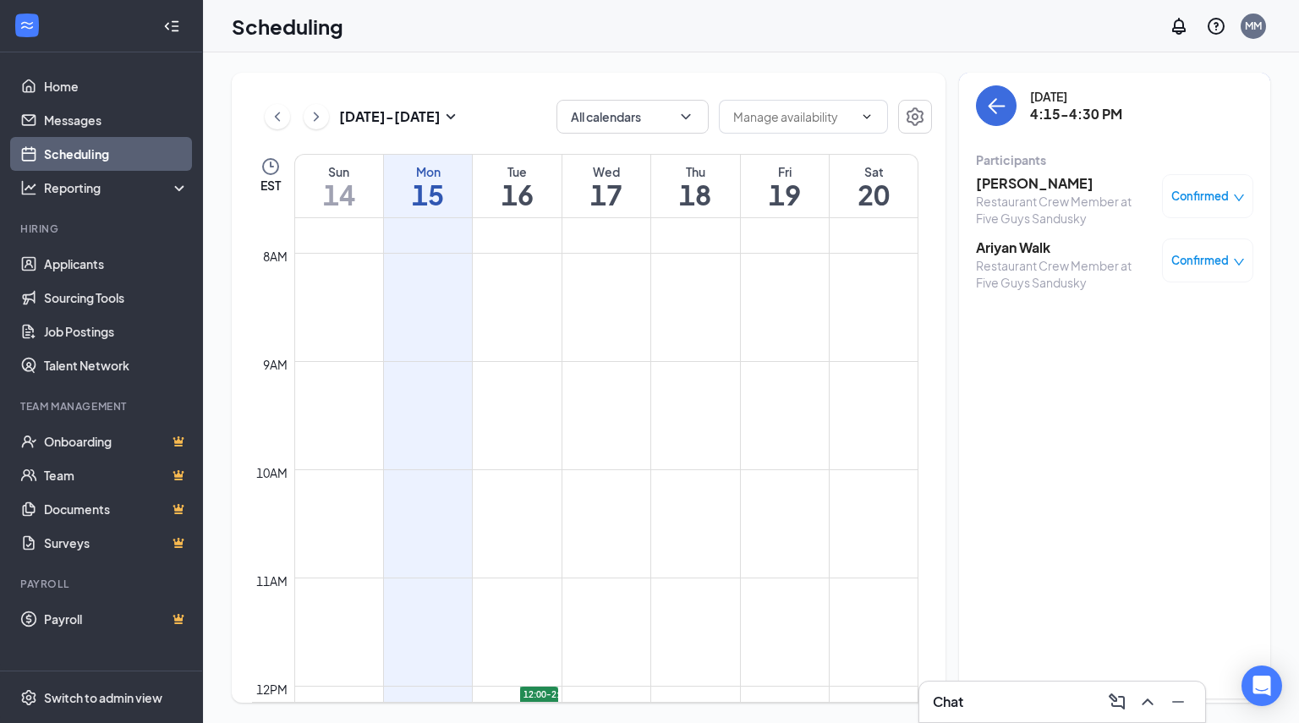
click at [1179, 197] on span "Confirmed" at bounding box center [1199, 196] width 57 height 17
click at [1113, 309] on span "Mark as no-show" at bounding box center [1148, 308] width 94 height 19
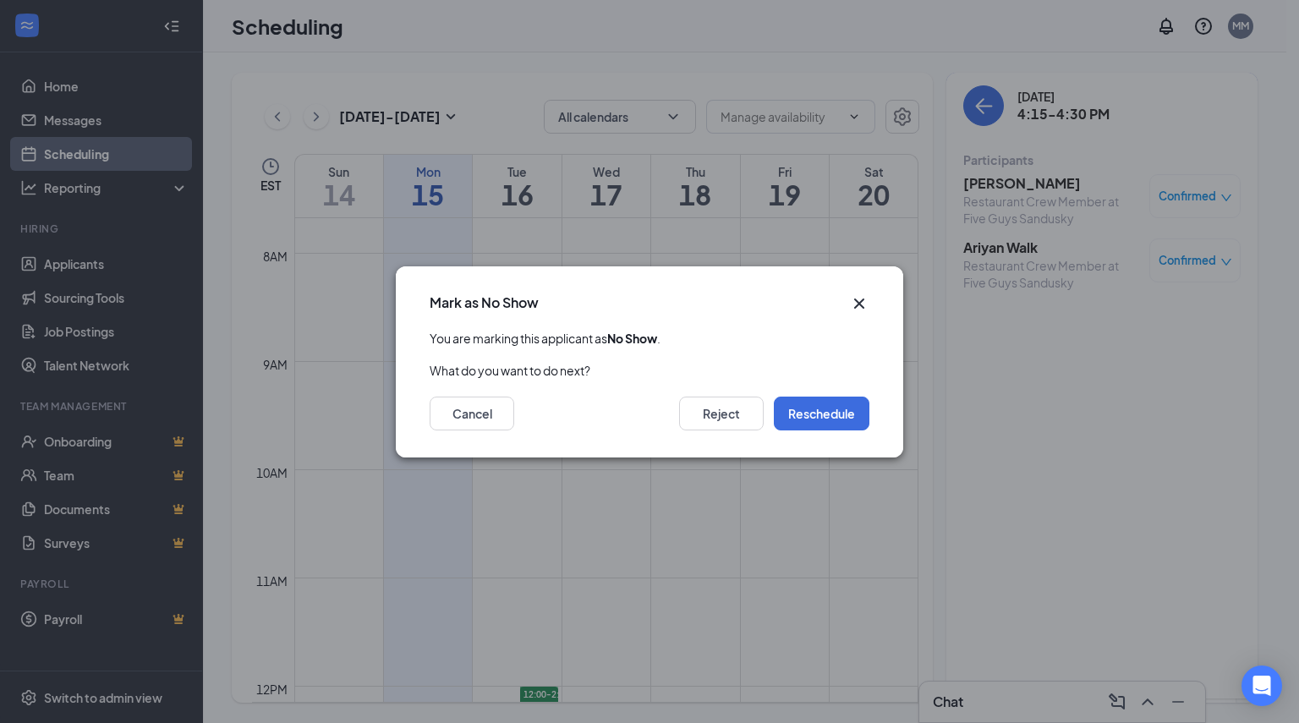
click at [724, 390] on div "Cancel Reject Reschedule" at bounding box center [649, 419] width 507 height 78
click at [709, 416] on button "Reject" at bounding box center [721, 414] width 85 height 34
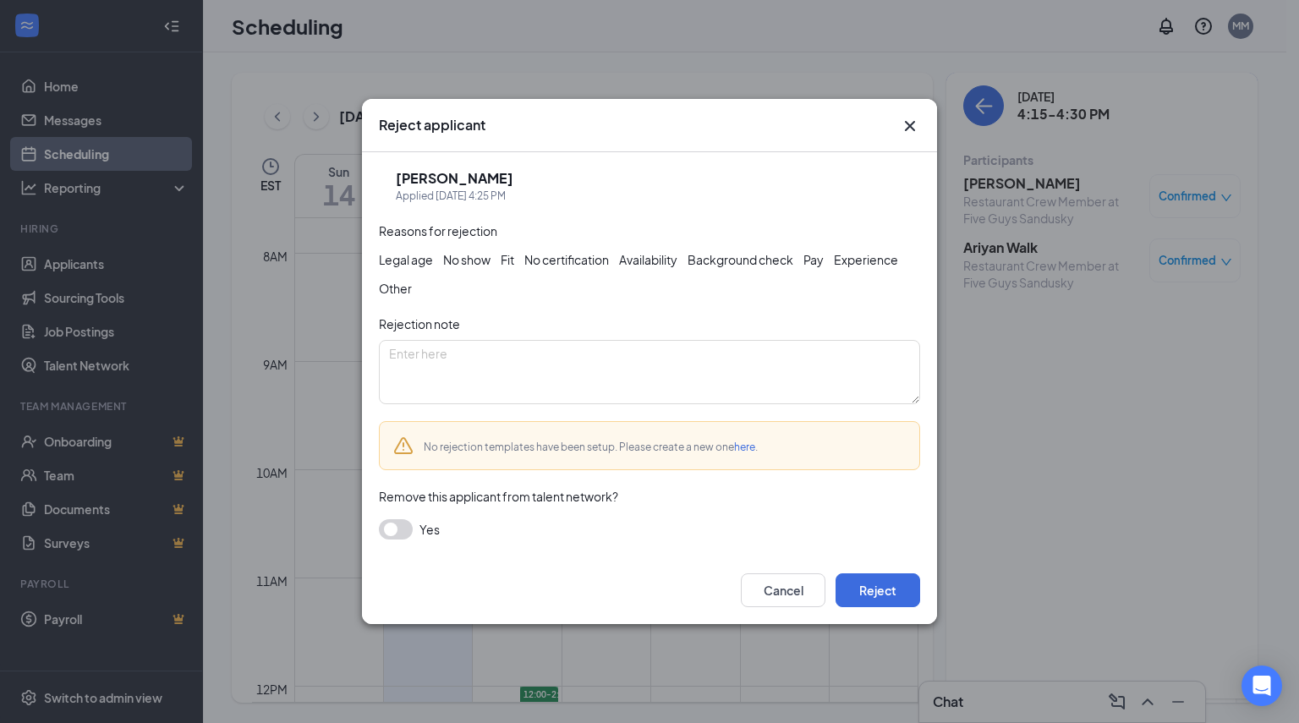
click at [490, 256] on div "No show" at bounding box center [466, 259] width 47 height 19
click at [400, 534] on button "button" at bounding box center [396, 529] width 34 height 20
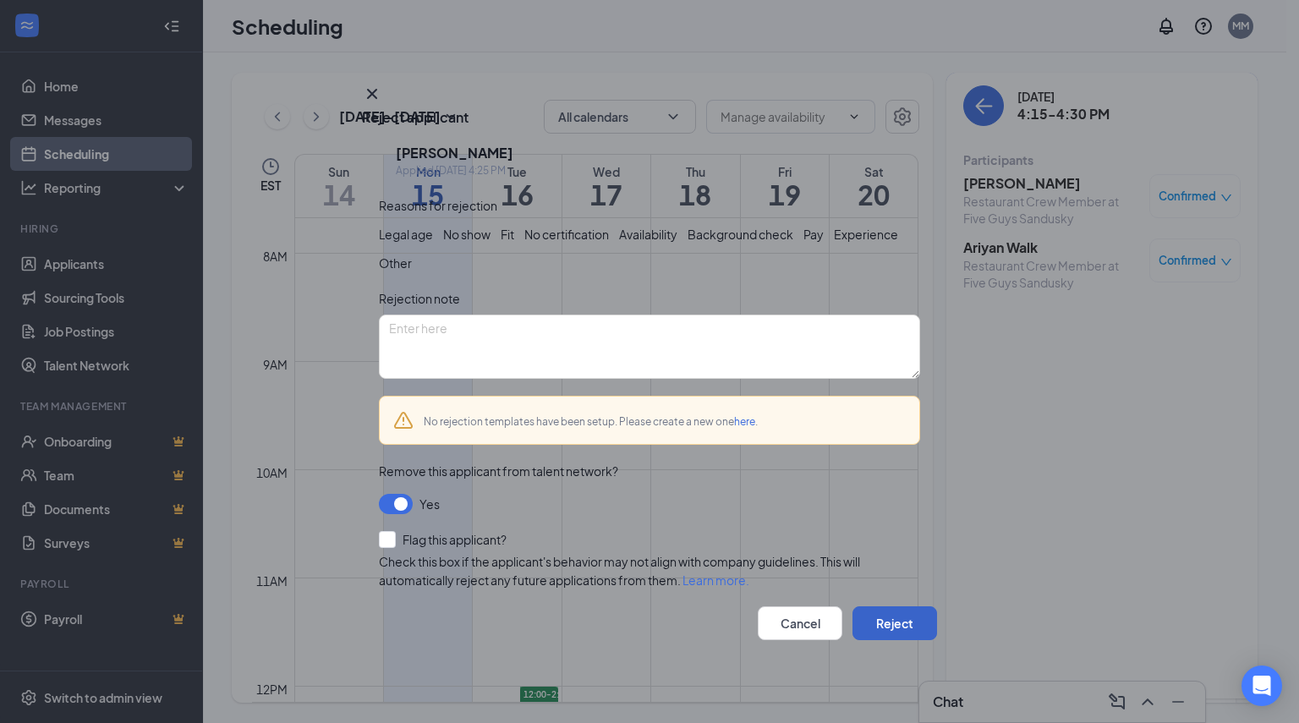
click at [864, 634] on button "Reject" at bounding box center [894, 623] width 85 height 34
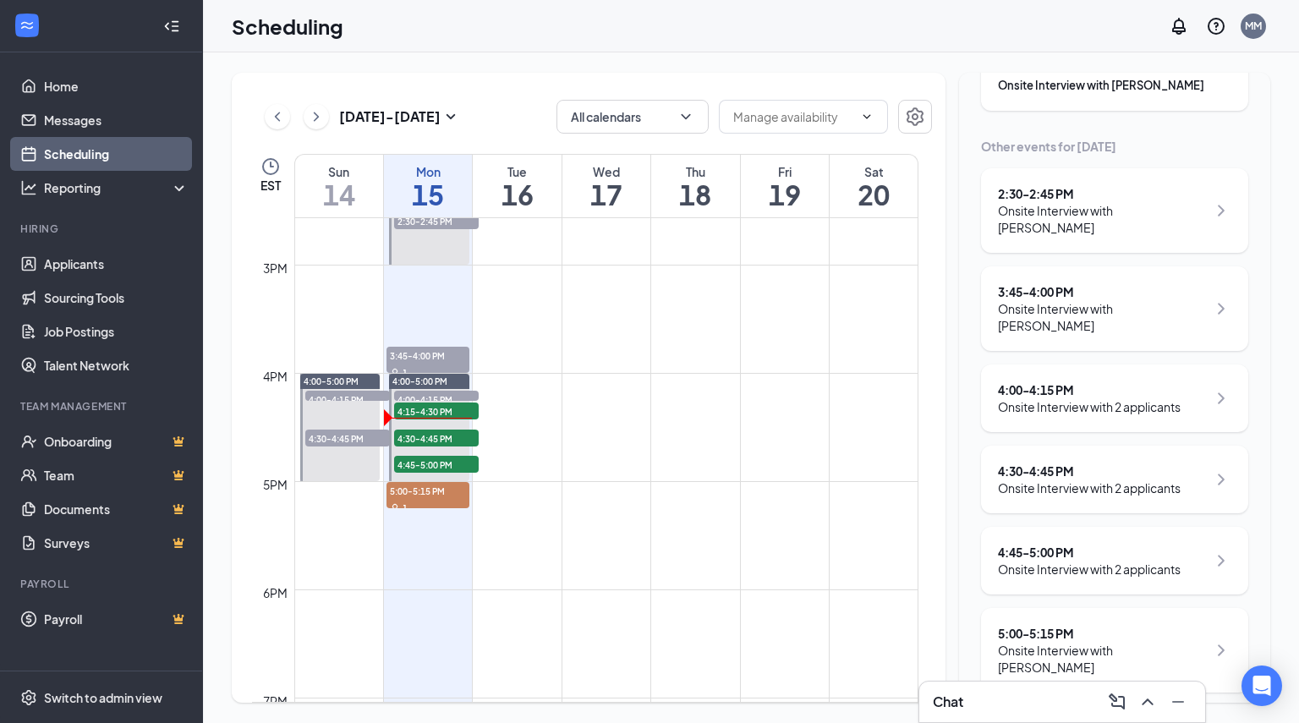
scroll to position [1574, 0]
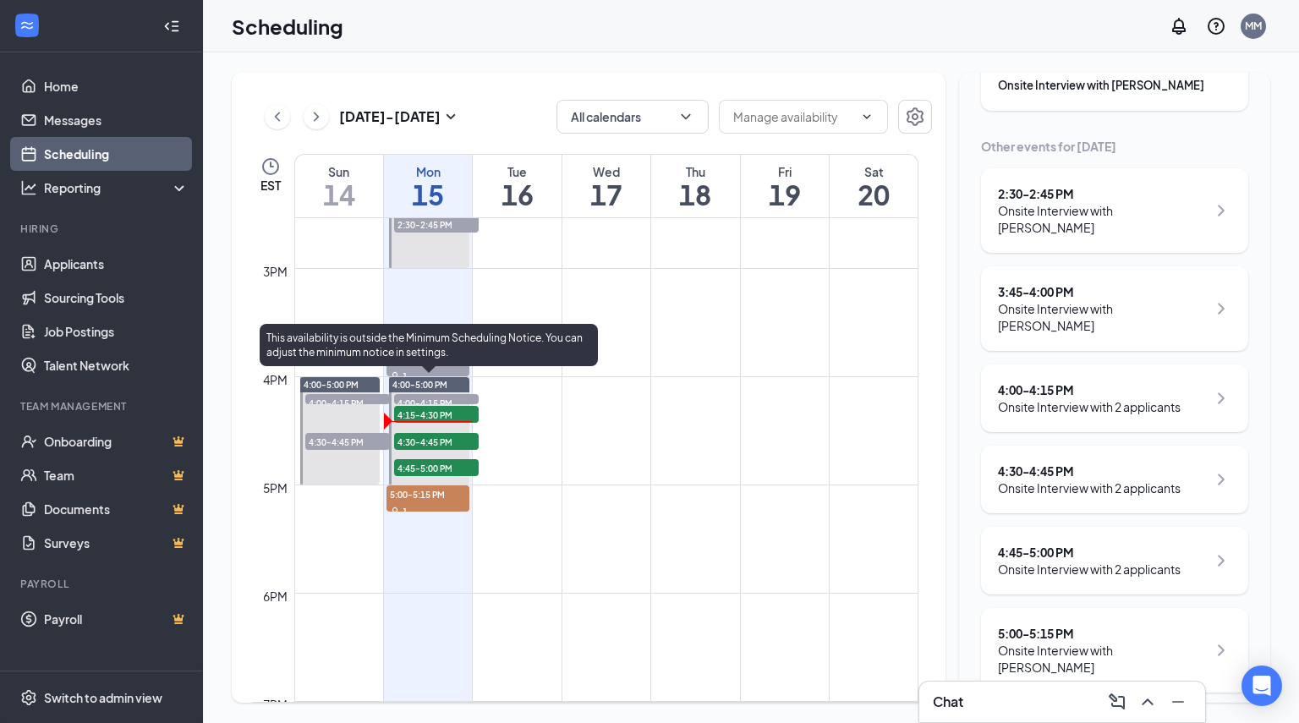
click at [455, 442] on span "4:30-4:45 PM" at bounding box center [436, 441] width 85 height 17
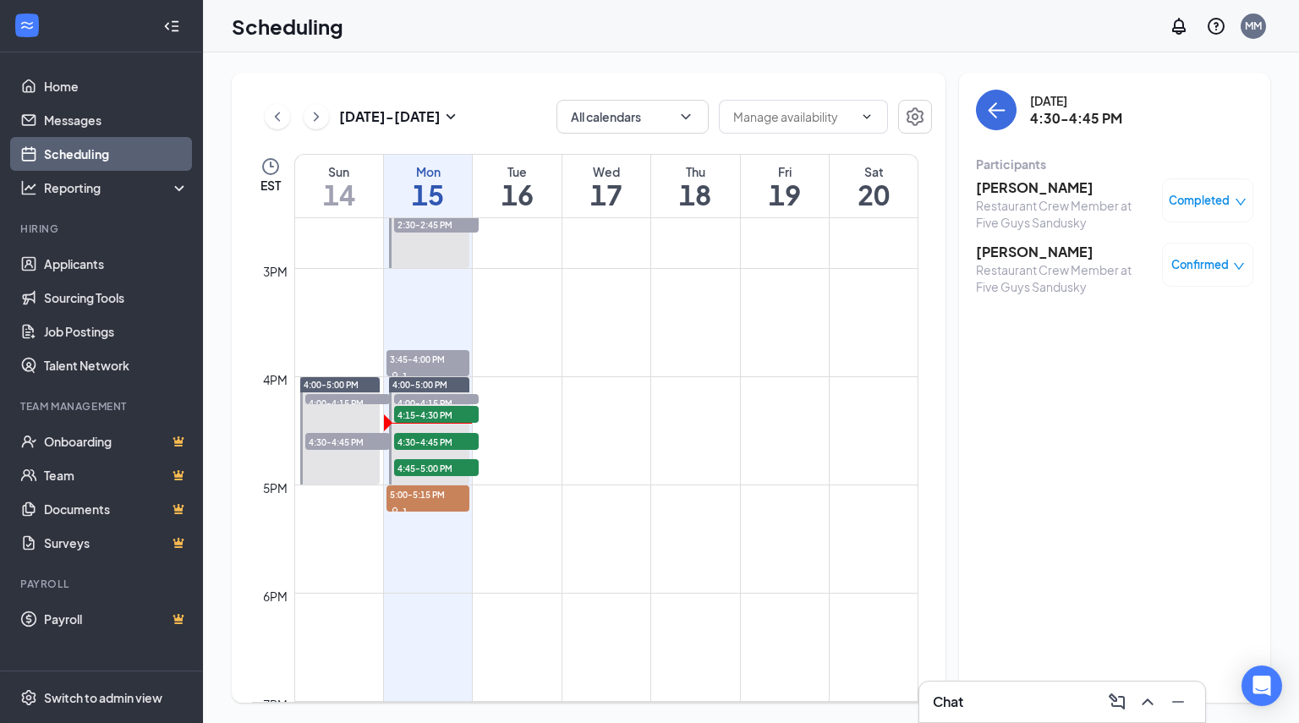
click at [1005, 178] on div "Javen Brown Restaurant Crew Member at Five Guys Sandusky Completed Jaden holtz …" at bounding box center [1114, 236] width 277 height 129
click at [1004, 185] on h3 "Javen Brown" at bounding box center [1065, 187] width 178 height 19
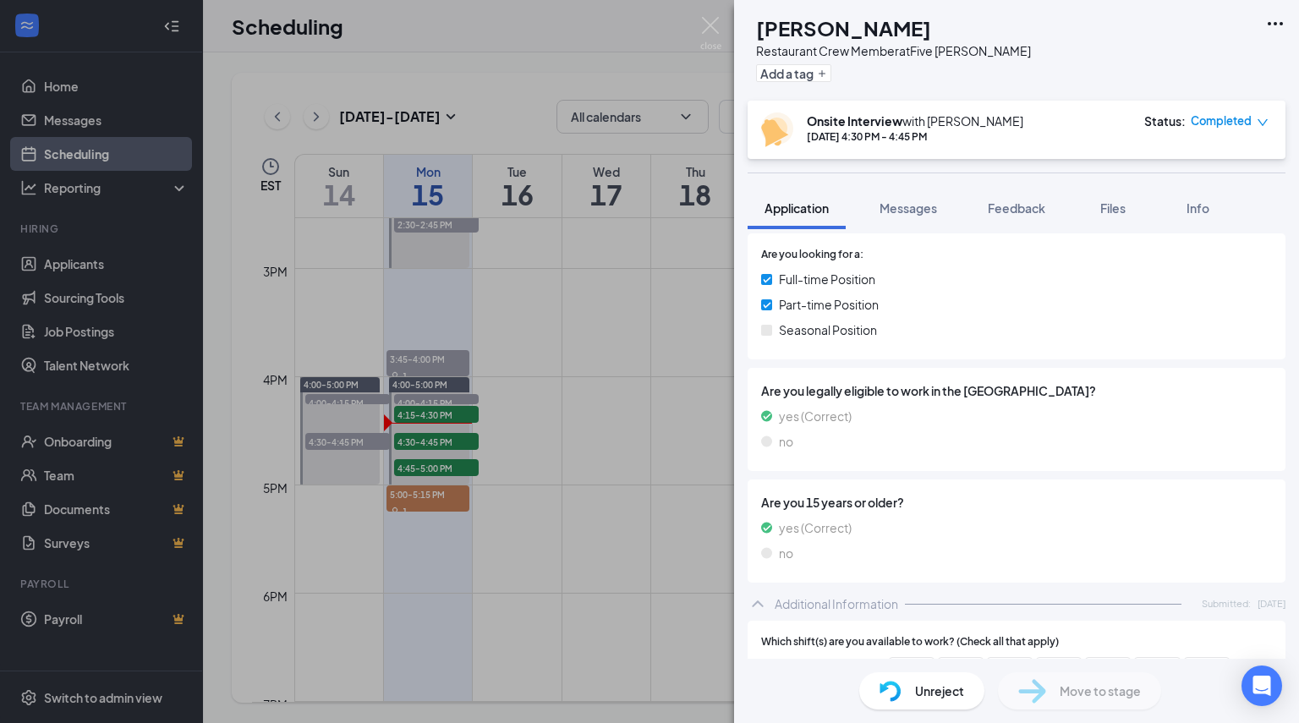
scroll to position [243, 0]
click at [709, 30] on img at bounding box center [710, 33] width 21 height 33
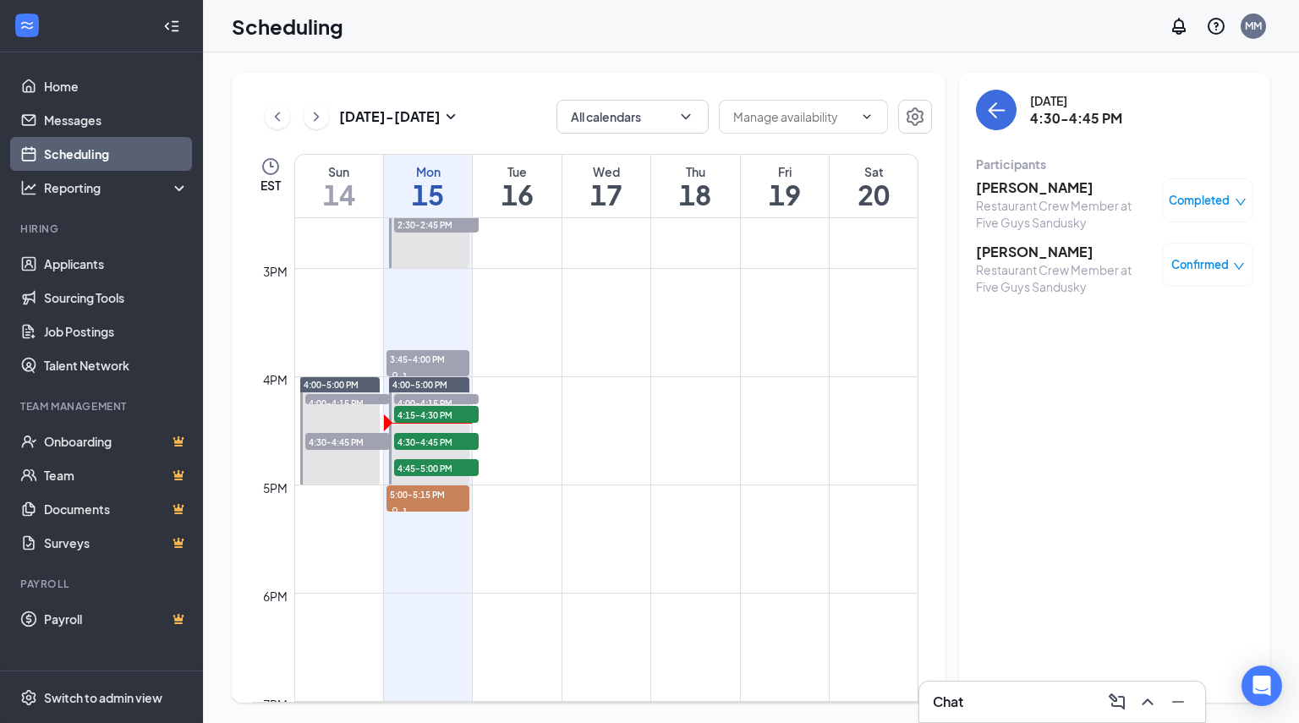
click at [1018, 255] on h3 "Jaden holtz" at bounding box center [1065, 252] width 178 height 19
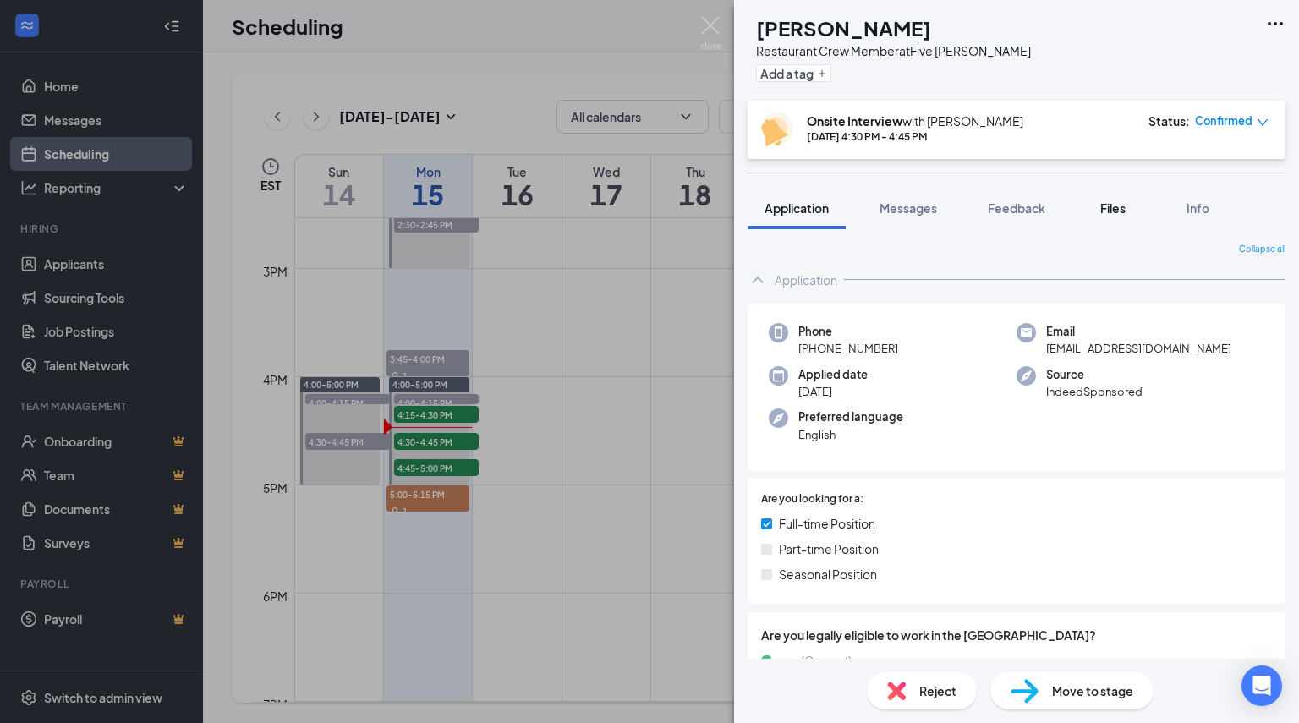
click at [1106, 212] on span "Files" at bounding box center [1112, 207] width 25 height 15
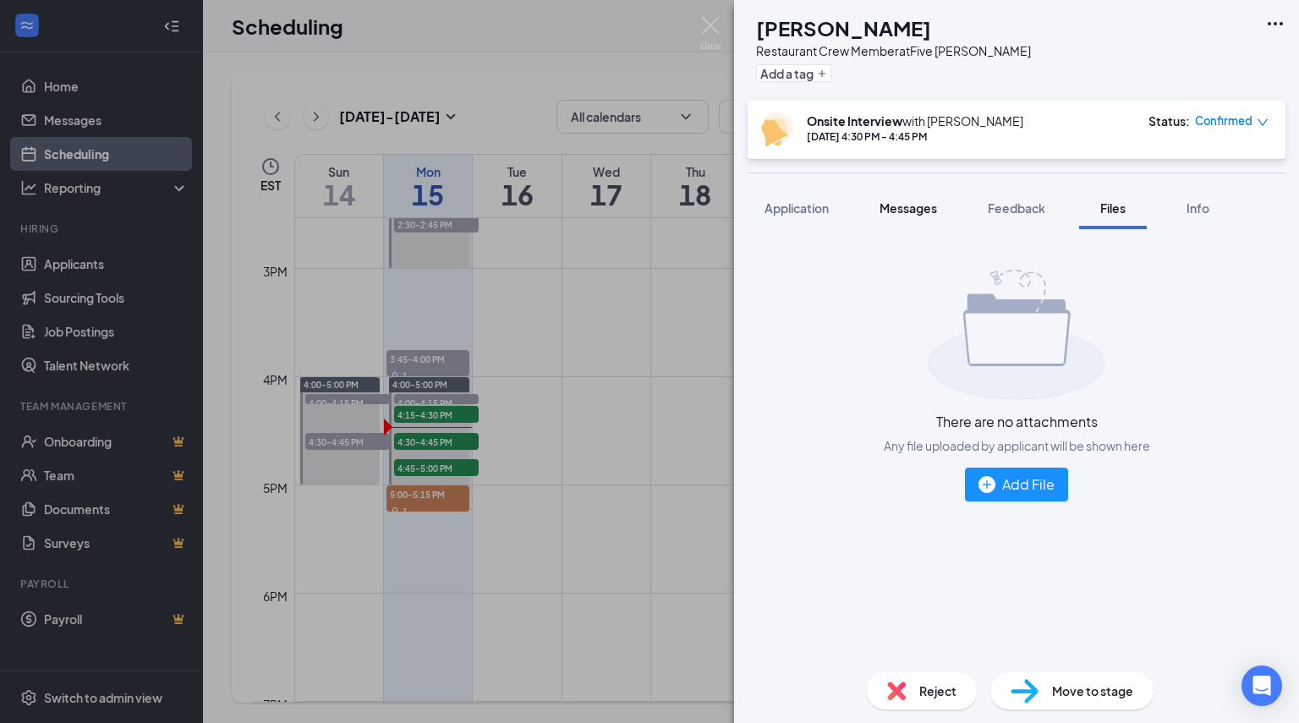
click at [912, 204] on span "Messages" at bounding box center [907, 207] width 57 height 15
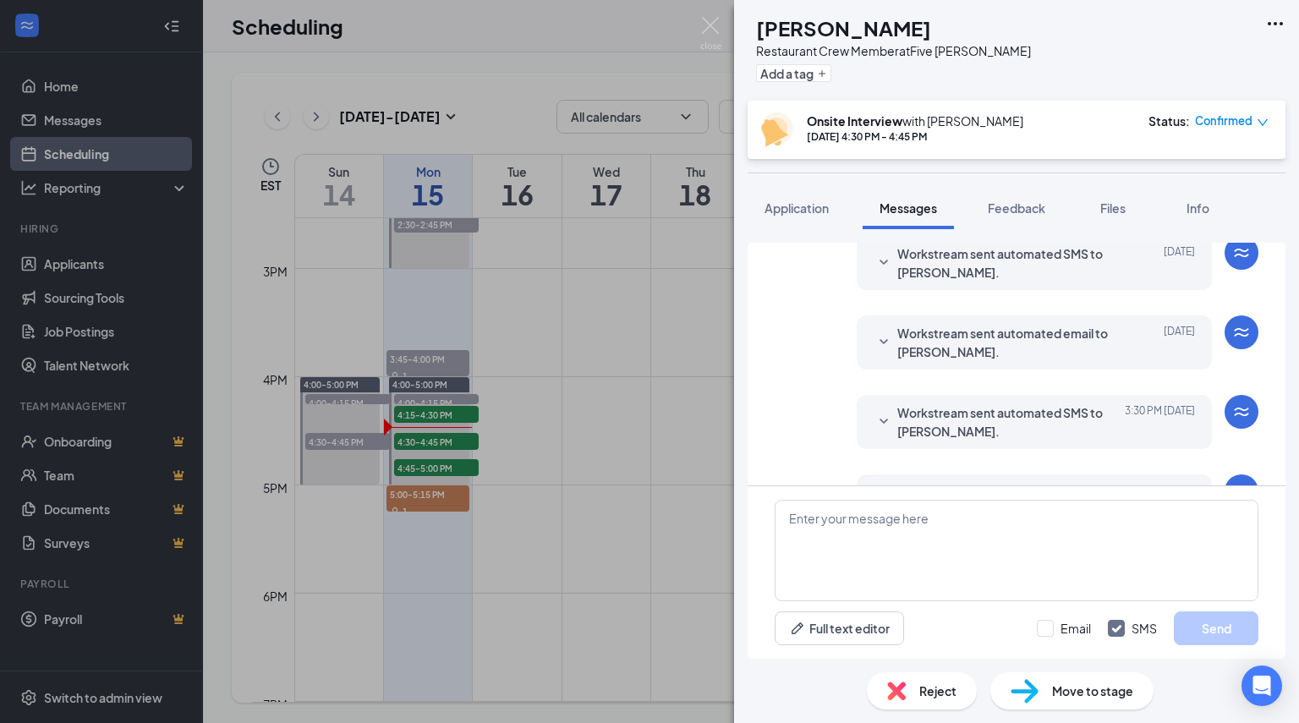
scroll to position [719, 0]
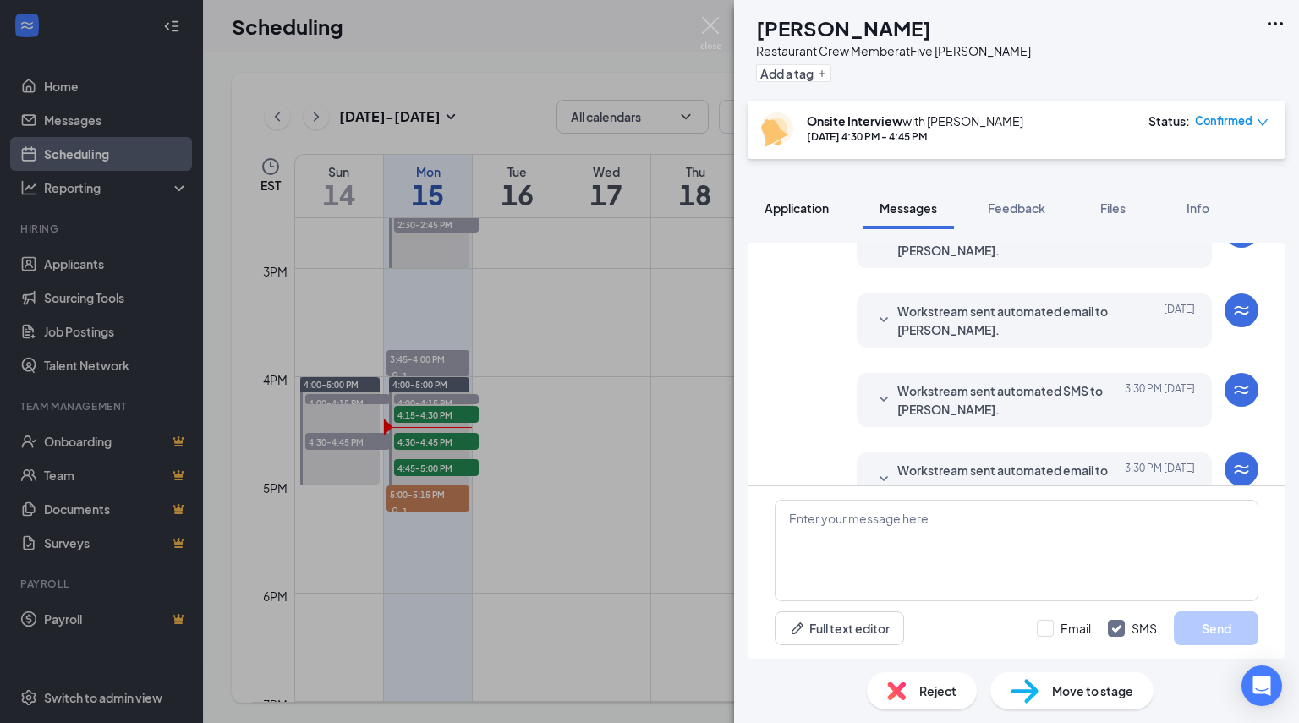
click at [775, 215] on span "Application" at bounding box center [796, 207] width 64 height 15
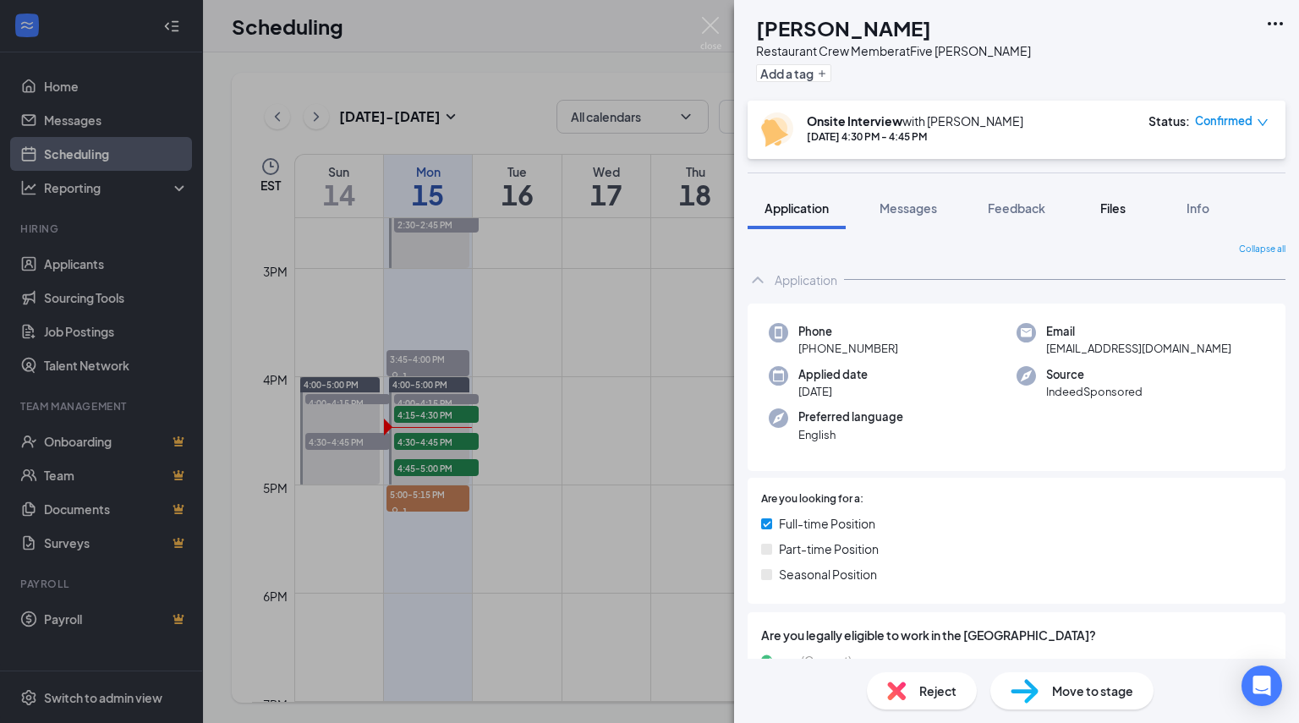
click at [1114, 211] on span "Files" at bounding box center [1112, 207] width 25 height 15
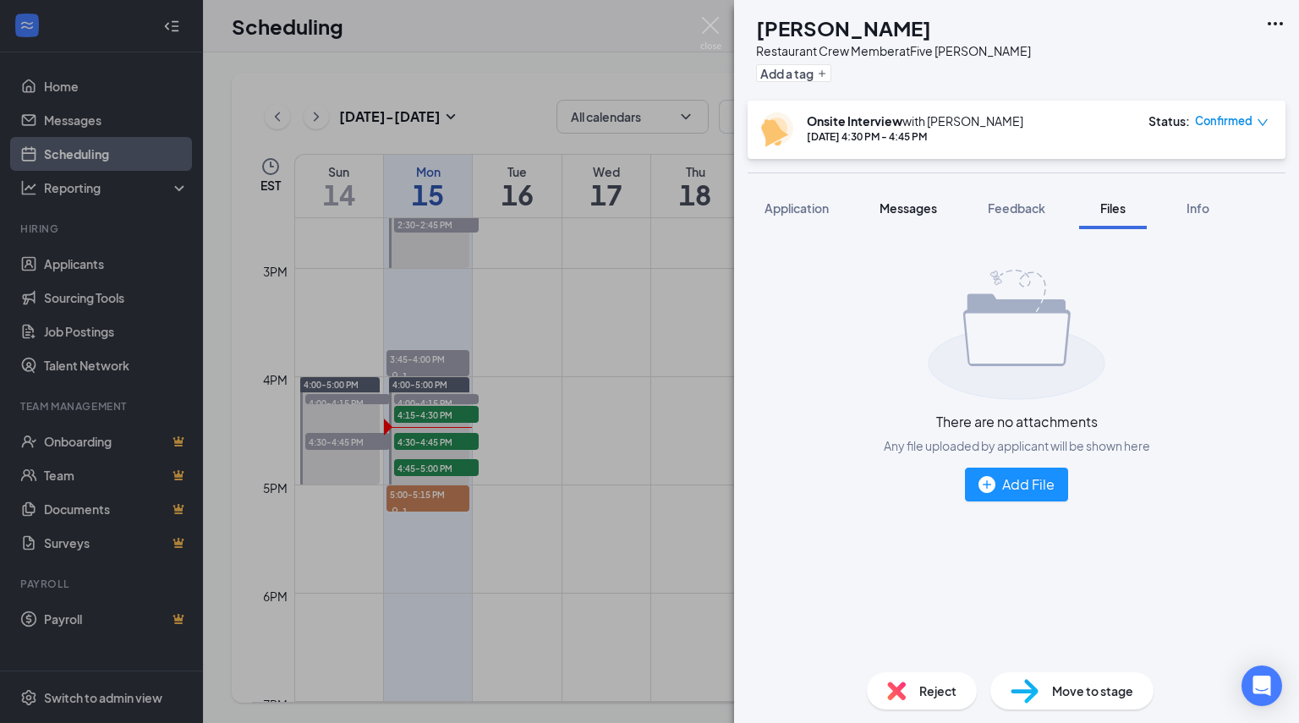
click at [891, 197] on button "Messages" at bounding box center [907, 208] width 91 height 42
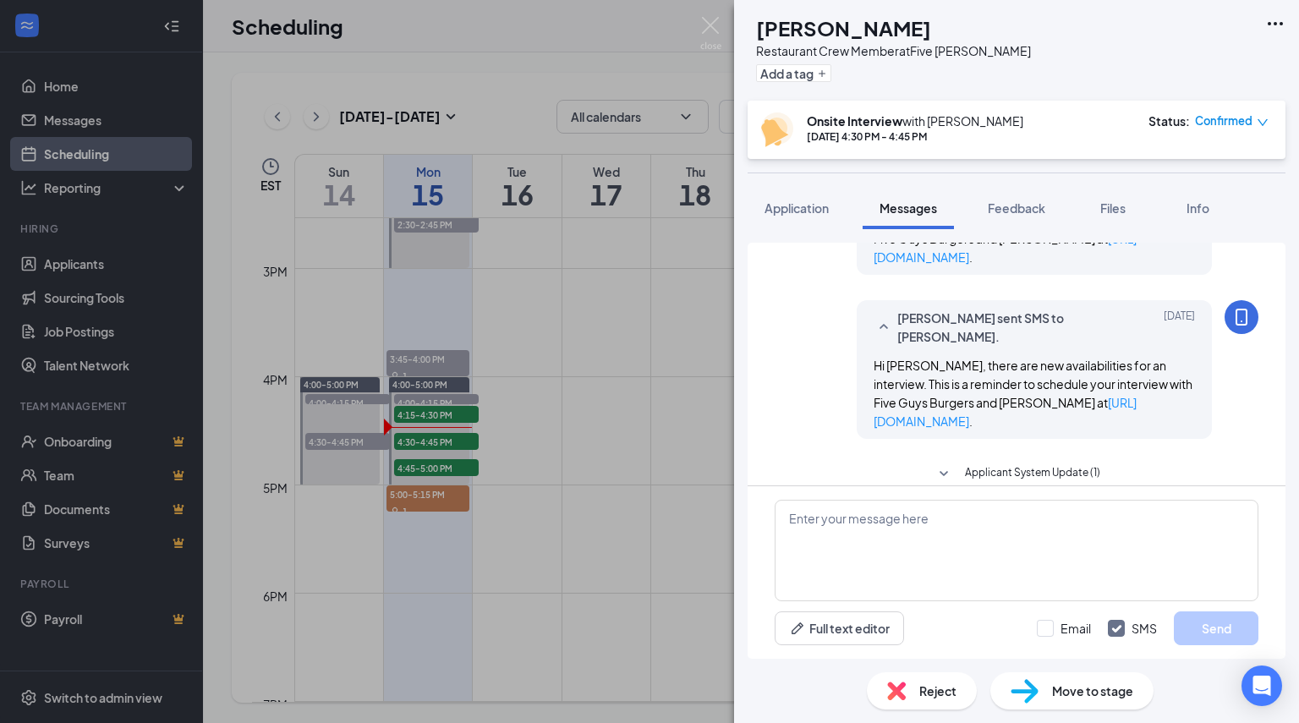
scroll to position [266, 0]
click at [1087, 459] on span "Applicant System Update (1)" at bounding box center [1032, 469] width 135 height 20
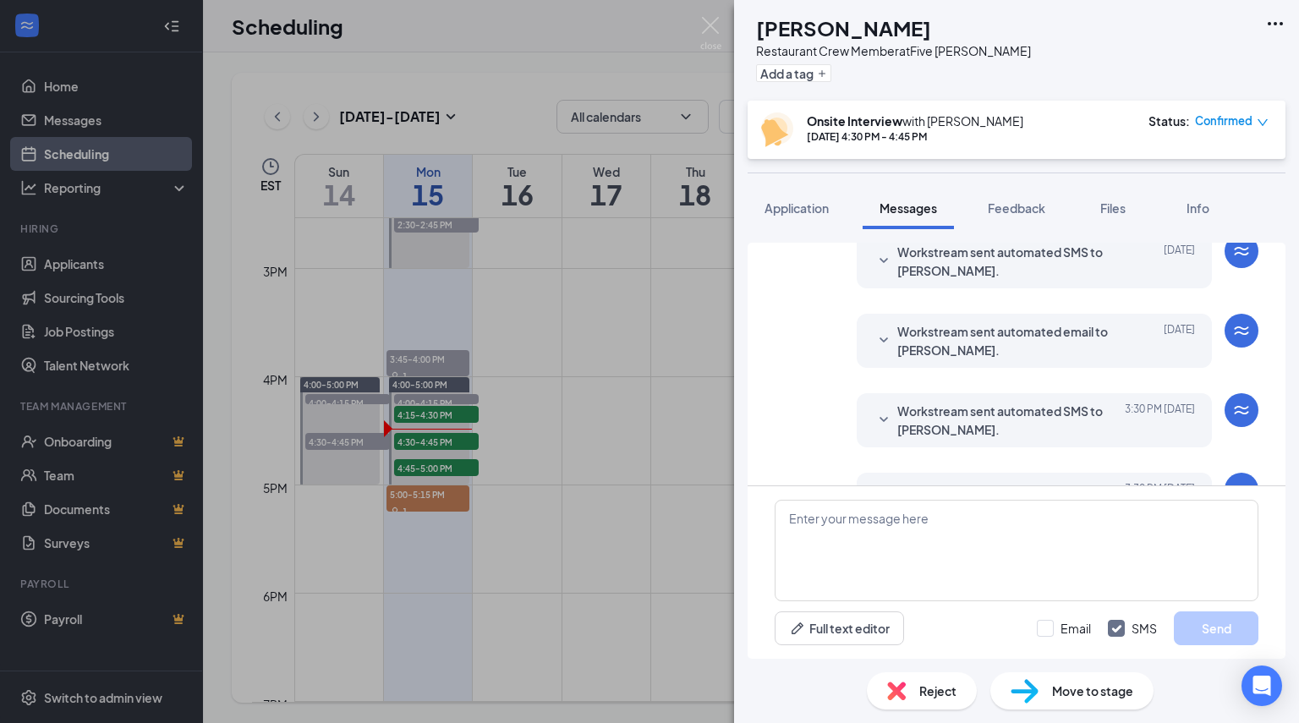
scroll to position [780, 0]
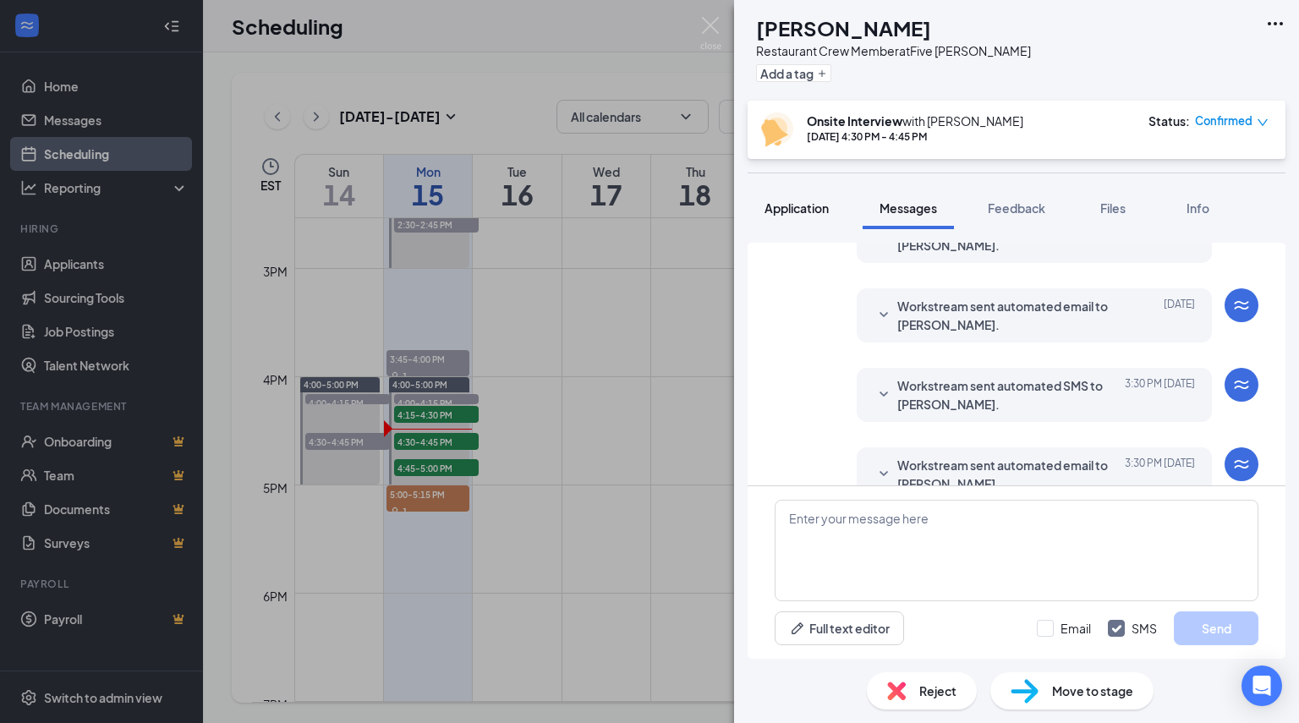
click at [758, 222] on button "Application" at bounding box center [796, 208] width 98 height 42
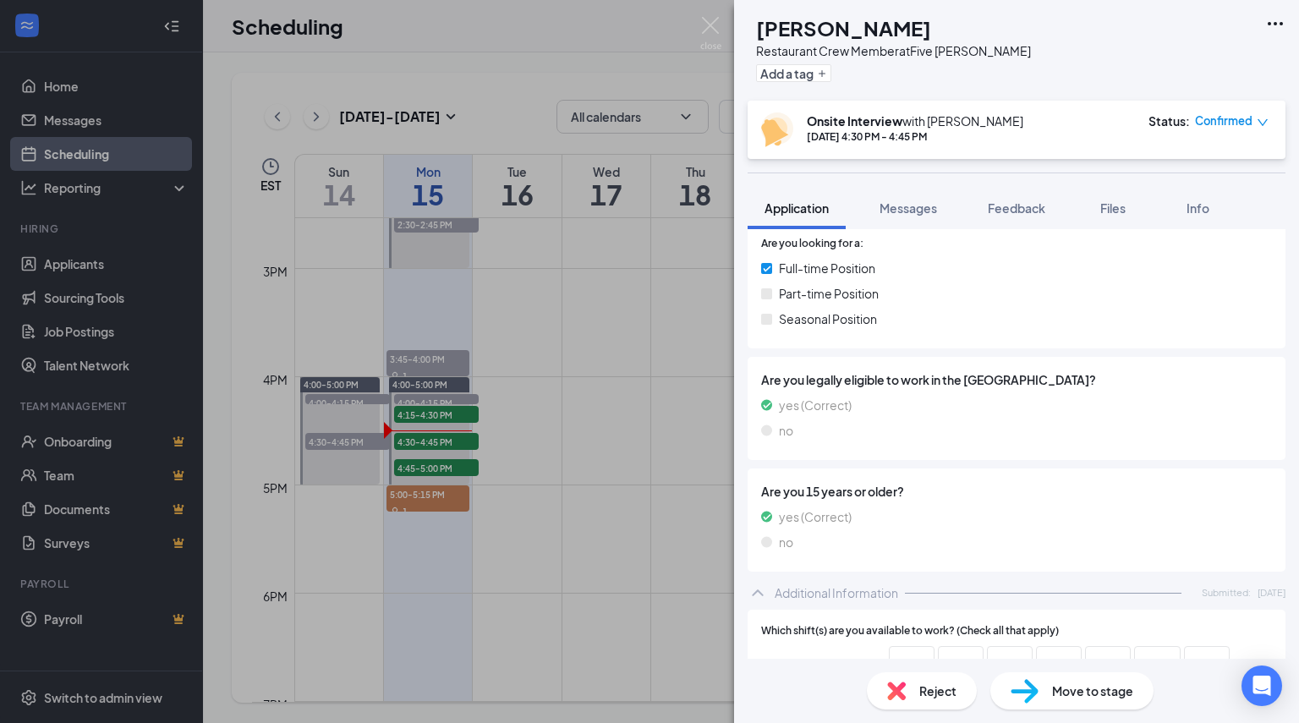
scroll to position [215, 0]
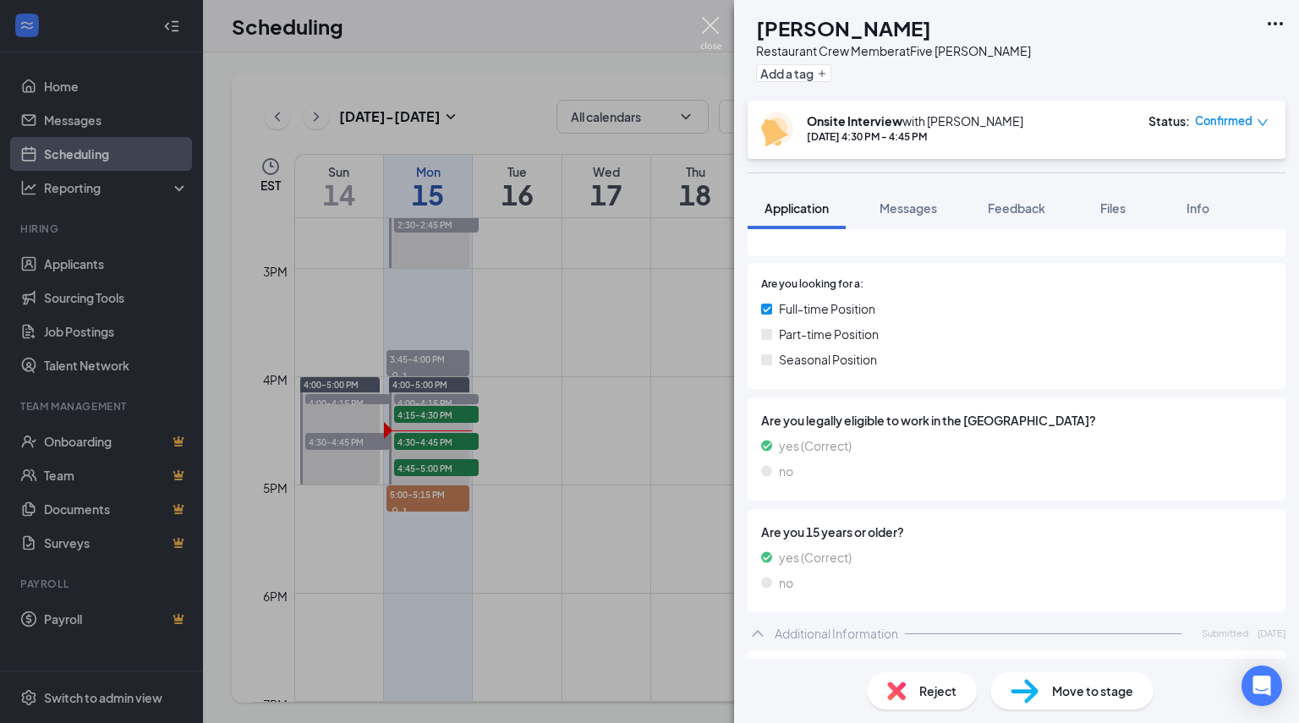
click at [718, 28] on img at bounding box center [710, 33] width 21 height 33
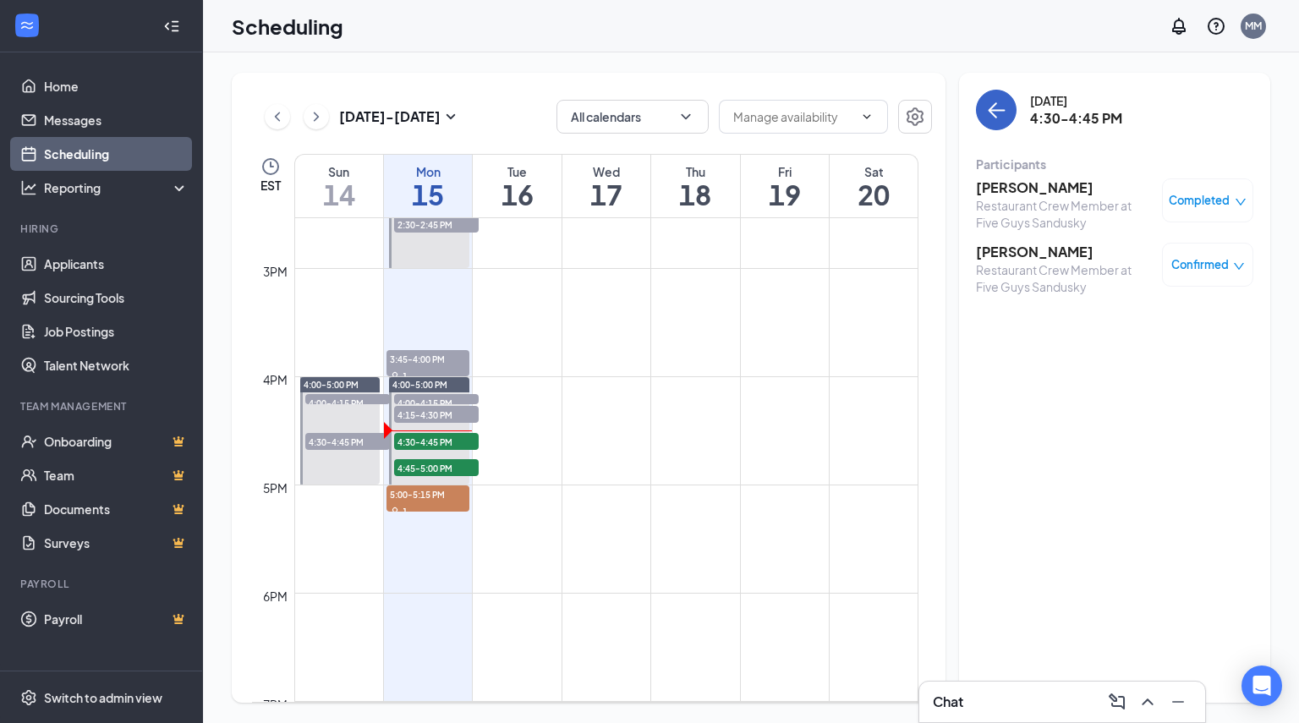
click at [991, 116] on icon "ArrowLeft" at bounding box center [996, 110] width 20 height 20
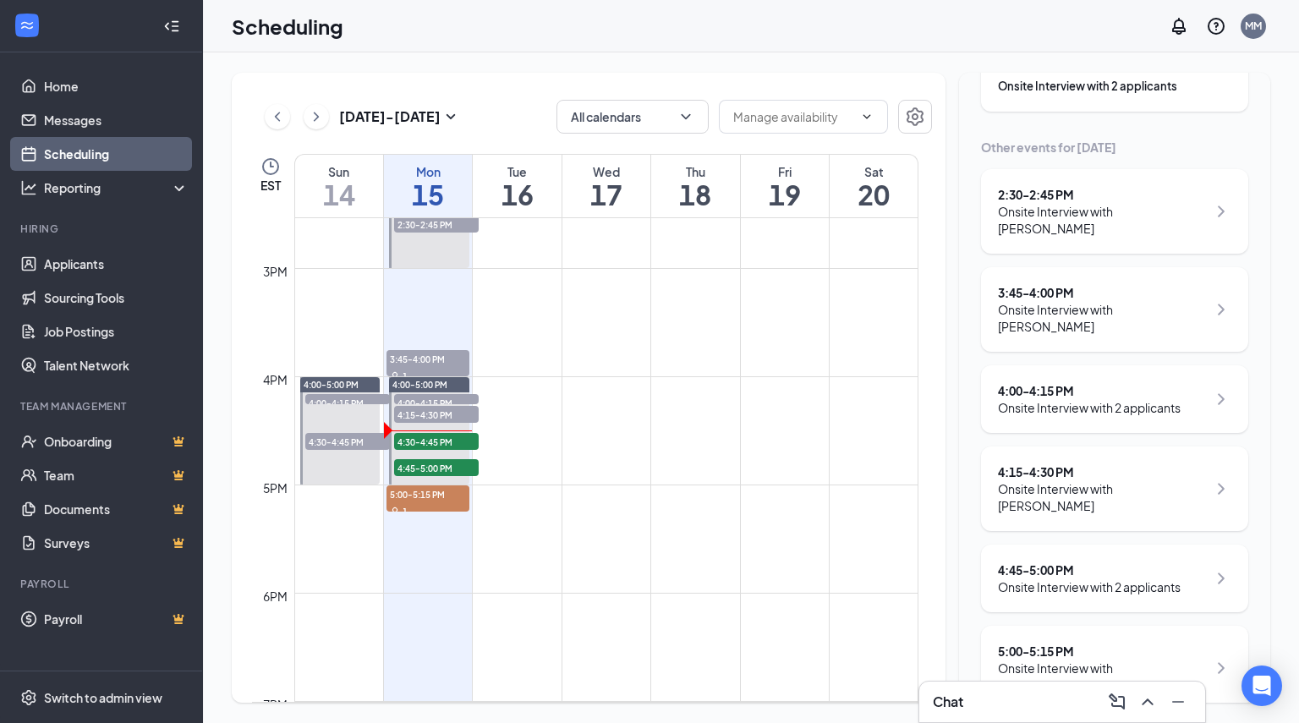
scroll to position [167, 0]
click at [1160, 591] on div "4:45 - 5:00 PM Onsite Interview with 2 applicants" at bounding box center [1114, 578] width 267 height 68
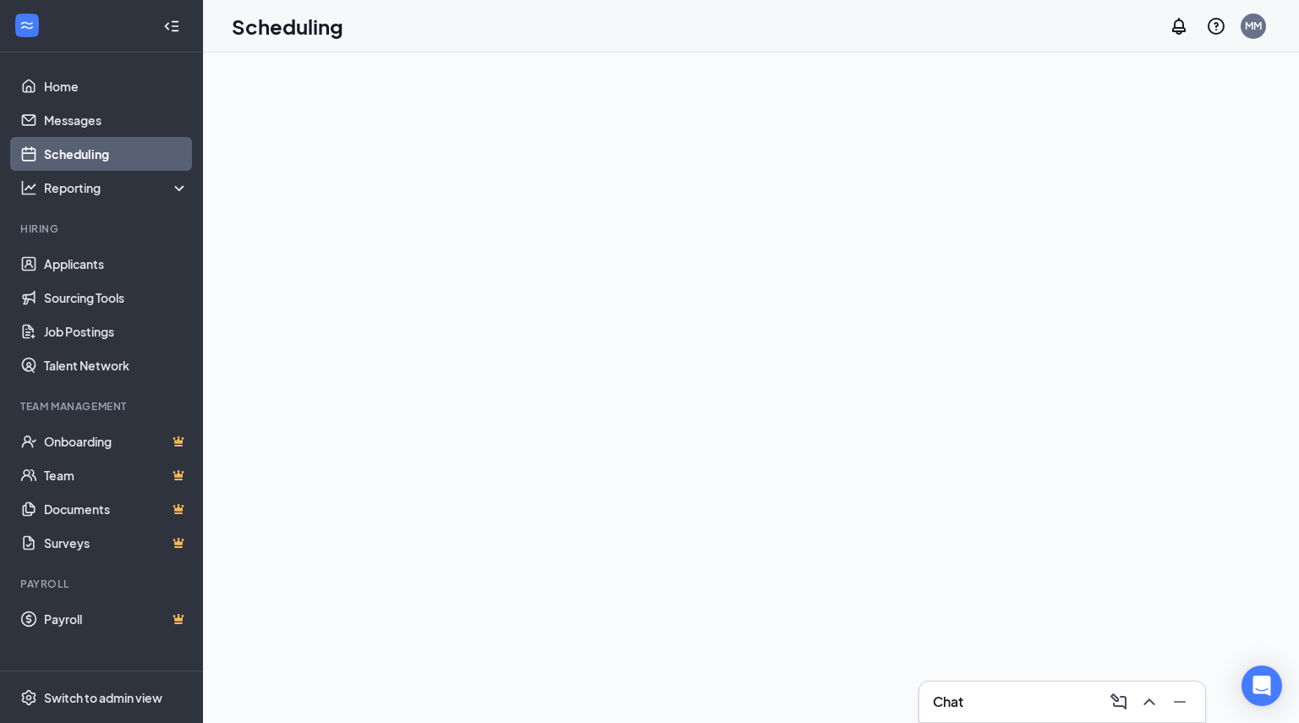
click at [983, 260] on div at bounding box center [751, 387] width 1096 height 671
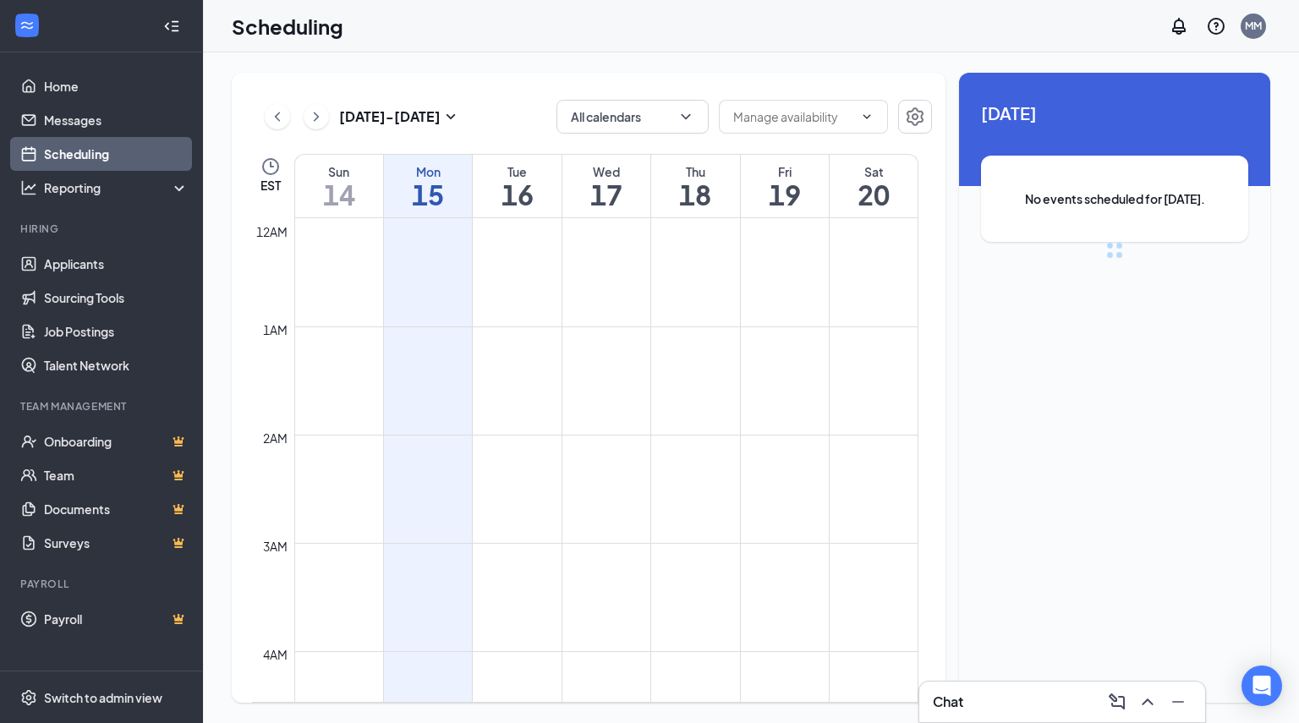
scroll to position [831, 0]
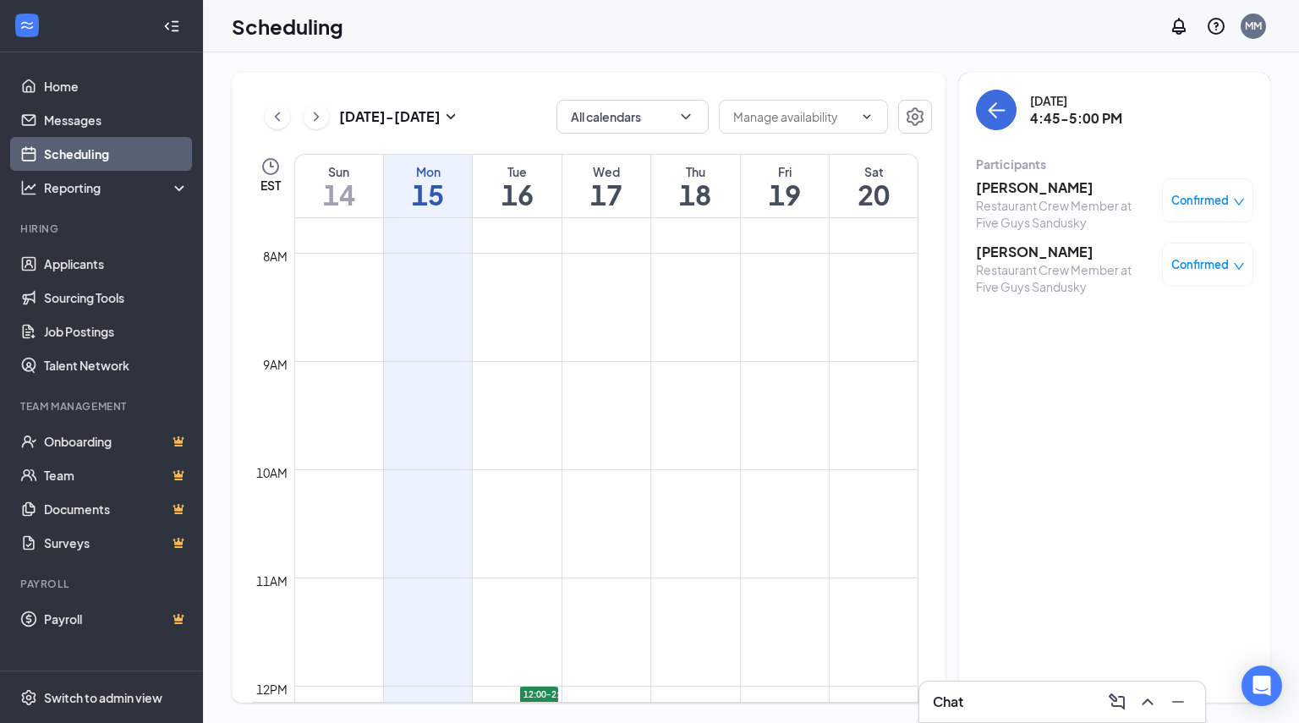
click at [1003, 258] on h3 "[PERSON_NAME]" at bounding box center [1065, 252] width 178 height 19
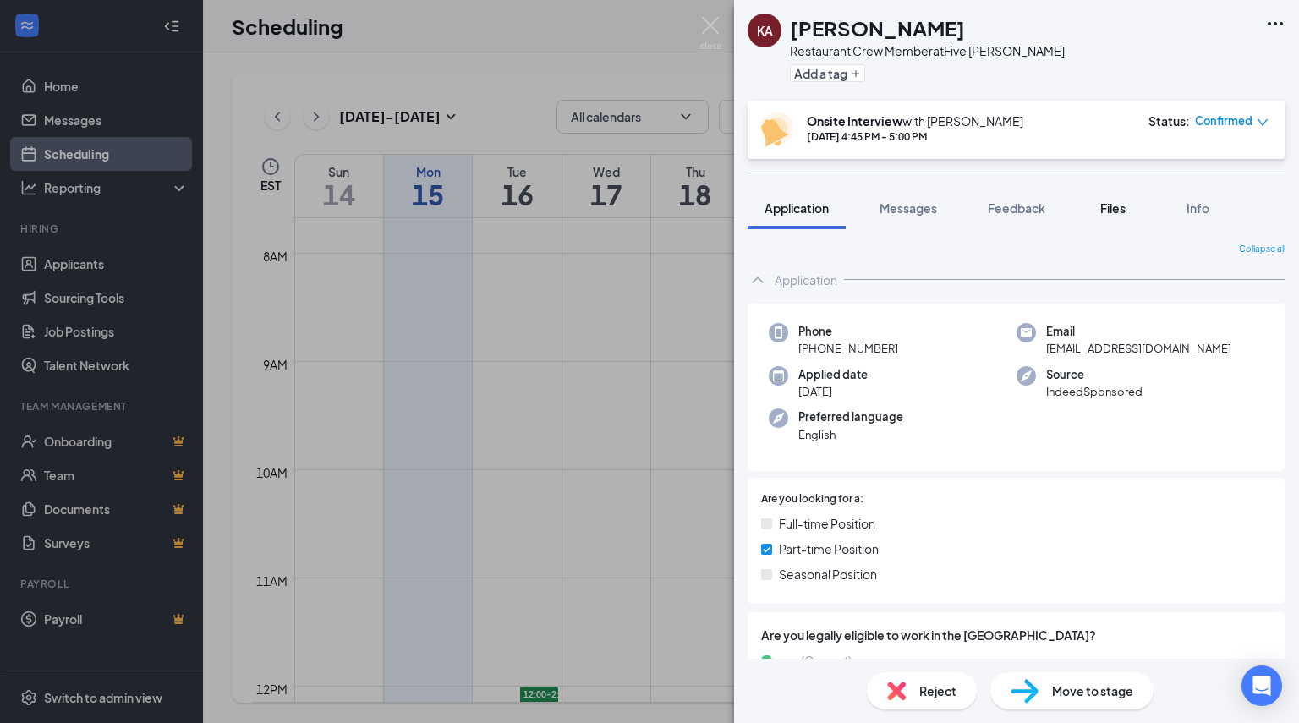
click at [1118, 208] on span "Files" at bounding box center [1112, 207] width 25 height 15
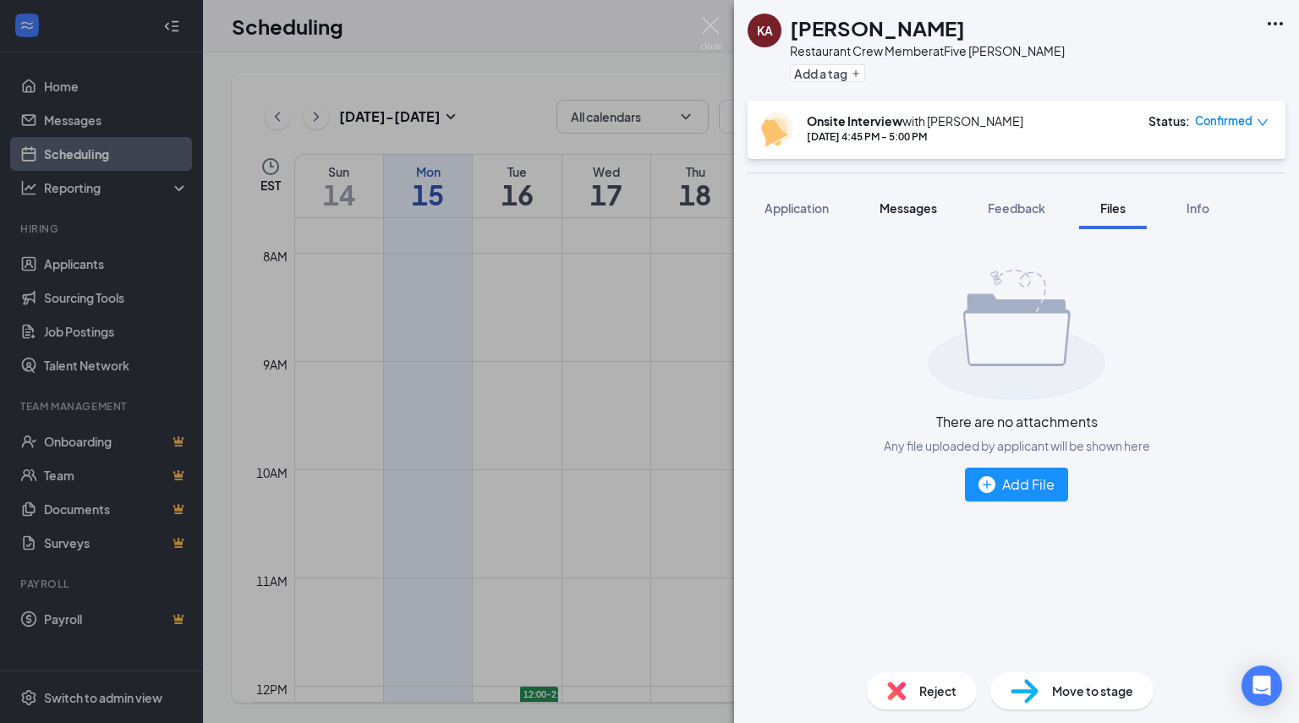
click at [919, 212] on span "Messages" at bounding box center [907, 207] width 57 height 15
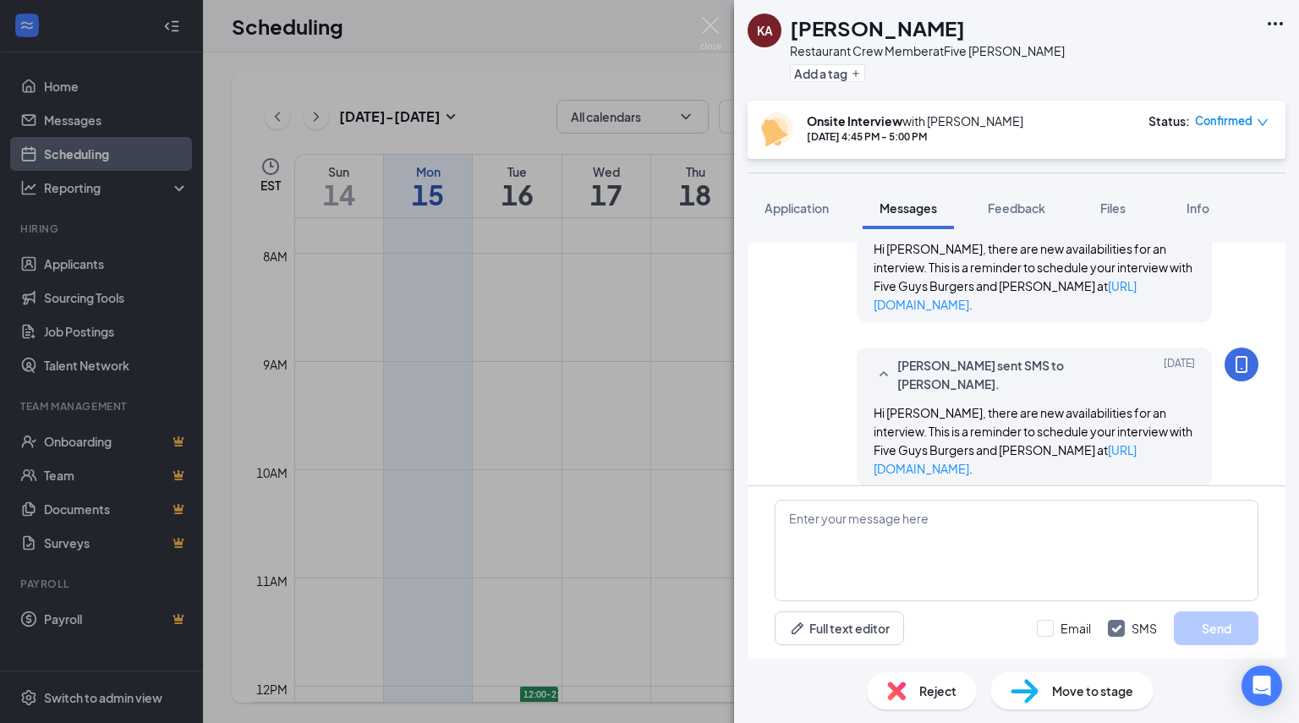
scroll to position [210, 0]
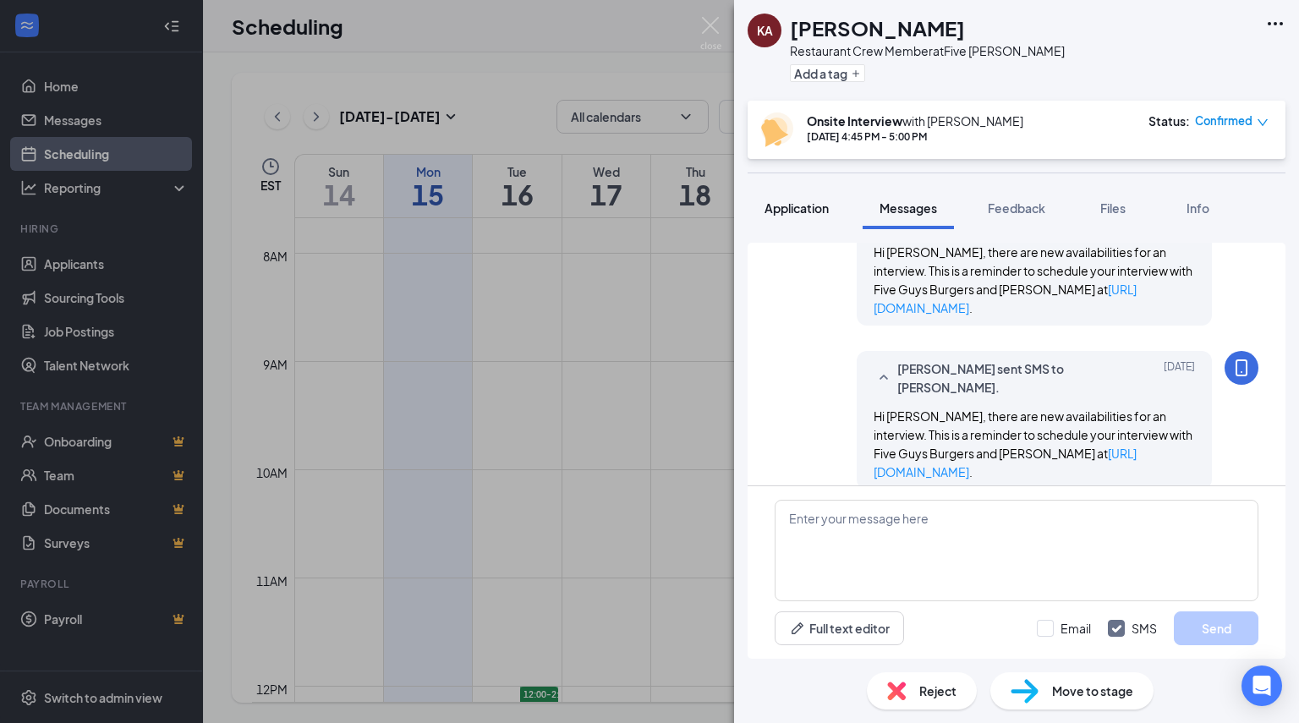
click at [783, 196] on button "Application" at bounding box center [796, 208] width 98 height 42
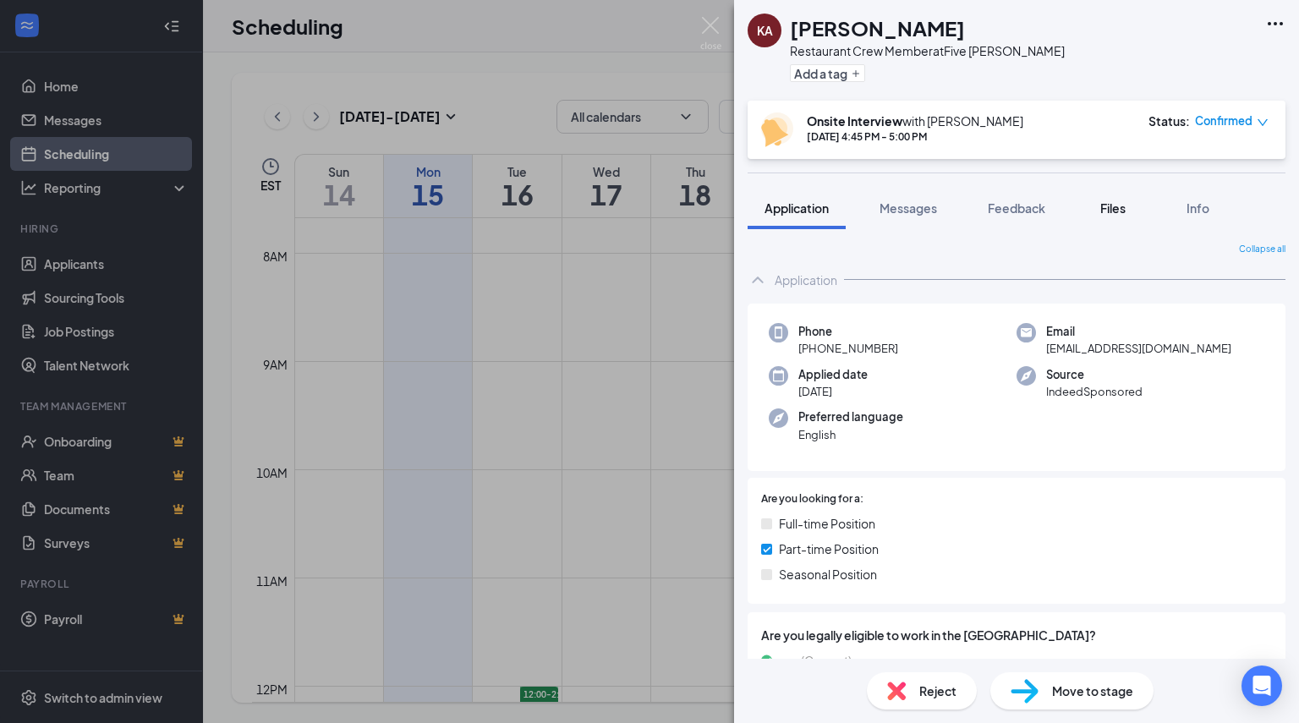
click at [1091, 212] on button "Files" at bounding box center [1113, 208] width 68 height 42
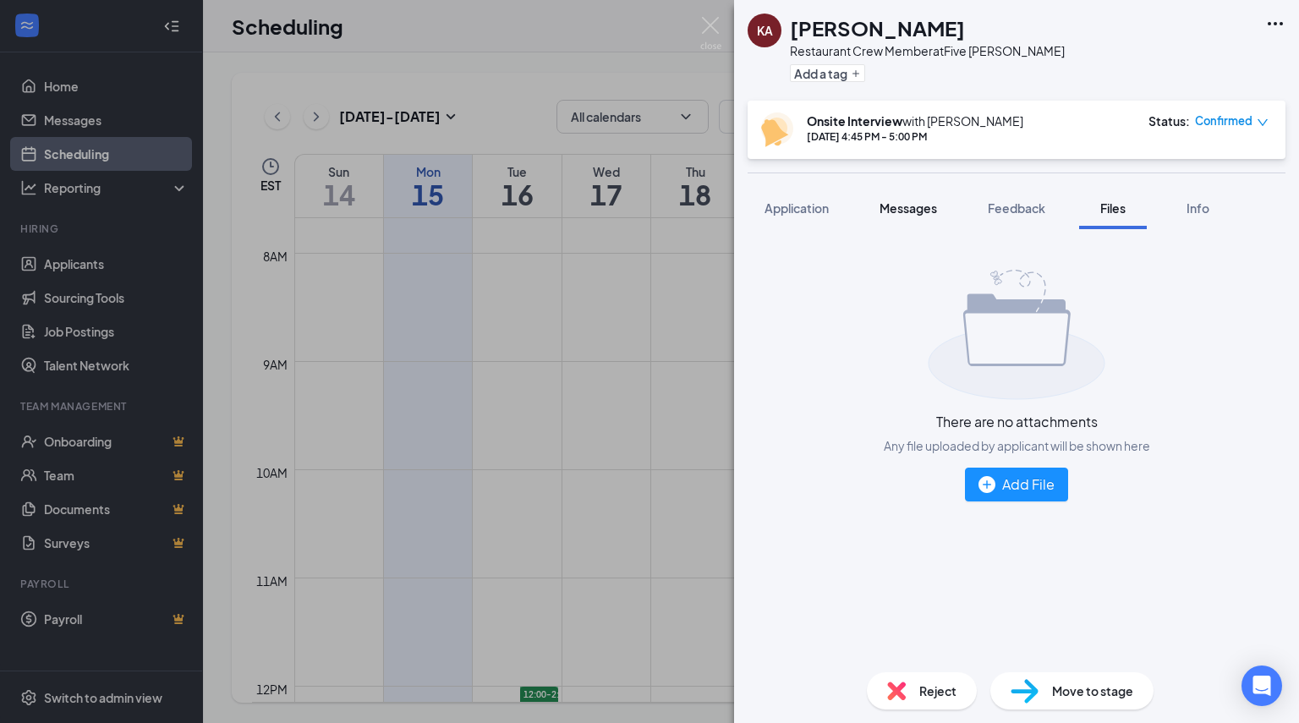
click at [917, 209] on span "Messages" at bounding box center [907, 207] width 57 height 15
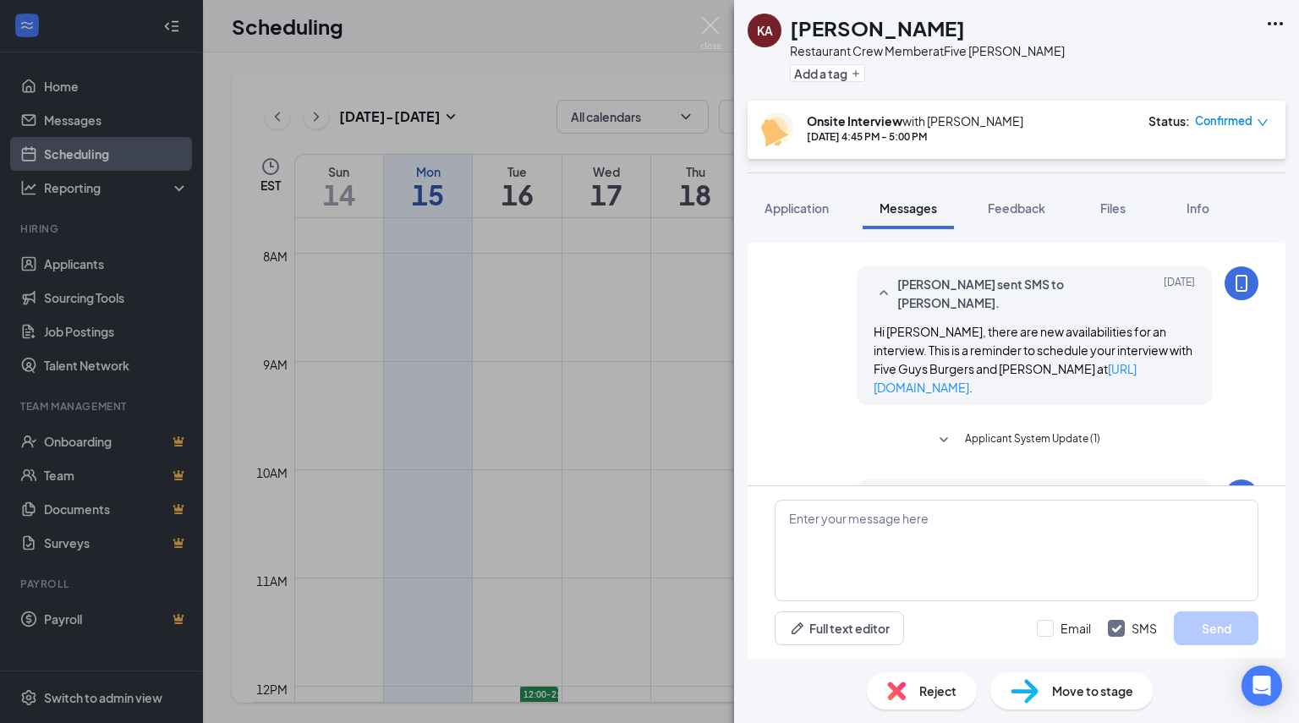
scroll to position [172, 0]
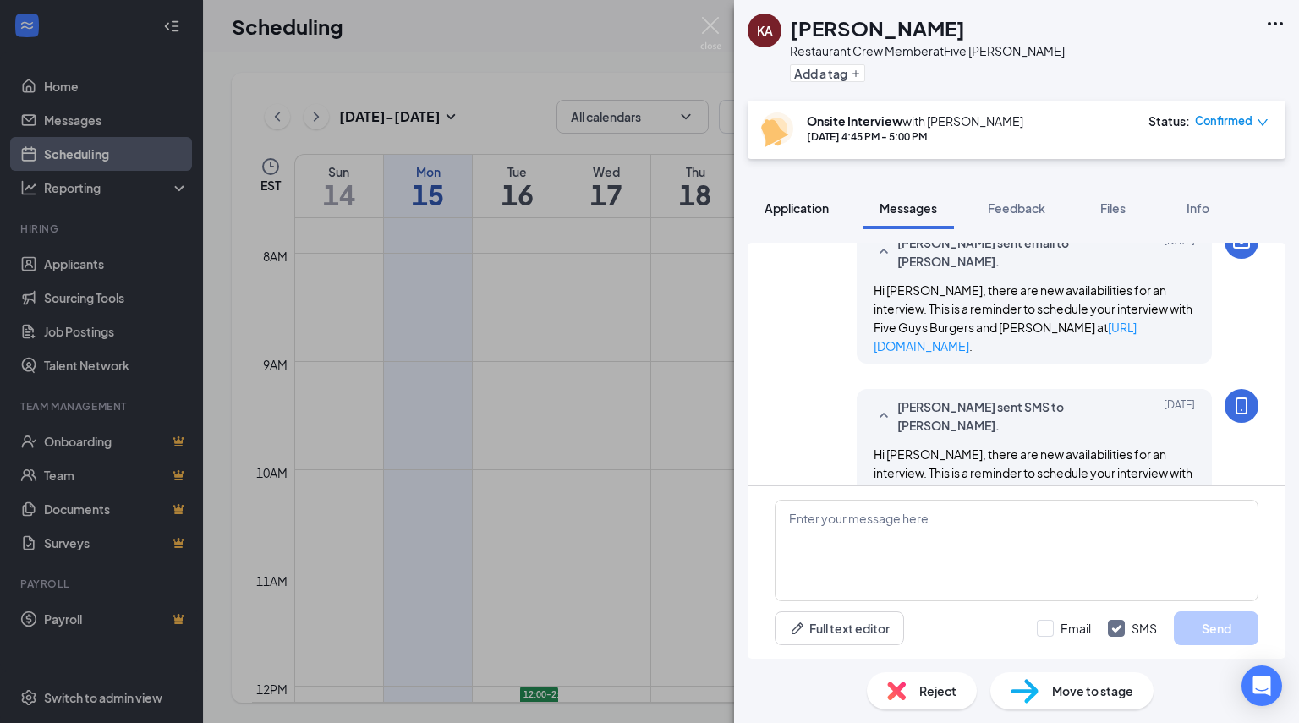
click at [804, 211] on span "Application" at bounding box center [796, 207] width 64 height 15
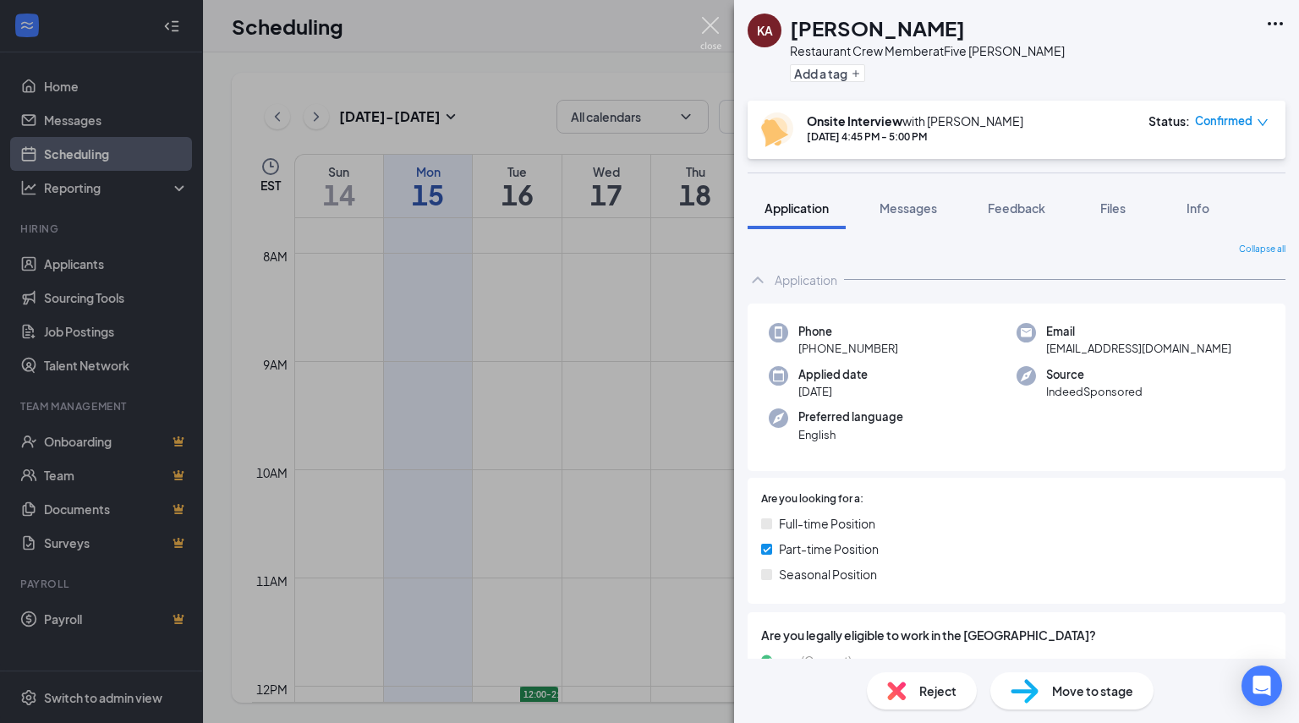
click at [708, 26] on img at bounding box center [710, 33] width 21 height 33
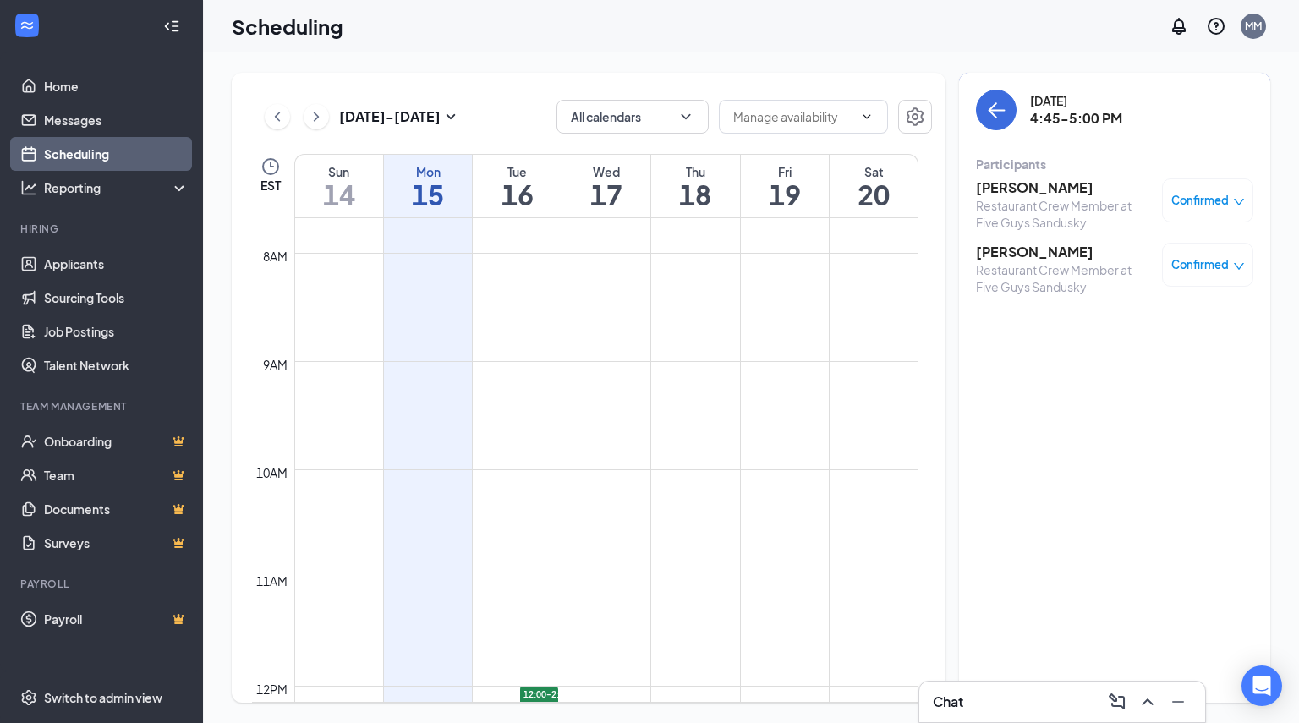
click at [1202, 208] on span "Confirmed" at bounding box center [1199, 200] width 57 height 17
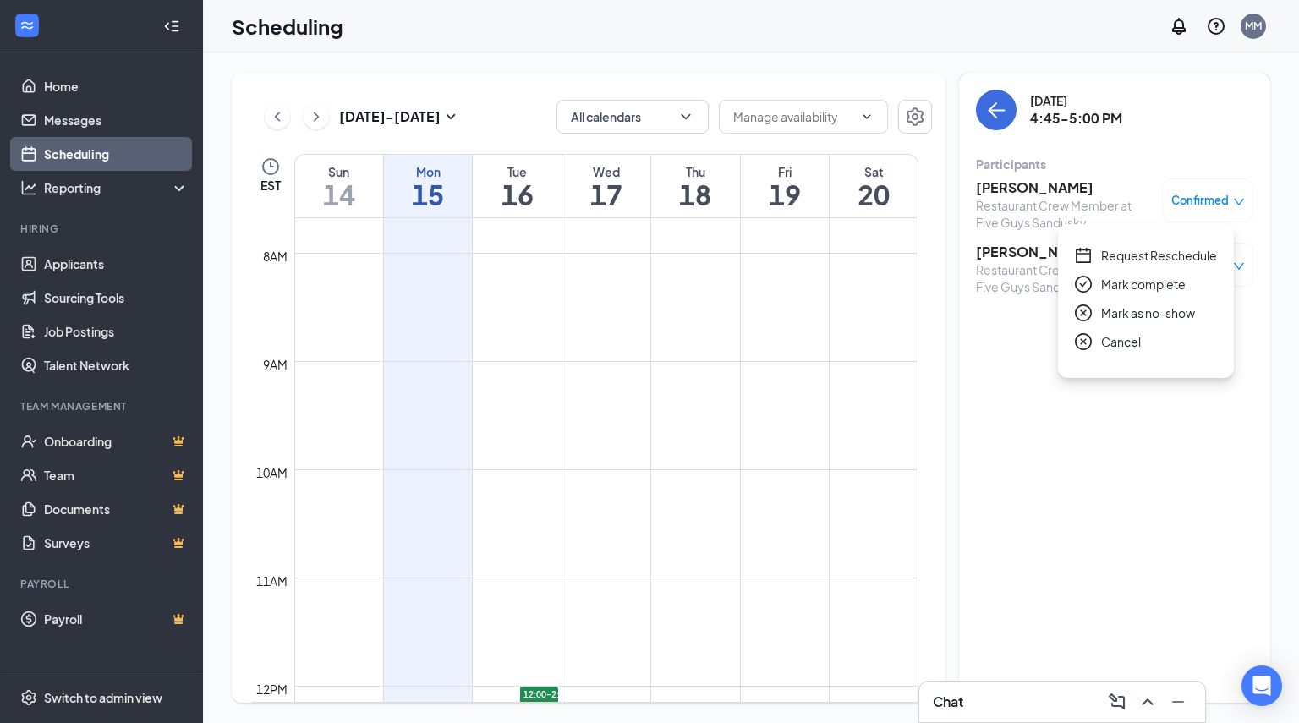
click at [1133, 314] on span "Mark as no-show" at bounding box center [1148, 313] width 94 height 19
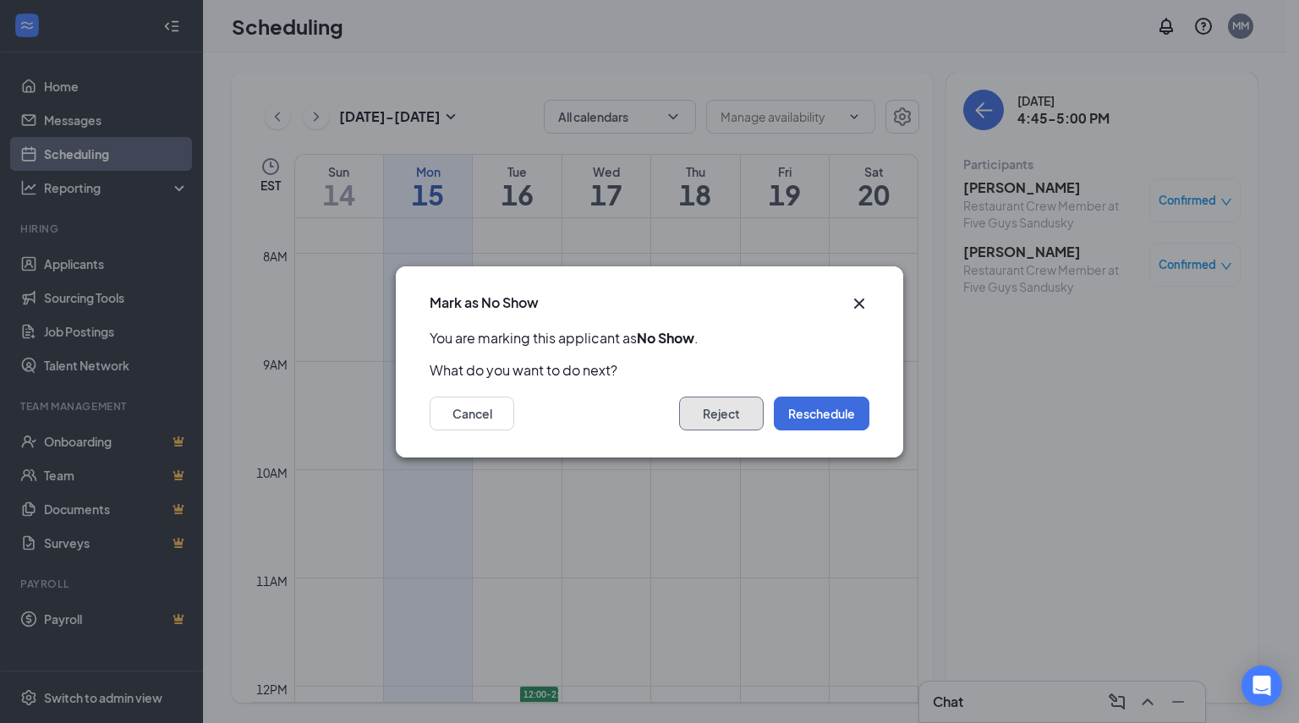
click at [707, 409] on button "Reject" at bounding box center [721, 414] width 85 height 34
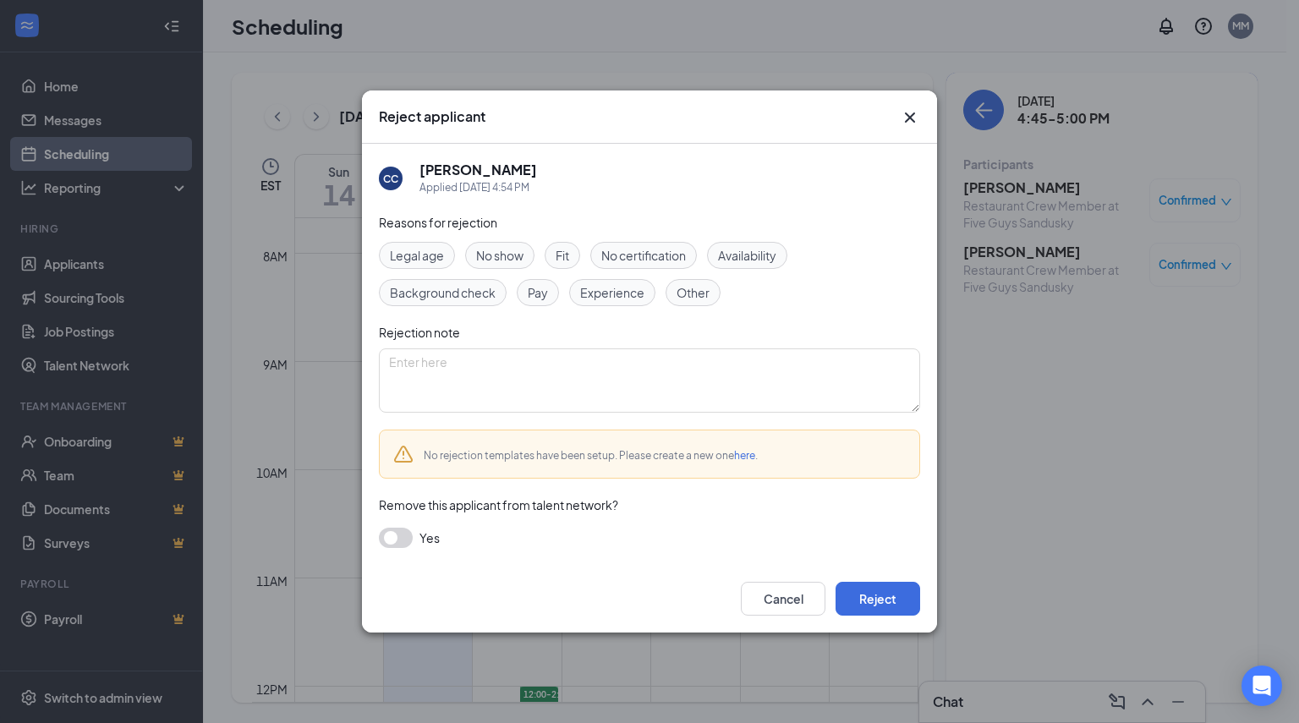
click at [503, 261] on span "No show" at bounding box center [499, 255] width 47 height 19
click at [381, 540] on button "button" at bounding box center [396, 538] width 34 height 20
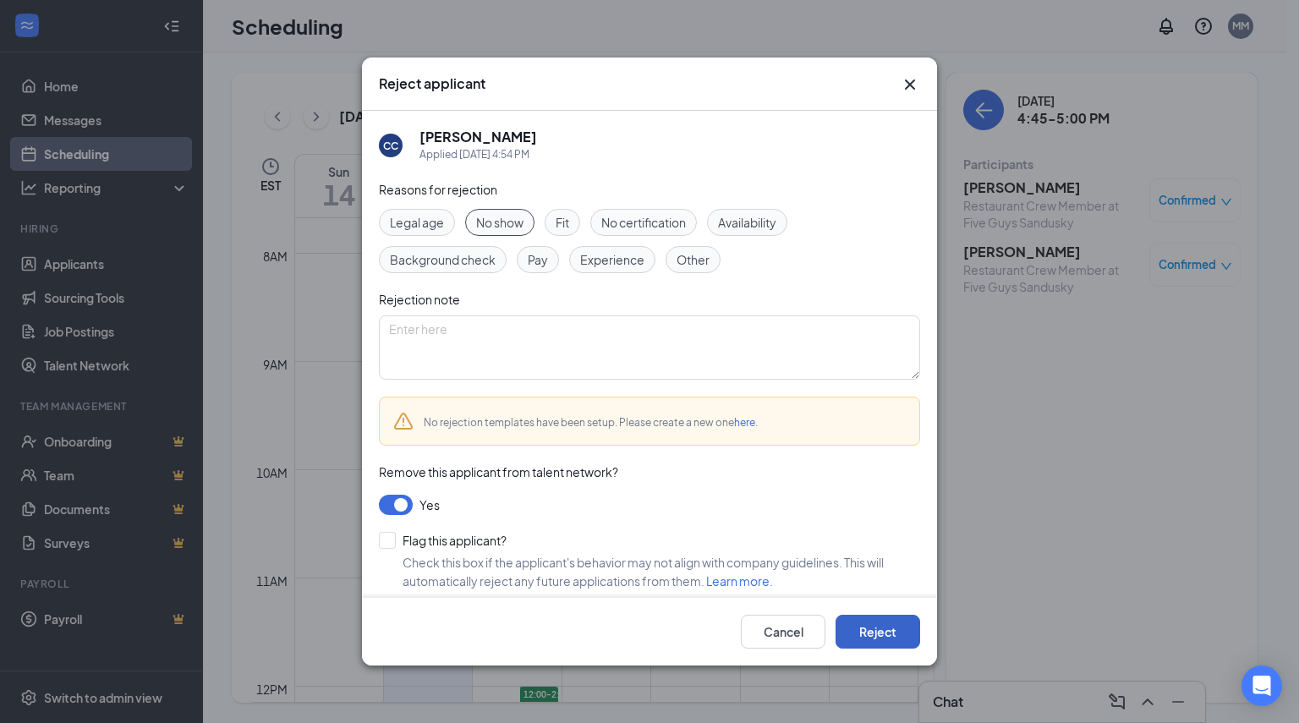
click at [876, 643] on button "Reject" at bounding box center [877, 632] width 85 height 34
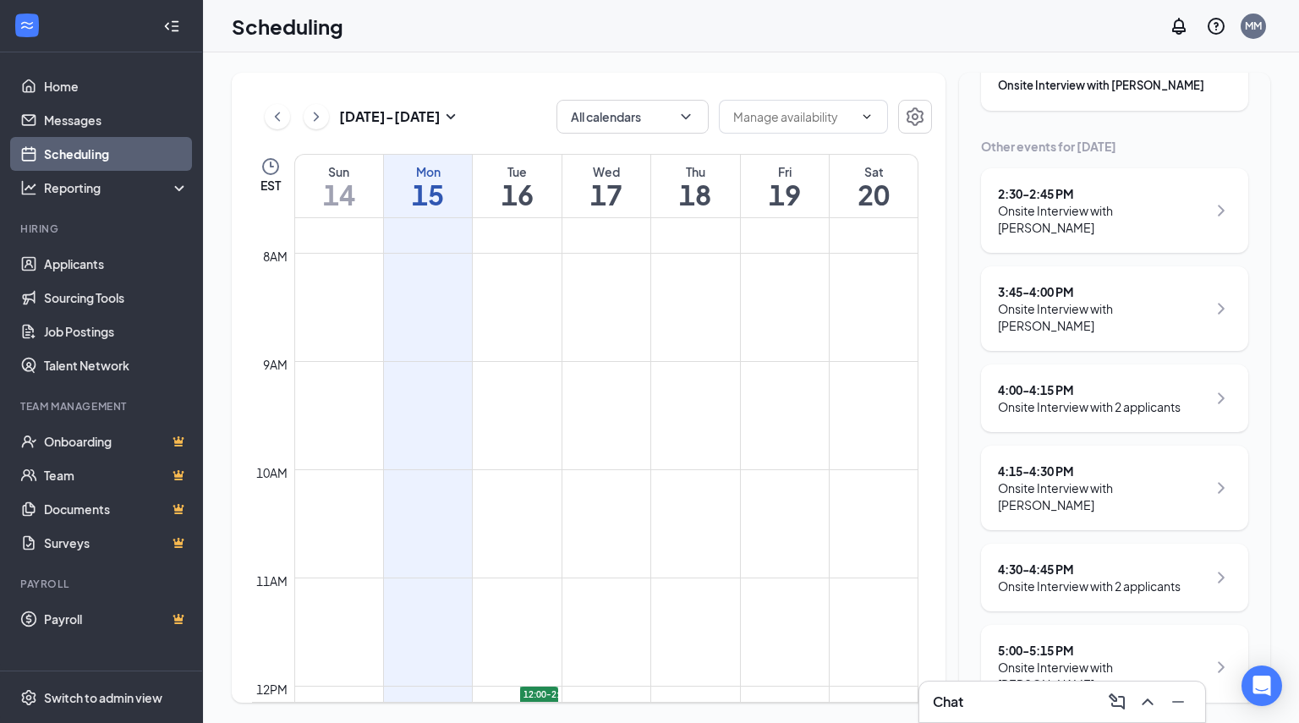
scroll to position [162, 0]
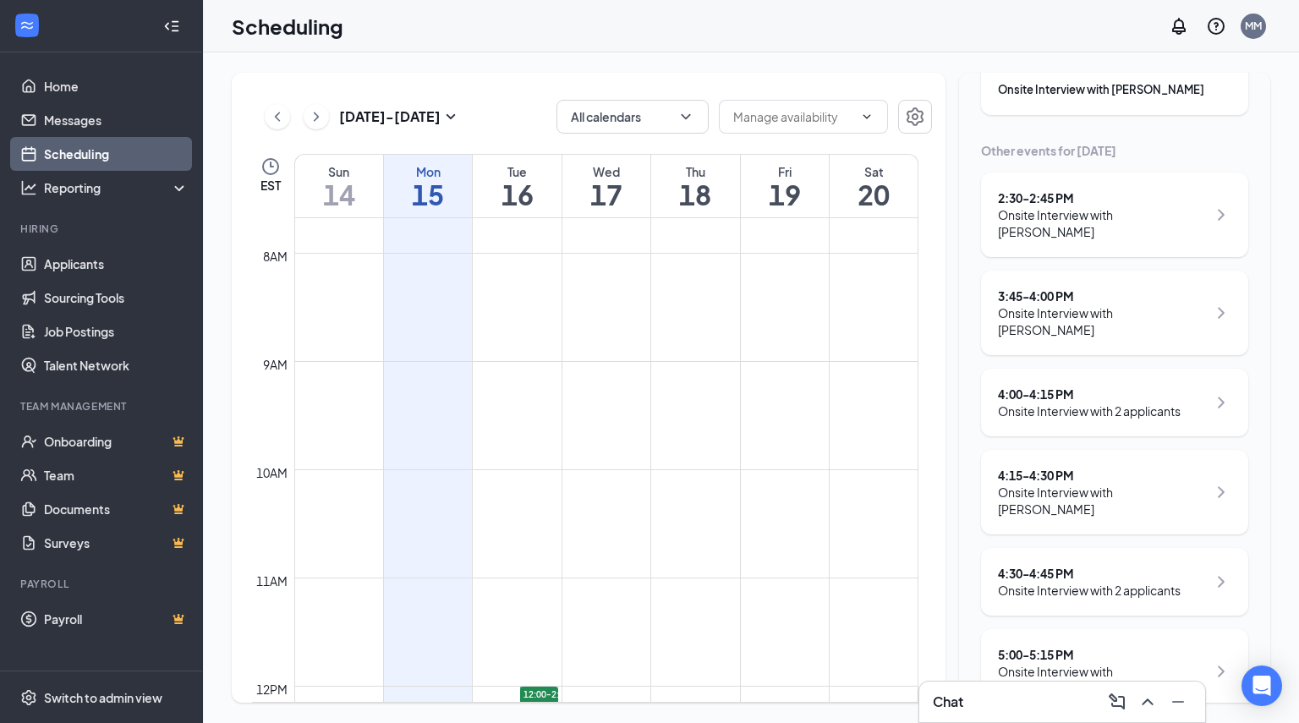
click at [1130, 663] on div "Onsite Interview with [PERSON_NAME]" at bounding box center [1102, 680] width 209 height 34
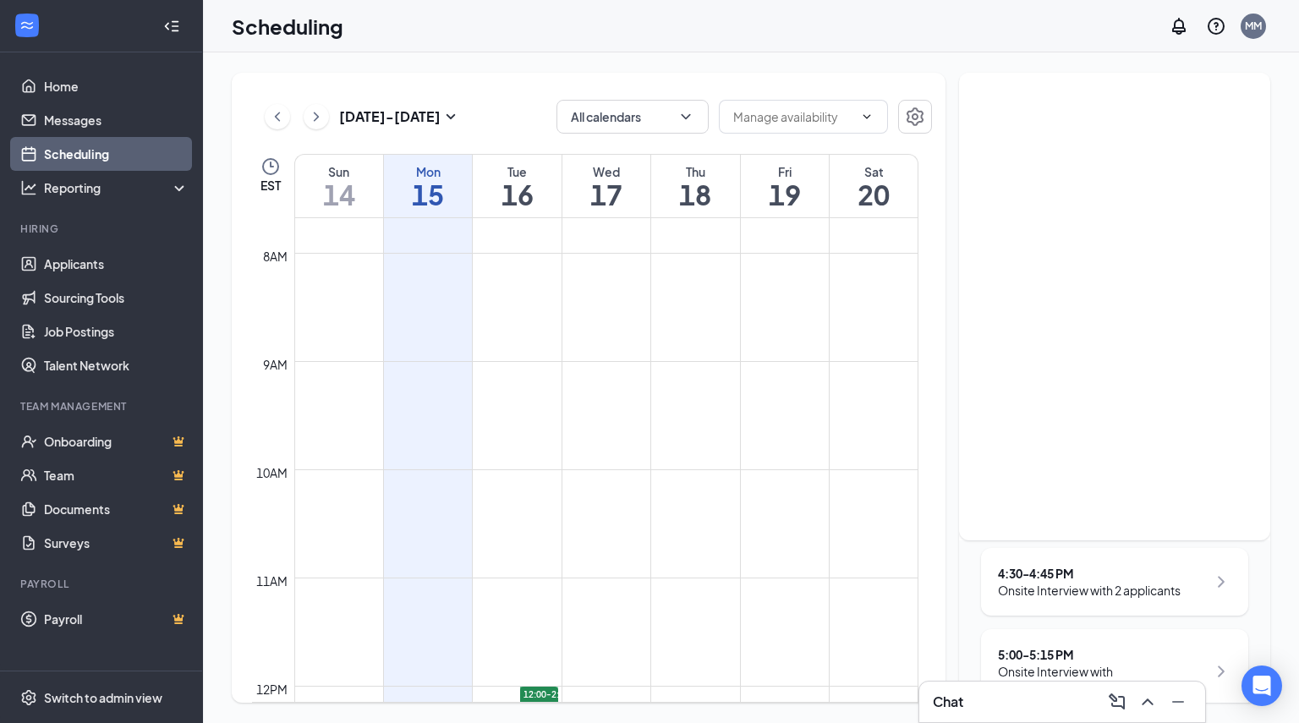
click at [436, 13] on div "Scheduling MM" at bounding box center [751, 26] width 1096 height 52
